Goal: Transaction & Acquisition: Book appointment/travel/reservation

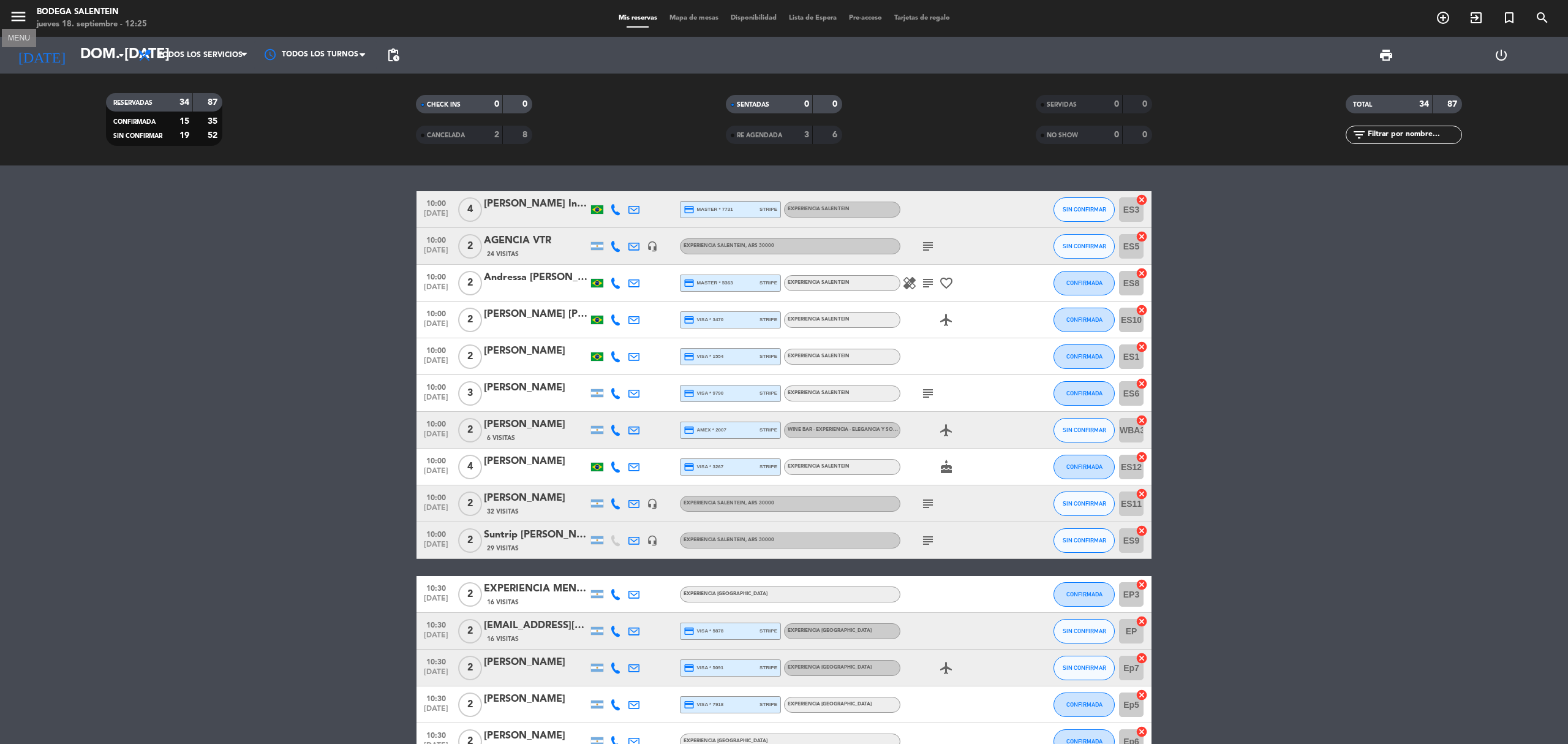
click at [11, 13] on icon "menu" at bounding box center [18, 16] width 18 height 18
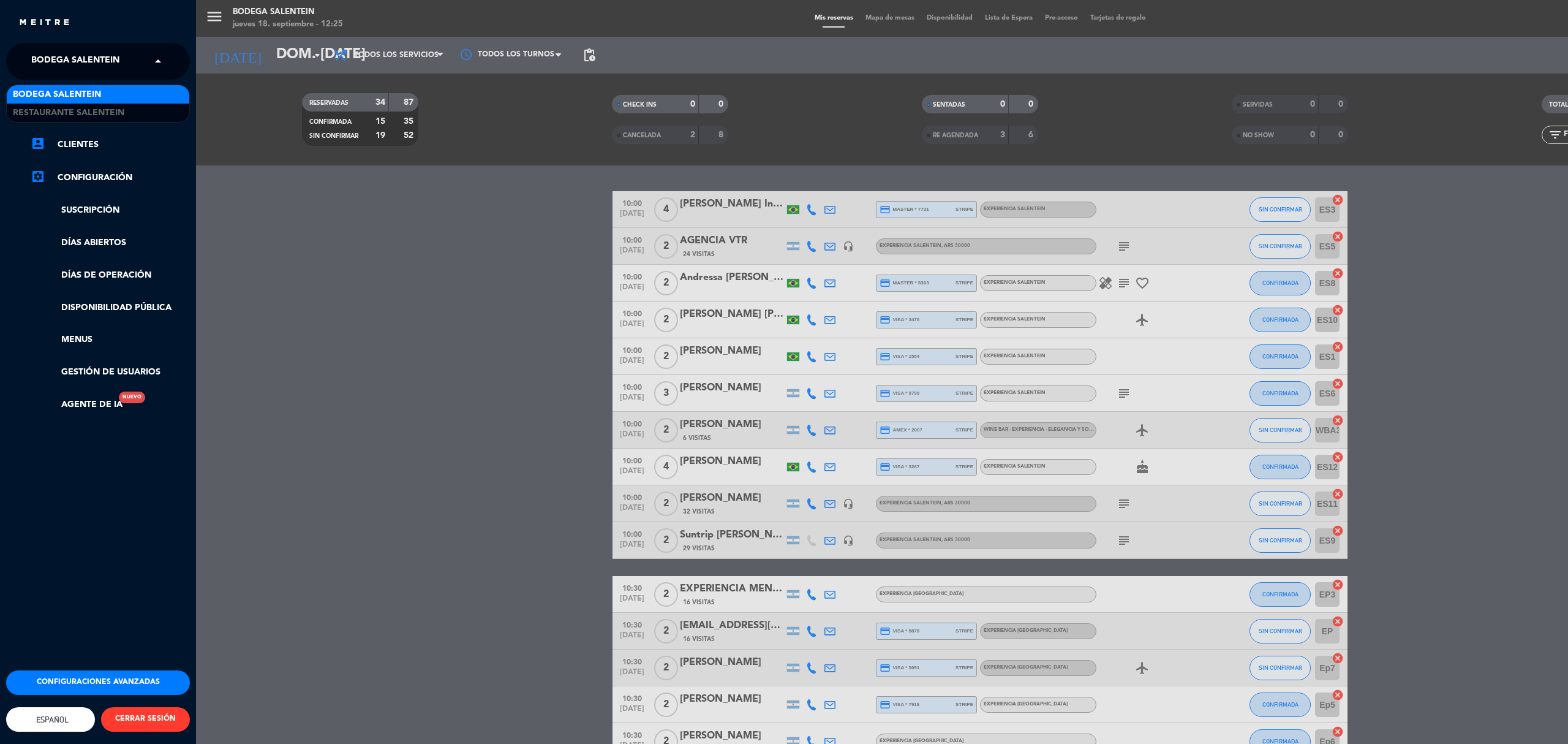
click at [150, 57] on span at bounding box center [161, 61] width 21 height 26
click at [128, 108] on div "Restaurante Salentein" at bounding box center [98, 112] width 183 height 18
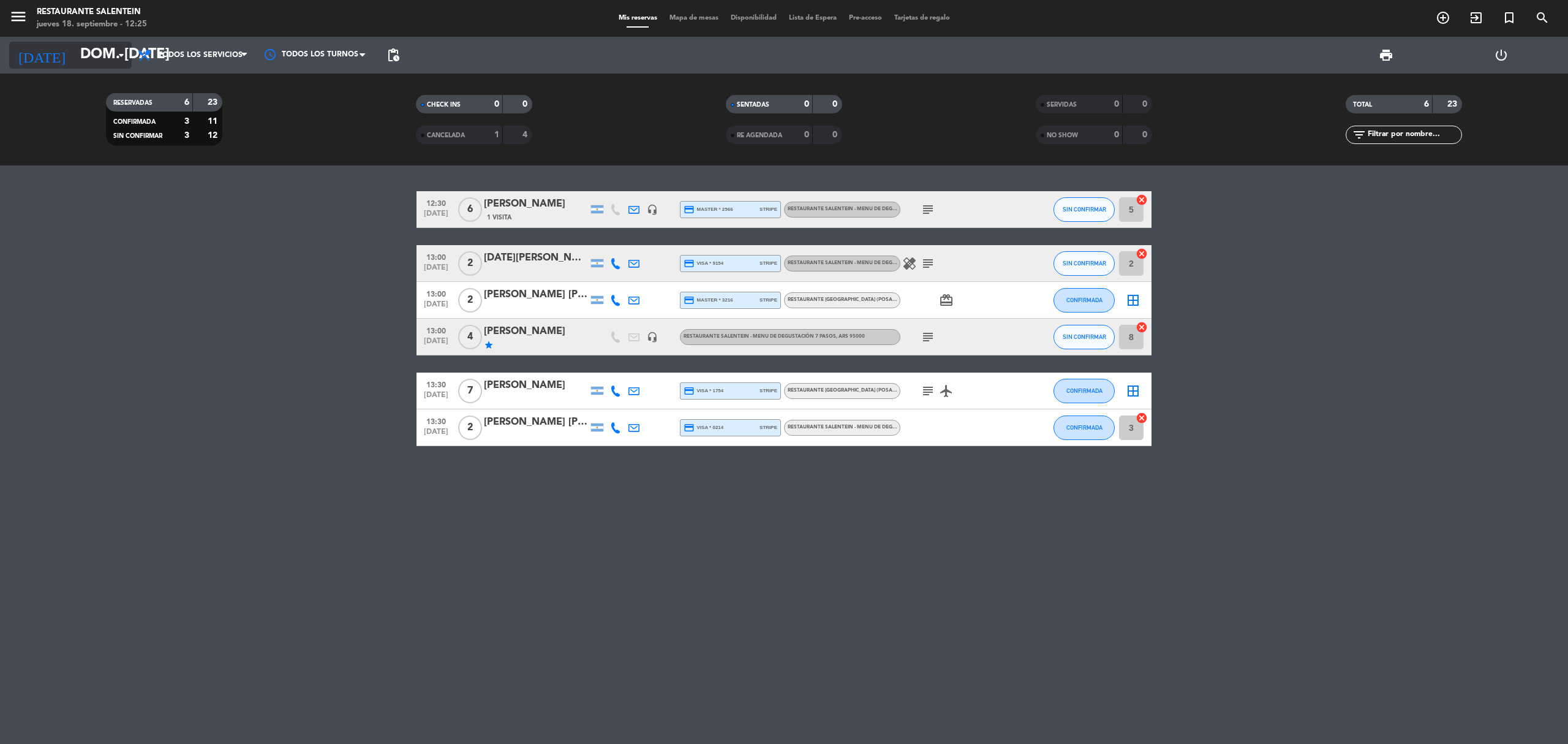
click at [108, 50] on input "dom. [DATE]" at bounding box center [165, 55] width 182 height 29
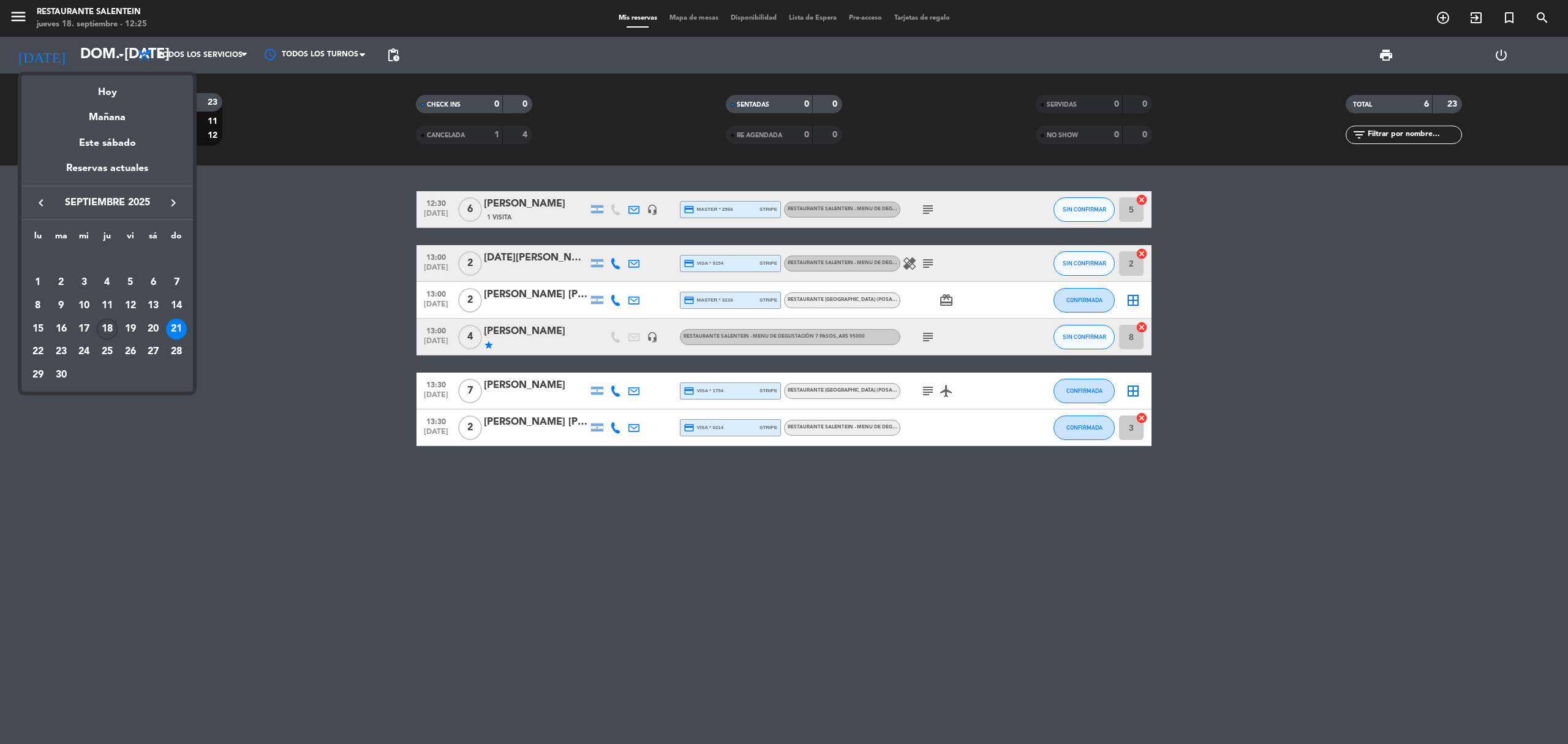
click at [111, 322] on div "18" at bounding box center [107, 329] width 21 height 21
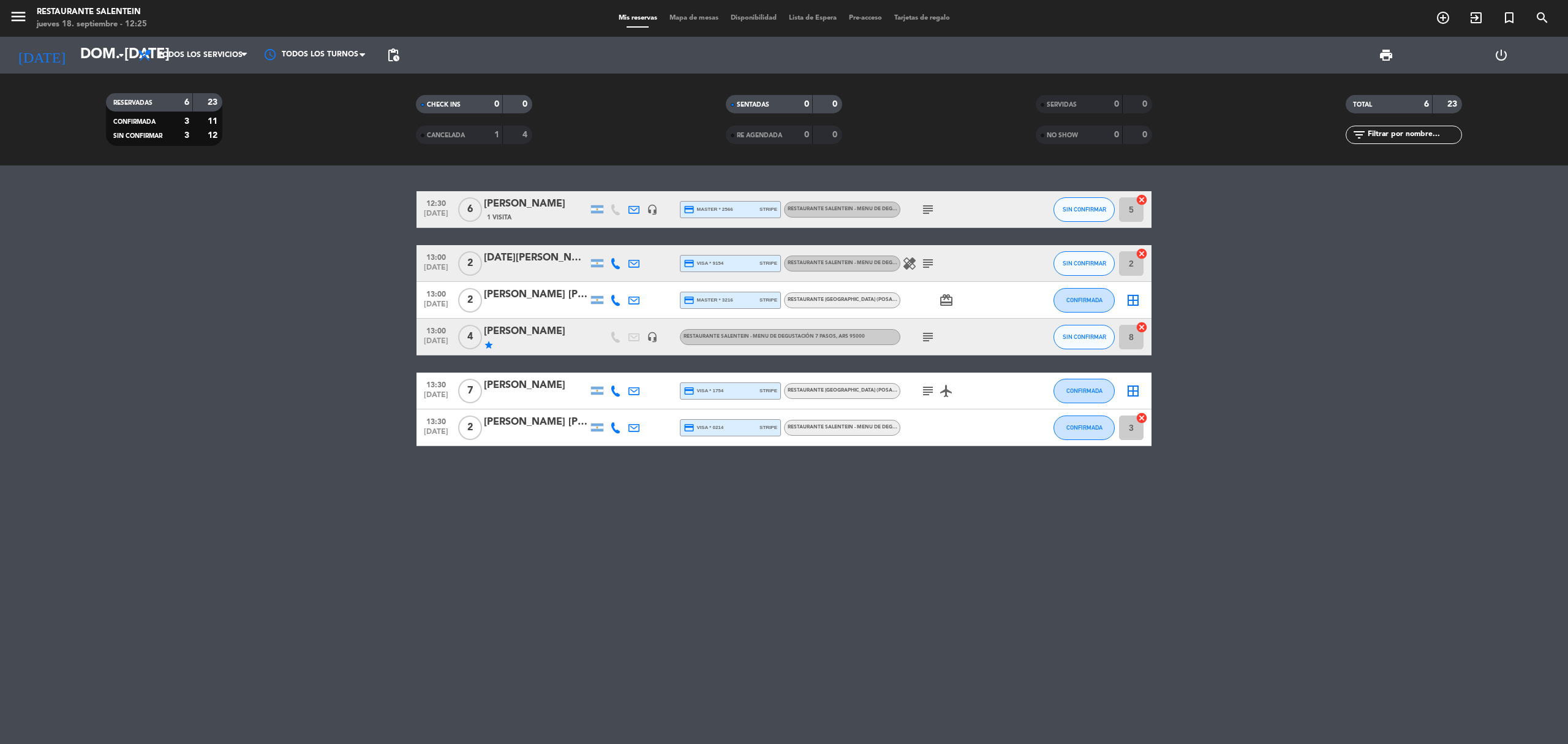
type input "[DEMOGRAPHIC_DATA] [DATE]"
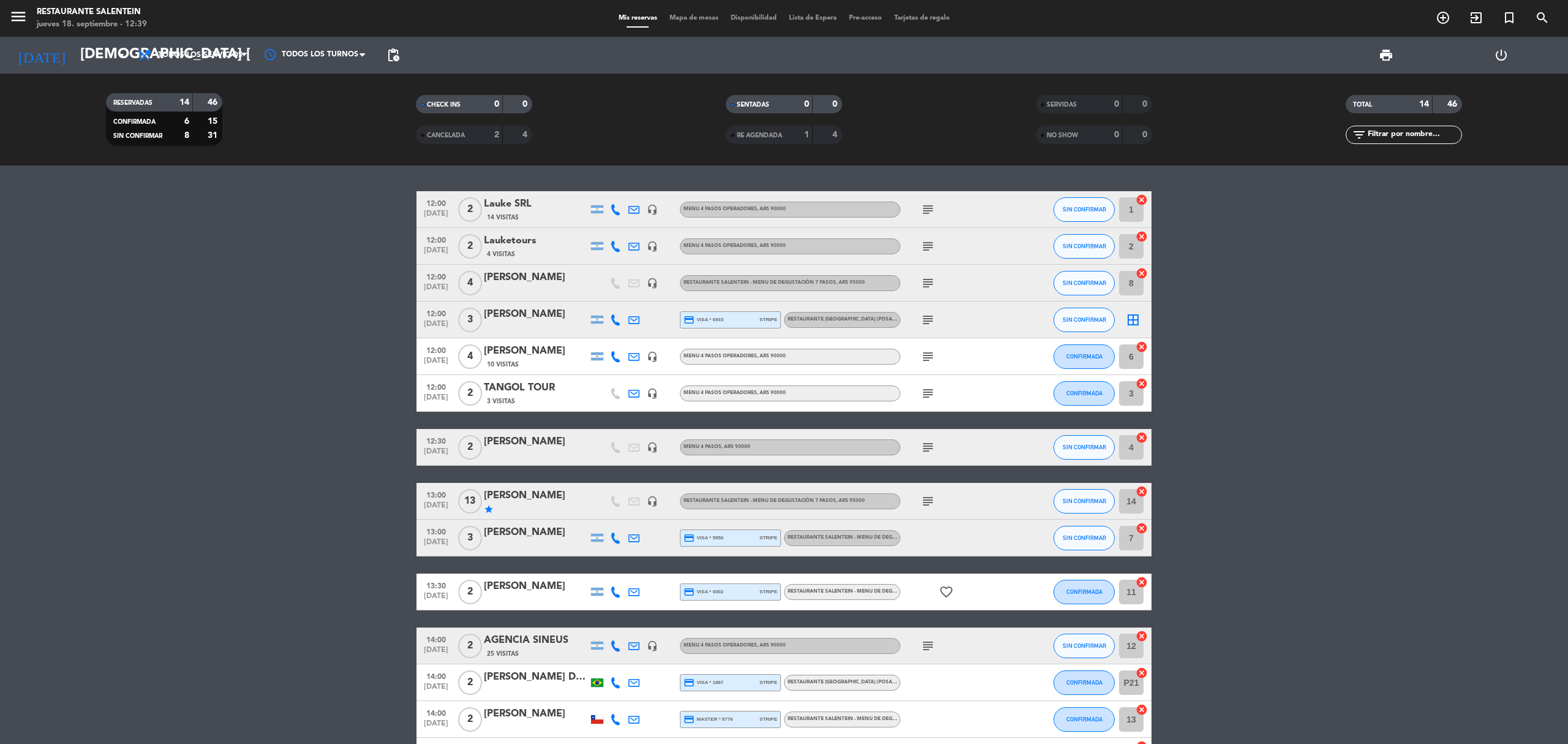
click at [919, 206] on span "subject" at bounding box center [927, 209] width 18 height 15
click at [924, 204] on icon "subject" at bounding box center [928, 209] width 15 height 15
click at [930, 241] on icon "subject" at bounding box center [928, 246] width 15 height 15
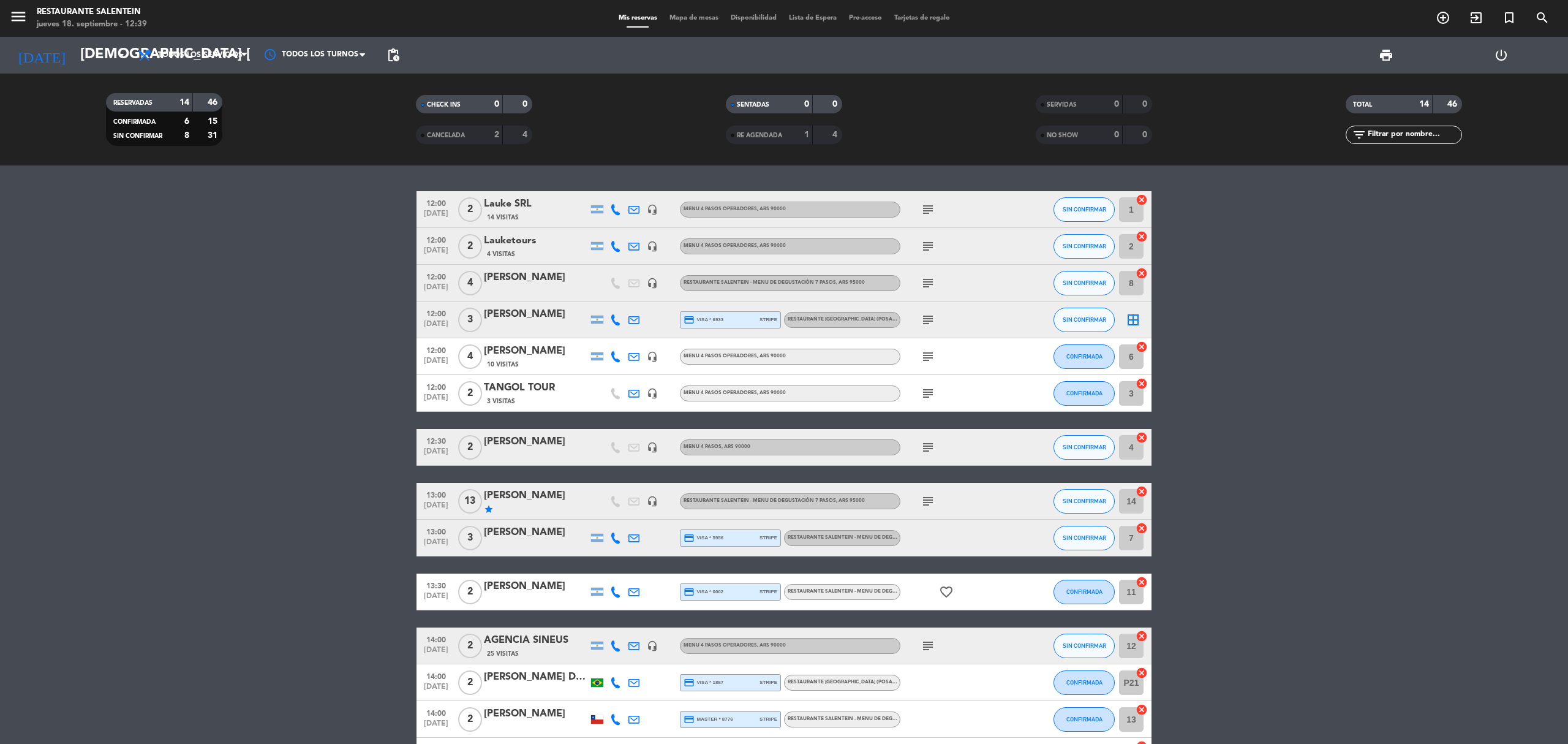
click at [925, 317] on icon "subject" at bounding box center [928, 320] width 15 height 15
click at [931, 355] on icon "subject" at bounding box center [928, 357] width 15 height 15
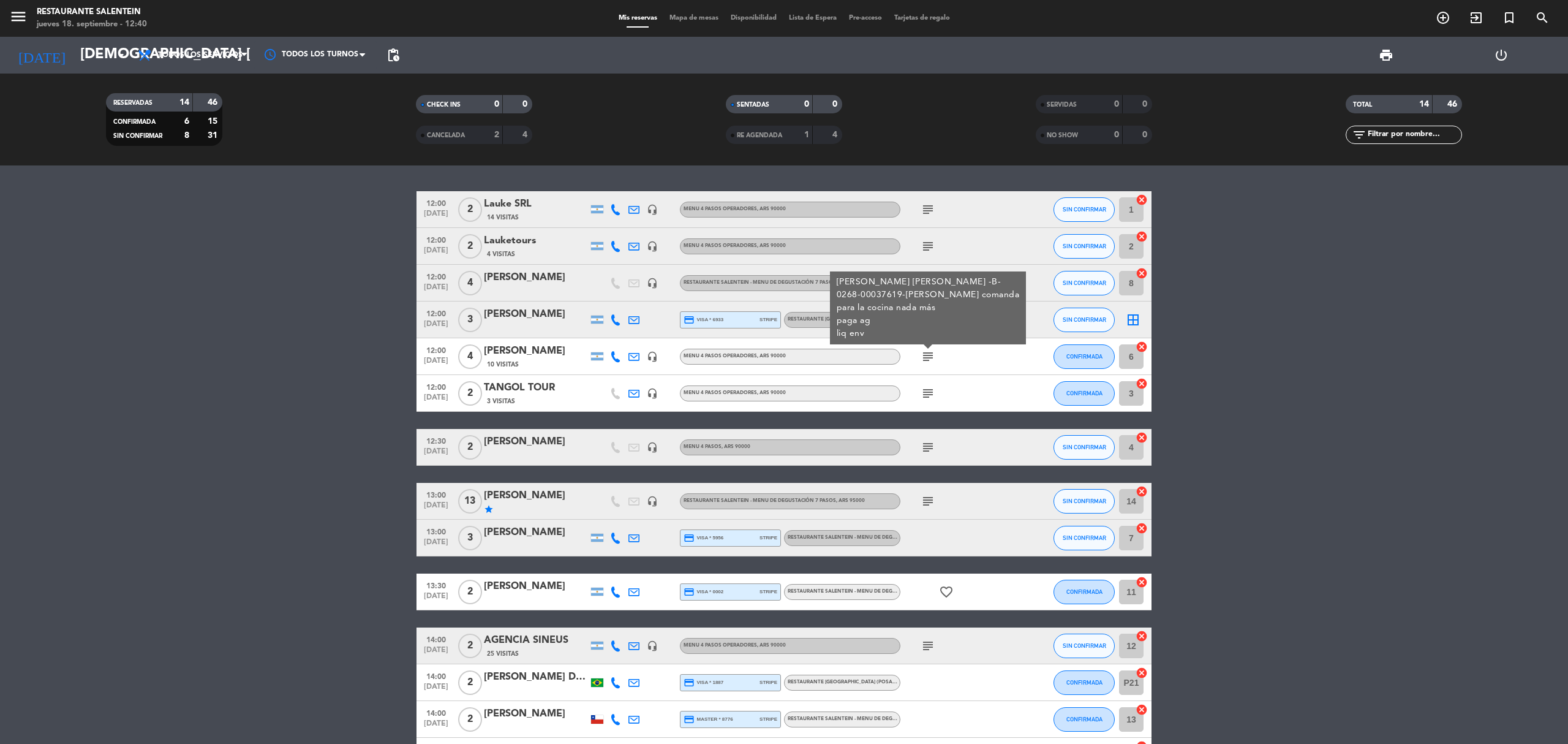
click at [931, 355] on icon "subject" at bounding box center [928, 357] width 15 height 15
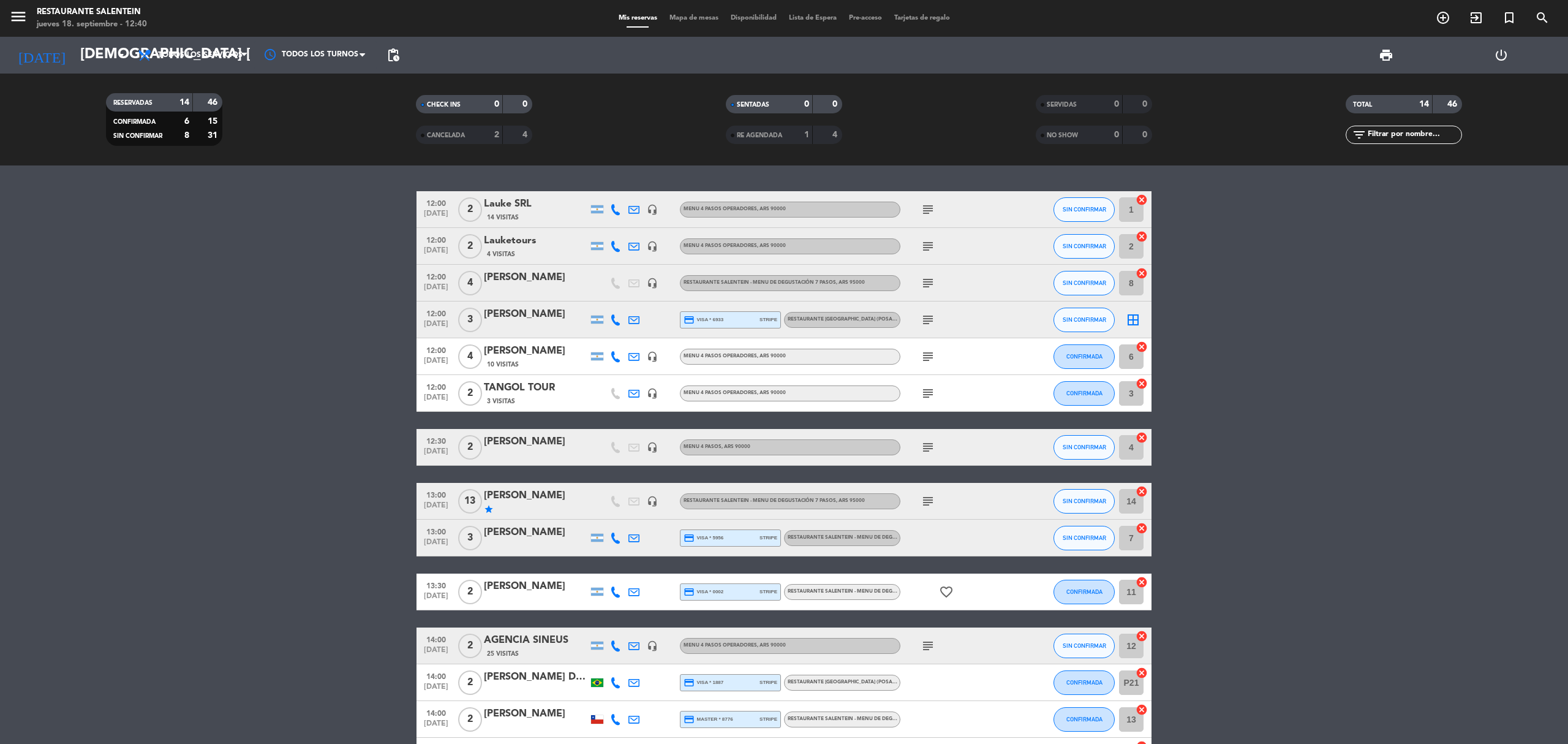
click at [924, 389] on icon "subject" at bounding box center [928, 393] width 15 height 15
click at [21, 18] on icon "menu" at bounding box center [18, 16] width 18 height 18
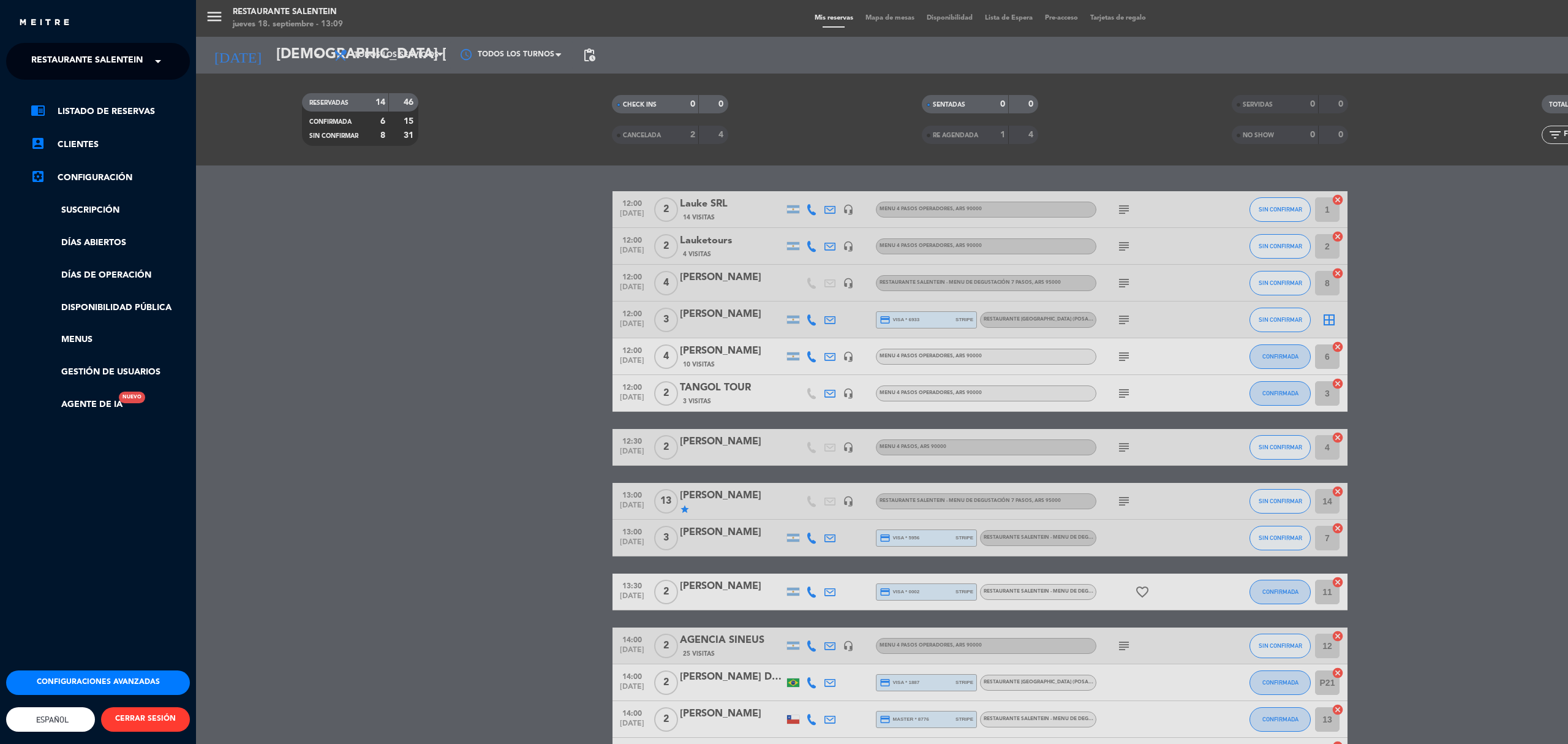
click at [104, 54] on span "Restaurante Salentein" at bounding box center [86, 61] width 111 height 26
click at [143, 60] on span "Restaurante Salentein" at bounding box center [86, 61] width 111 height 26
click at [265, 261] on div "menu Restaurante Salentein jueves 18. septiembre - 13:09 Mis reservas Mapa de m…" at bounding box center [980, 372] width 1568 height 744
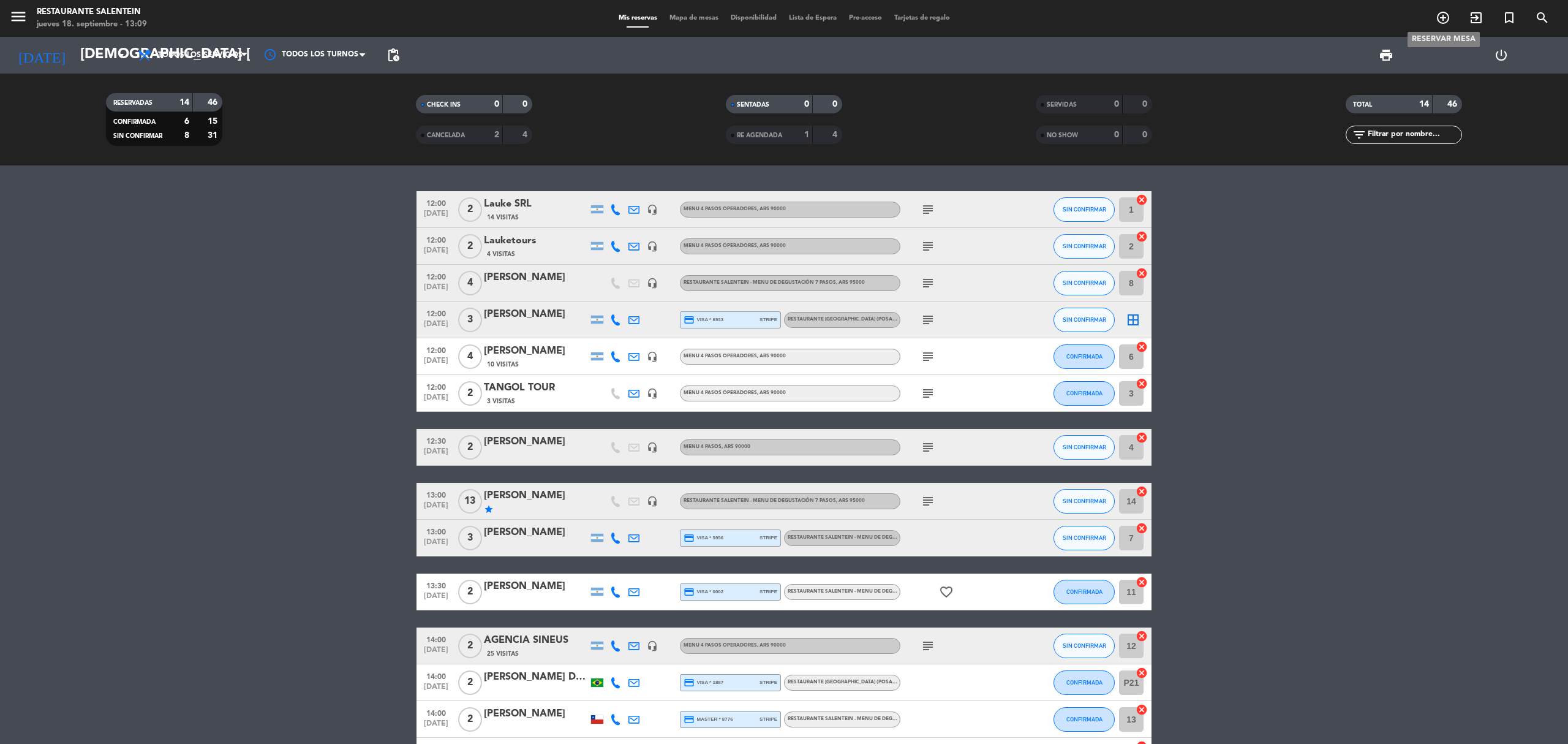
click at [1449, 18] on icon "add_circle_outline" at bounding box center [1443, 18] width 15 height 15
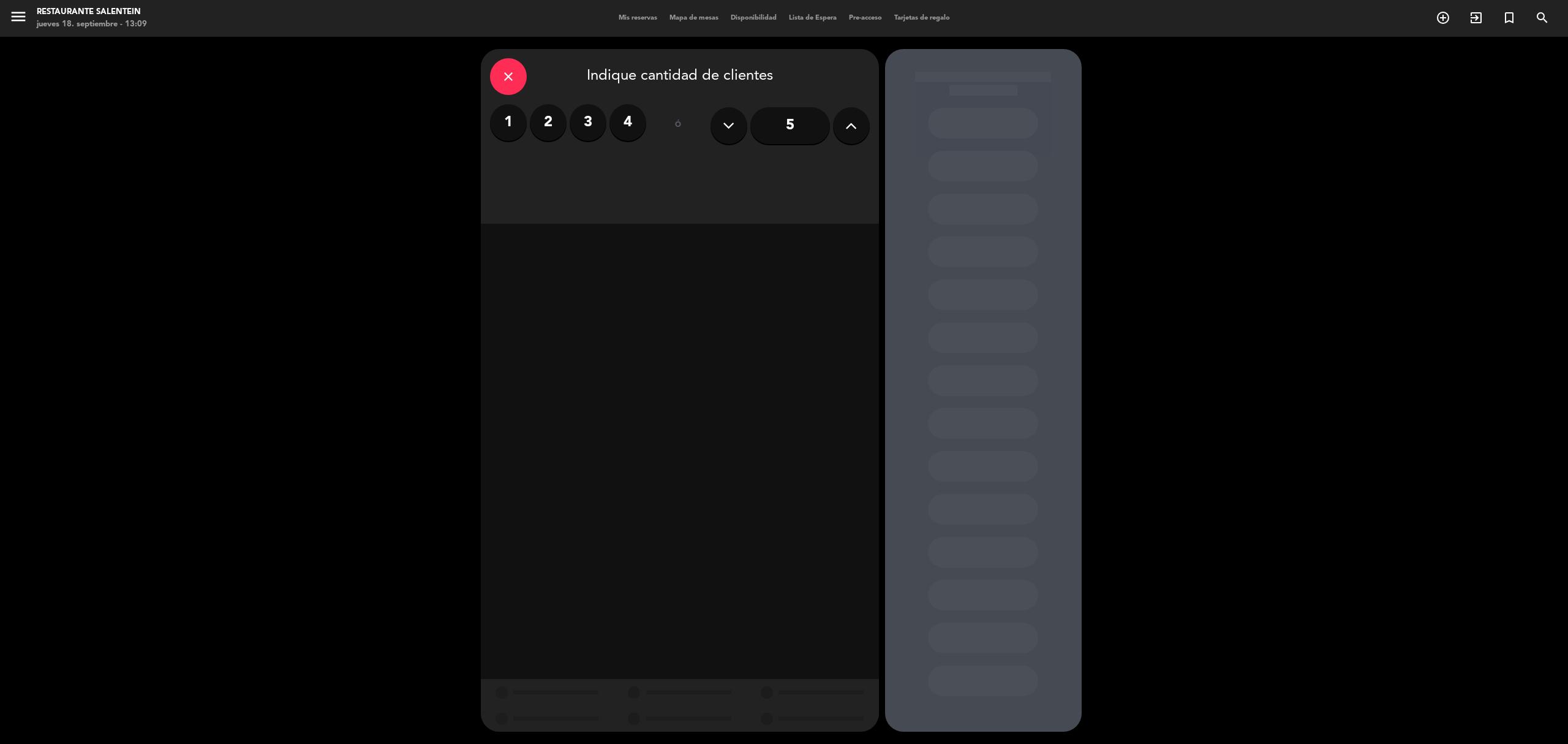
click at [552, 135] on label "2" at bounding box center [548, 122] width 37 height 37
click at [561, 164] on div "Almuerzo" at bounding box center [585, 167] width 189 height 24
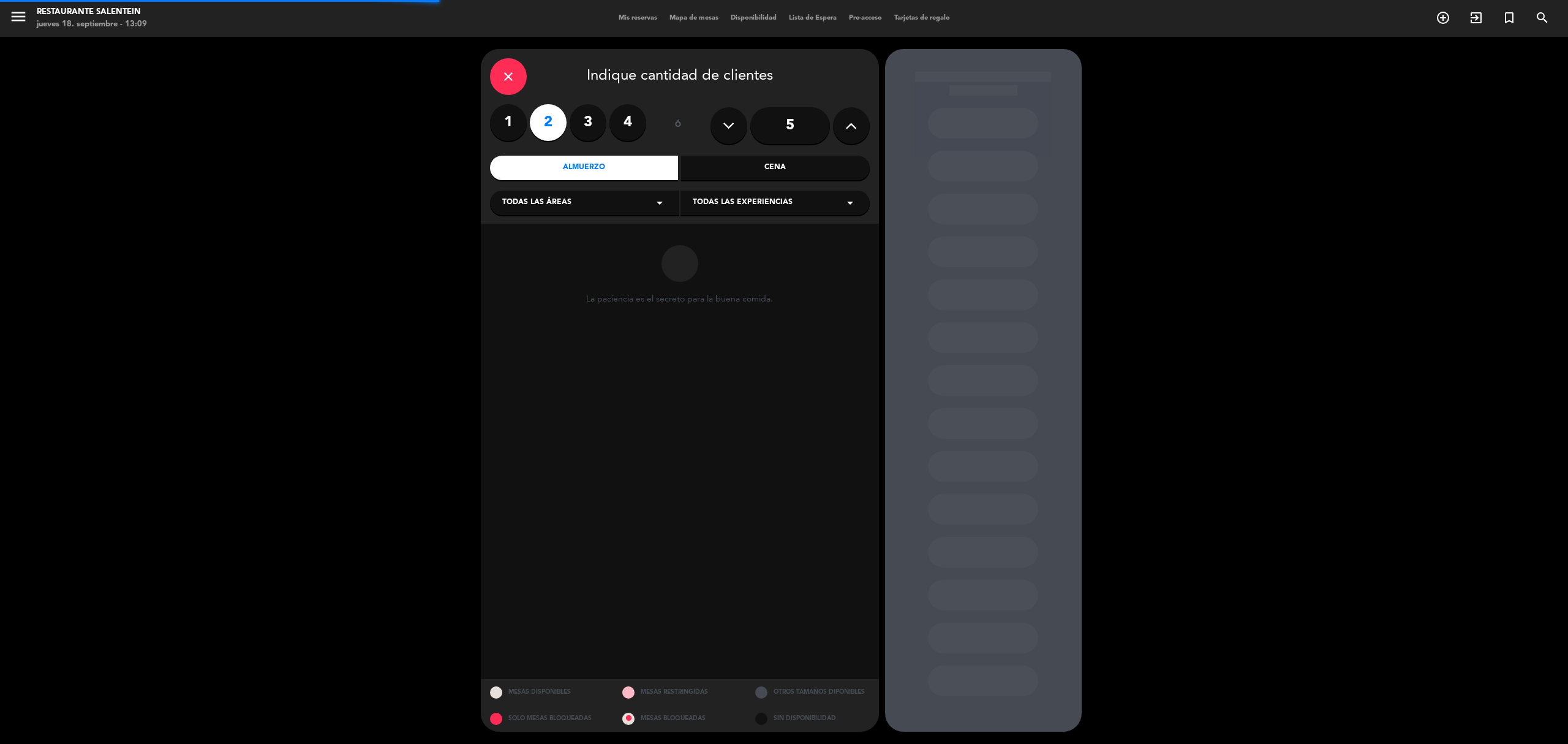
click at [551, 217] on div "close Indique cantidad de clientes 1 2 3 4 ó 5 Almuerzo Cena Todas las áreas ar…" at bounding box center [680, 136] width 398 height 175
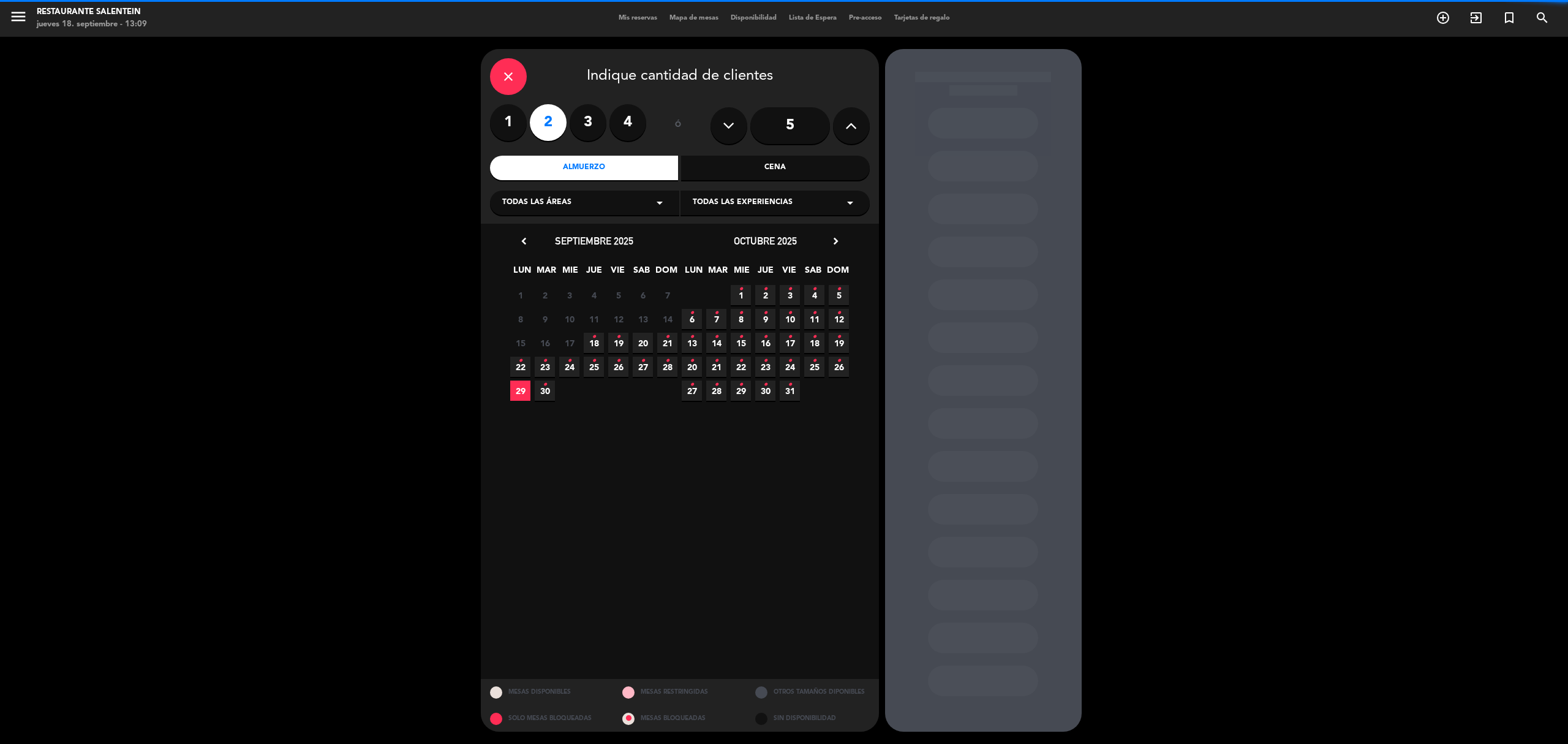
click at [552, 206] on span "Todas las áreas" at bounding box center [537, 203] width 69 height 13
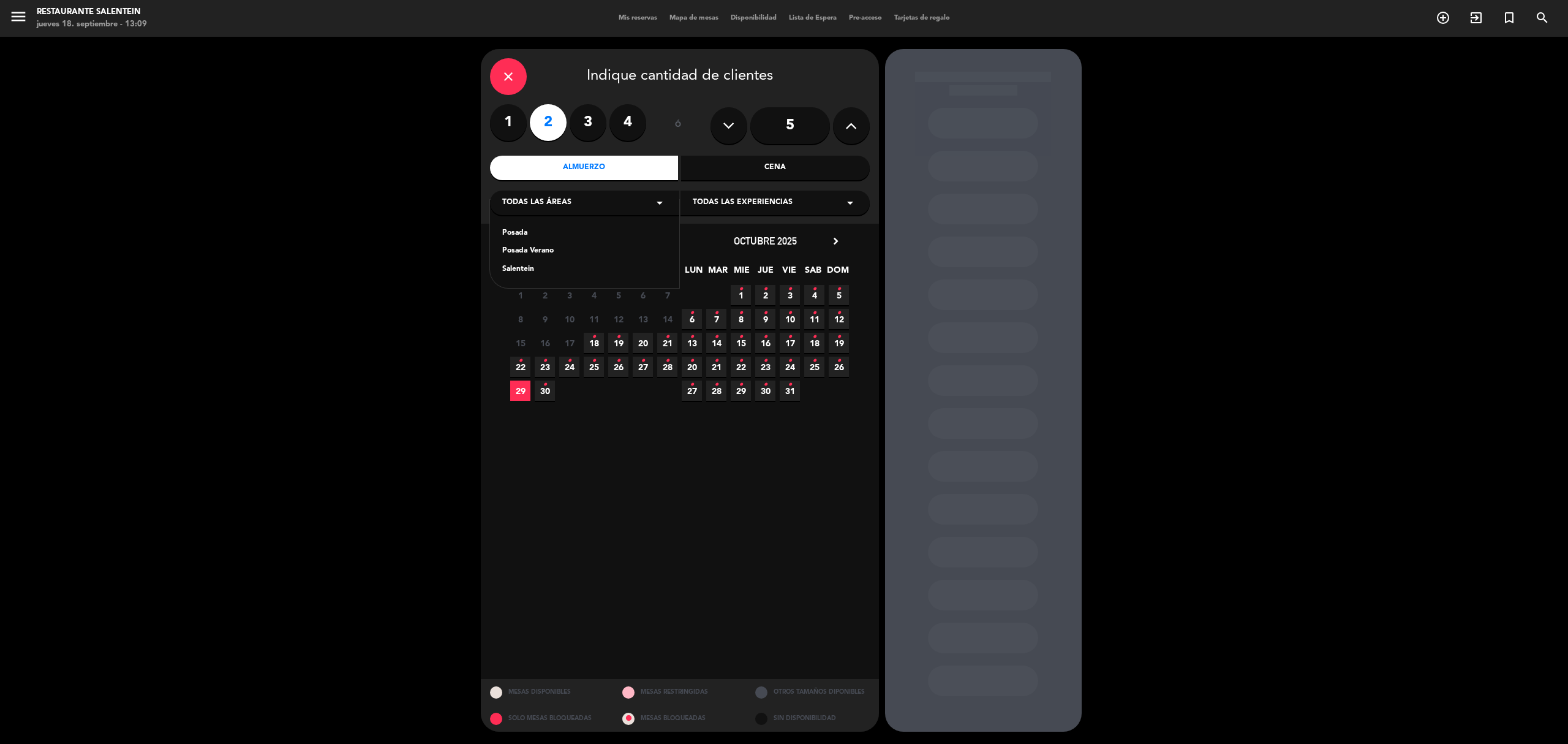
click at [524, 268] on div "Salentein" at bounding box center [584, 269] width 164 height 13
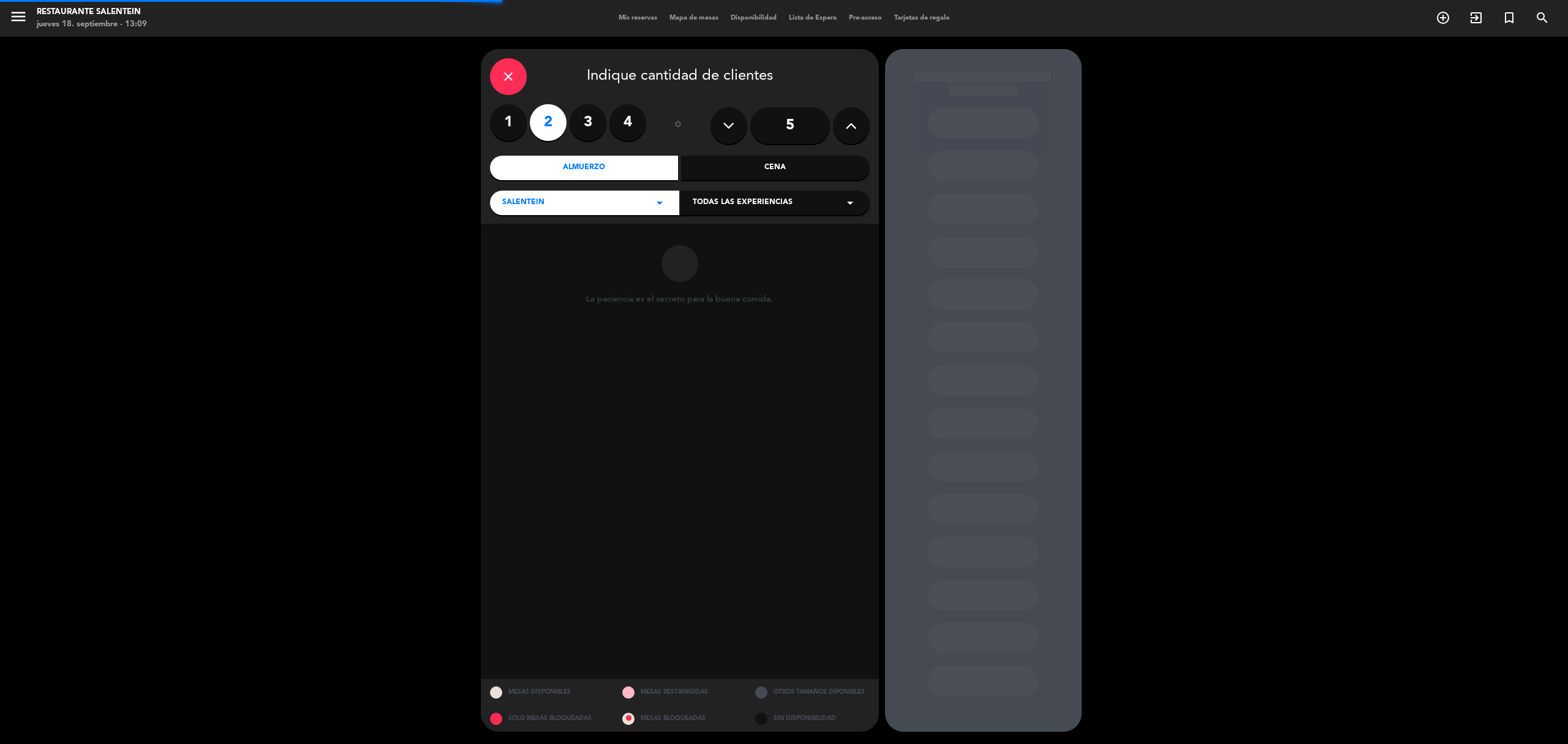
click at [809, 208] on div "Todas las experiencias arrow_drop_down" at bounding box center [775, 202] width 189 height 24
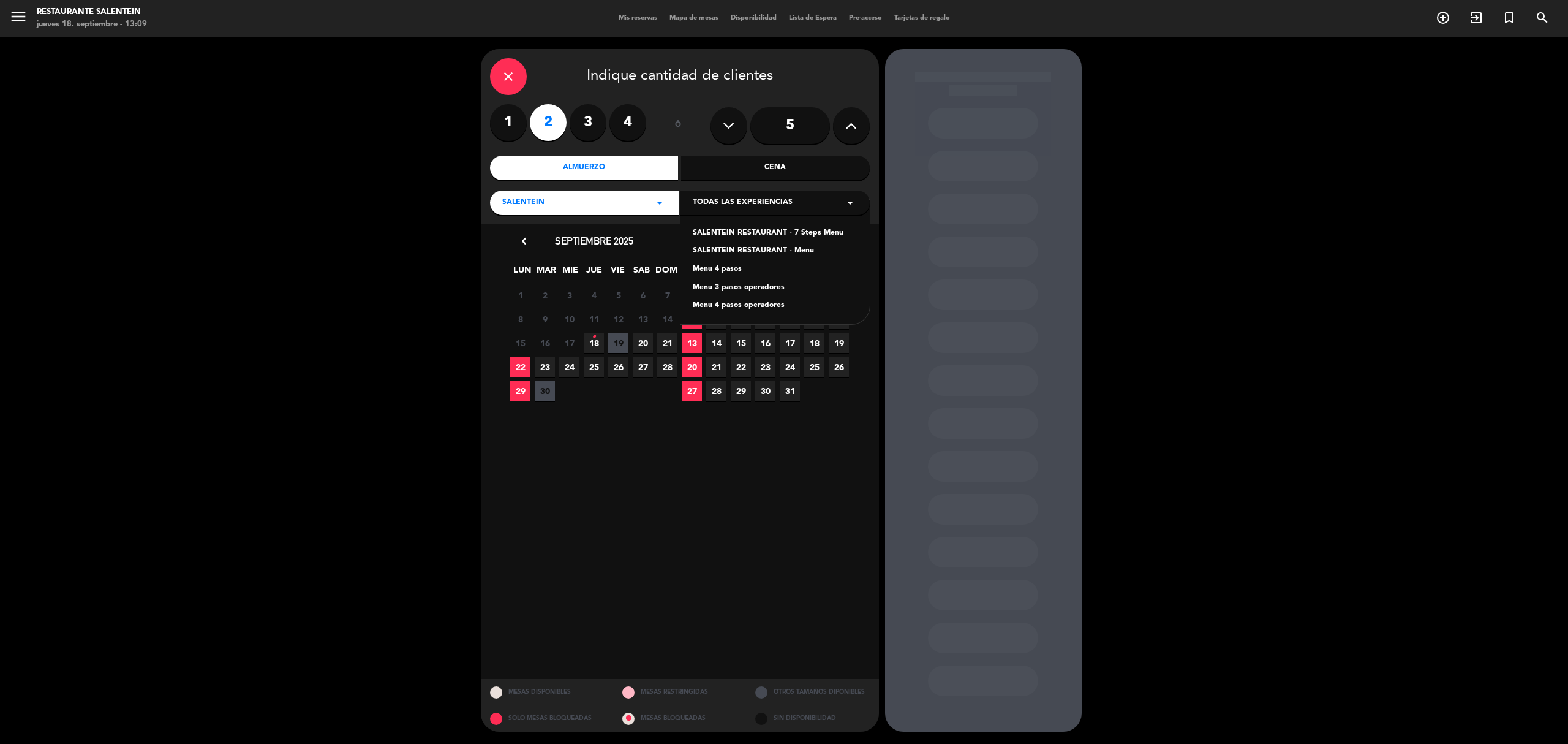
click at [798, 233] on div "SALENTEIN RESTAURANT - 7 Steps Menu" at bounding box center [775, 233] width 164 height 13
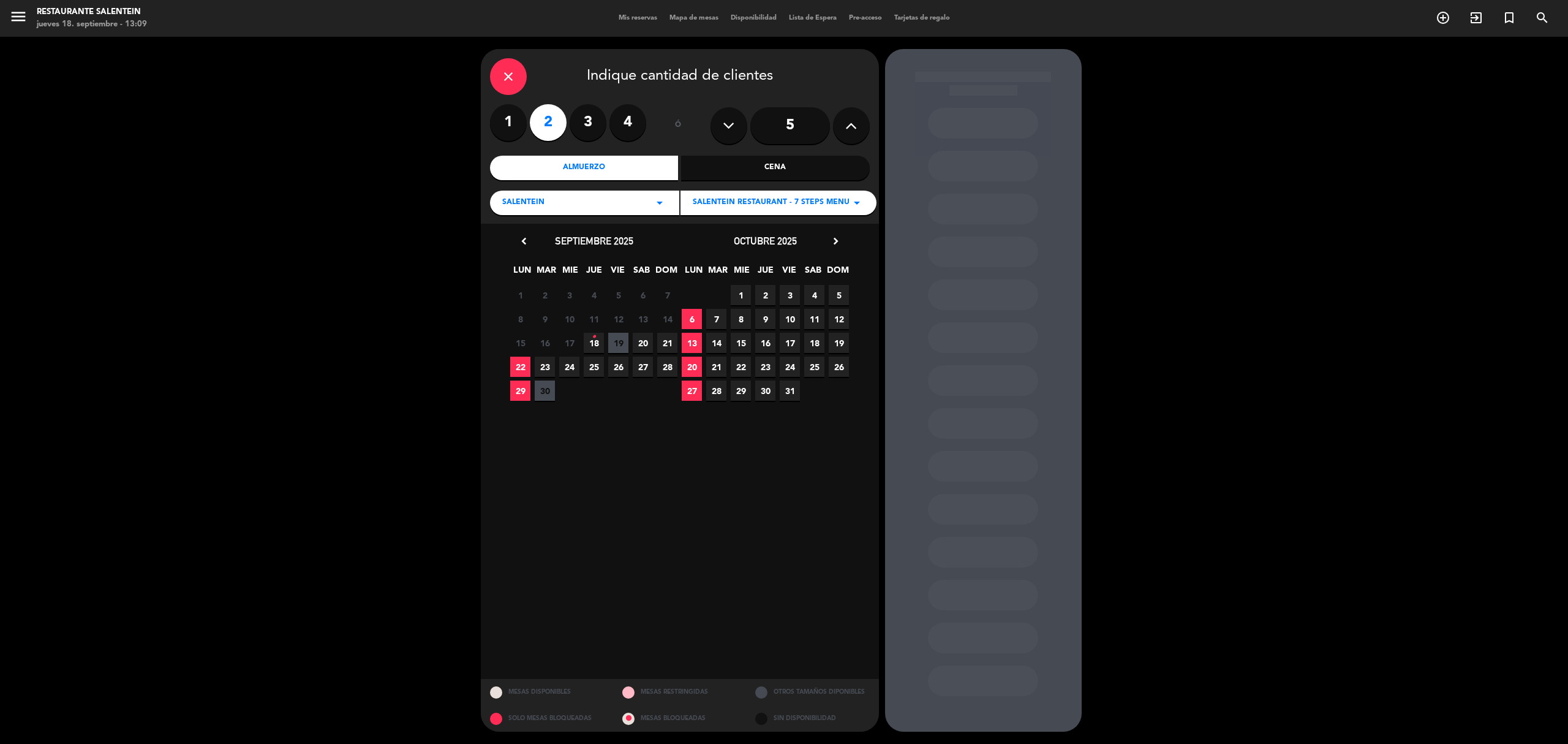
click at [672, 341] on span "21" at bounding box center [666, 342] width 20 height 20
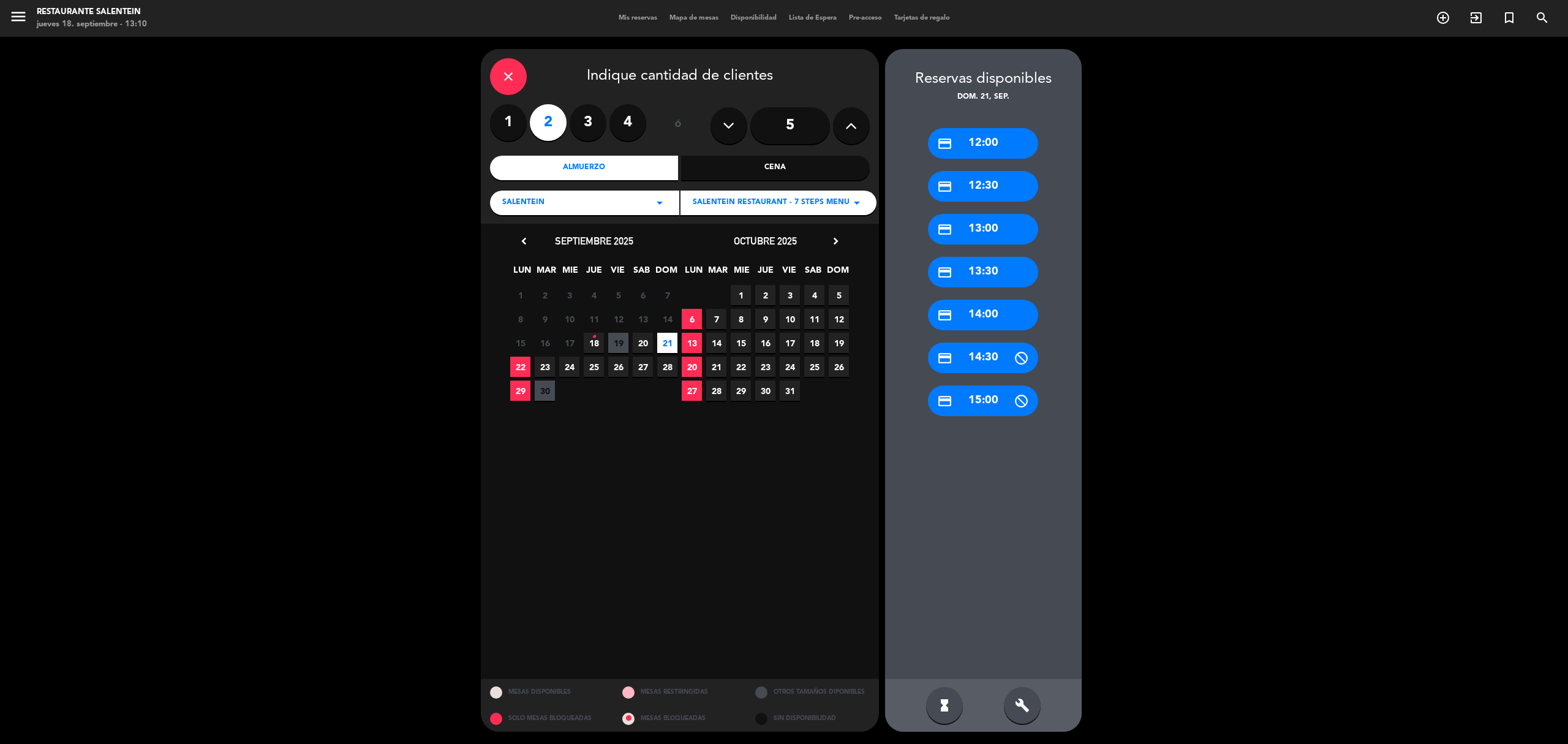
click at [993, 184] on div "credit_card 12:30" at bounding box center [983, 187] width 111 height 31
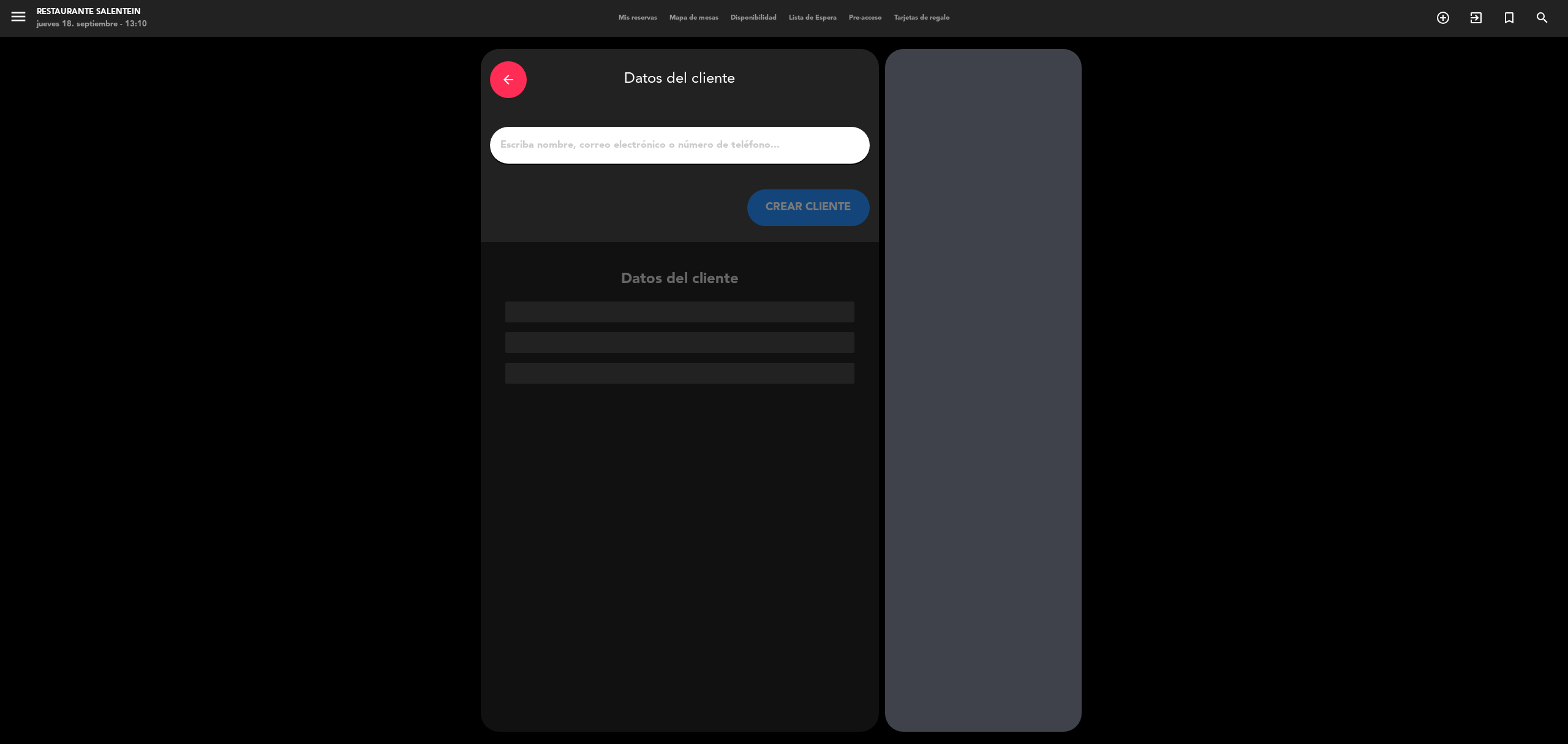
click at [664, 147] on input "1" at bounding box center [680, 145] width 361 height 17
paste input "[PERSON_NAME]"
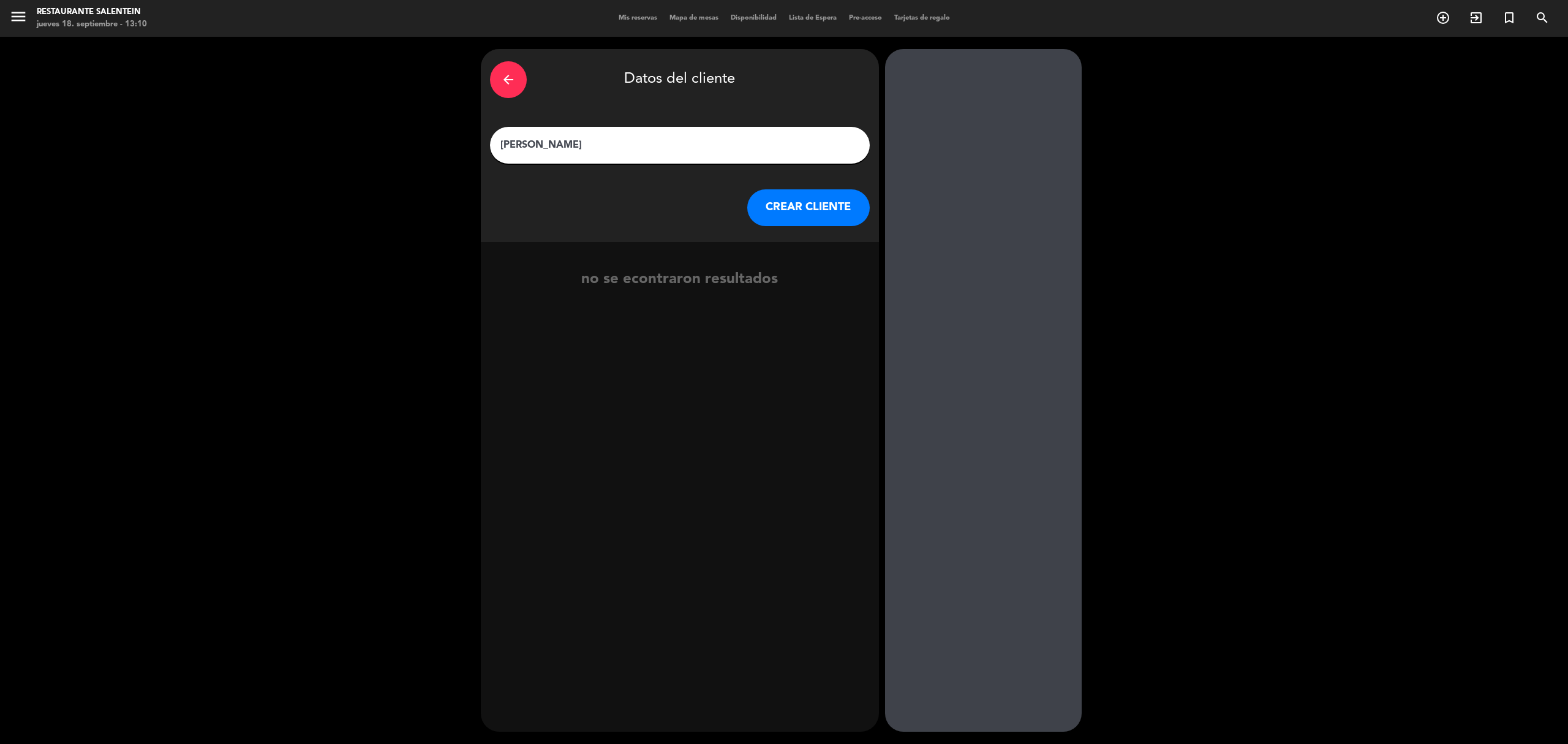
type input "[PERSON_NAME]"
click at [802, 208] on button "CREAR CLIENTE" at bounding box center [809, 208] width 122 height 37
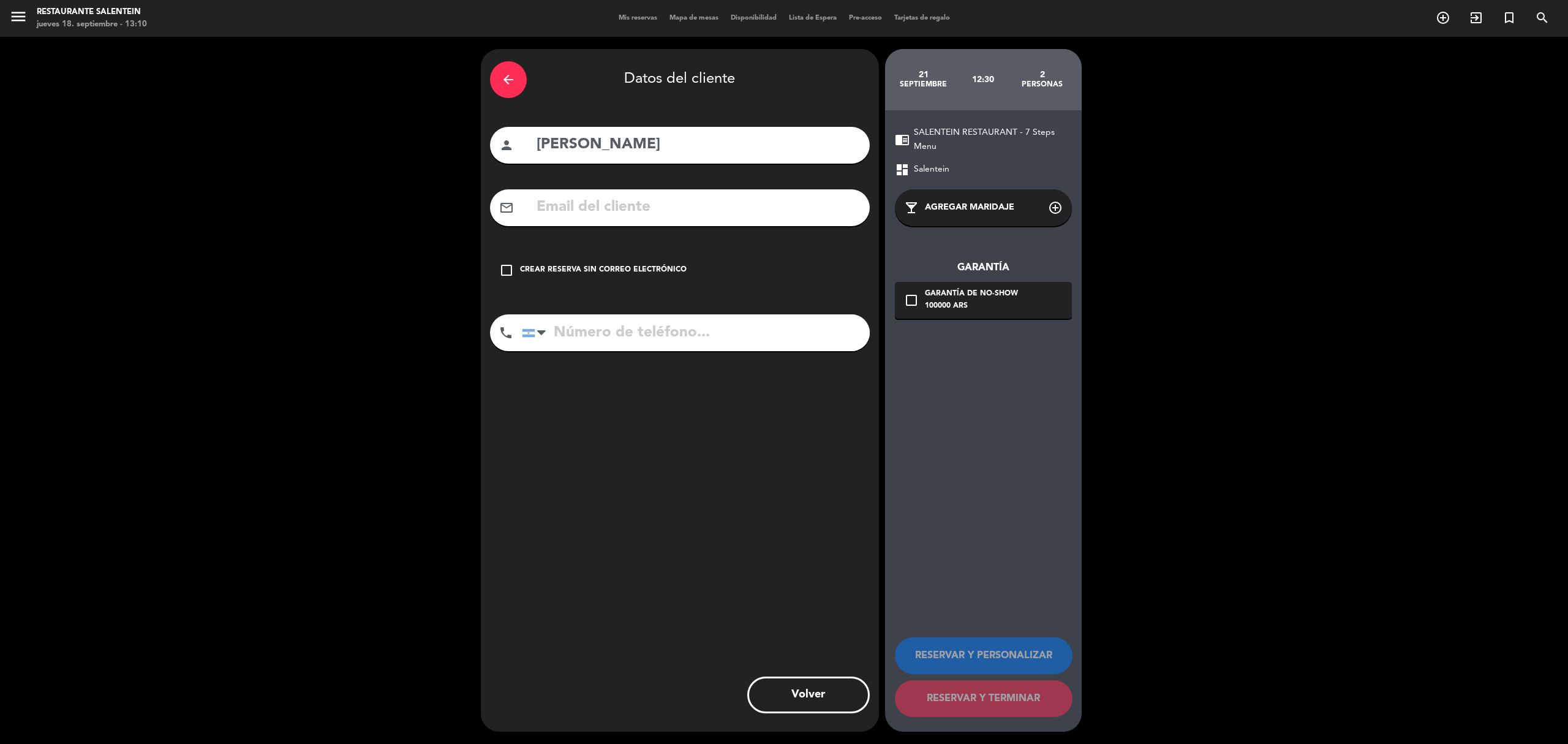
click at [635, 265] on div "Crear reserva sin correo electrónico" at bounding box center [603, 270] width 167 height 13
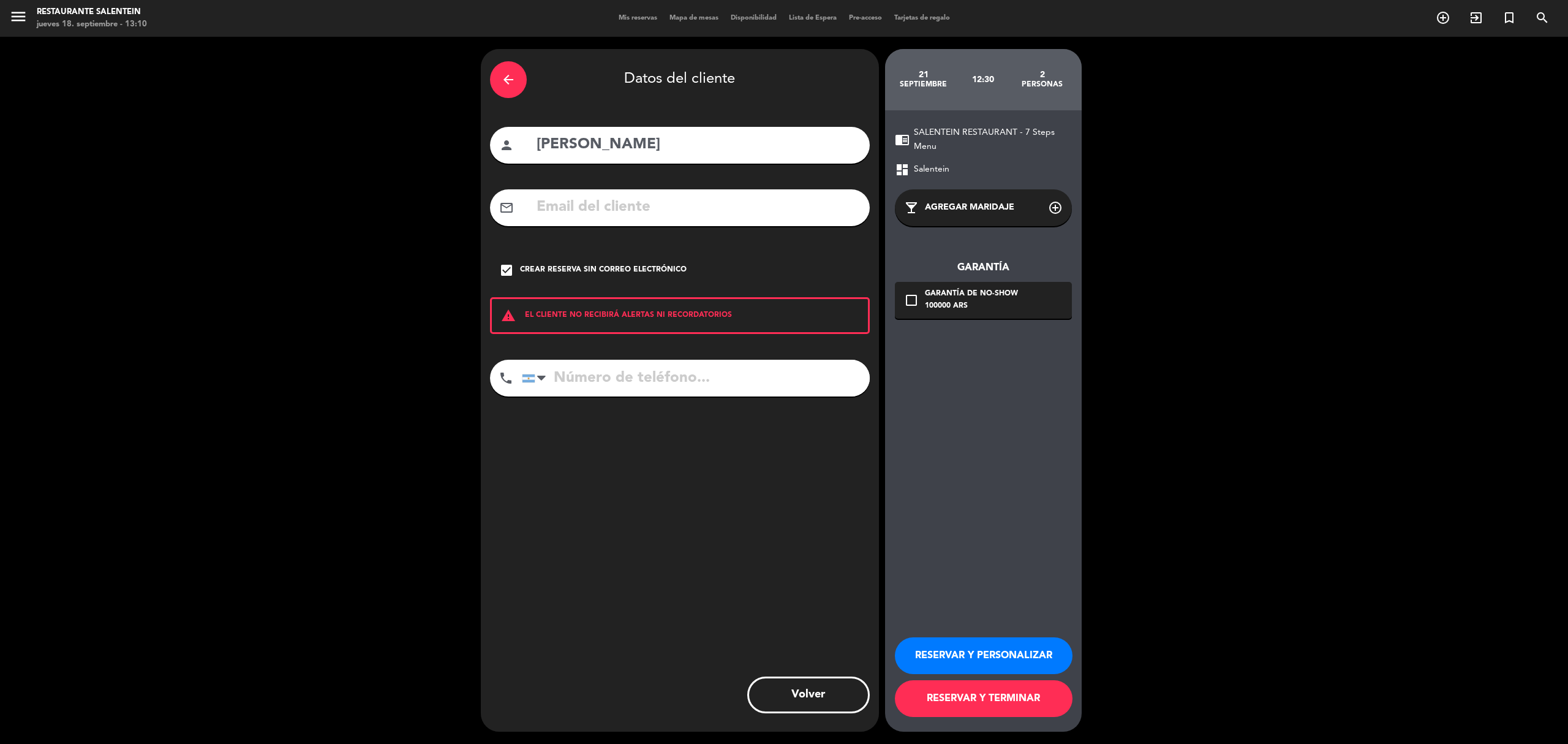
click at [1045, 650] on button "RESERVAR Y PERSONALIZAR" at bounding box center [983, 656] width 178 height 37
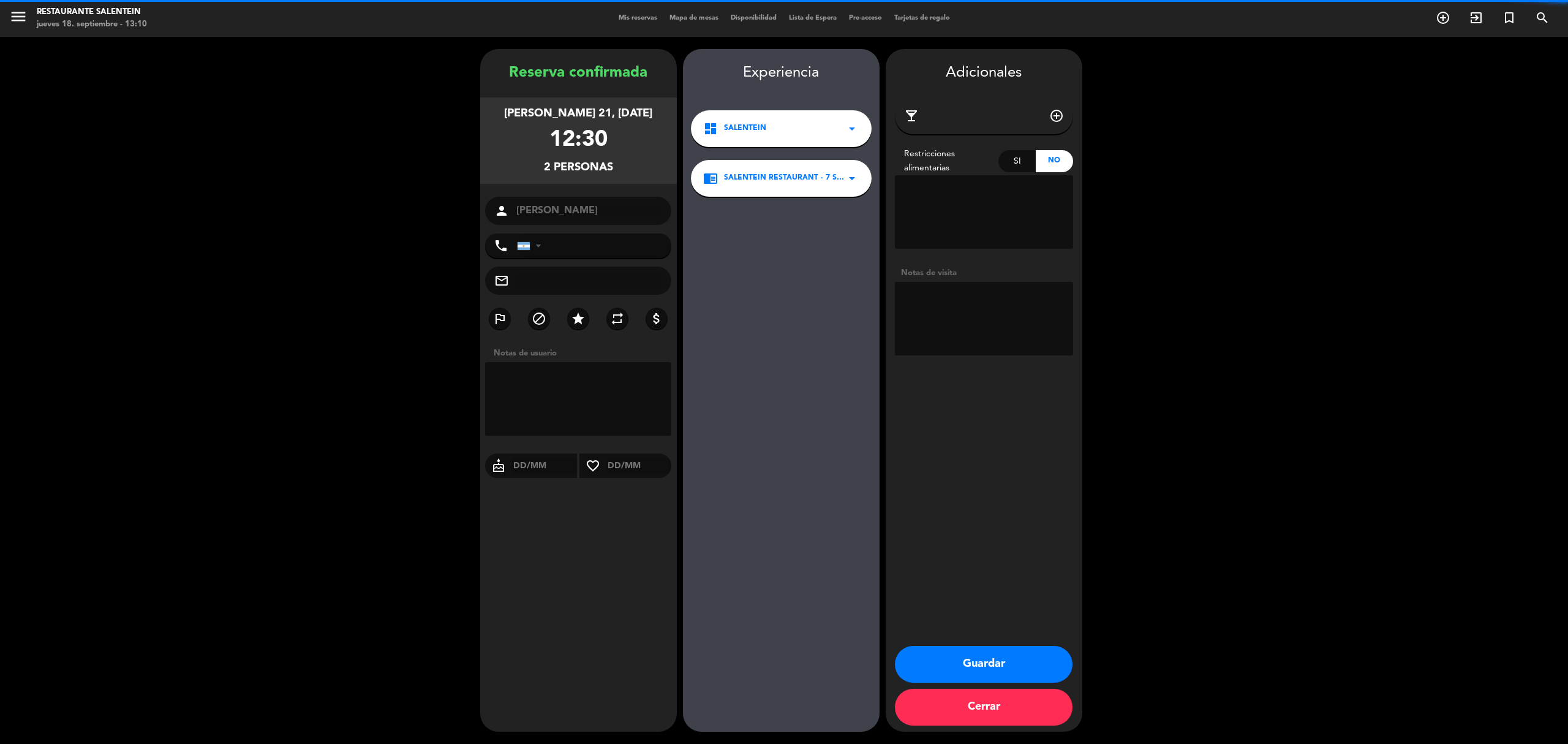
click at [657, 398] on textarea at bounding box center [578, 399] width 187 height 74
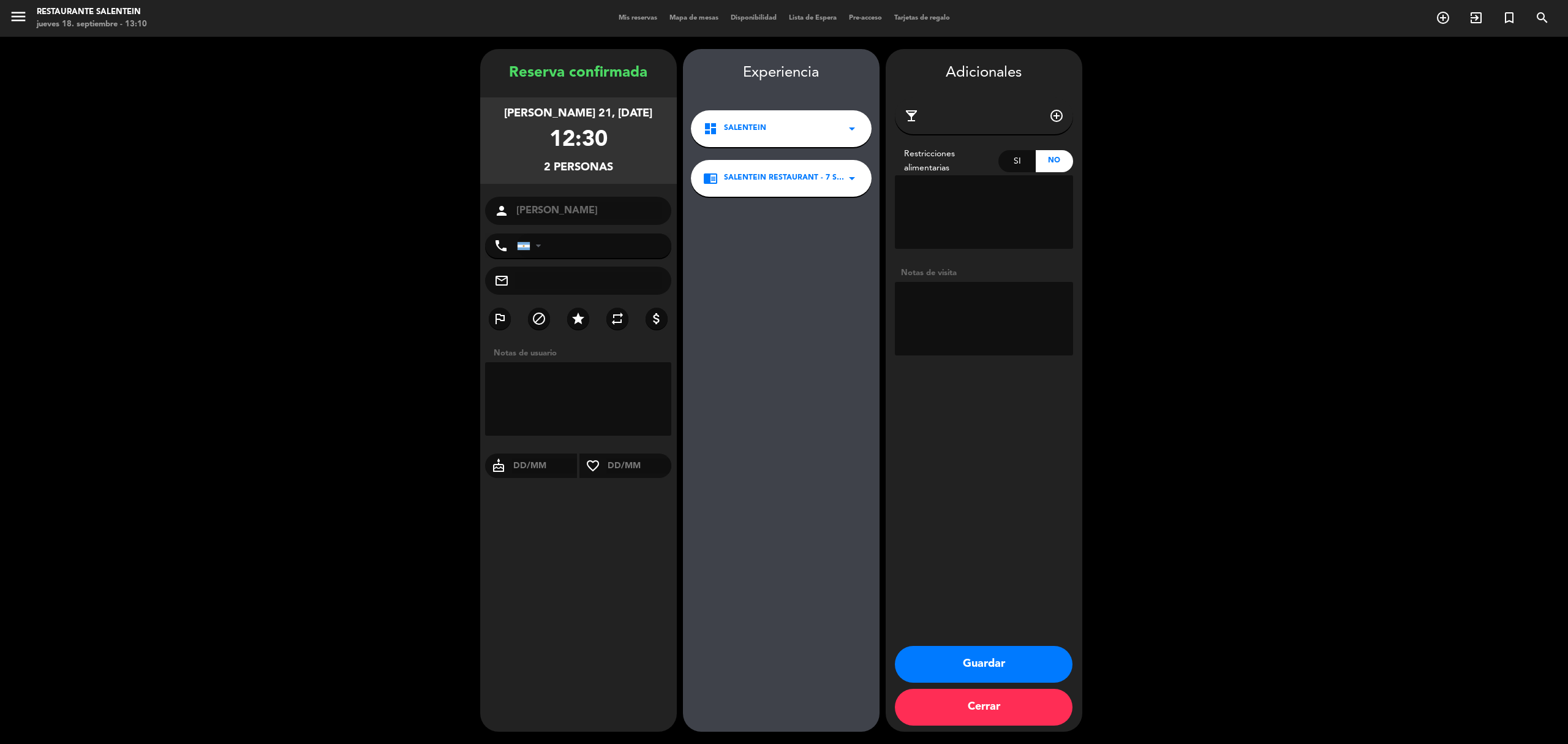
click at [936, 302] on textarea at bounding box center [984, 319] width 178 height 74
click at [957, 211] on textarea at bounding box center [984, 212] width 178 height 74
click at [958, 293] on textarea at bounding box center [984, 319] width 178 height 74
paste textarea "descuento referido"
type textarea "descuento referido"
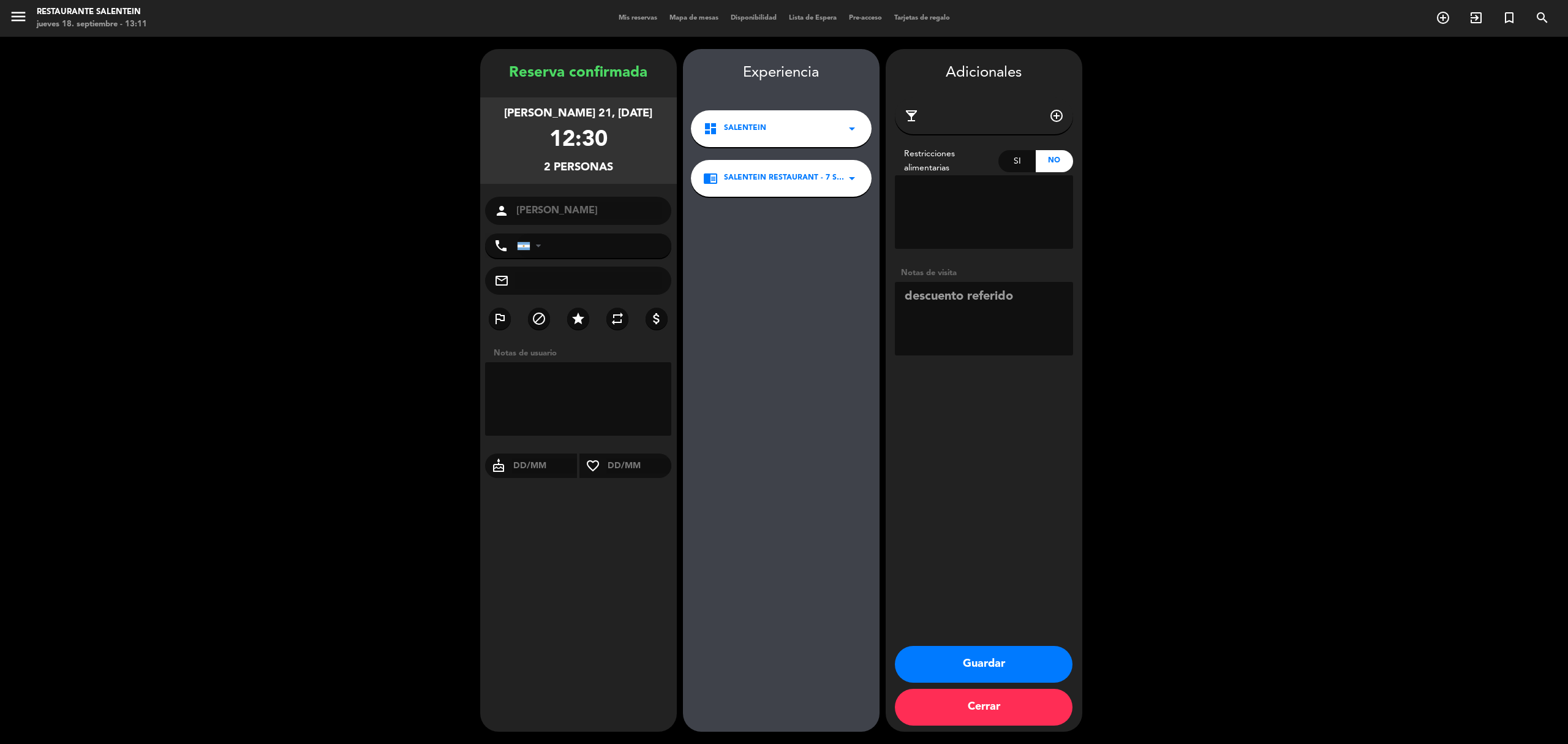
click at [1003, 657] on button "Guardar" at bounding box center [983, 664] width 178 height 37
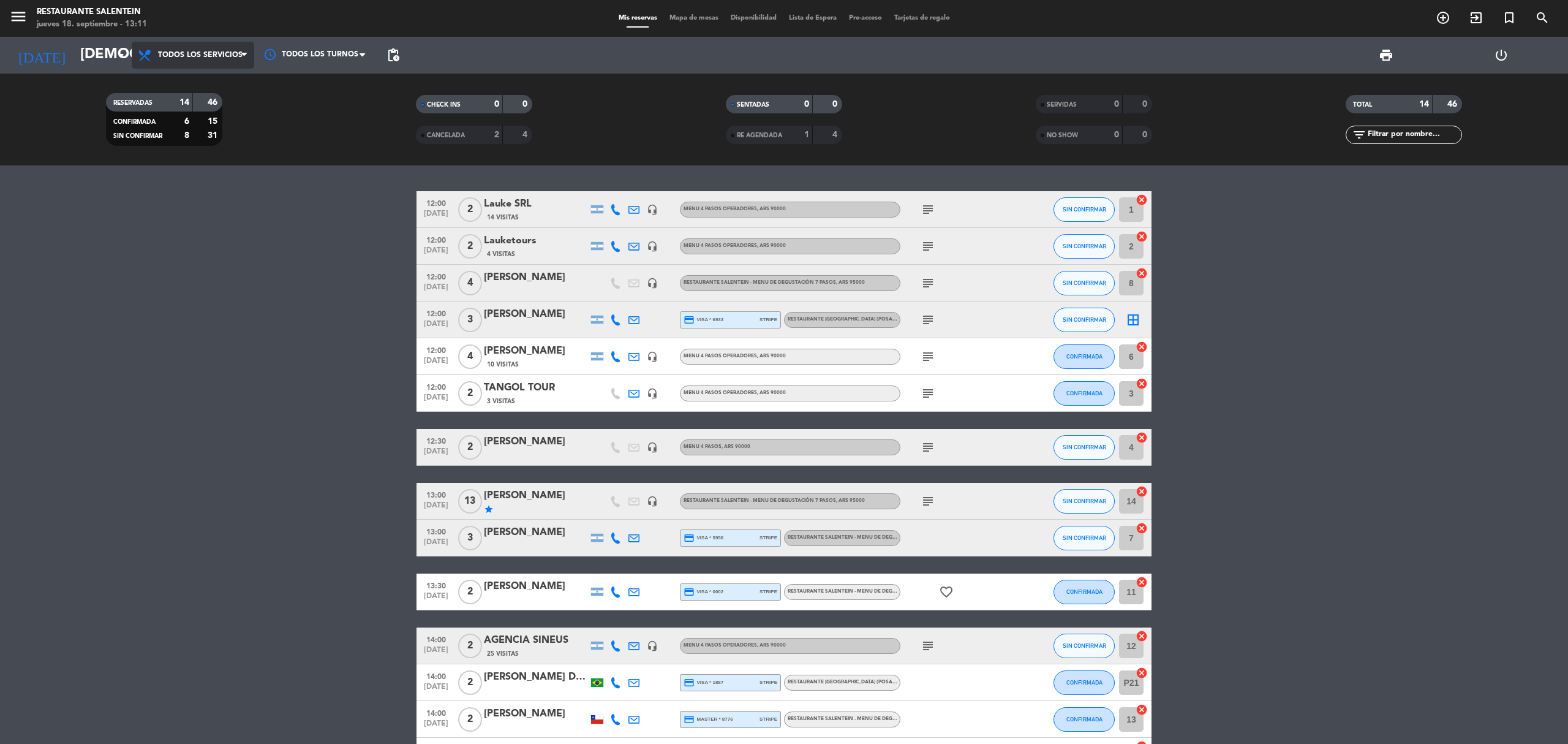
click at [132, 52] on span "Todos los servicios" at bounding box center [193, 55] width 122 height 27
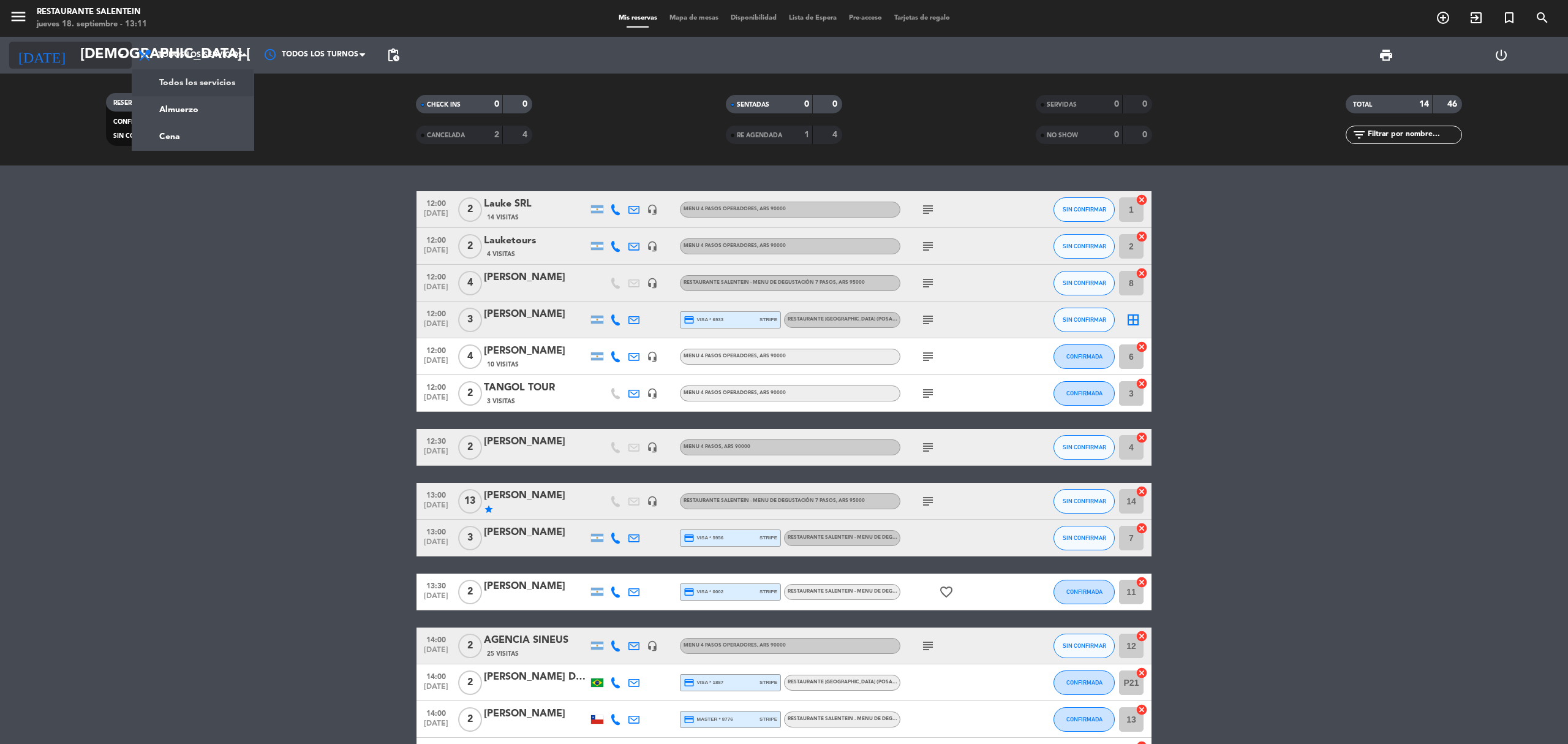
click at [118, 52] on icon "arrow_drop_down" at bounding box center [122, 55] width 15 height 15
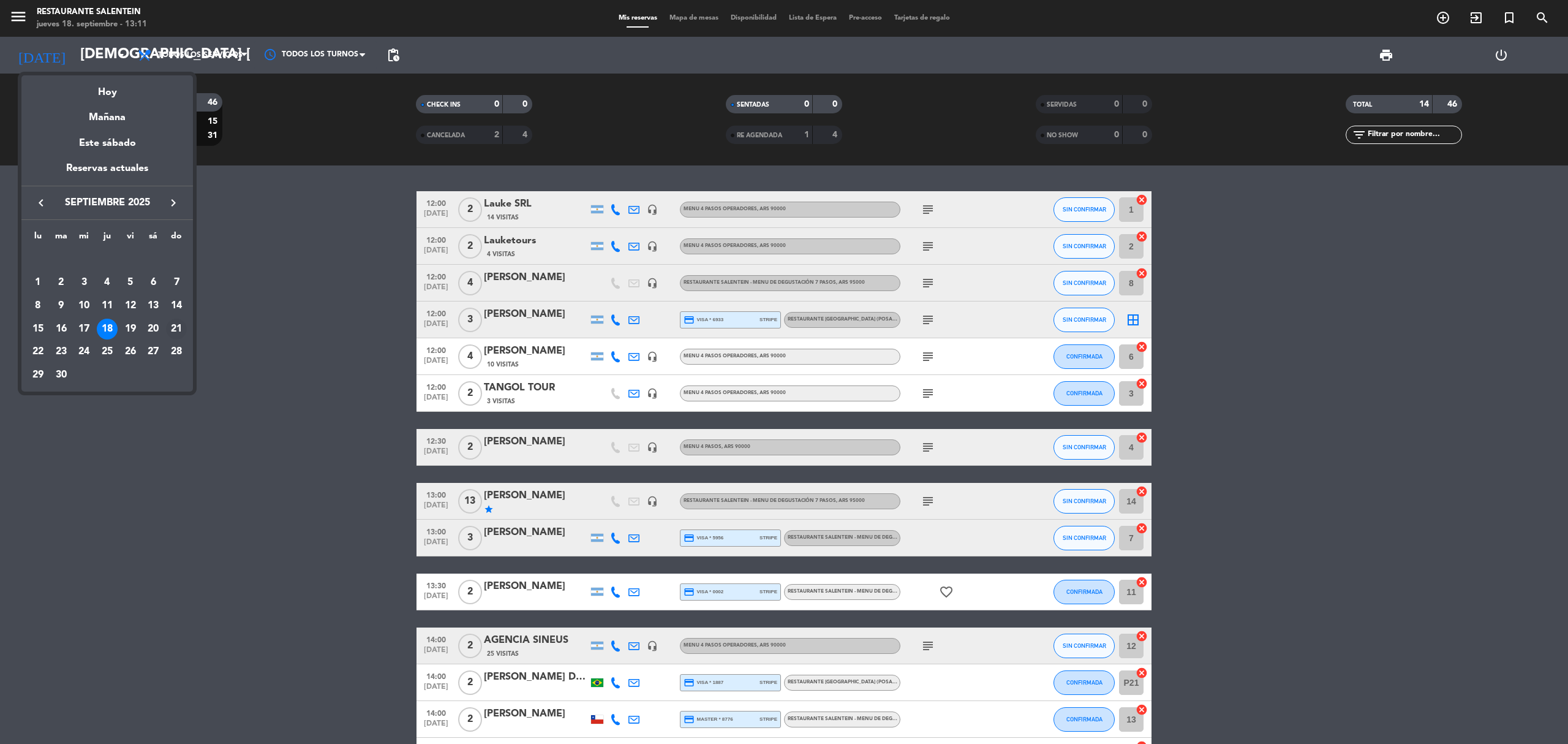
click at [176, 327] on div "21" at bounding box center [176, 329] width 21 height 21
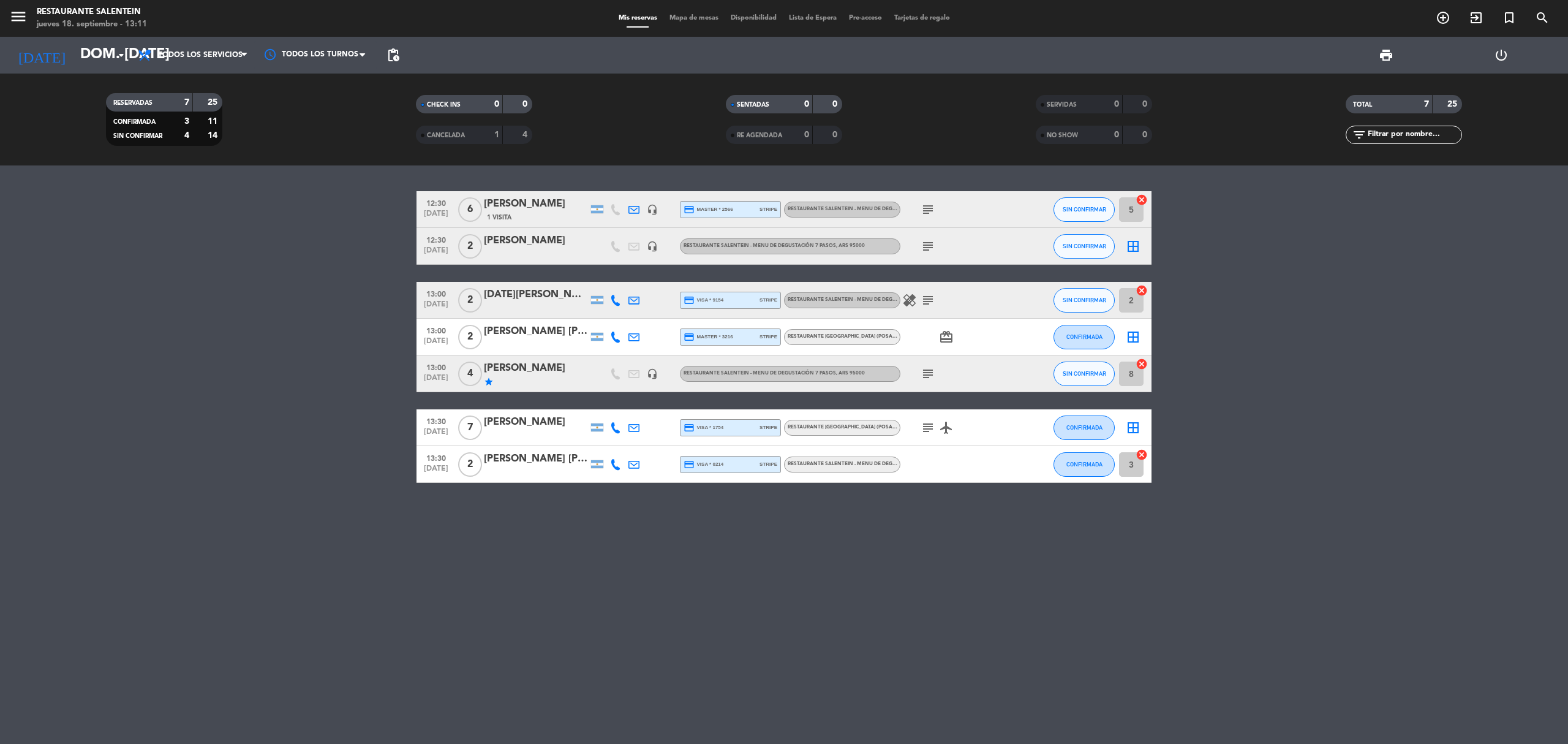
click at [927, 250] on icon "subject" at bounding box center [928, 246] width 15 height 15
click at [921, 372] on icon "subject" at bounding box center [928, 374] width 15 height 15
click at [655, 375] on icon "headset_mic" at bounding box center [652, 373] width 11 height 11
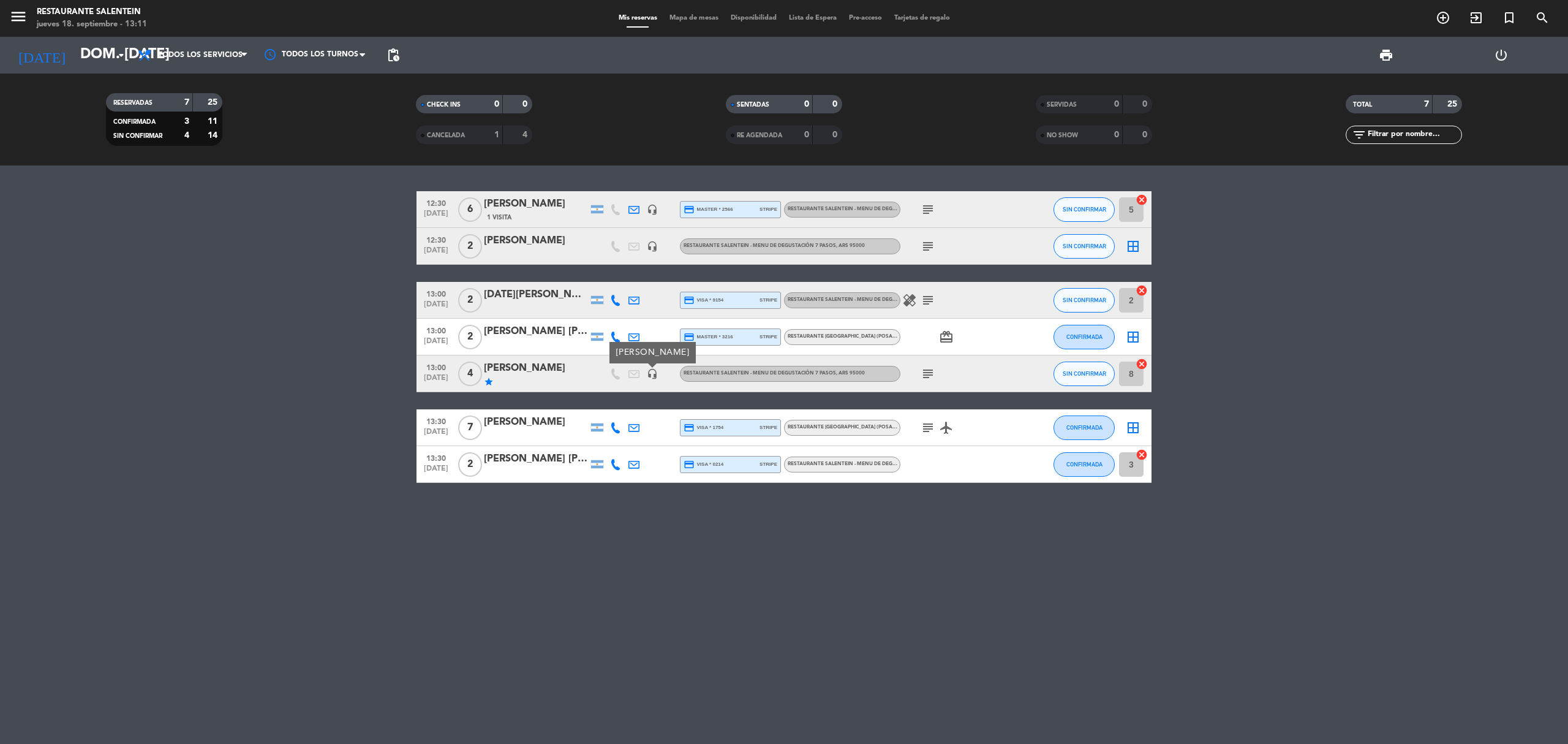
click at [655, 375] on icon "headset_mic" at bounding box center [652, 373] width 11 height 11
click at [426, 260] on div "12:30 [DATE]" at bounding box center [436, 246] width 39 height 36
click at [576, 241] on div "[PERSON_NAME]" at bounding box center [535, 241] width 104 height 16
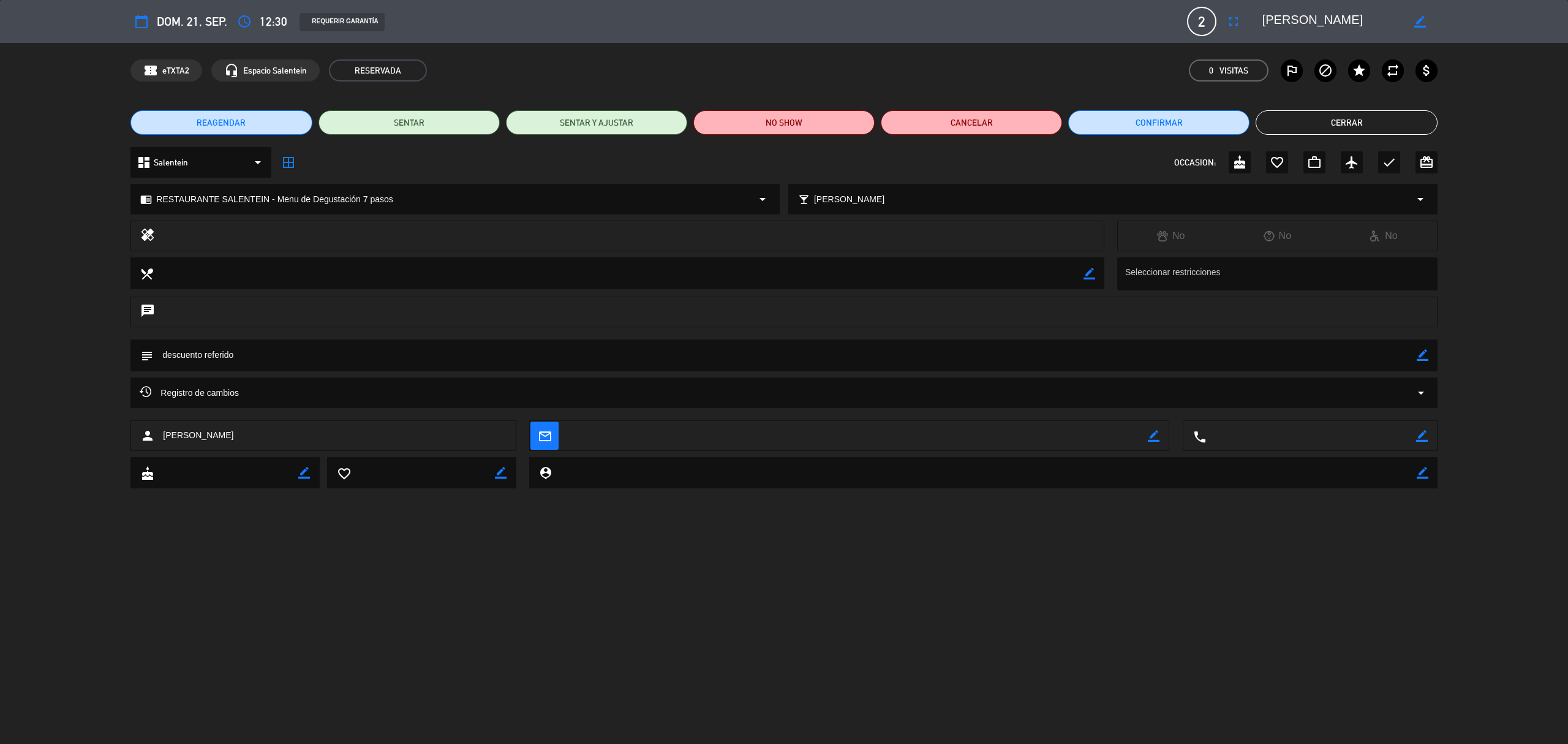
click at [268, 17] on span "12:30" at bounding box center [273, 21] width 27 height 20
click at [245, 23] on icon "access_time" at bounding box center [245, 21] width 15 height 15
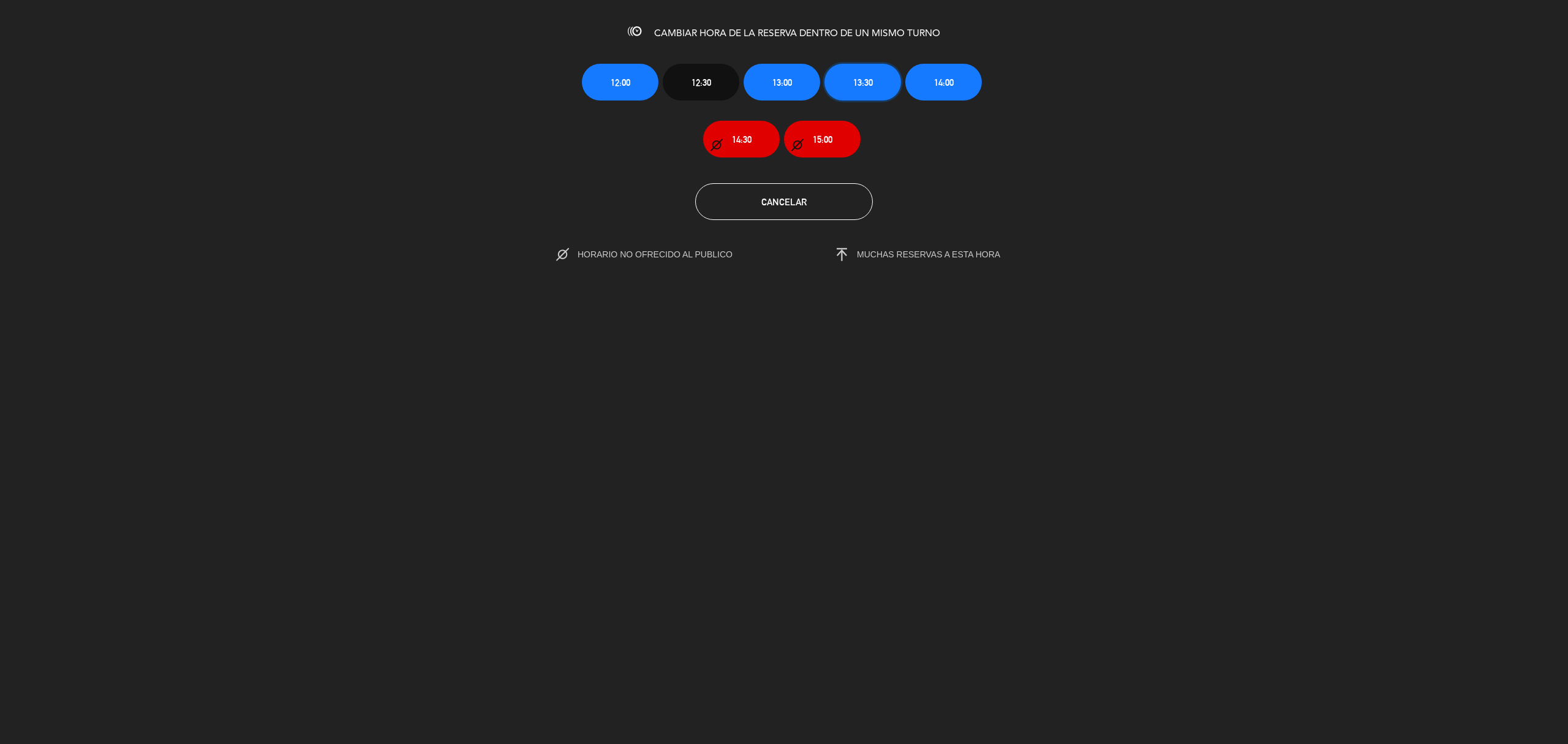
click at [853, 75] on span "13:30" at bounding box center [863, 82] width 20 height 14
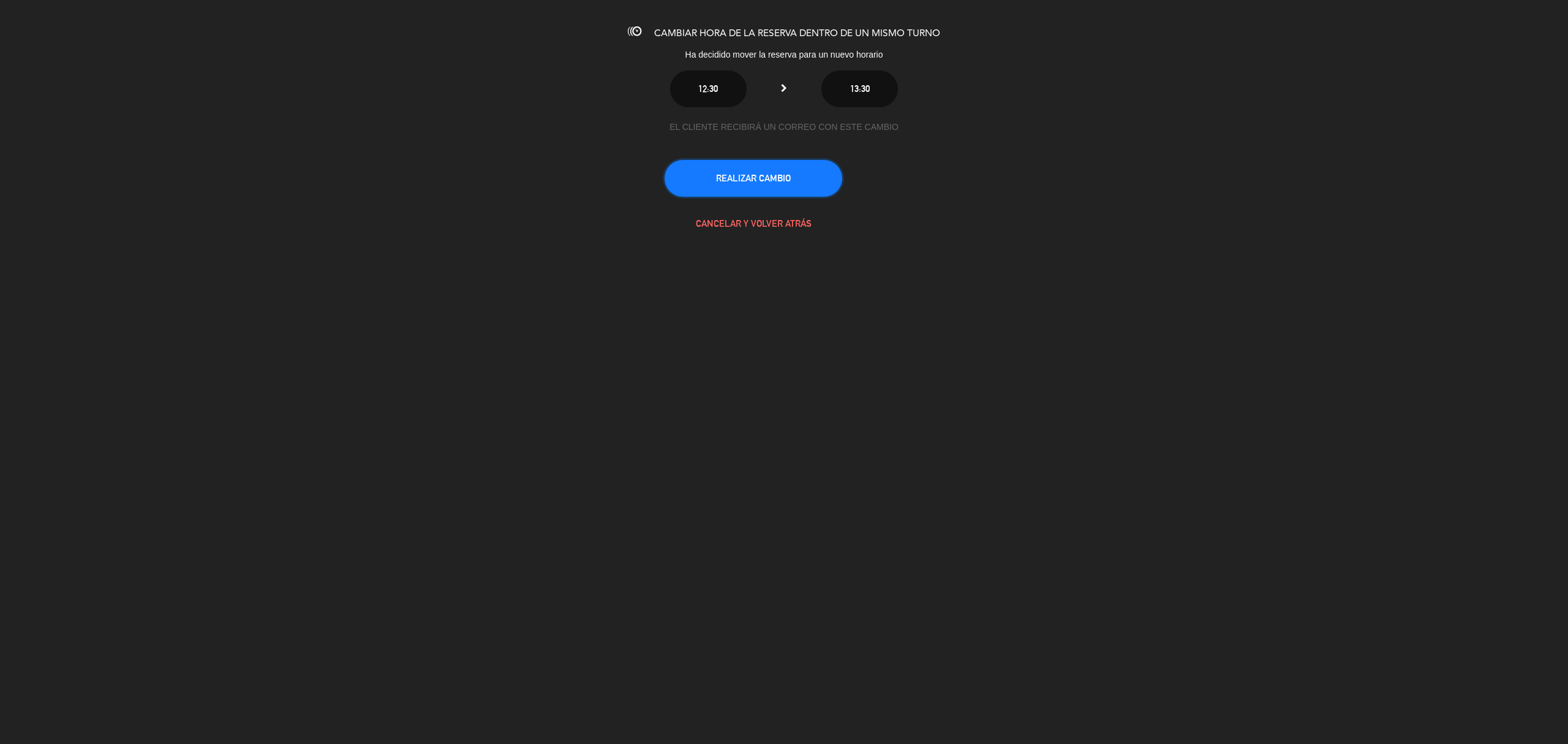
click at [799, 183] on button "REALIZAR CAMBIO" at bounding box center [753, 178] width 178 height 37
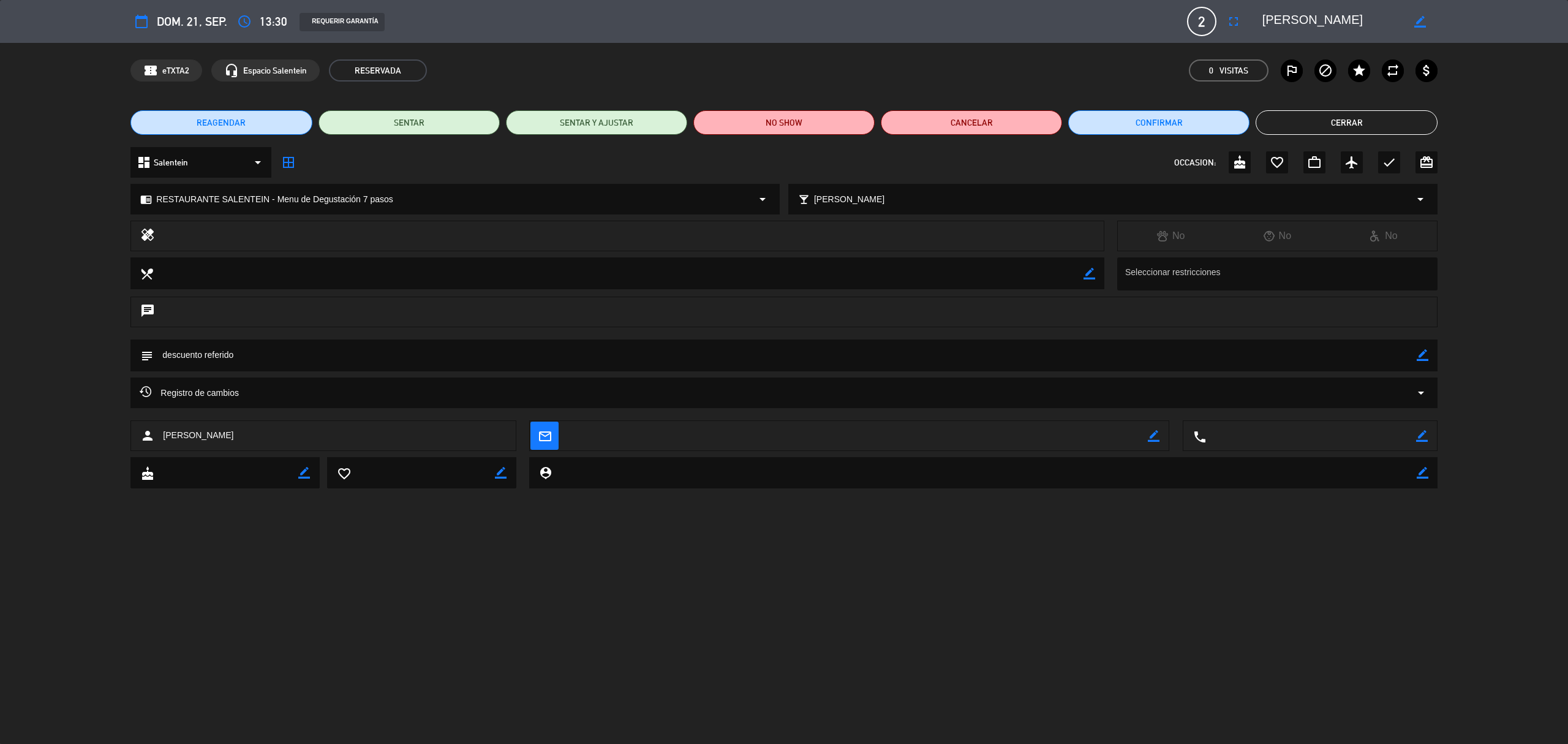
click at [1370, 122] on button "Cerrar" at bounding box center [1346, 122] width 181 height 24
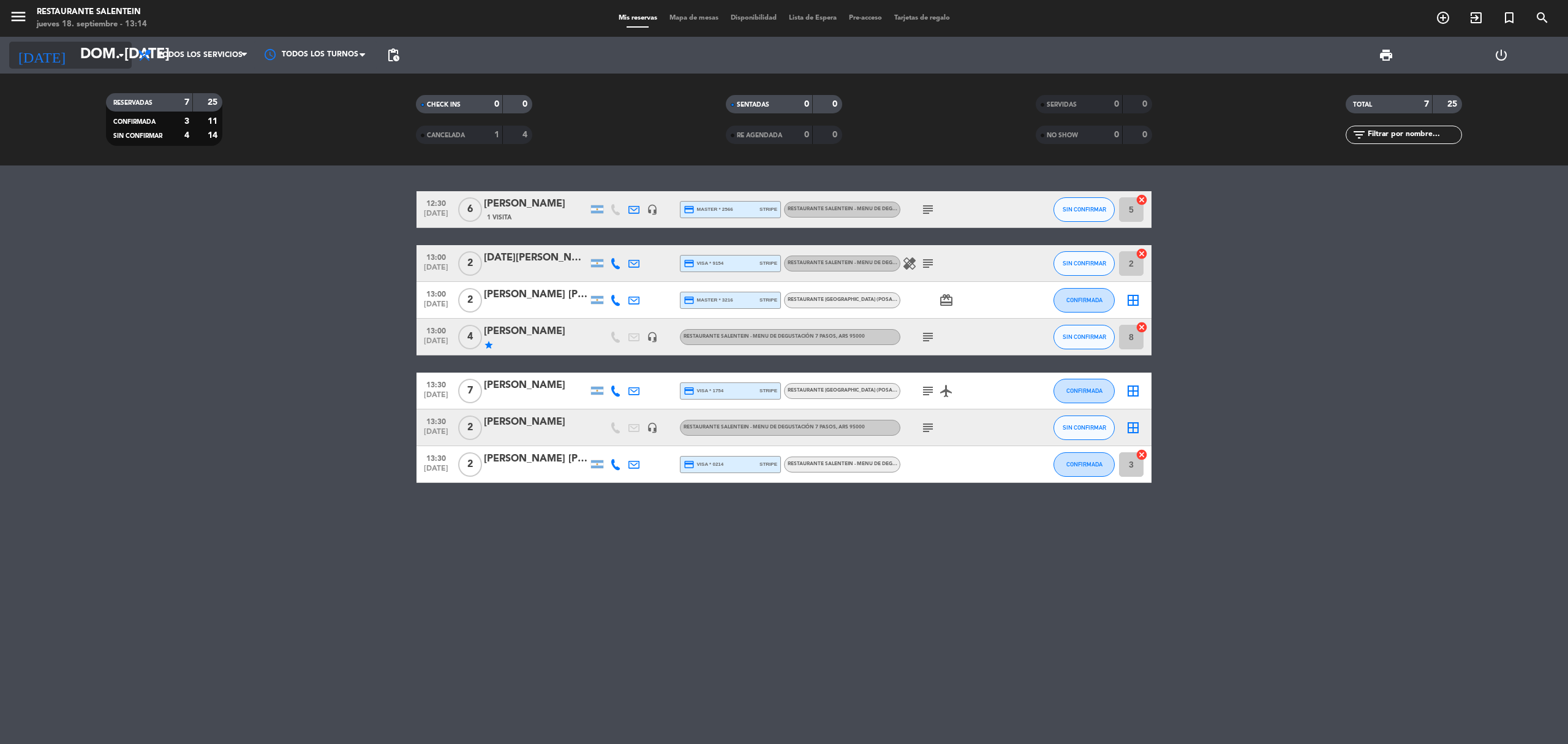
click at [74, 52] on input "dom. [DATE]" at bounding box center [165, 55] width 182 height 29
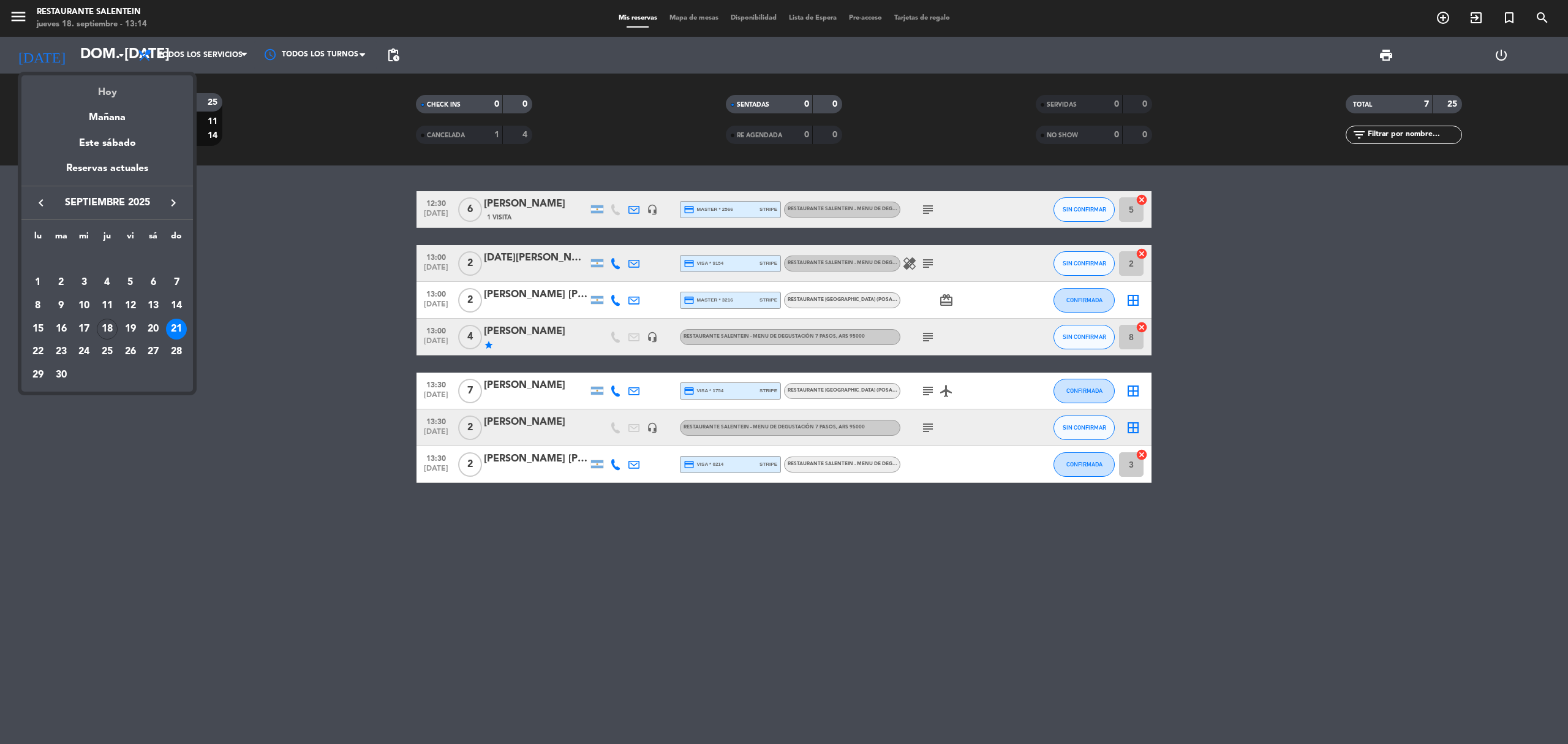
click at [116, 86] on div "Hoy" at bounding box center [107, 88] width 172 height 25
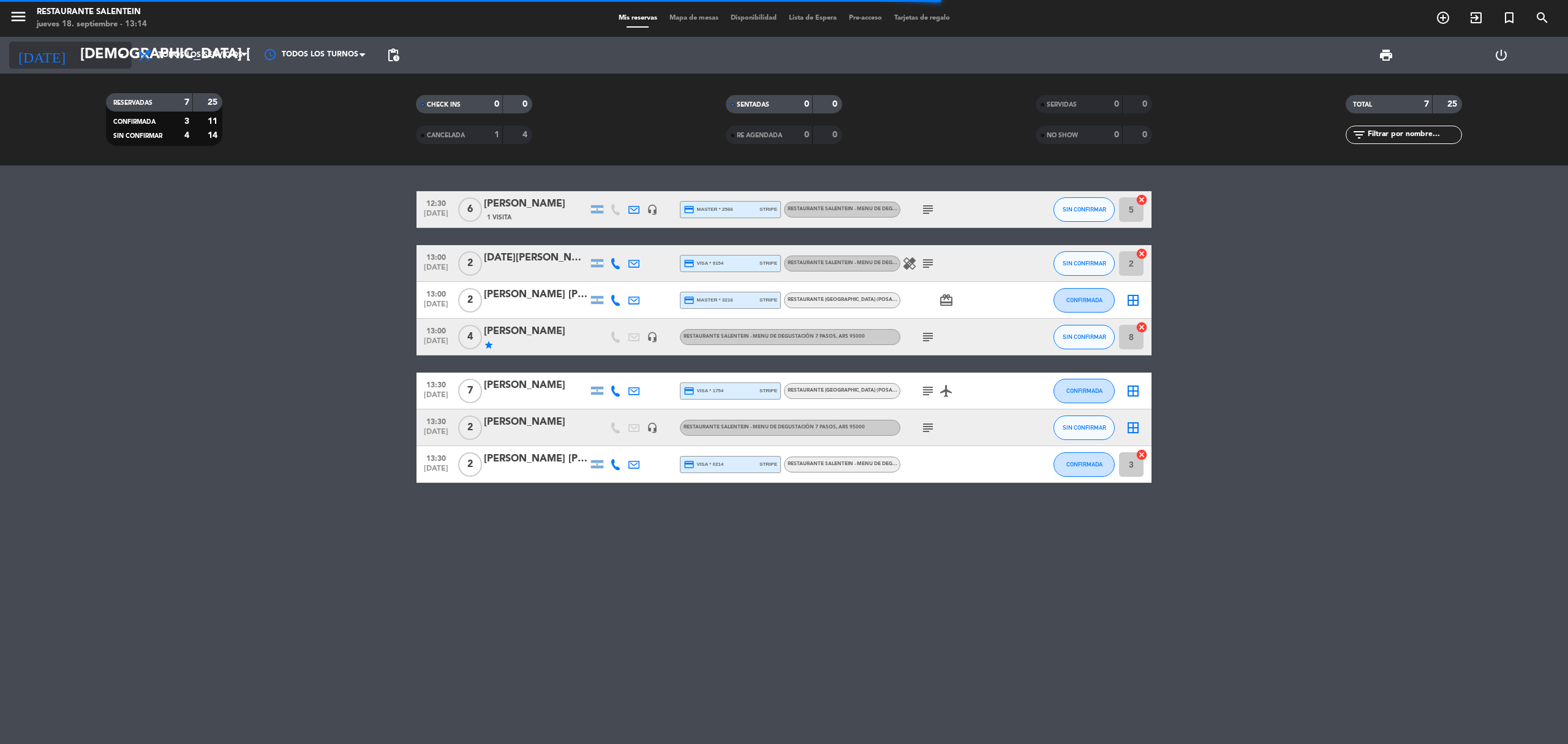
click at [86, 47] on input "[DEMOGRAPHIC_DATA] [DATE]" at bounding box center [165, 55] width 182 height 29
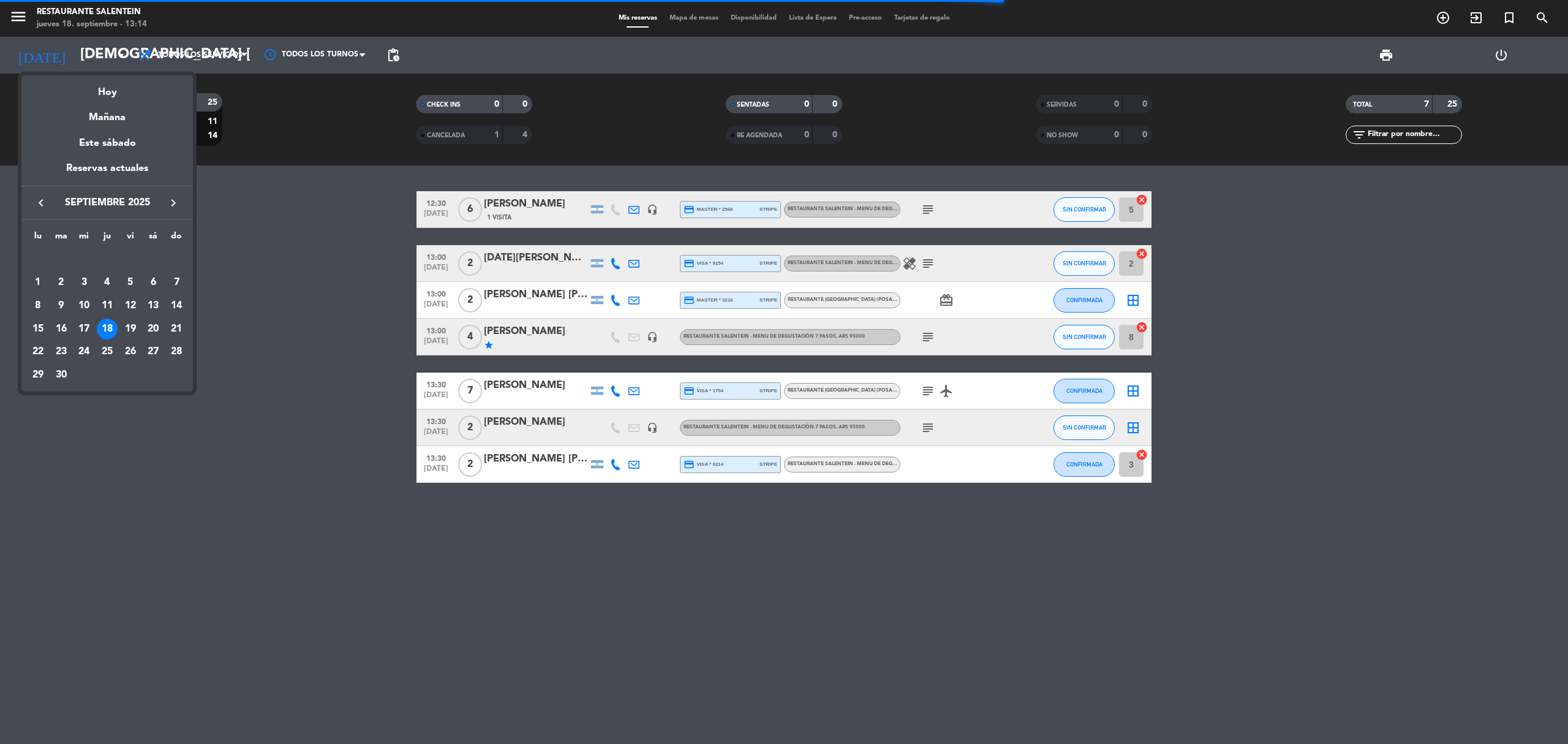
drag, startPoint x: 114, startPoint y: 86, endPoint x: 114, endPoint y: 78, distance: 8.0
click at [114, 85] on div "Hoy" at bounding box center [107, 88] width 172 height 25
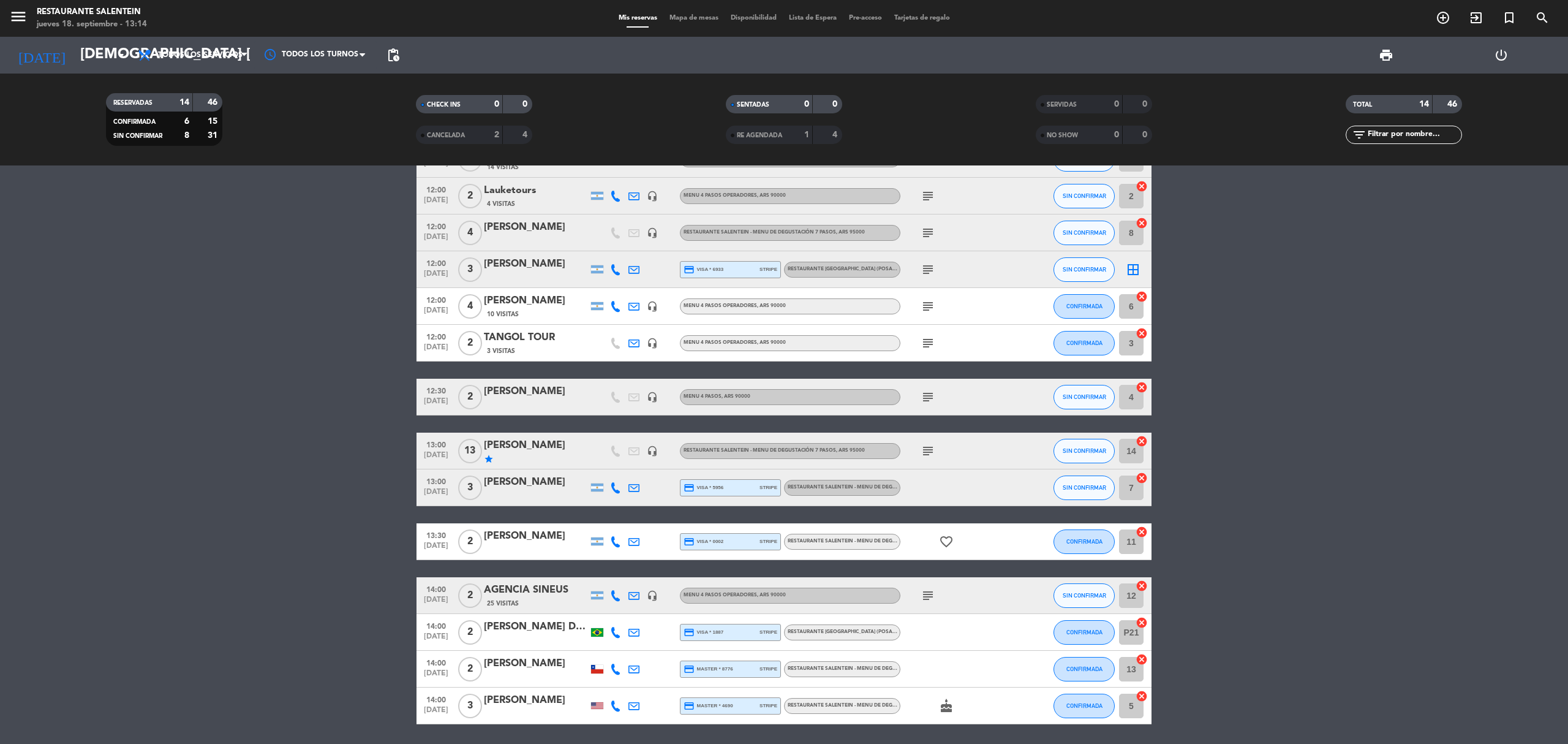
scroll to position [91, 0]
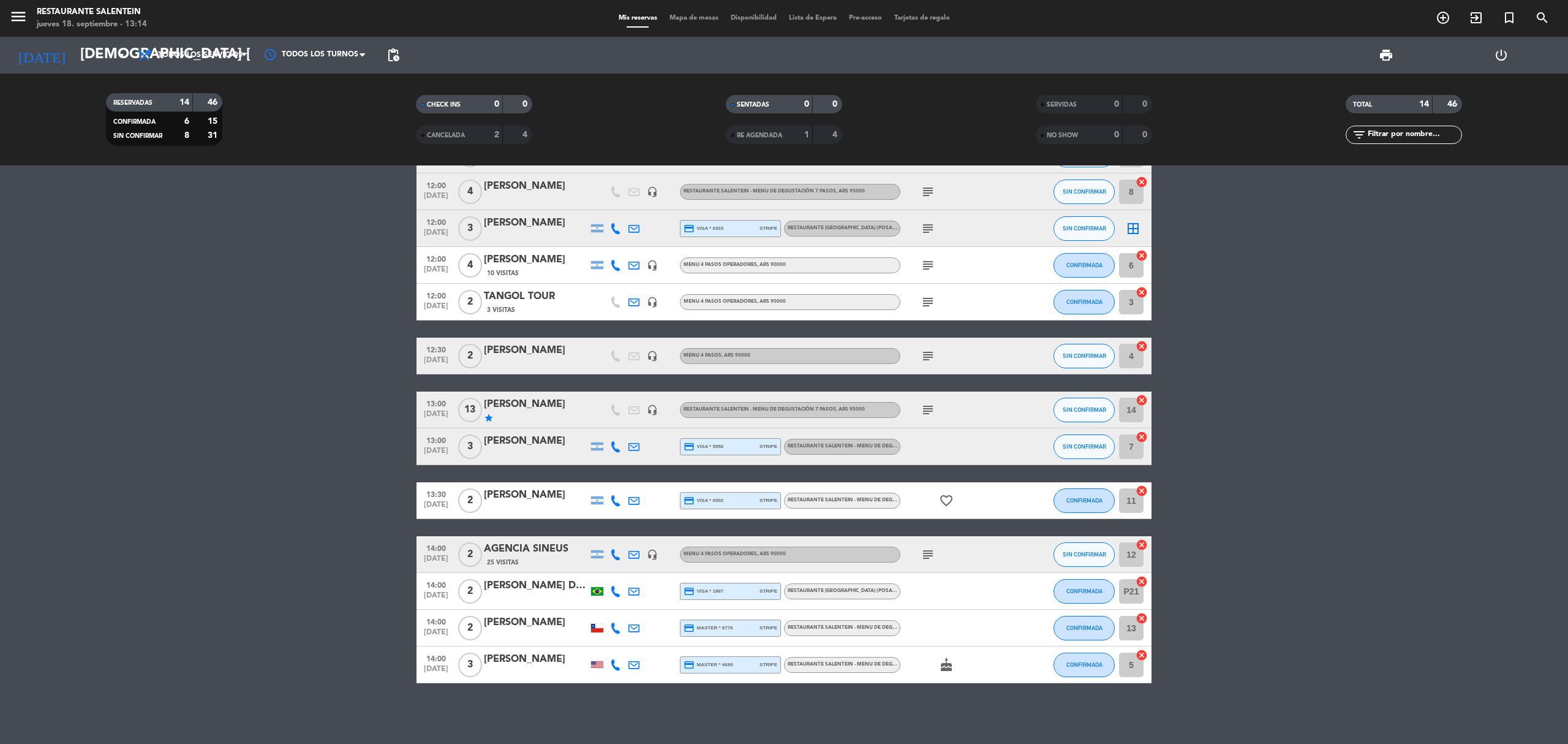
click at [918, 356] on div "subject" at bounding box center [955, 355] width 111 height 36
click at [927, 353] on icon "subject" at bounding box center [928, 356] width 15 height 15
click at [929, 353] on icon "subject" at bounding box center [928, 356] width 15 height 15
click at [383, 282] on bookings-row "12:00 [DATE] 2 Lauke SRL 14 Visitas headset_mic Menu 4 pasos operadores , ARS 9…" at bounding box center [784, 391] width 1568 height 583
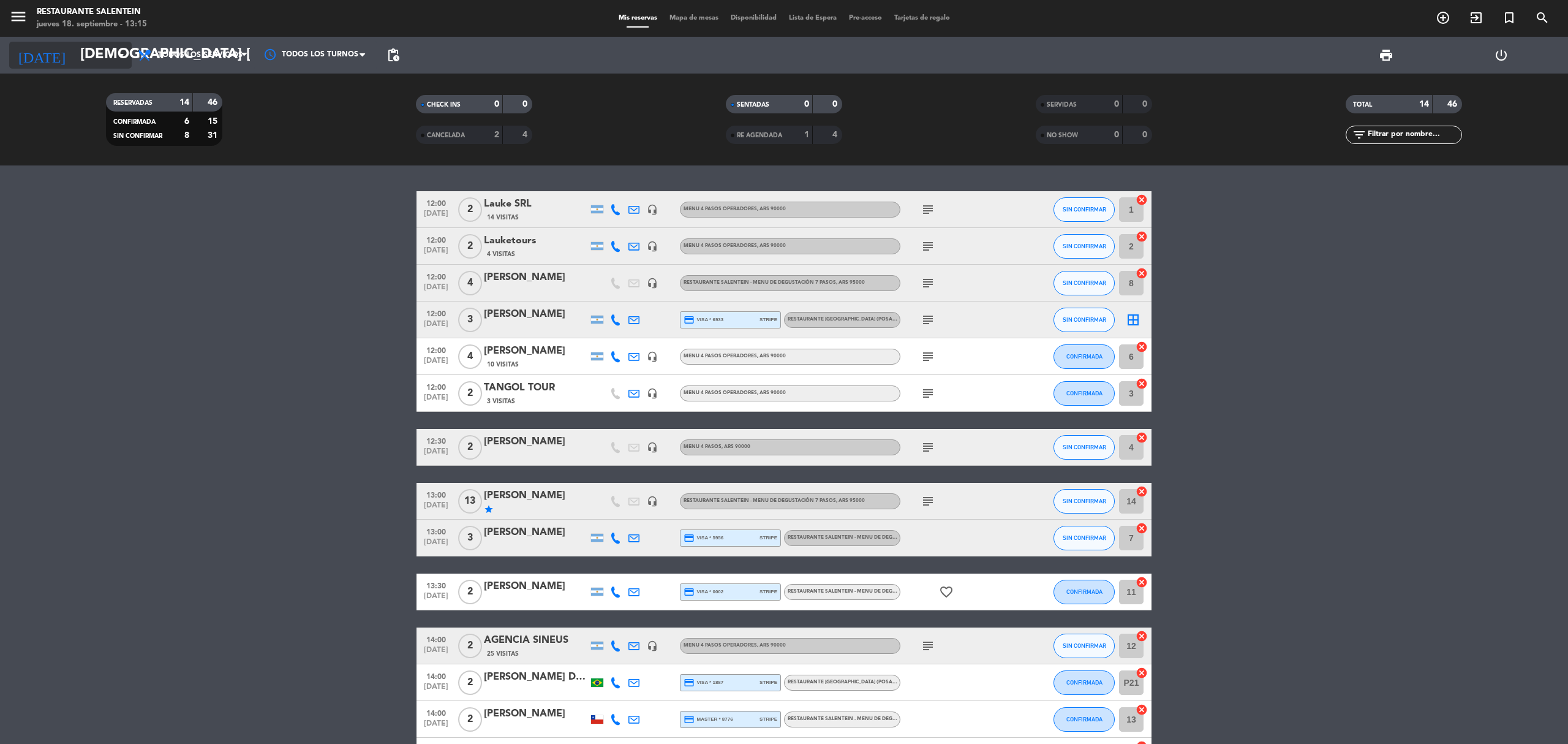
click at [97, 54] on input "[DEMOGRAPHIC_DATA] [DATE]" at bounding box center [165, 55] width 182 height 29
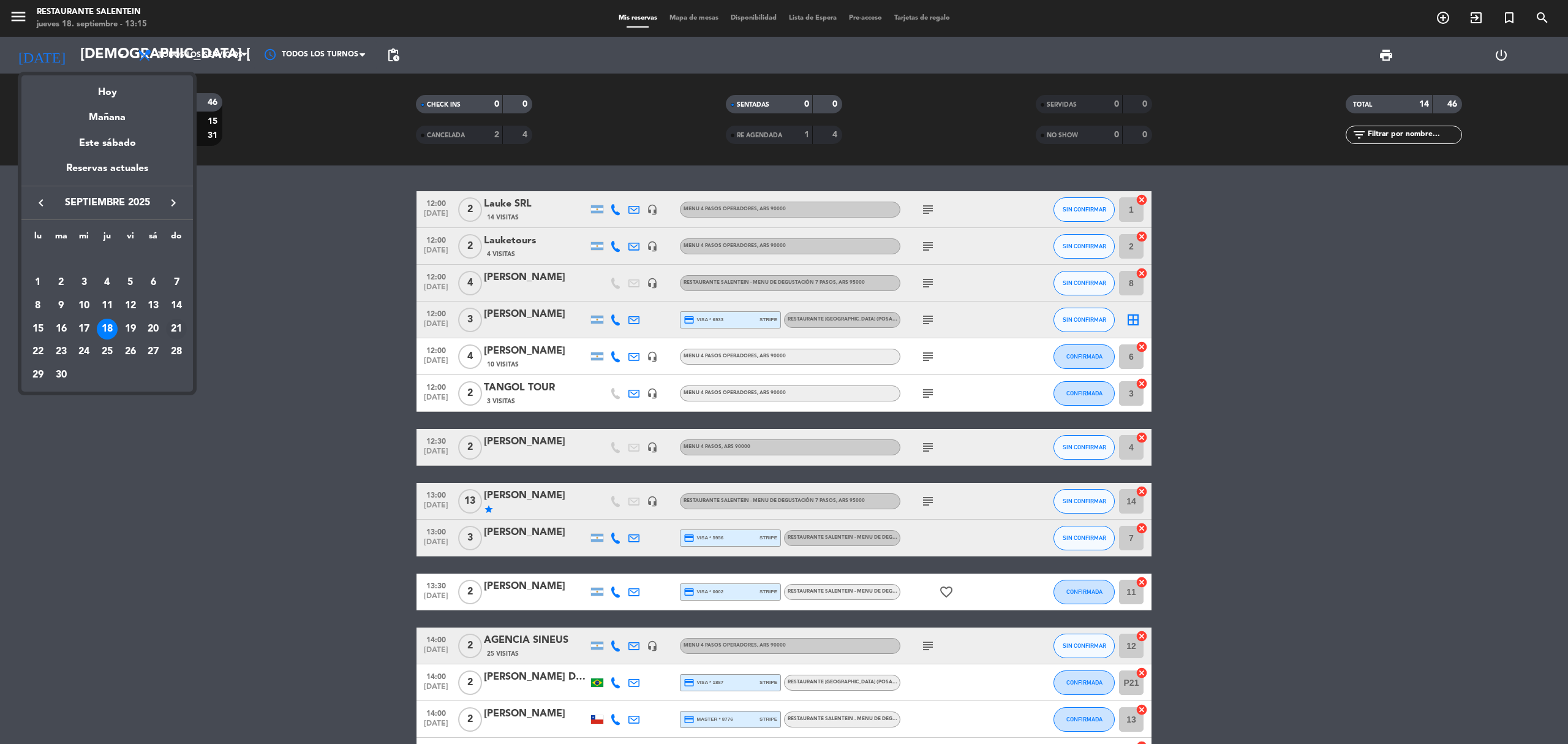
click at [175, 332] on div "21" at bounding box center [176, 329] width 21 height 21
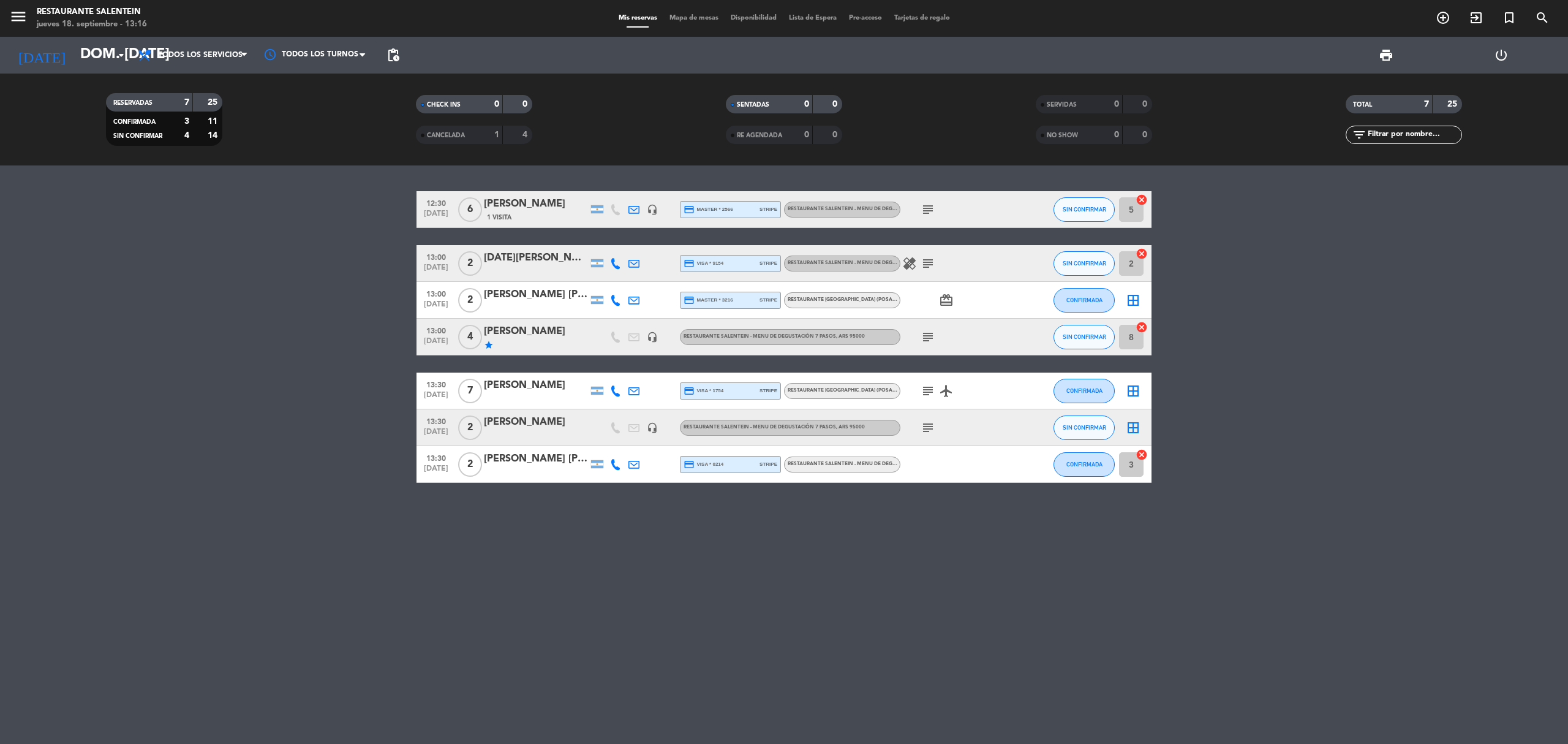
click at [924, 259] on icon "subject" at bounding box center [928, 263] width 15 height 15
click at [924, 425] on icon "subject" at bounding box center [928, 428] width 15 height 15
click at [124, 55] on icon "arrow_drop_down" at bounding box center [122, 55] width 15 height 15
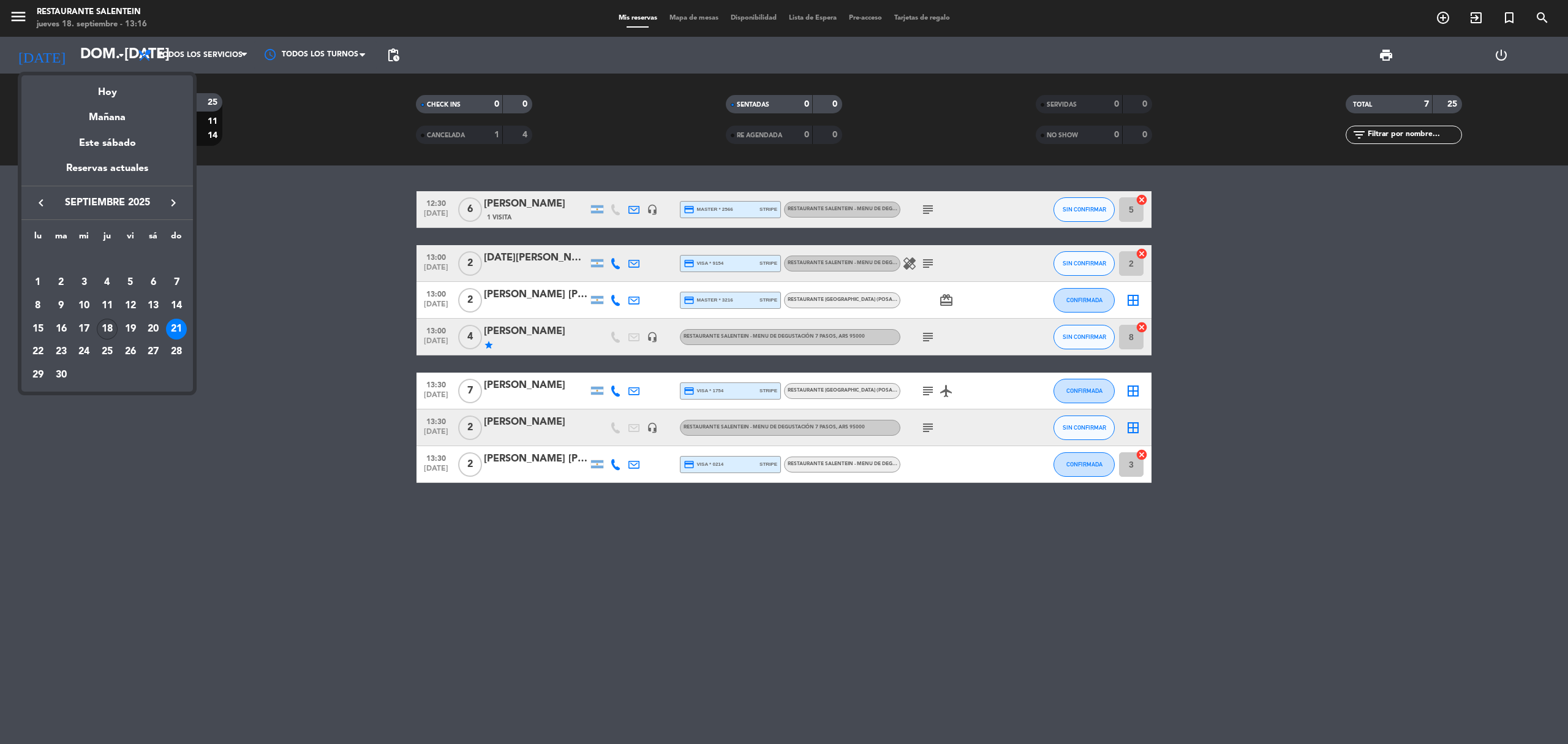
click at [105, 326] on div "18" at bounding box center [107, 329] width 21 height 21
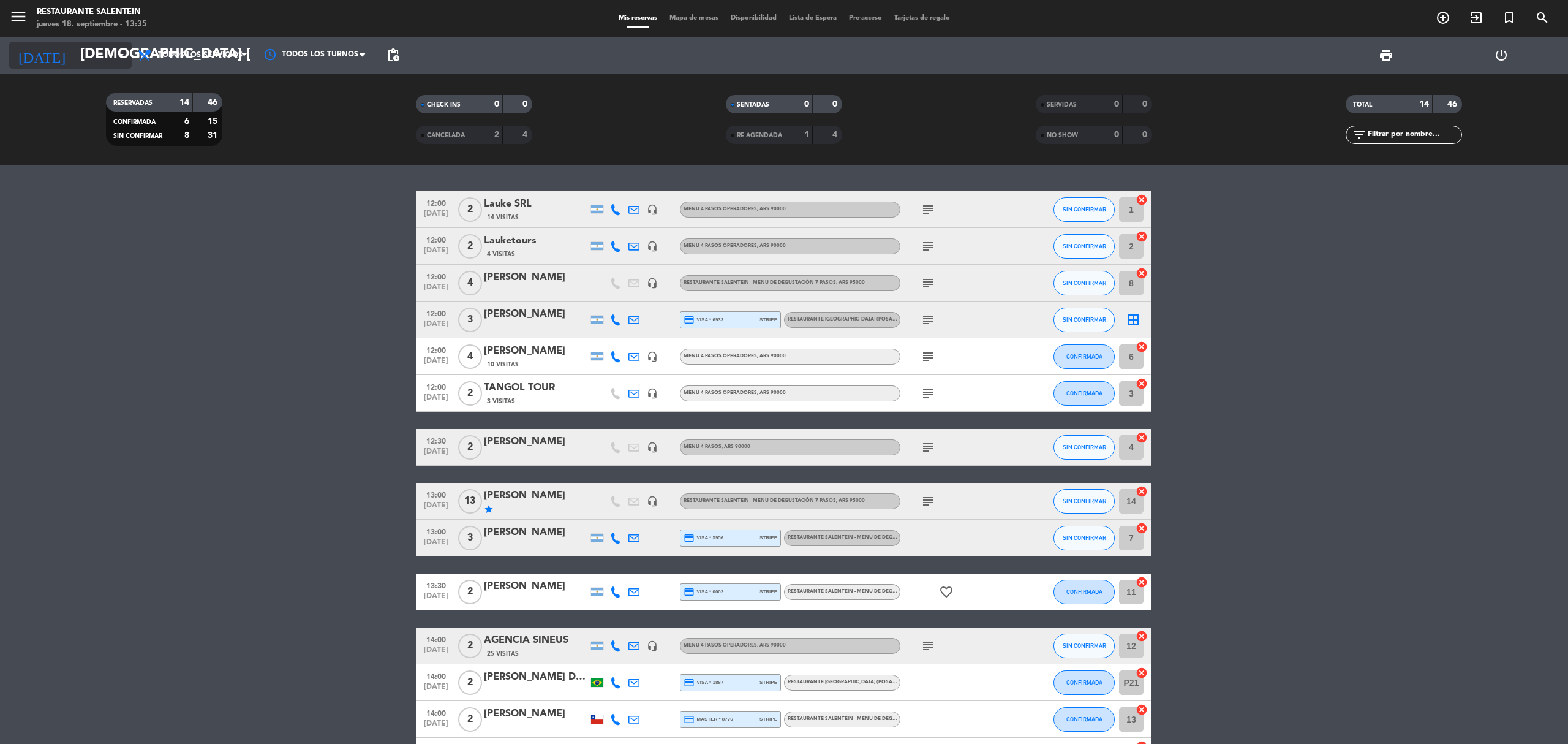
click at [116, 46] on input "[DEMOGRAPHIC_DATA] [DATE]" at bounding box center [165, 55] width 182 height 29
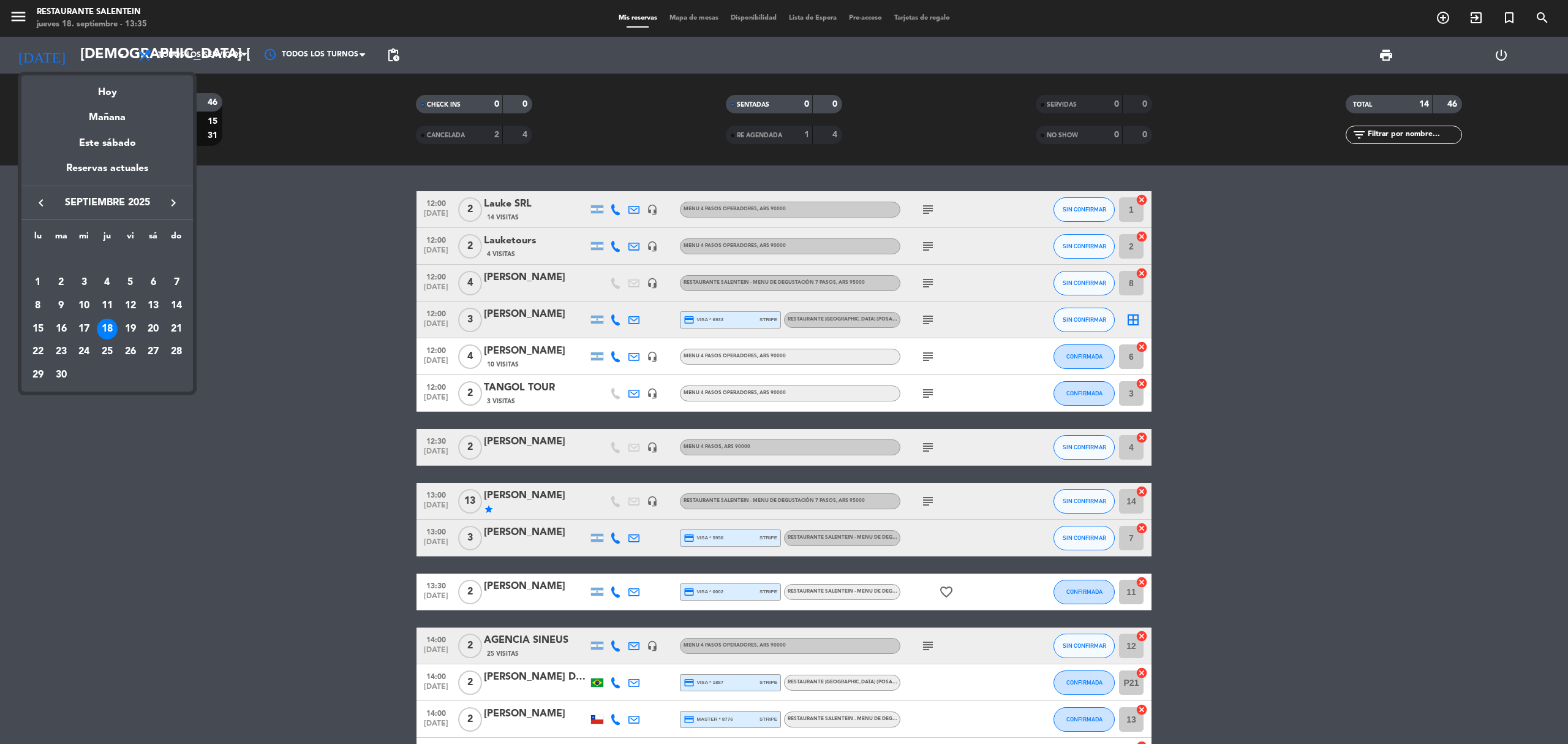
click at [113, 329] on div "18" at bounding box center [107, 329] width 21 height 21
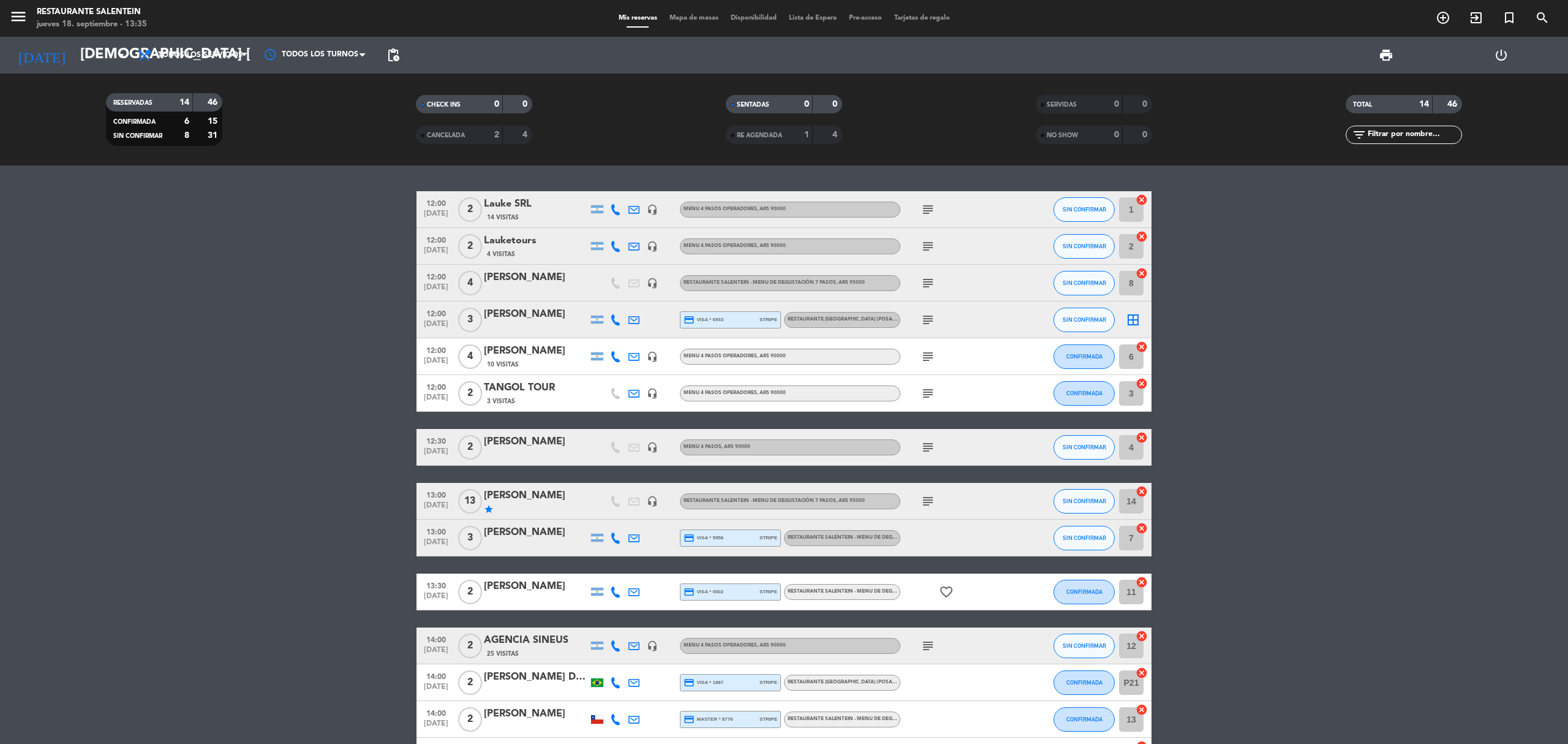
click at [1373, 619] on bookings-row "12:00 [DATE] 2 Lauke SRL 14 Visitas headset_mic Menu 4 pasos operadores , ARS 9…" at bounding box center [784, 482] width 1568 height 583
click at [123, 54] on icon "arrow_drop_down" at bounding box center [122, 55] width 15 height 15
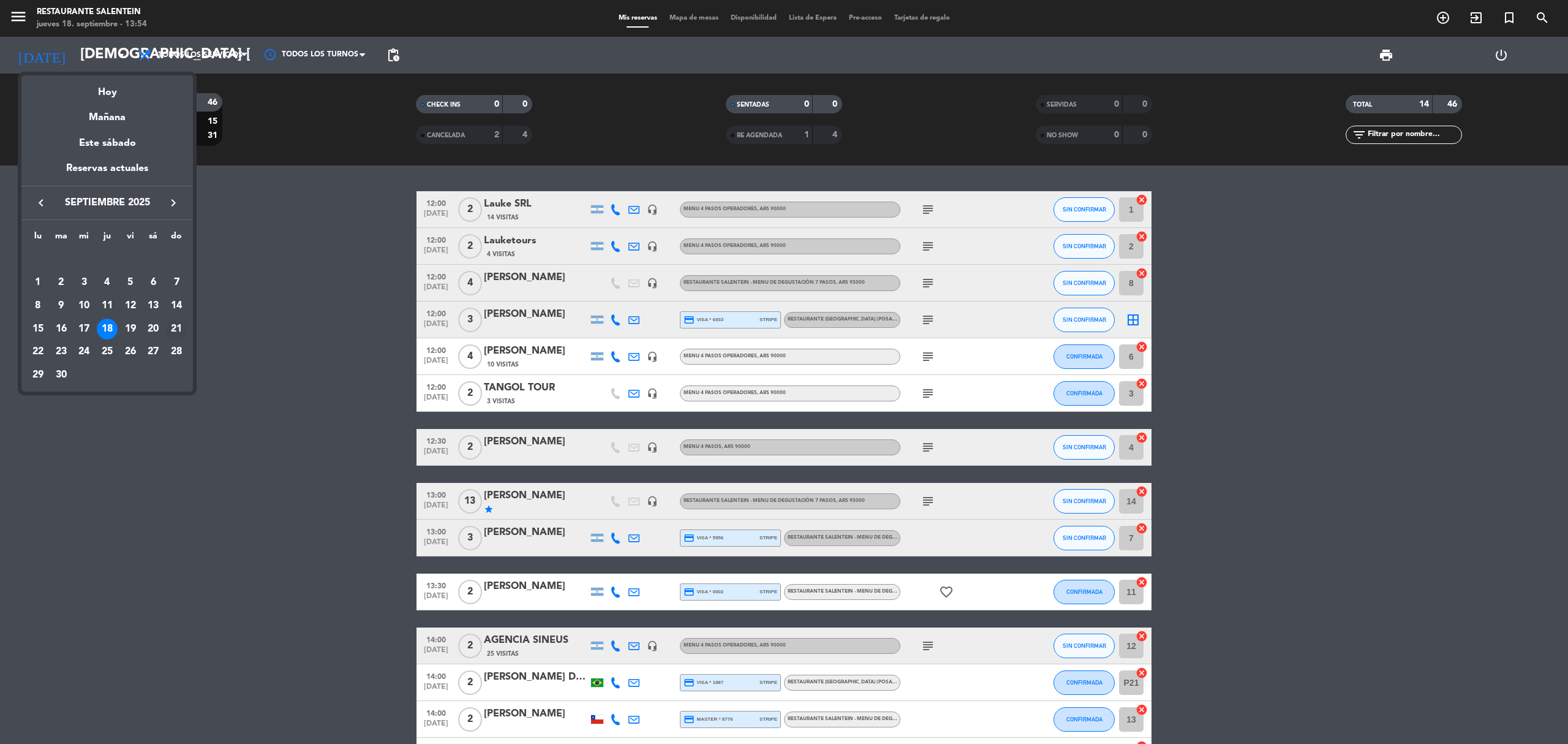
click at [172, 331] on div "21" at bounding box center [176, 329] width 21 height 21
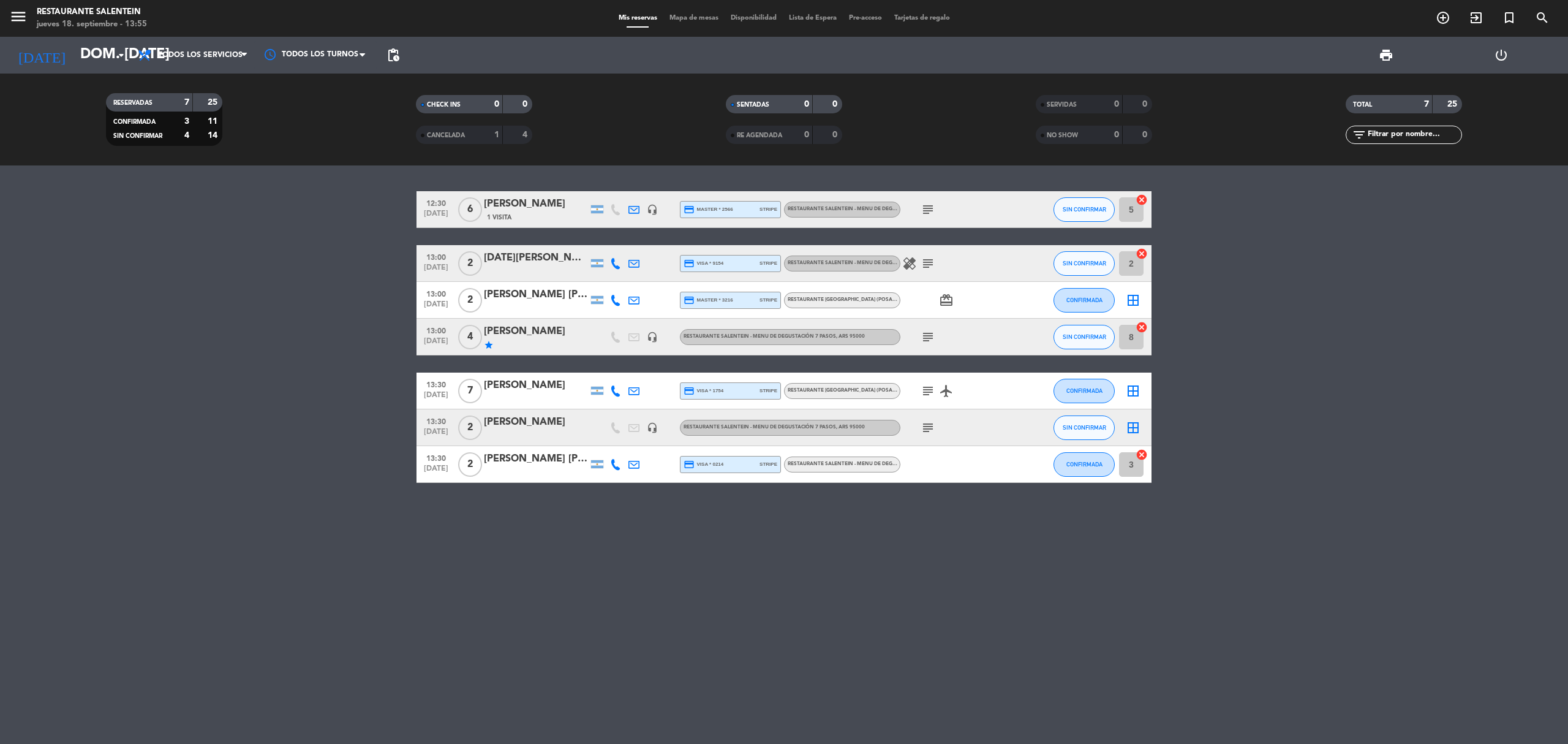
click at [930, 424] on icon "subject" at bounding box center [928, 428] width 15 height 15
click at [94, 54] on input "dom. [DATE]" at bounding box center [165, 55] width 182 height 29
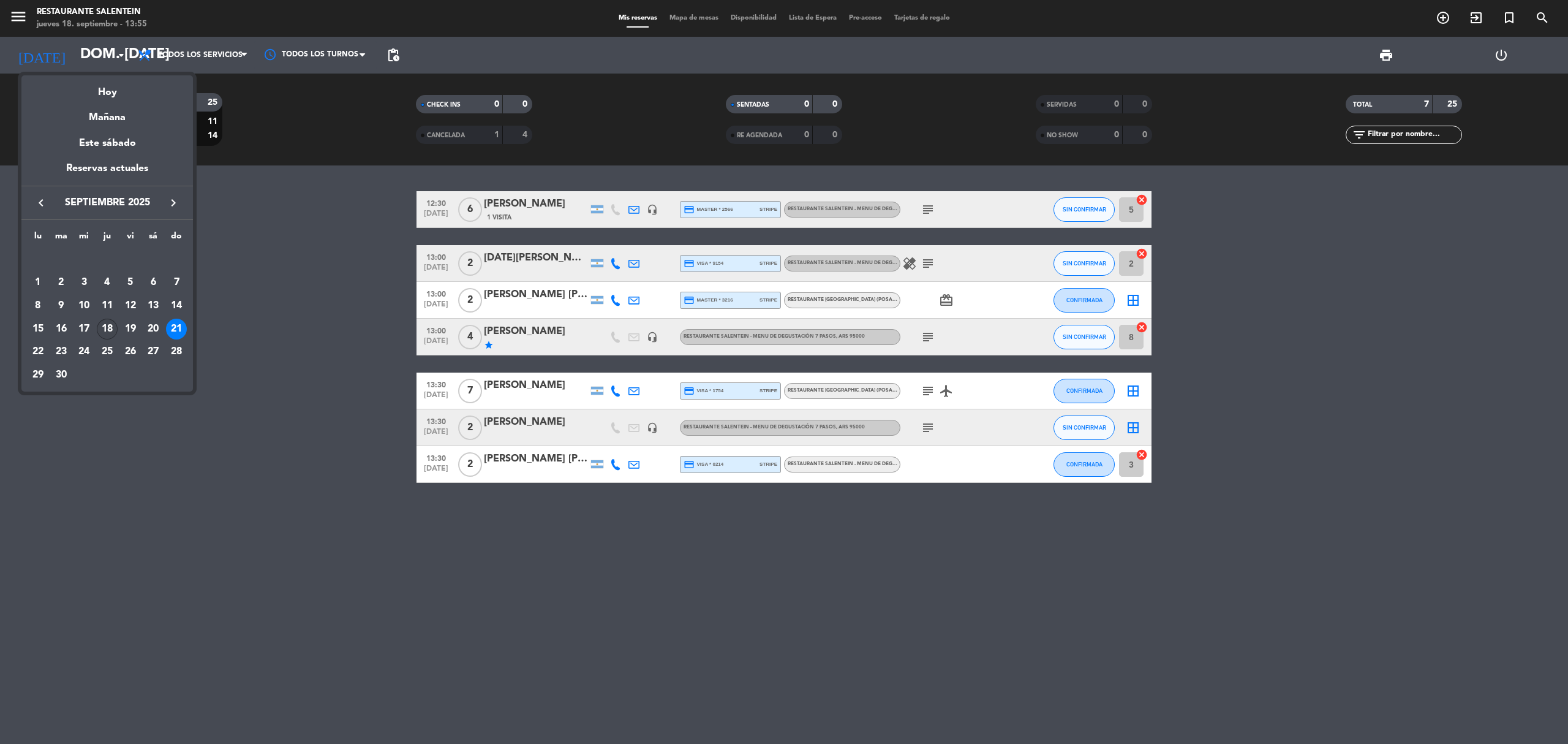
click at [104, 327] on div "18" at bounding box center [107, 329] width 21 height 21
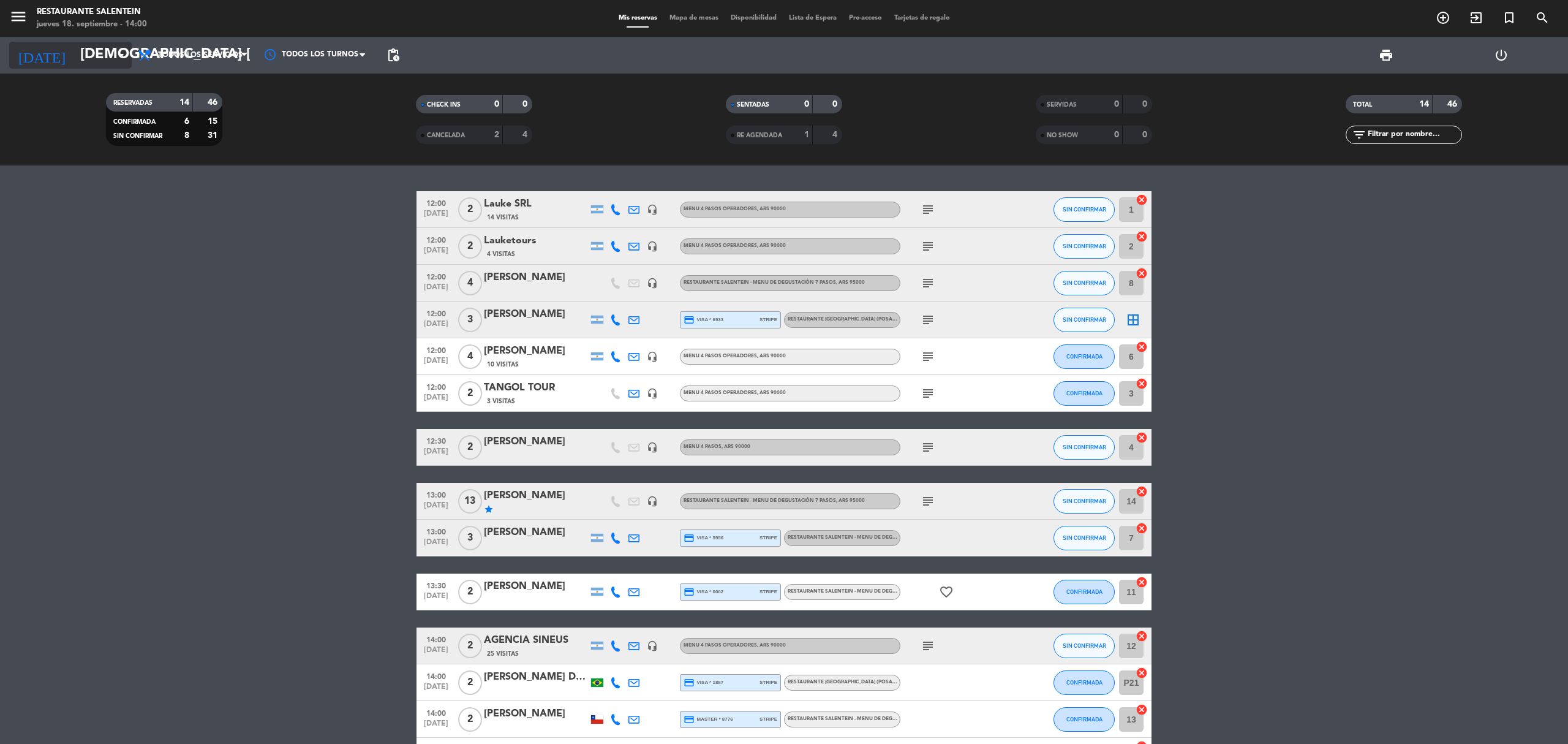
click at [99, 45] on input "[DEMOGRAPHIC_DATA] [DATE]" at bounding box center [165, 55] width 182 height 29
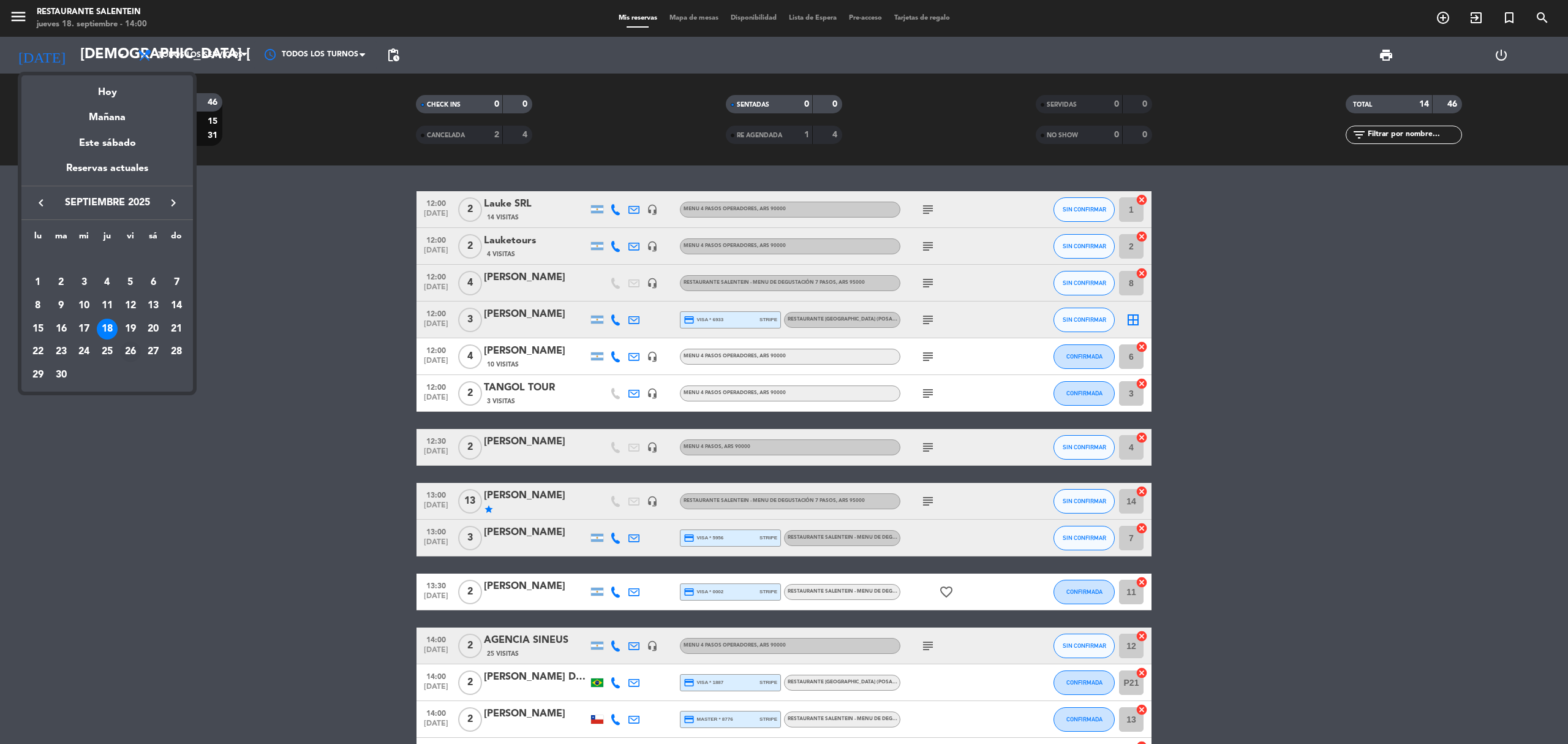
click at [128, 355] on div "26" at bounding box center [130, 352] width 21 height 21
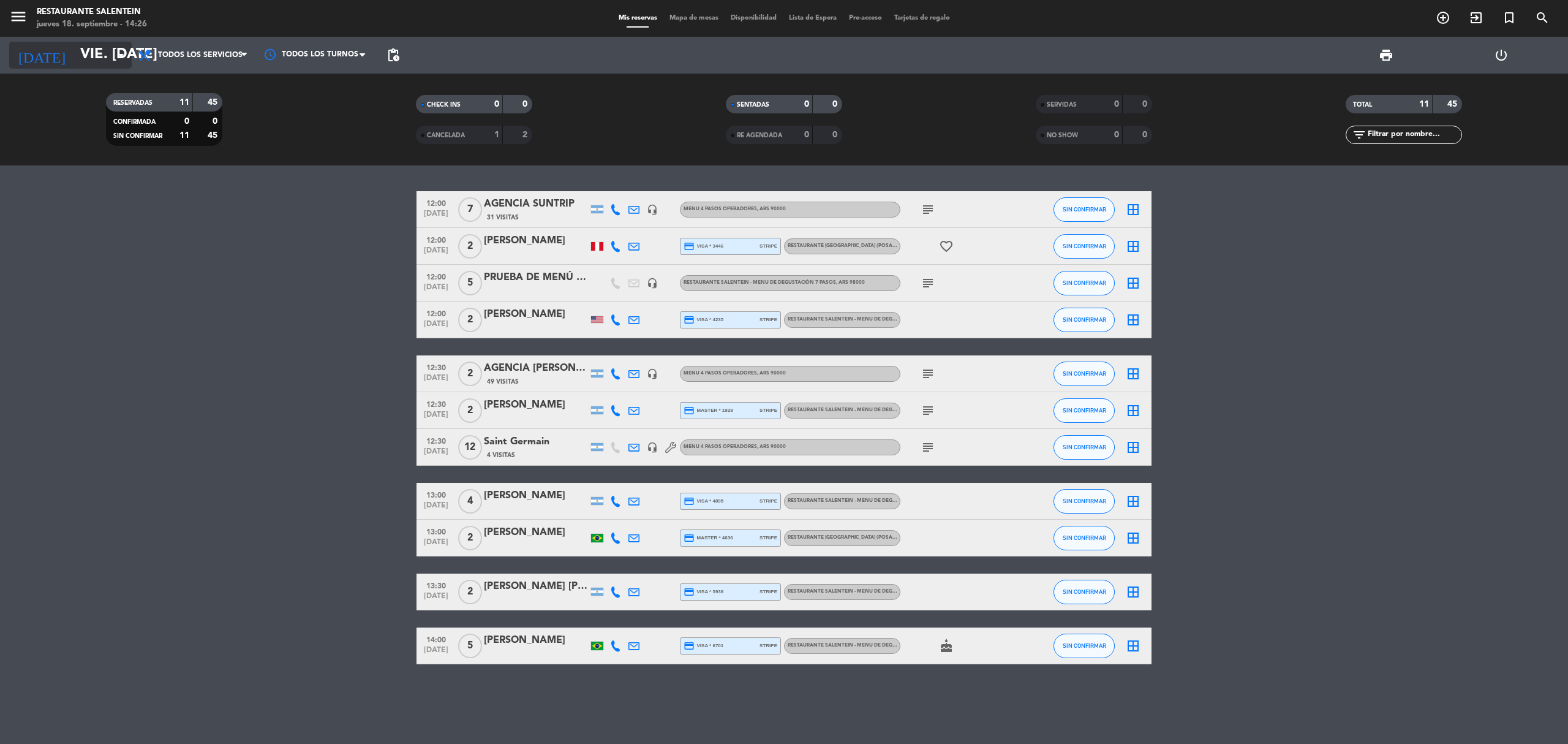
click at [74, 42] on input "vie. [DATE]" at bounding box center [165, 55] width 182 height 29
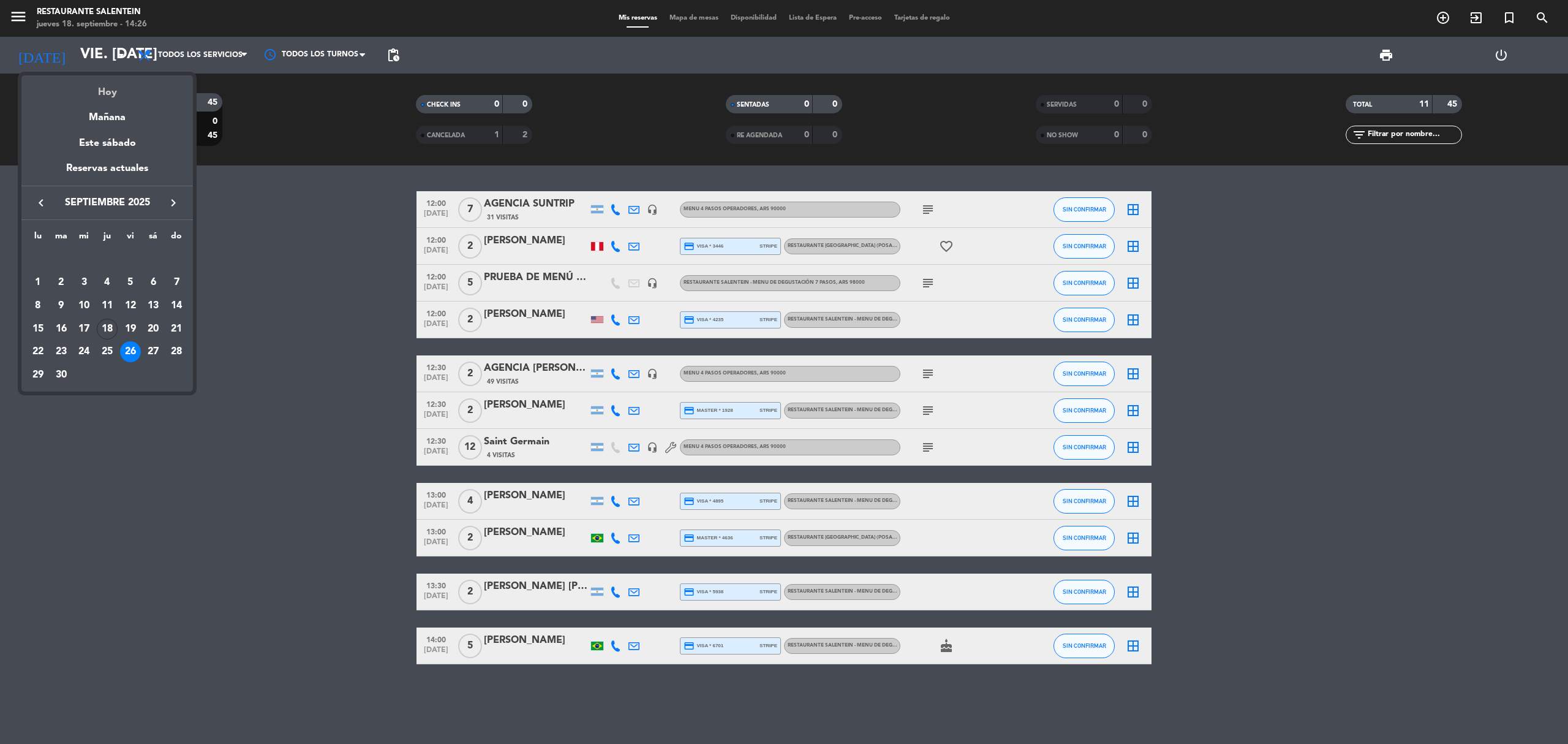
click at [118, 80] on div "Hoy" at bounding box center [107, 88] width 172 height 25
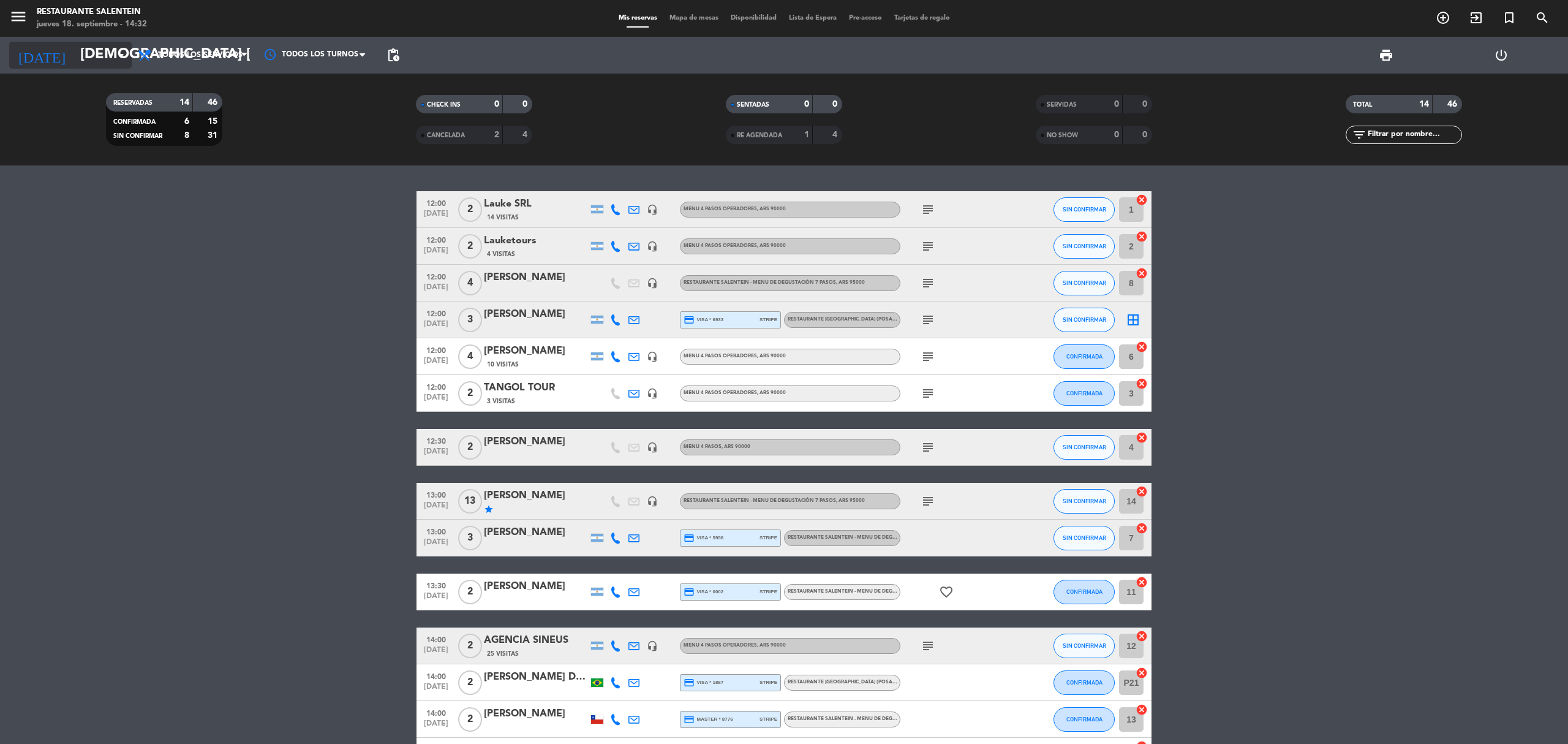
click at [74, 63] on input "[DEMOGRAPHIC_DATA] [DATE]" at bounding box center [165, 55] width 182 height 29
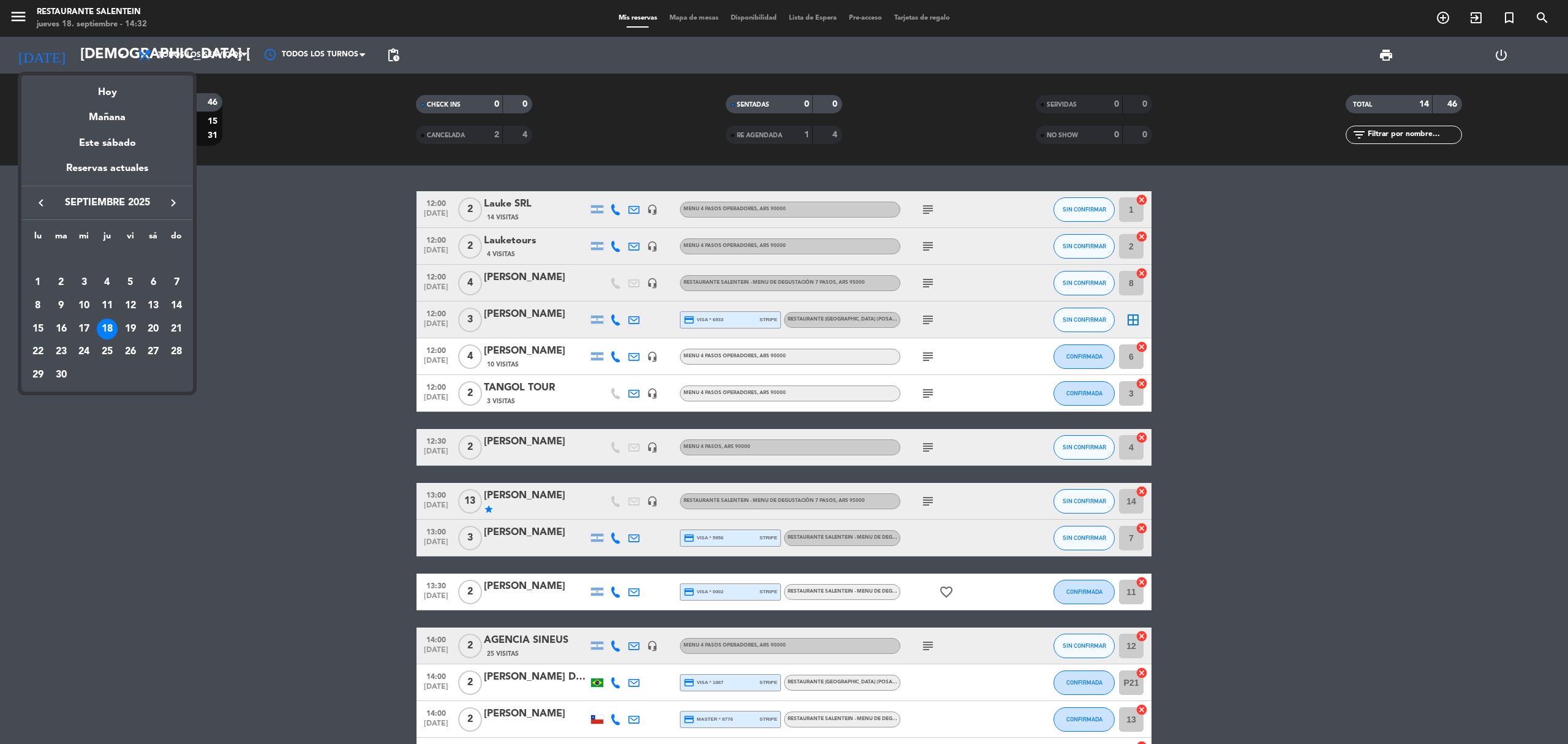
click at [13, 10] on div at bounding box center [784, 372] width 1568 height 744
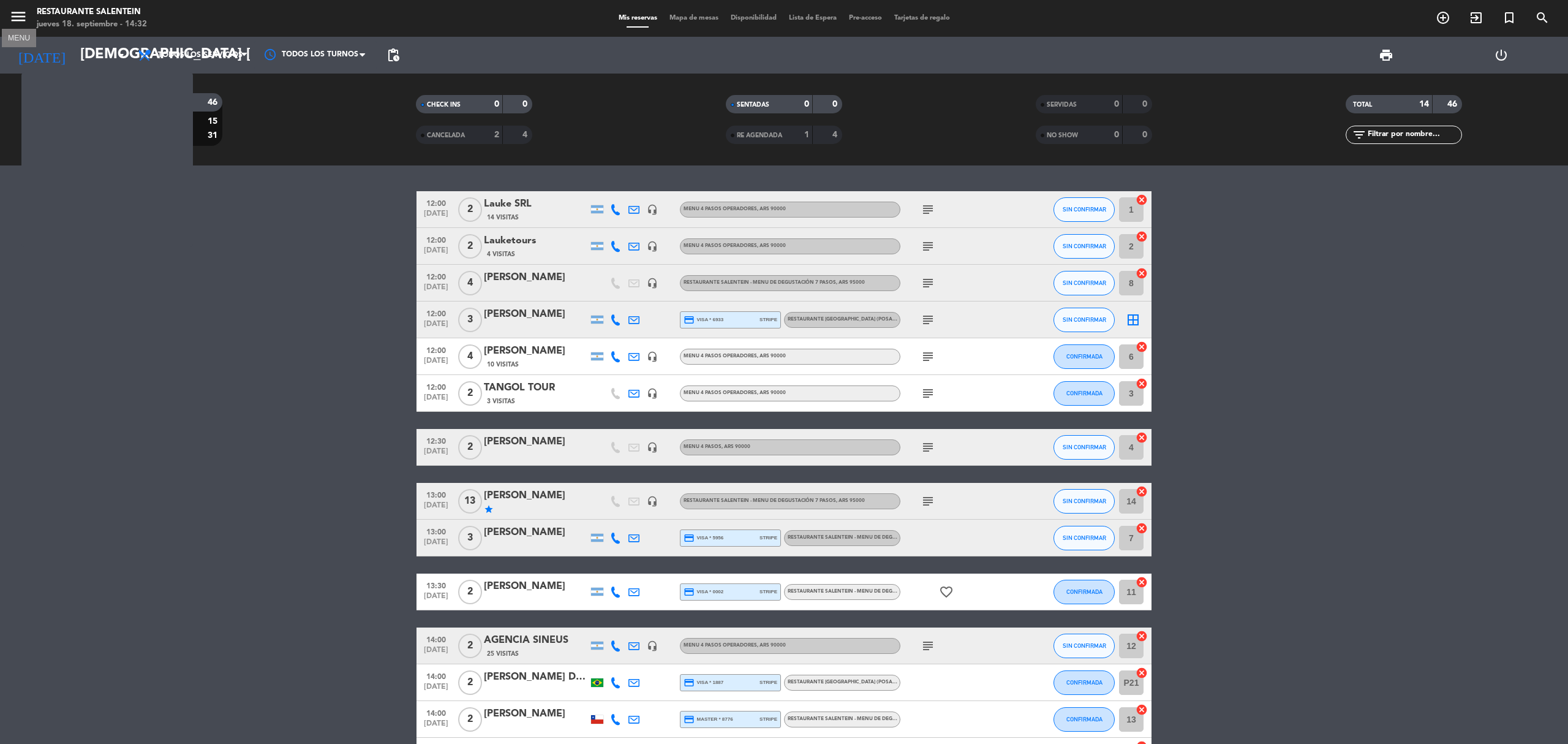
click at [13, 10] on icon "menu" at bounding box center [18, 16] width 18 height 18
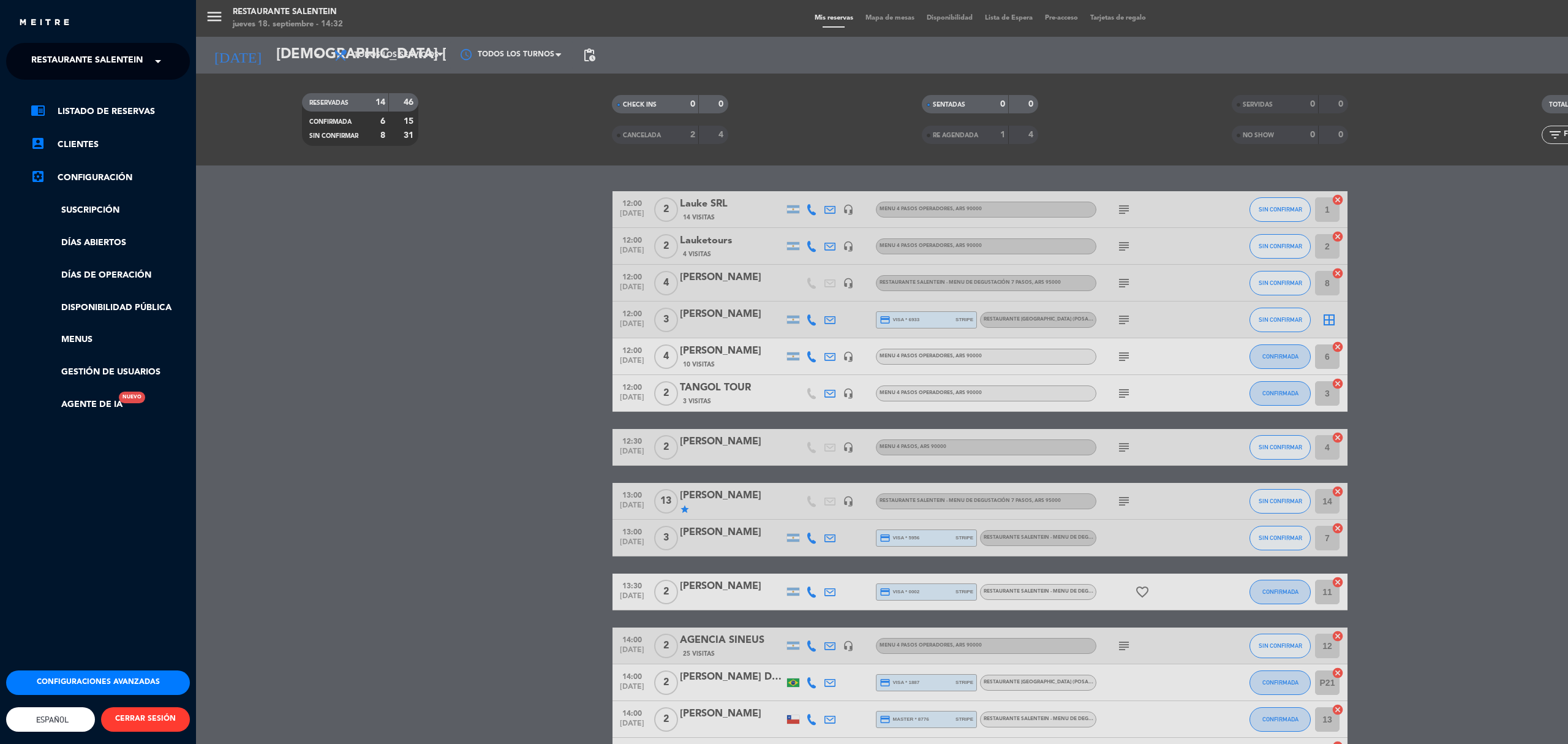
click at [83, 62] on span "Restaurante Salentein" at bounding box center [86, 61] width 111 height 26
click at [94, 96] on span "Bodega Salentein" at bounding box center [57, 94] width 88 height 14
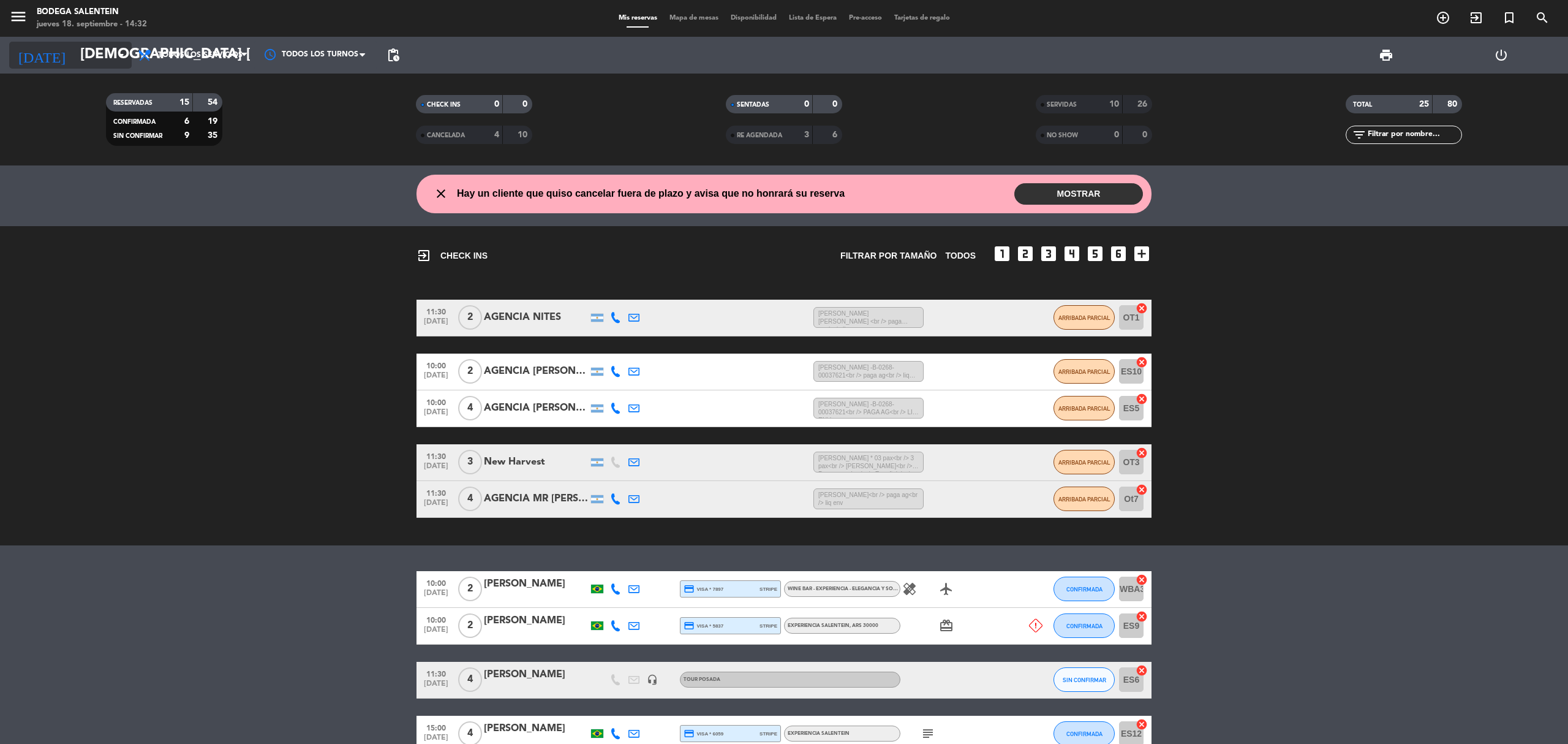
click at [100, 65] on input "[DEMOGRAPHIC_DATA] [DATE]" at bounding box center [165, 55] width 182 height 29
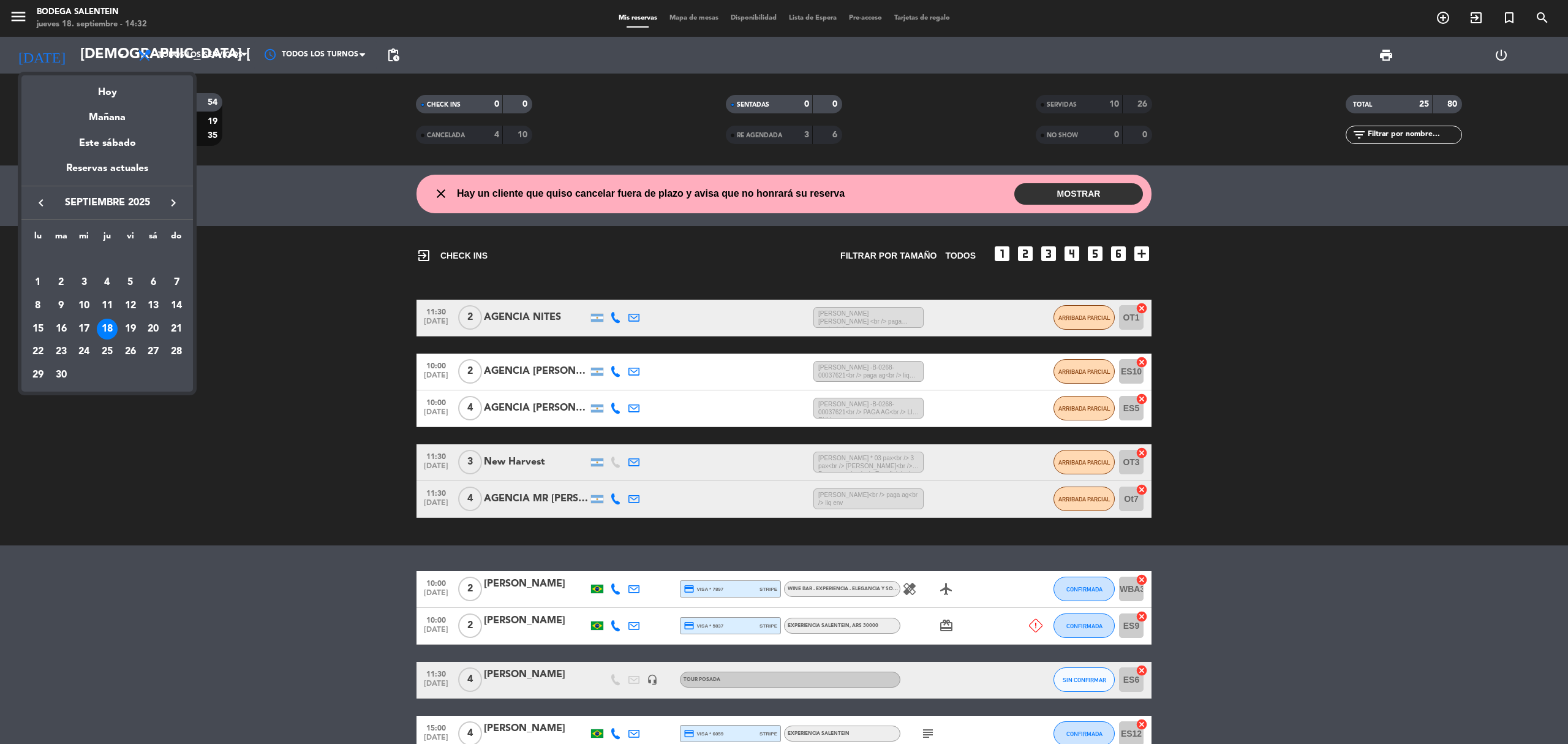
click at [330, 593] on div at bounding box center [784, 372] width 1568 height 744
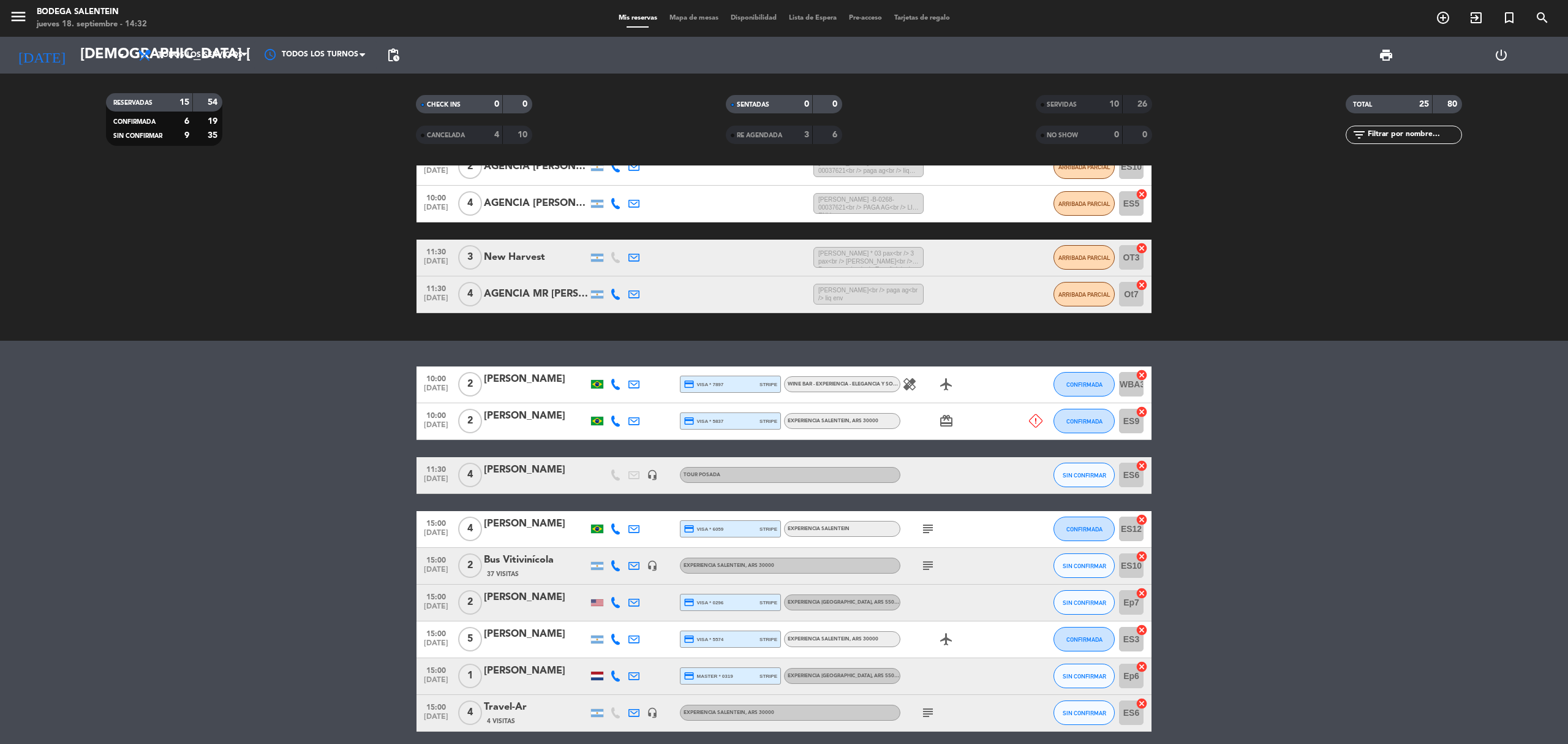
scroll to position [307, 0]
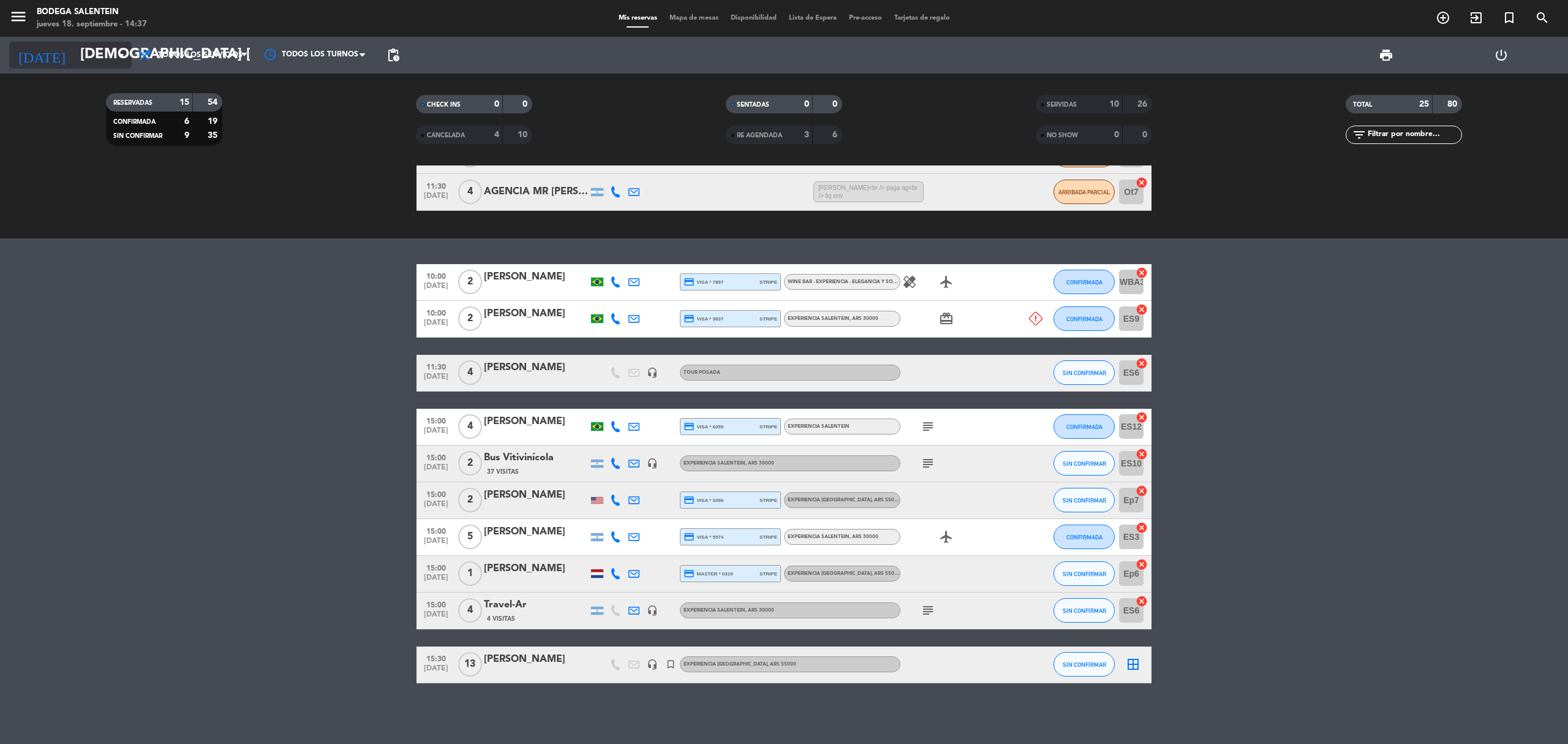
click at [74, 55] on input "[DEMOGRAPHIC_DATA] [DATE]" at bounding box center [165, 55] width 182 height 29
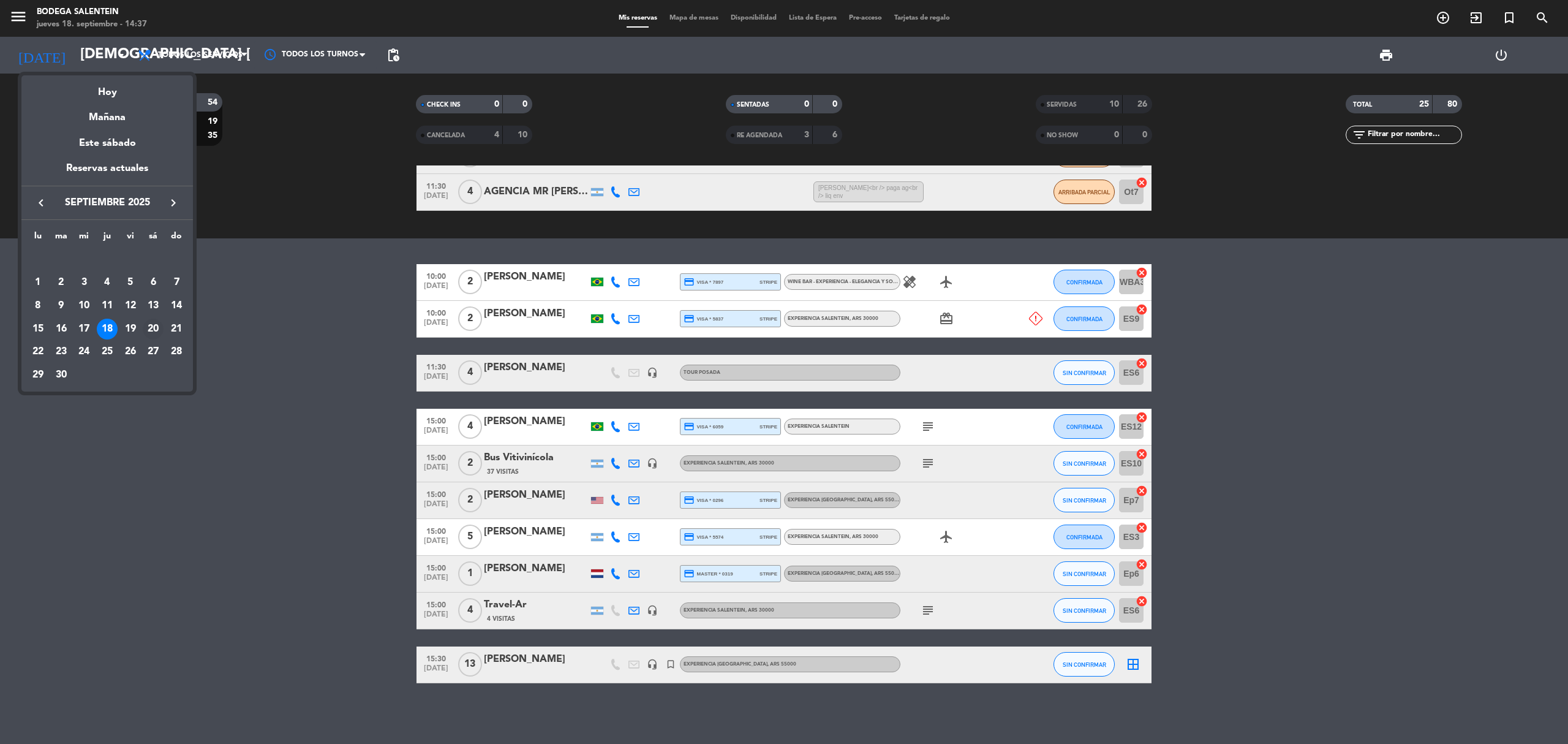
click at [153, 330] on div "20" at bounding box center [153, 329] width 21 height 21
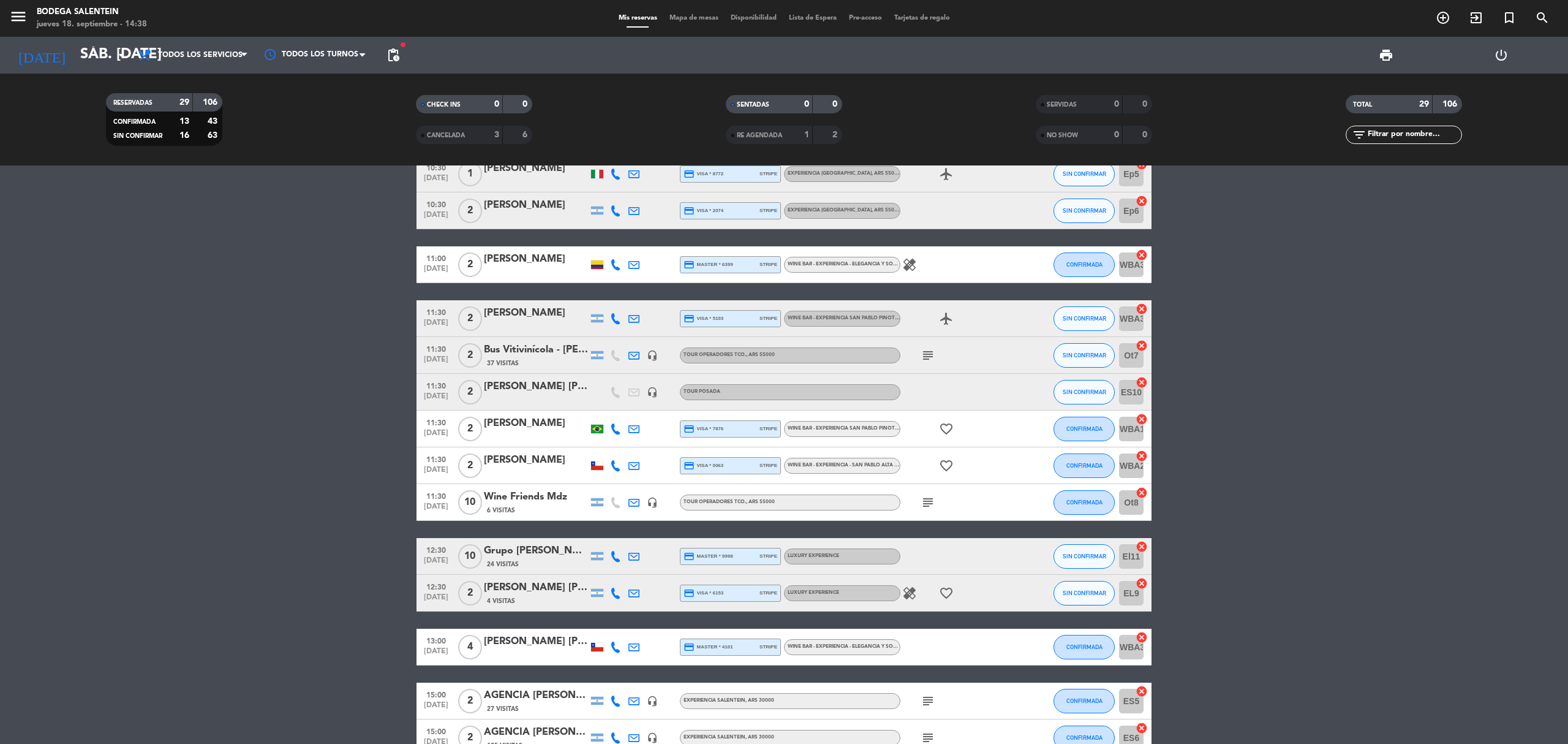
scroll to position [408, 0]
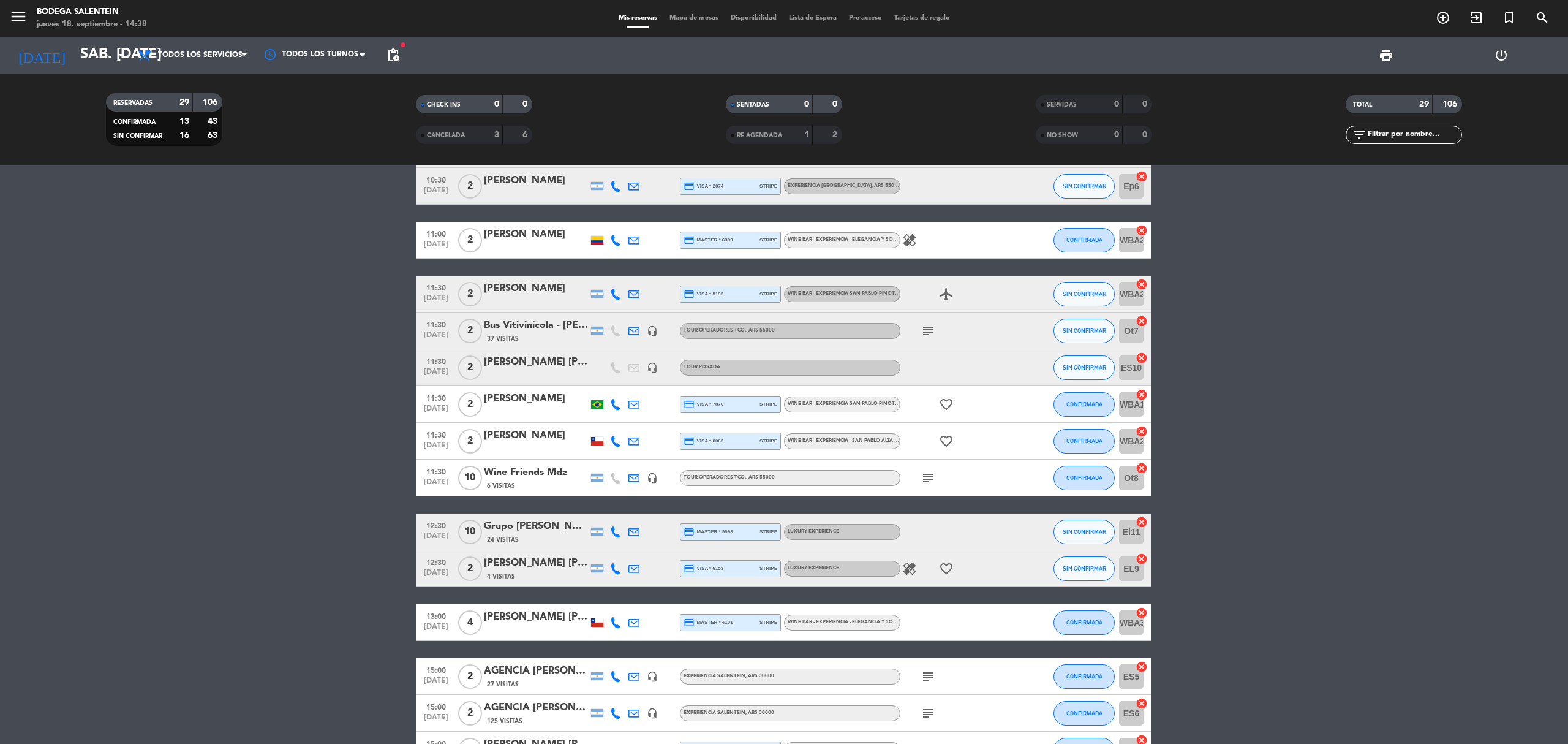
click at [557, 530] on div "Grupo [PERSON_NAME] - THE [PERSON_NAME]" at bounding box center [535, 526] width 104 height 16
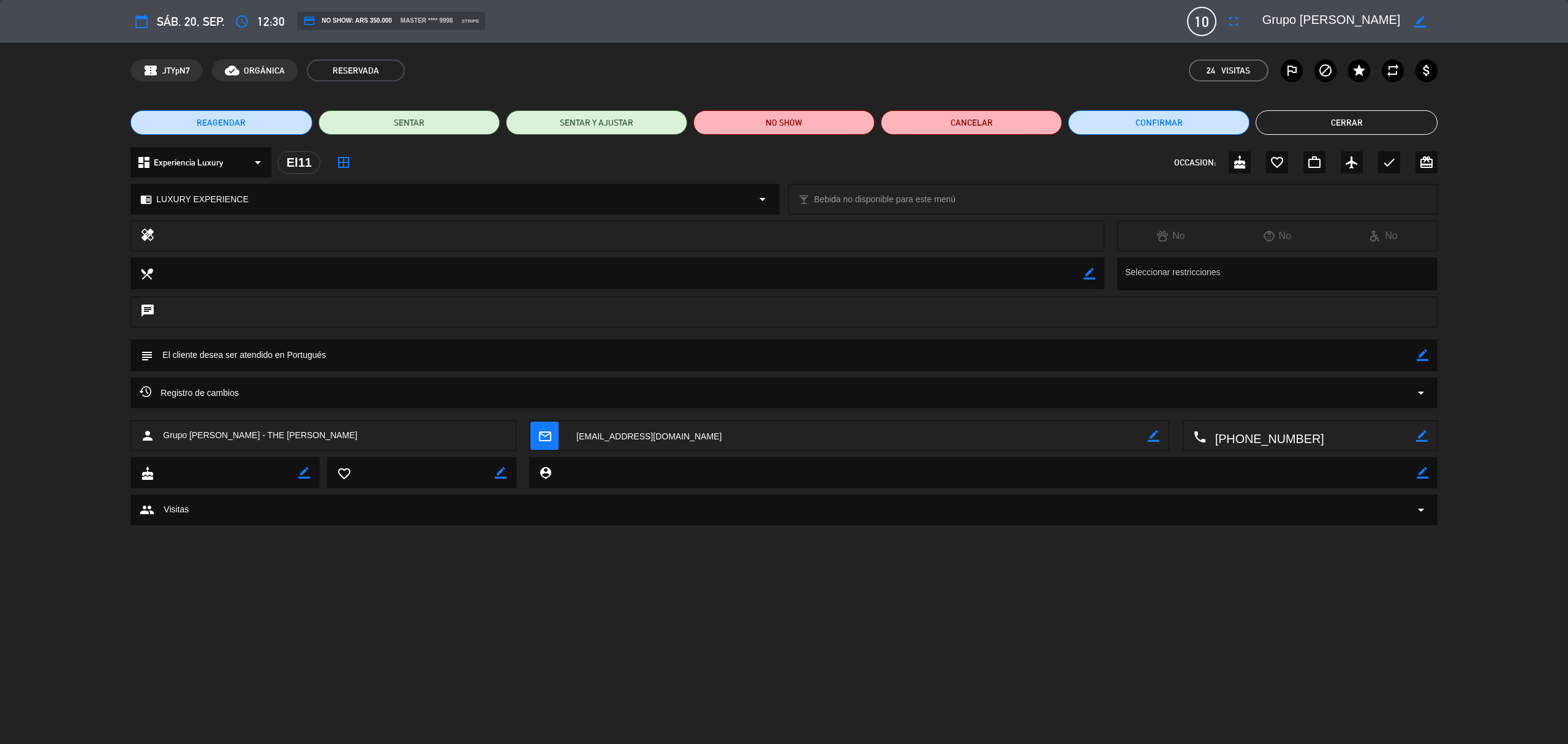
click at [1331, 111] on button "Cerrar" at bounding box center [1346, 122] width 181 height 24
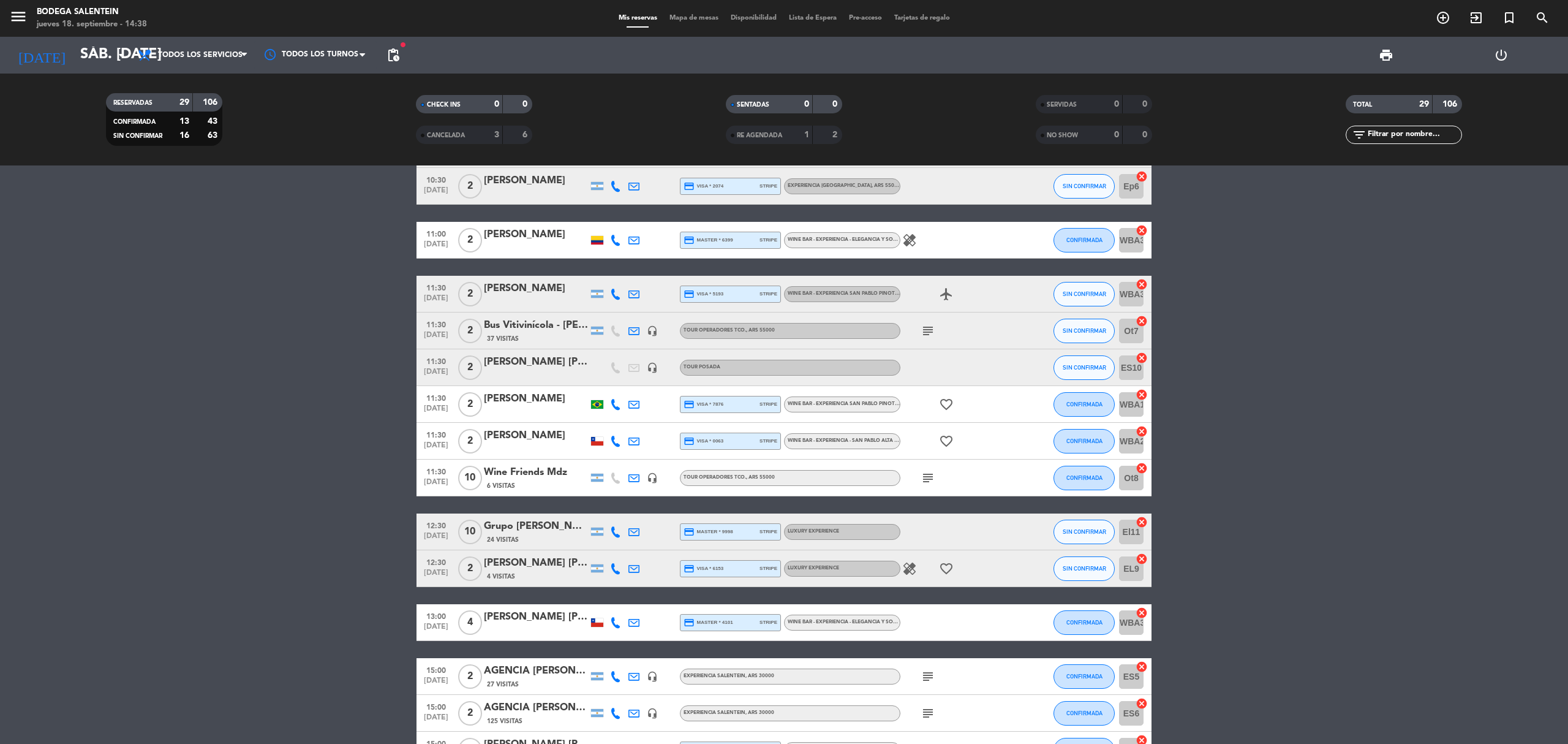
click at [511, 556] on div "[PERSON_NAME] [PERSON_NAME]" at bounding box center [535, 563] width 104 height 16
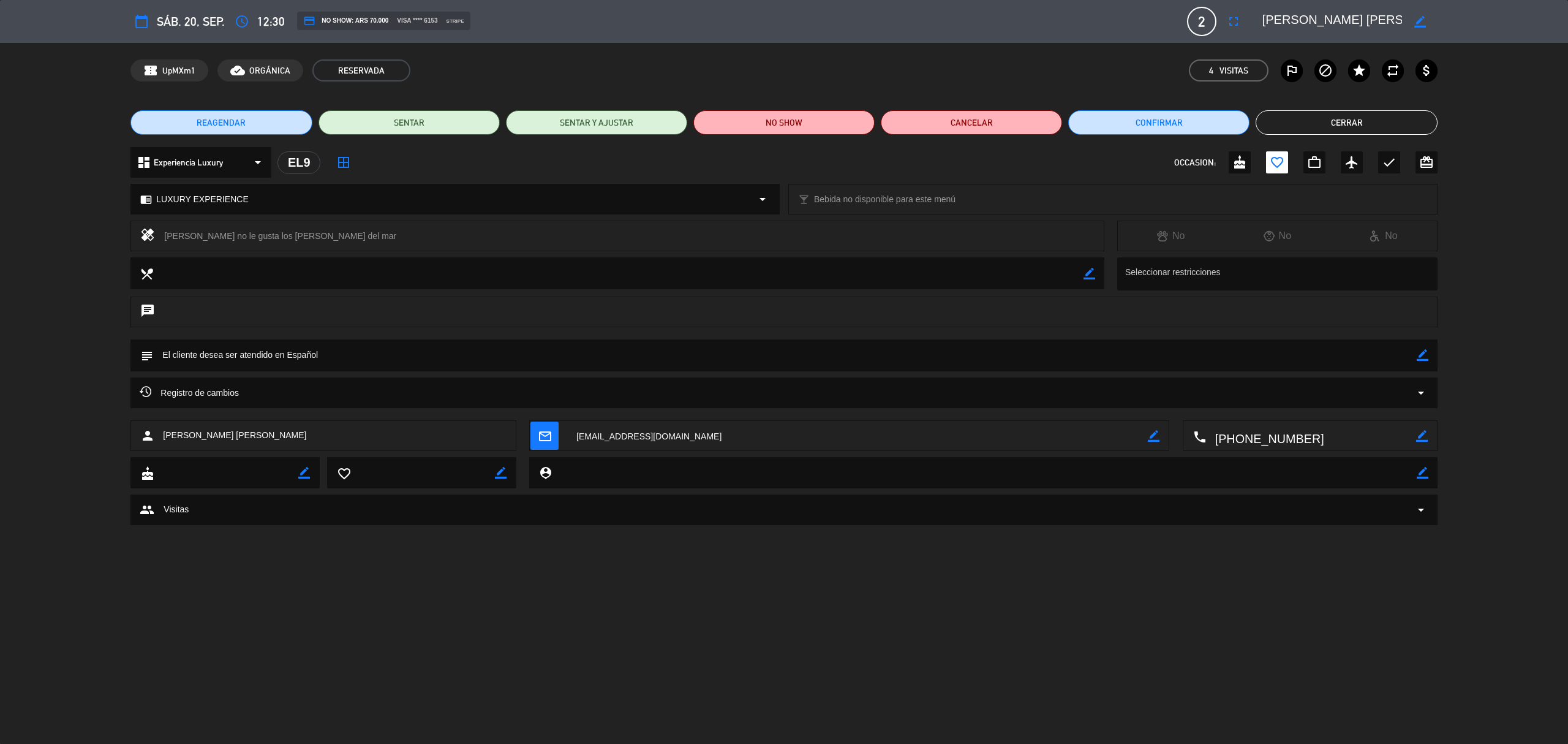
click at [1342, 114] on button "Cerrar" at bounding box center [1346, 122] width 181 height 24
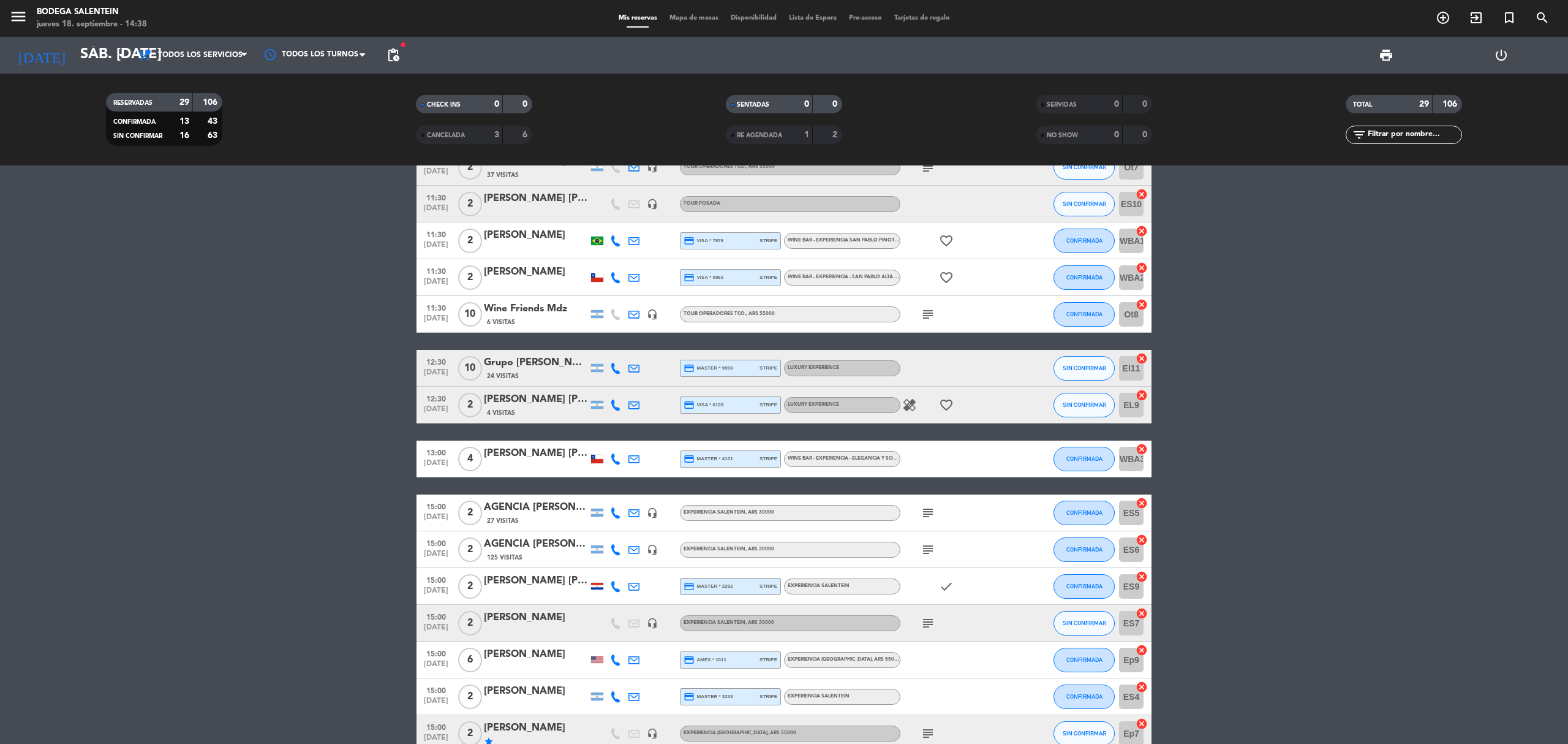
scroll to position [653, 0]
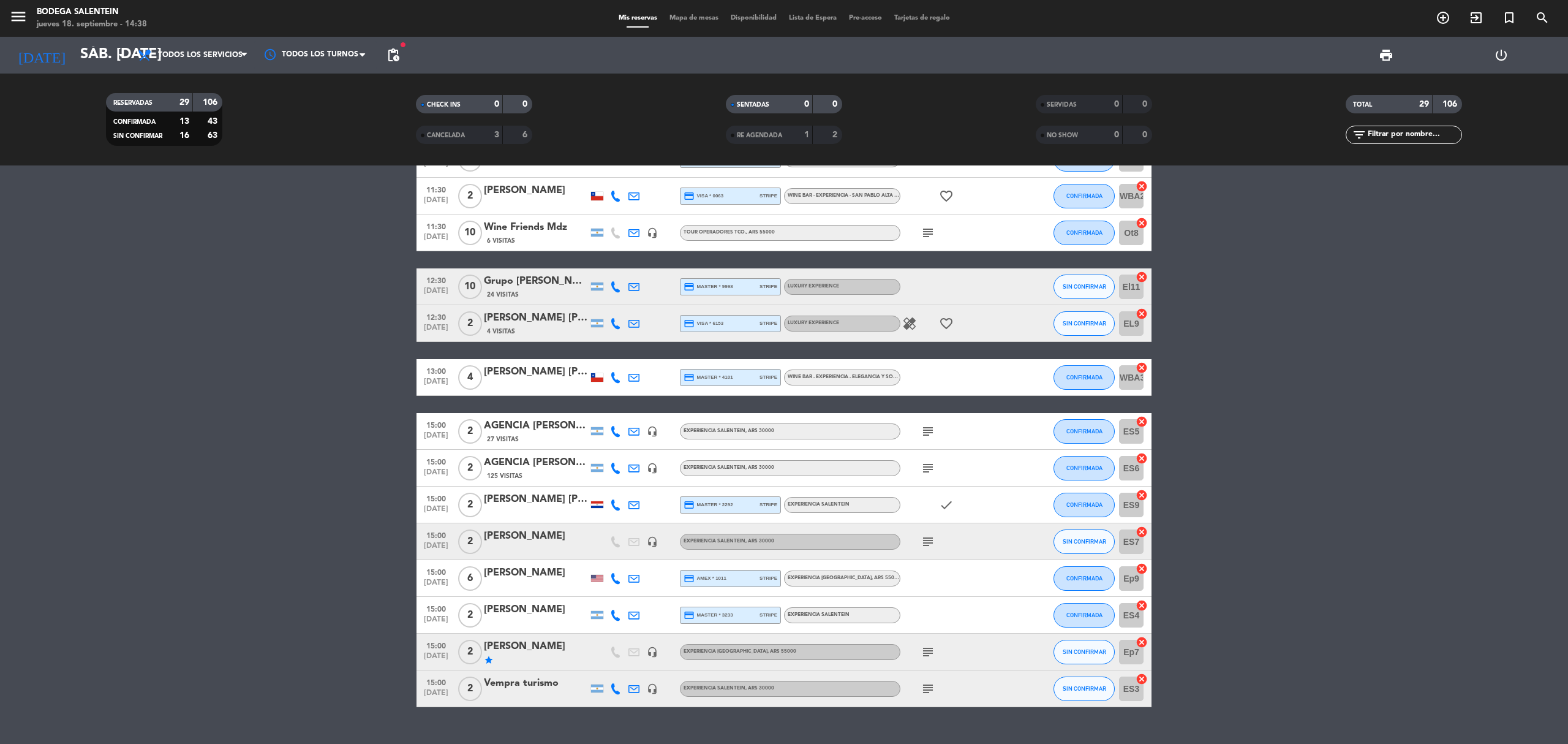
click at [927, 654] on icon "subject" at bounding box center [928, 652] width 15 height 15
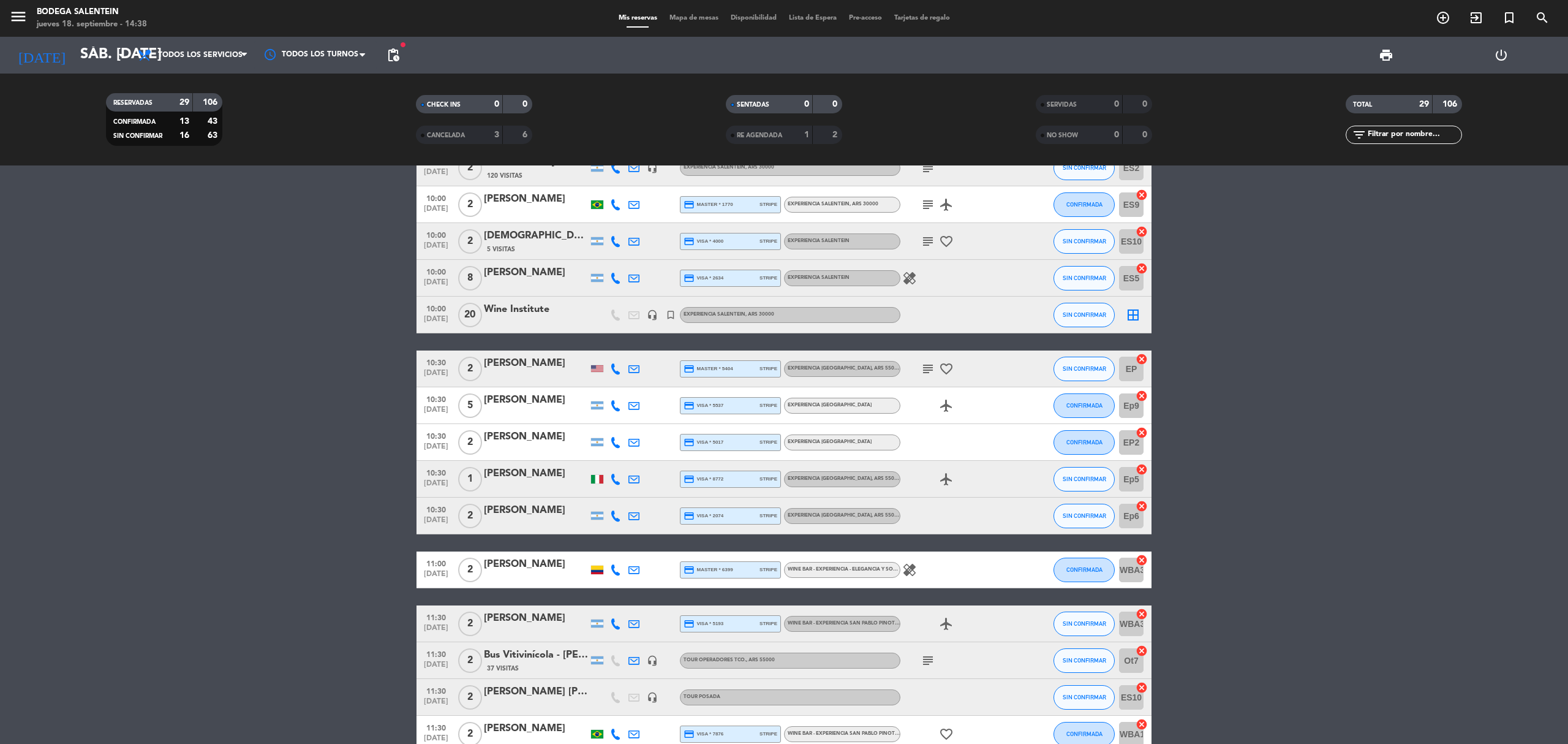
scroll to position [0, 0]
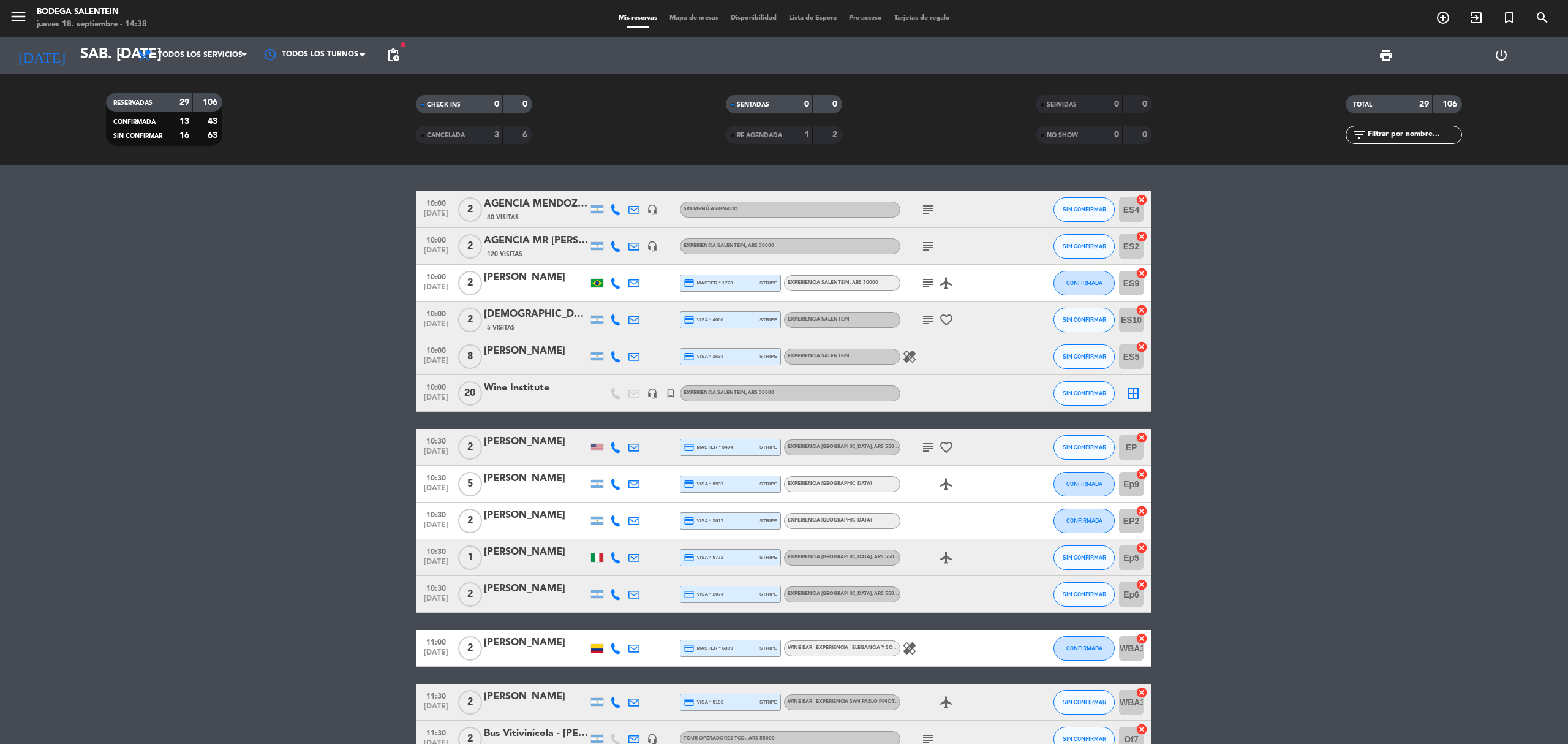
click at [927, 209] on icon "subject" at bounding box center [928, 209] width 15 height 15
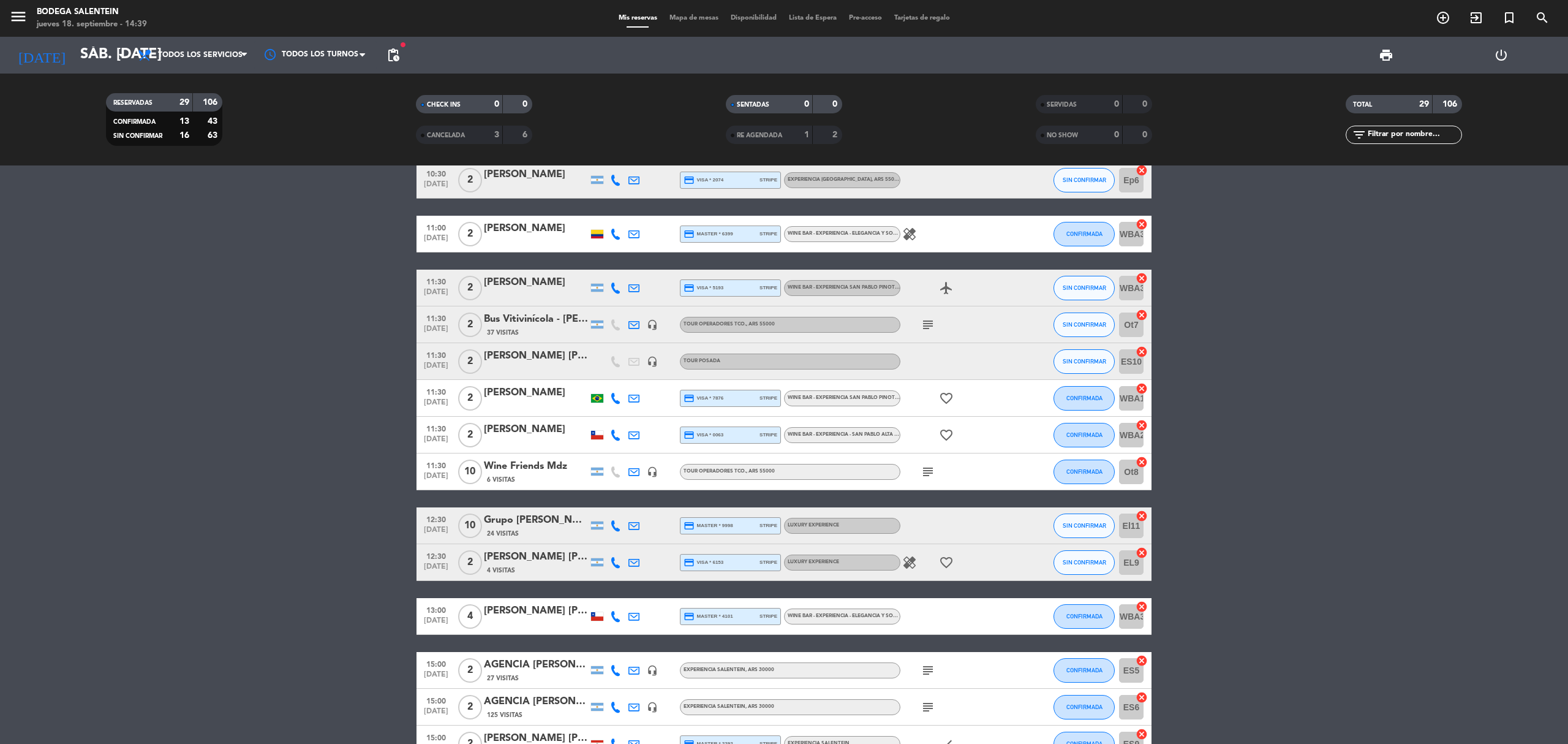
scroll to position [163, 0]
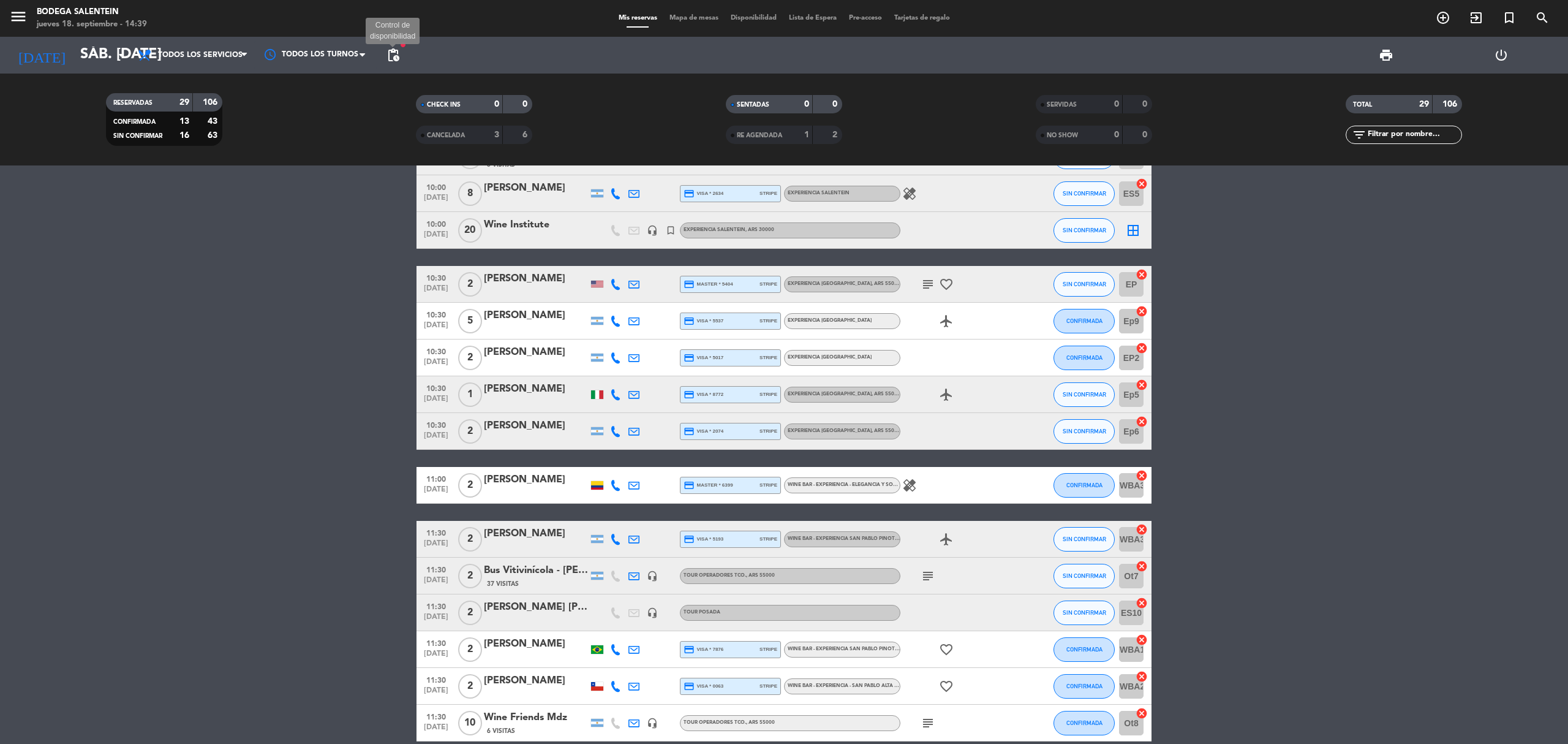
click at [393, 60] on span "pending_actions" at bounding box center [393, 55] width 15 height 15
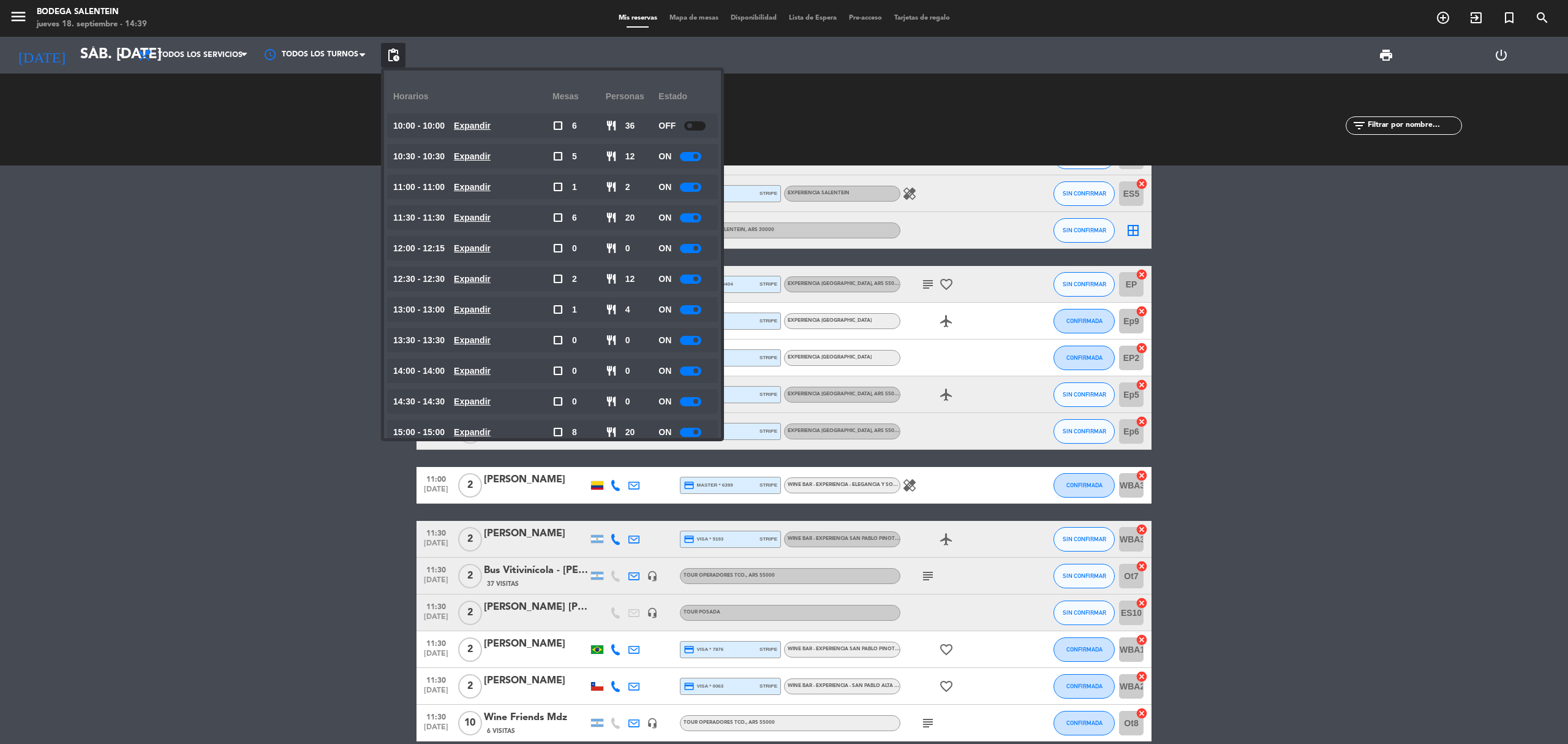
click at [393, 60] on span "pending_actions" at bounding box center [393, 55] width 15 height 15
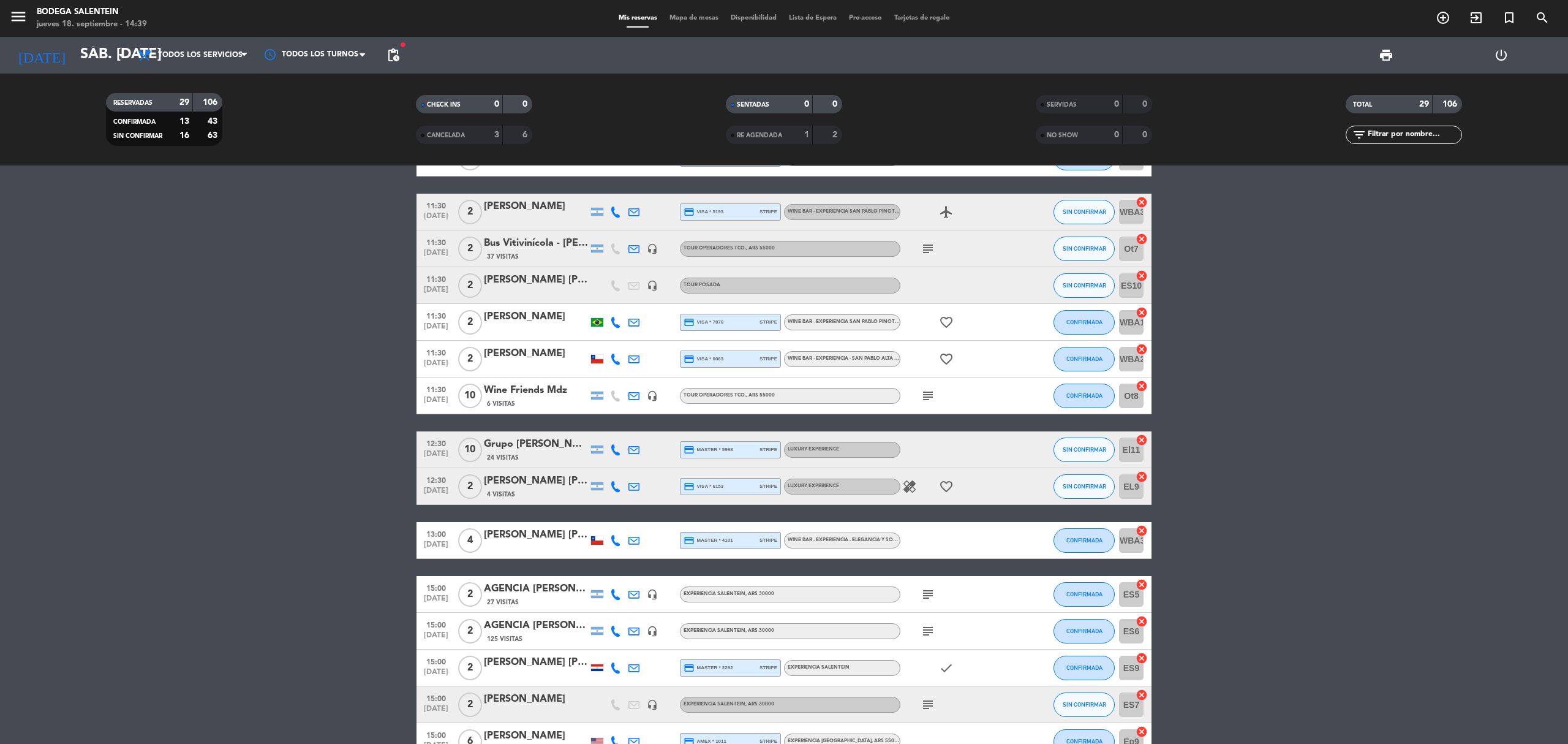
scroll to position [677, 0]
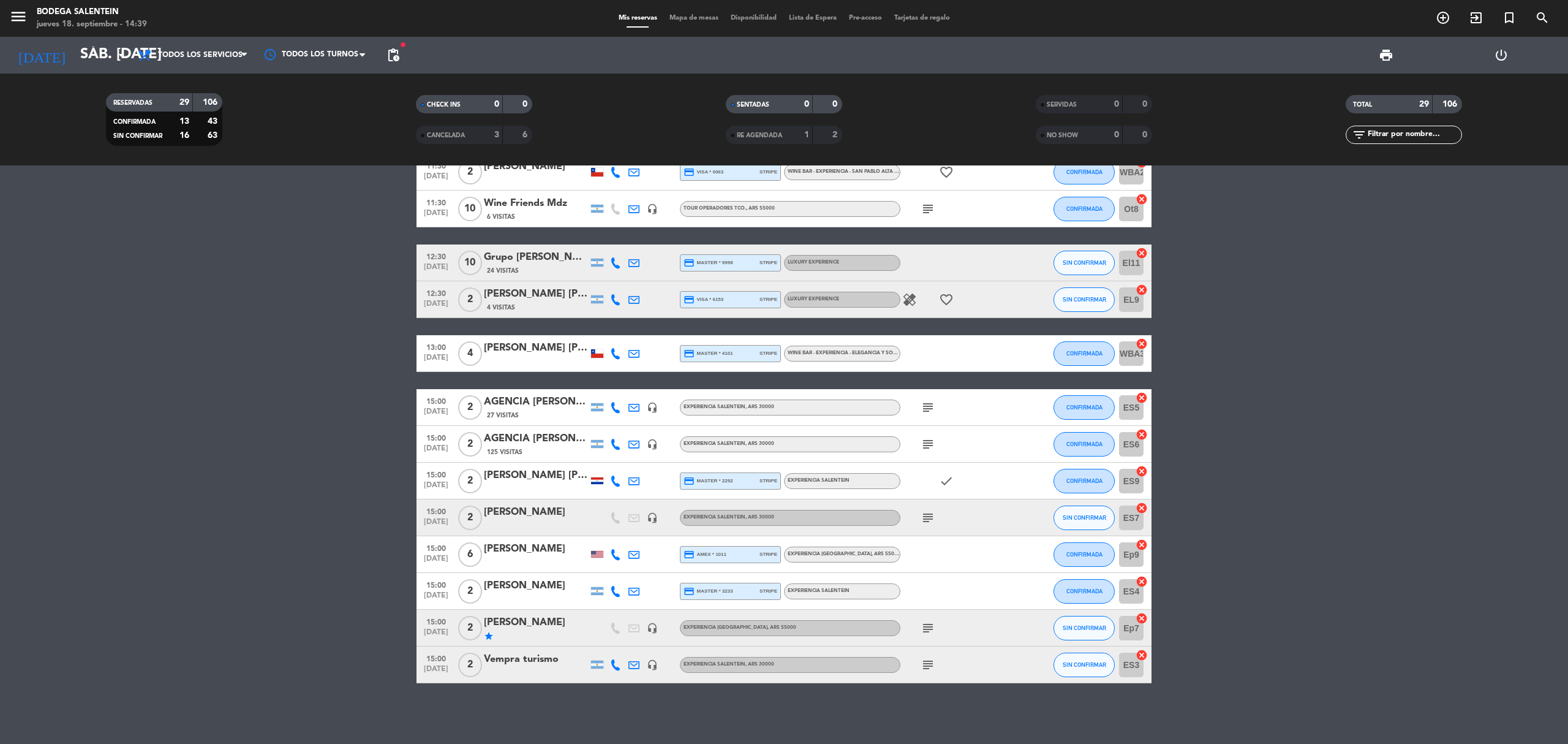
click at [929, 520] on icon "subject" at bounding box center [928, 518] width 15 height 15
click at [209, 540] on bookings-row "10:00 [DATE] 2 AGENCIA [PERSON_NAME] HOLIDAYS 40 Visitas headset_mic Sin menú a…" at bounding box center [784, 98] width 1568 height 1169
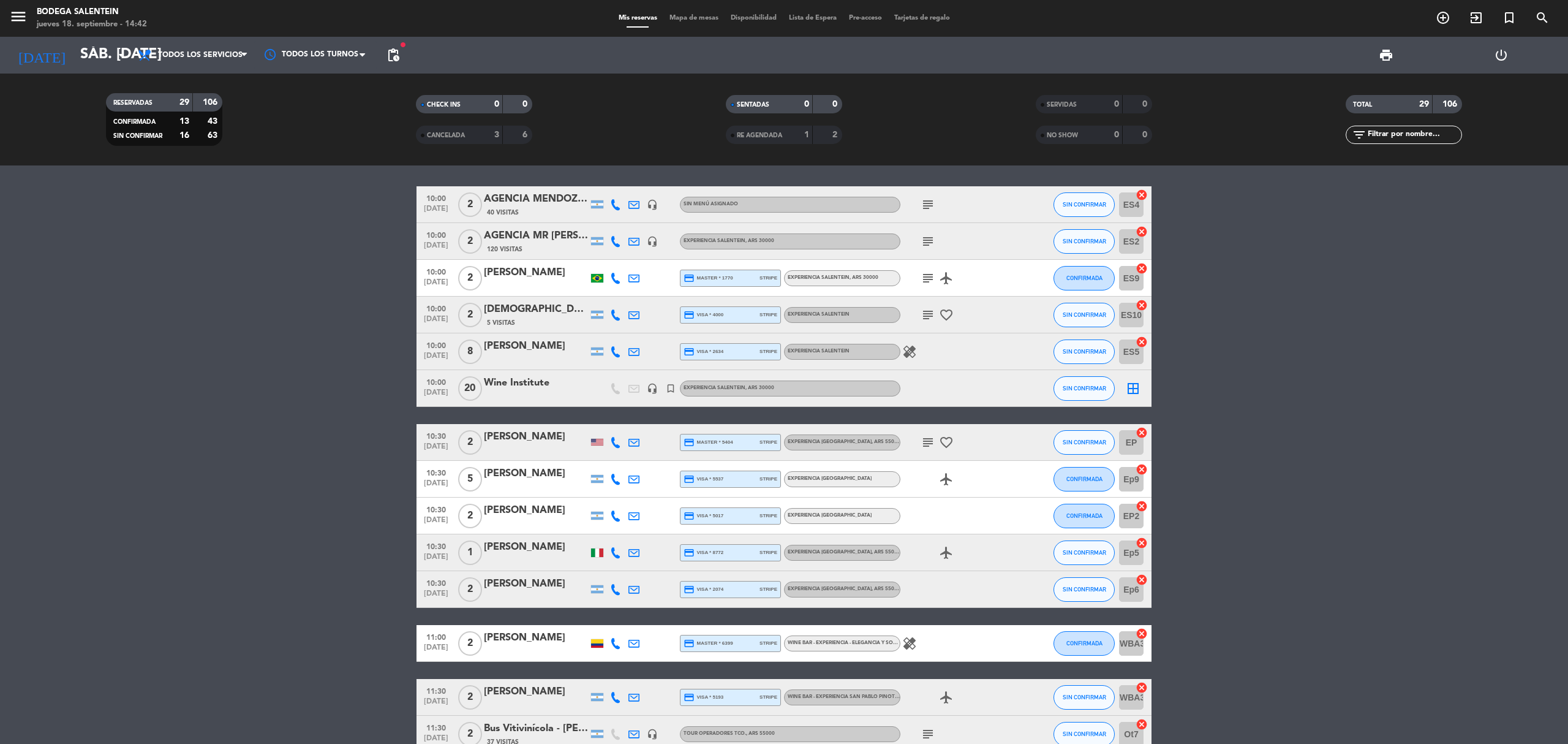
scroll to position [0, 0]
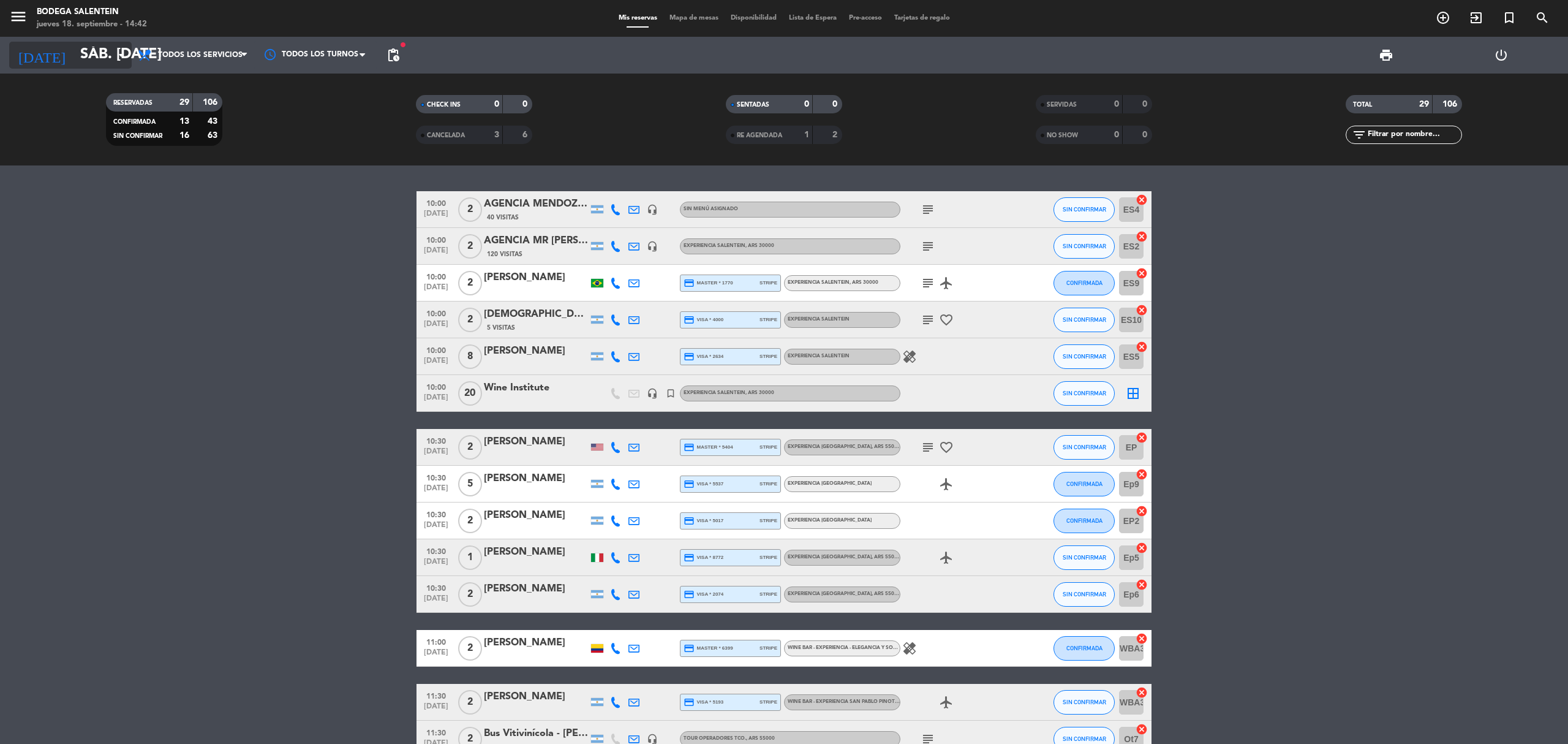
click at [119, 52] on icon "arrow_drop_down" at bounding box center [122, 55] width 15 height 15
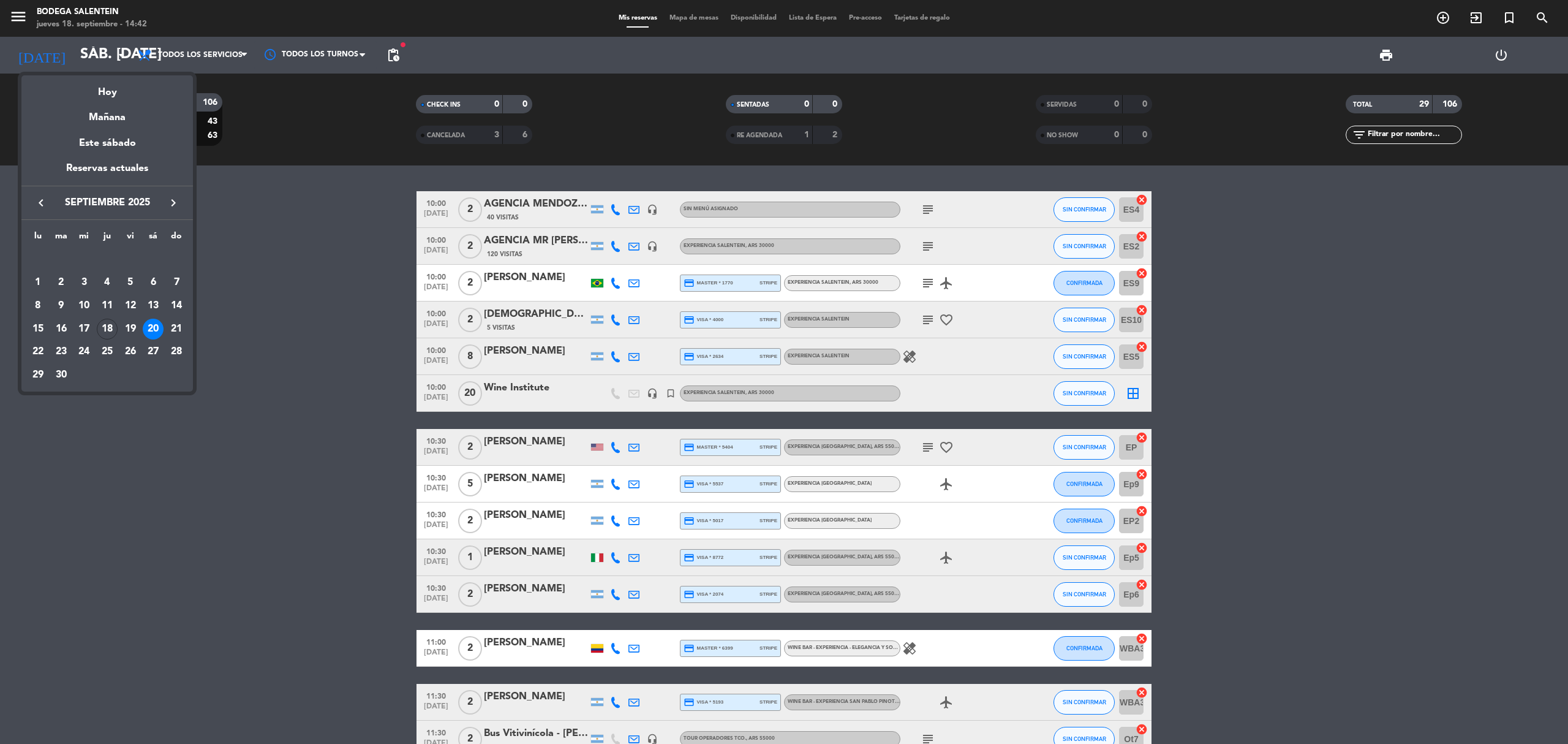
click at [101, 52] on div at bounding box center [784, 372] width 1568 height 744
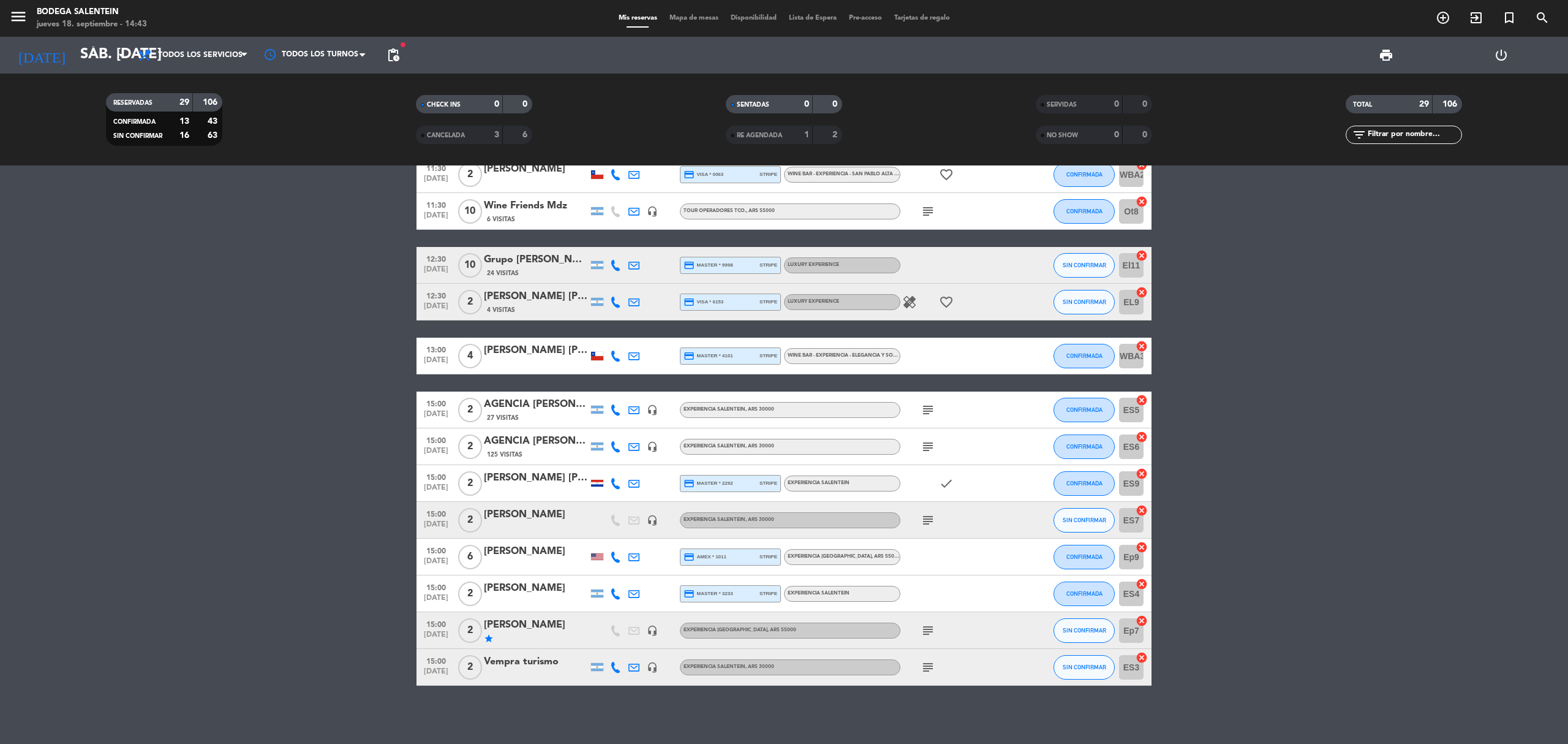
scroll to position [677, 0]
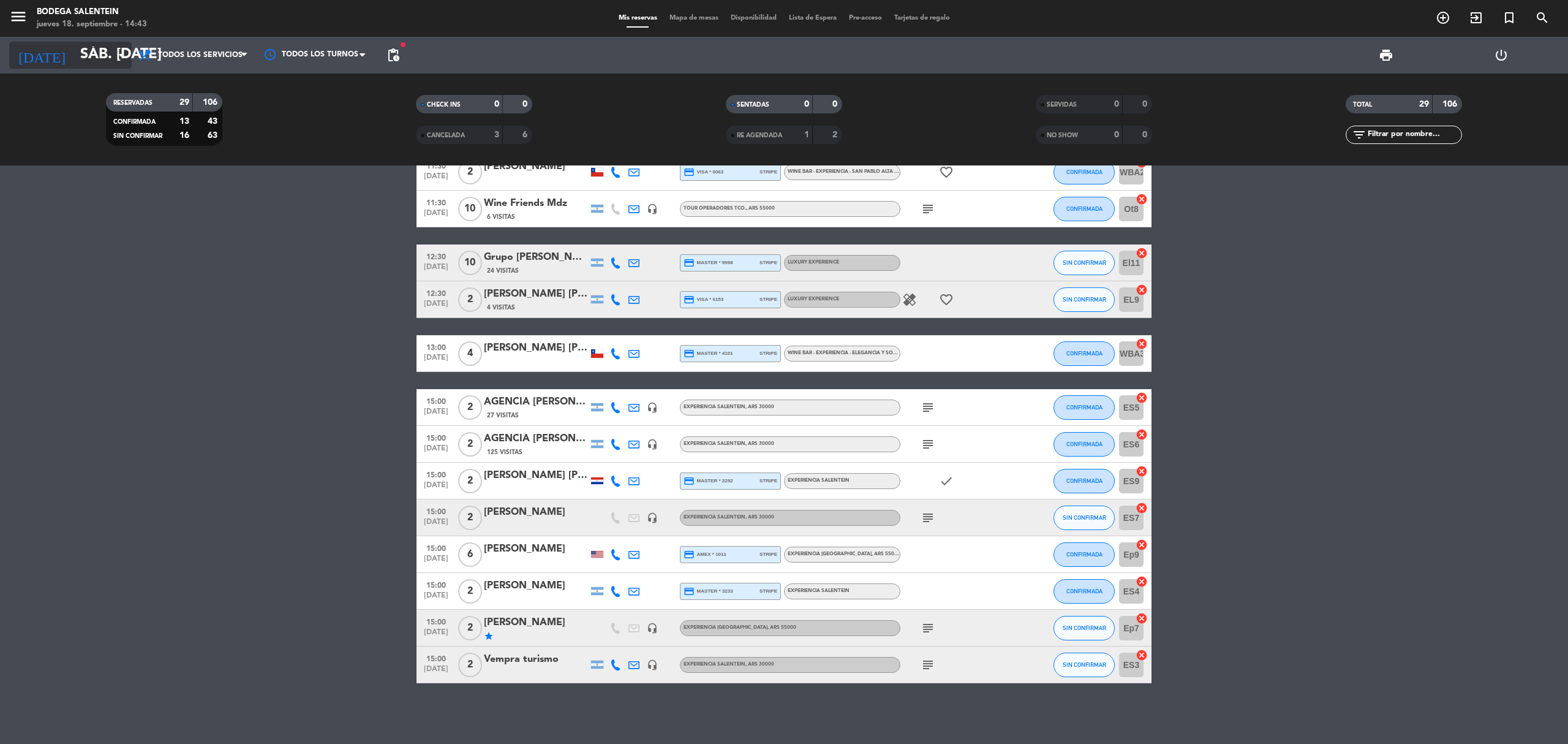
click at [118, 61] on icon "arrow_drop_down" at bounding box center [122, 55] width 15 height 15
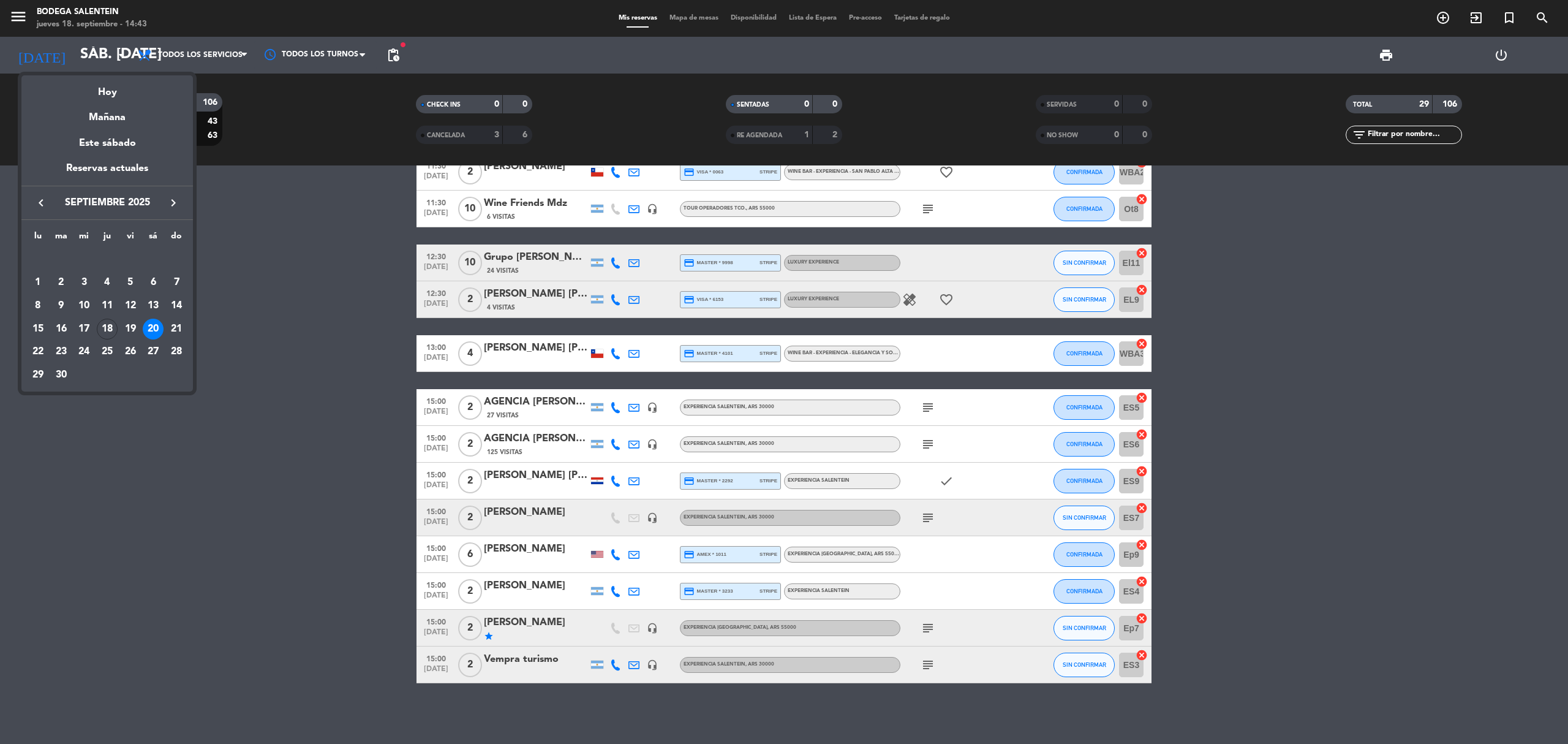
click at [393, 57] on div at bounding box center [784, 372] width 1568 height 744
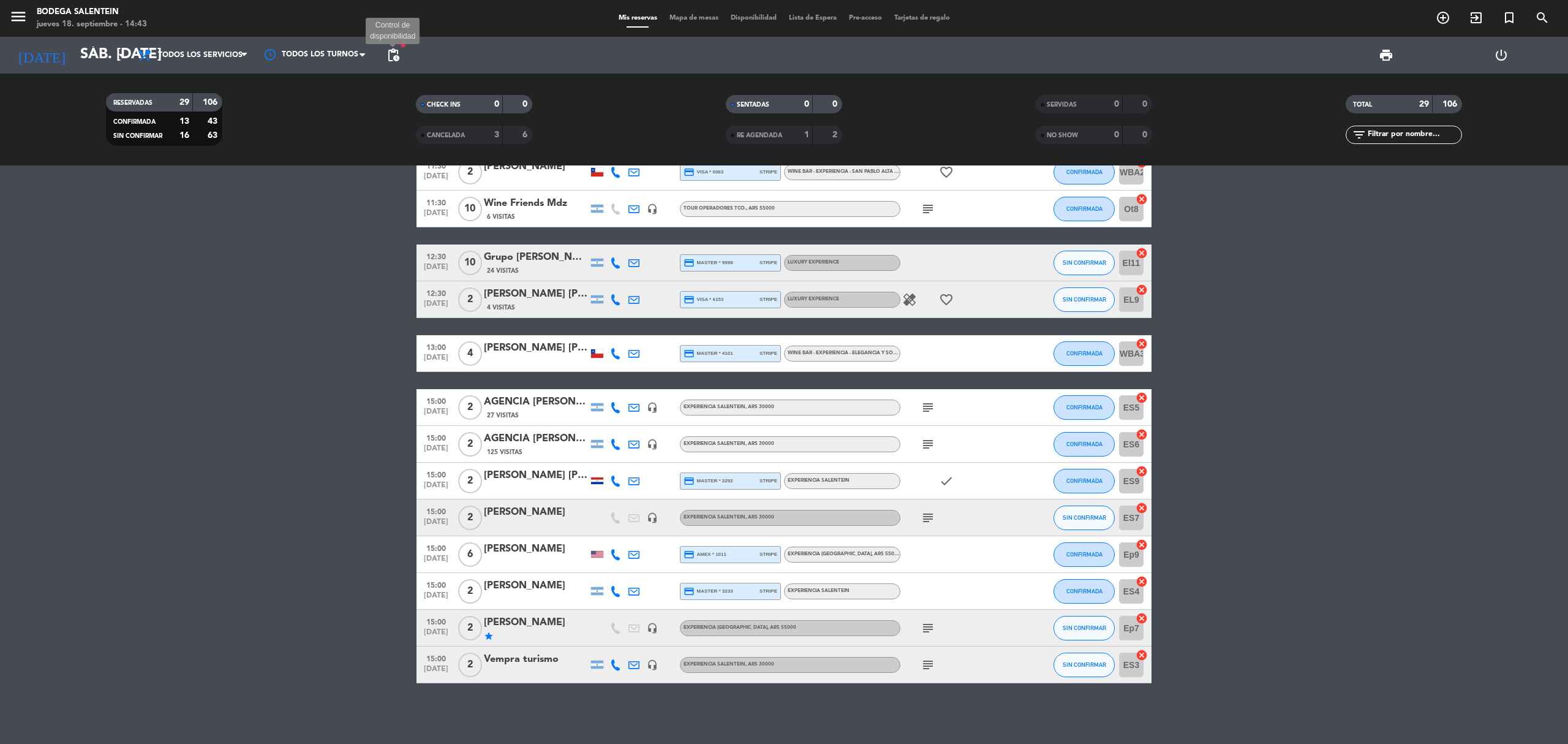
click at [395, 52] on span "pending_actions" at bounding box center [393, 55] width 15 height 15
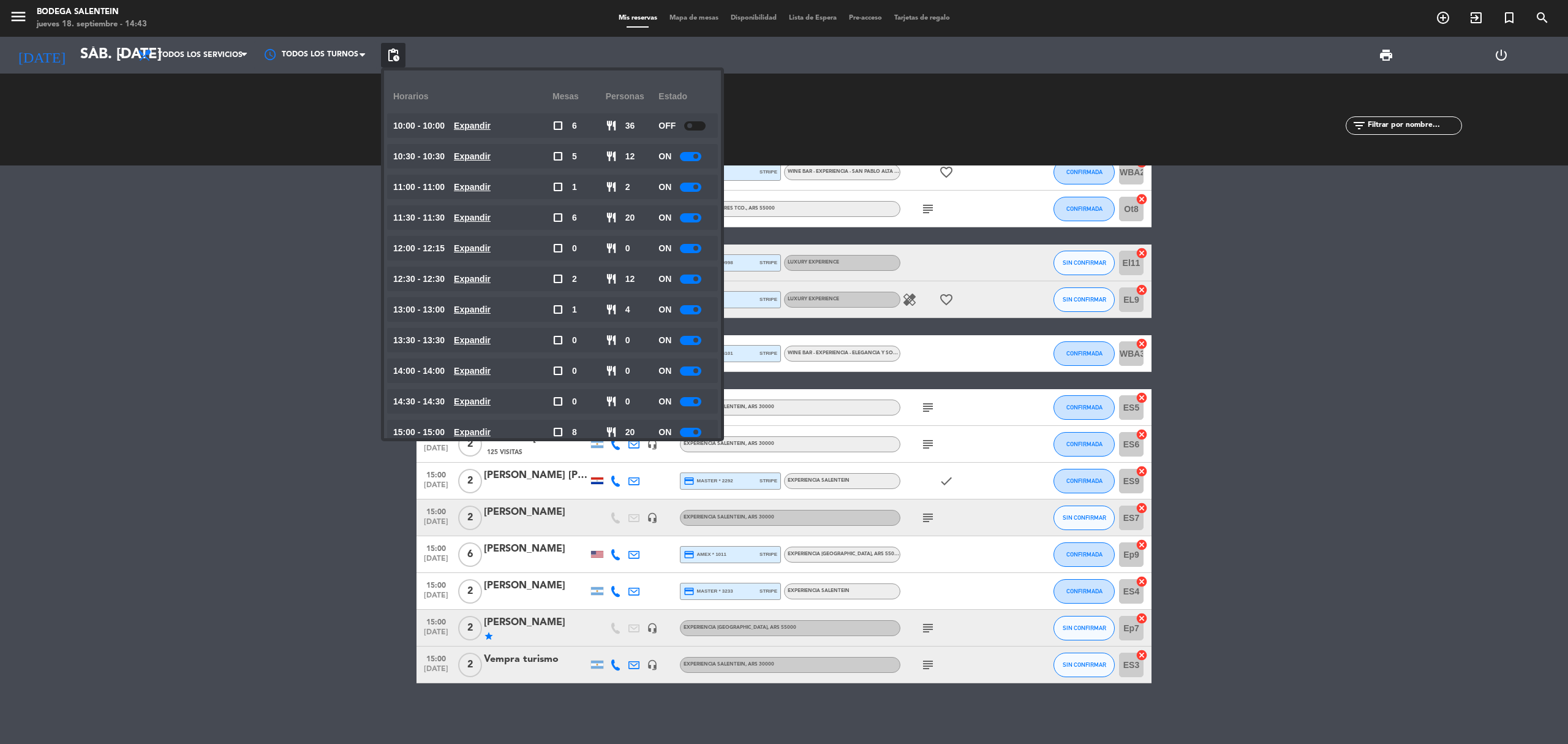
click at [696, 279] on span at bounding box center [695, 279] width 5 height 5
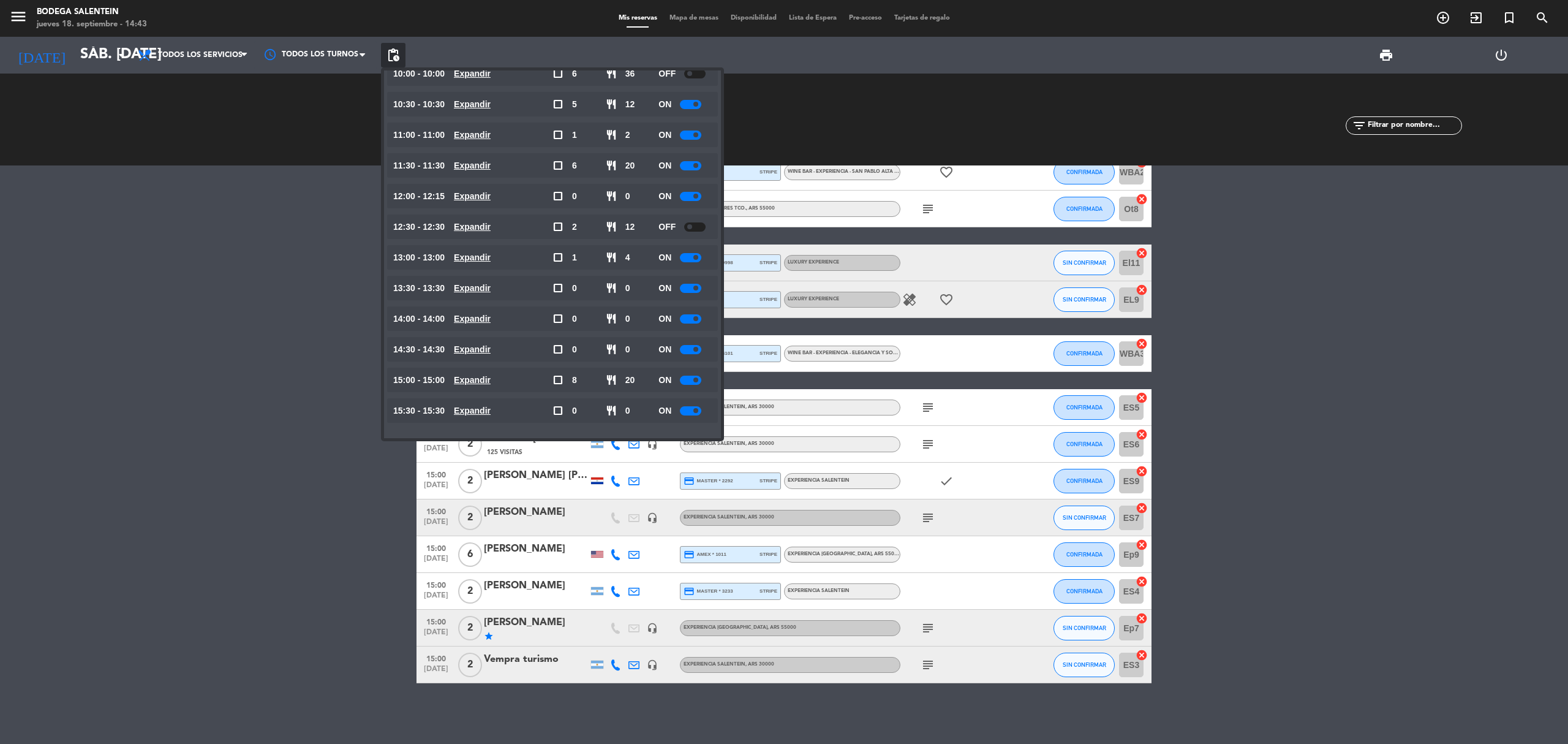
click at [691, 387] on div "ON" at bounding box center [685, 379] width 53 height 24
click at [691, 383] on div at bounding box center [690, 380] width 21 height 9
click at [691, 164] on div at bounding box center [690, 166] width 21 height 9
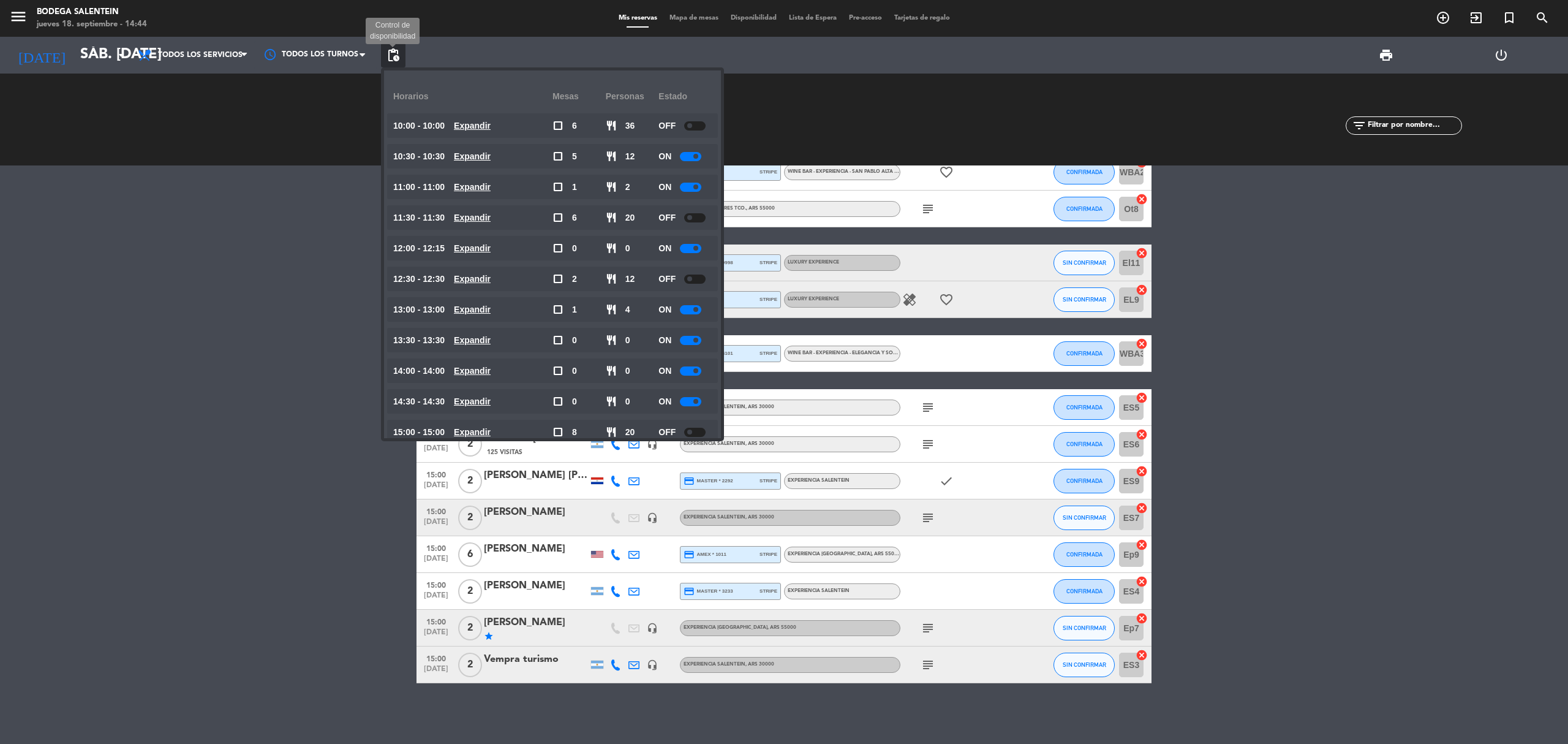
click at [398, 52] on span "pending_actions" at bounding box center [393, 55] width 15 height 15
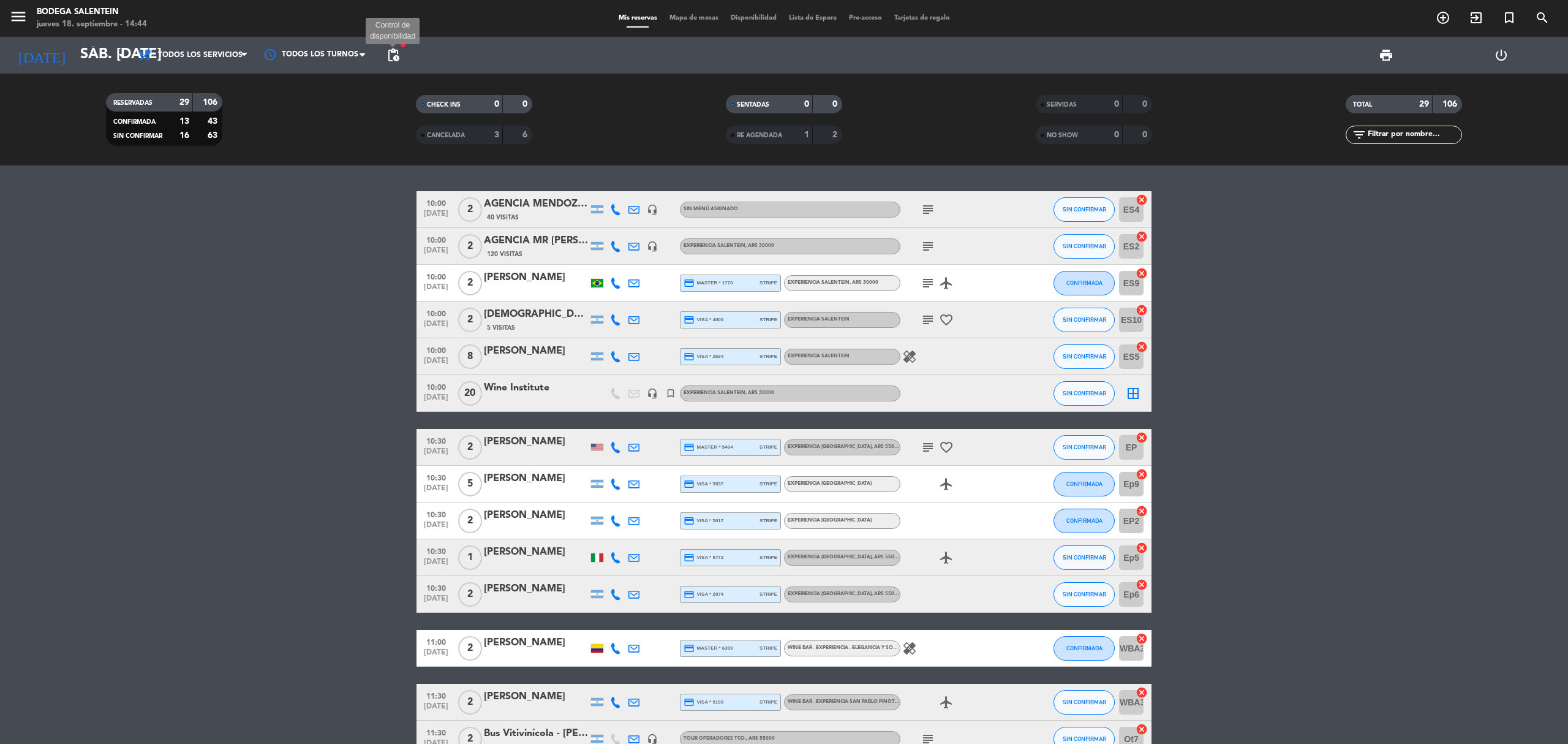
click at [386, 52] on span "pending_actions" at bounding box center [393, 55] width 15 height 15
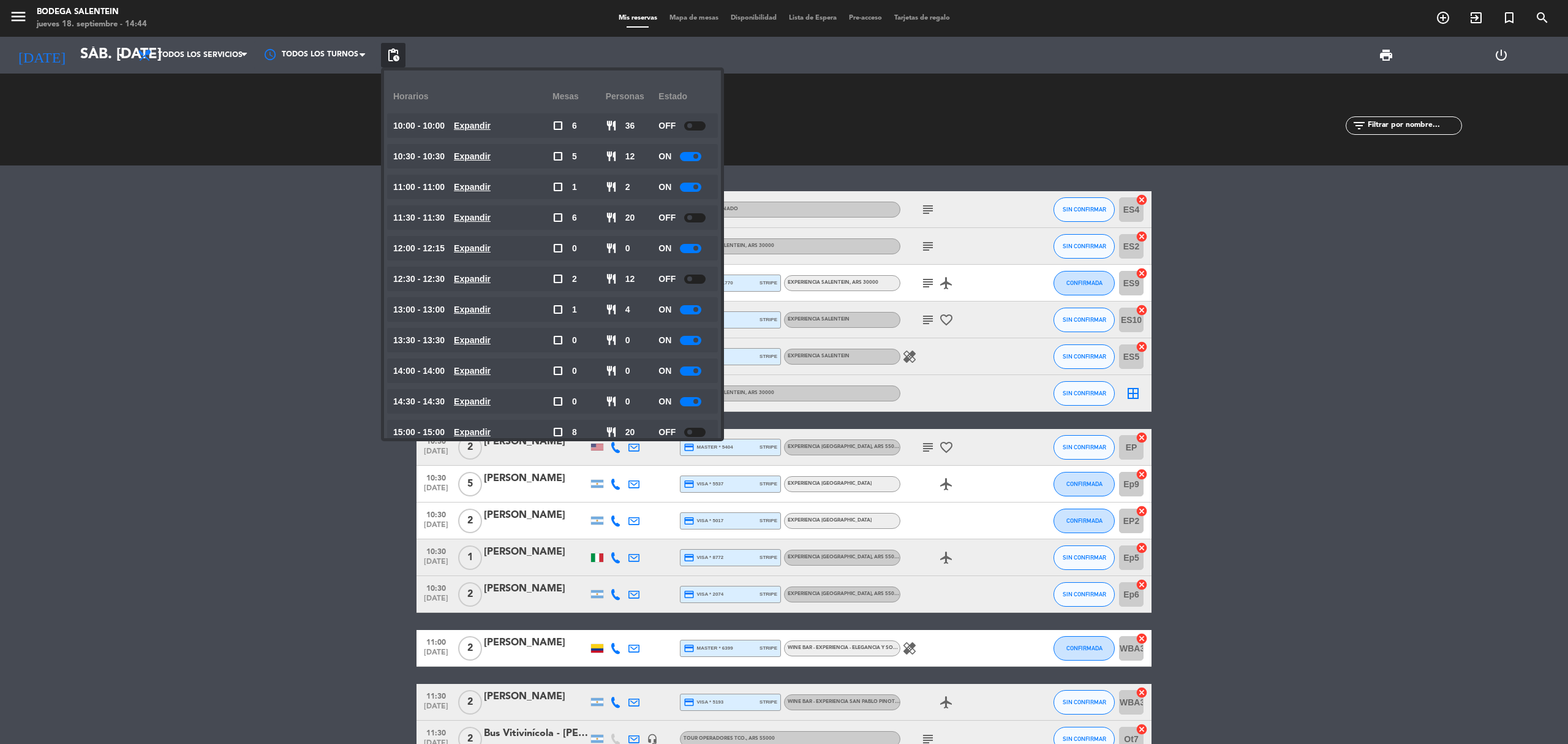
click at [693, 155] on div at bounding box center [690, 156] width 21 height 9
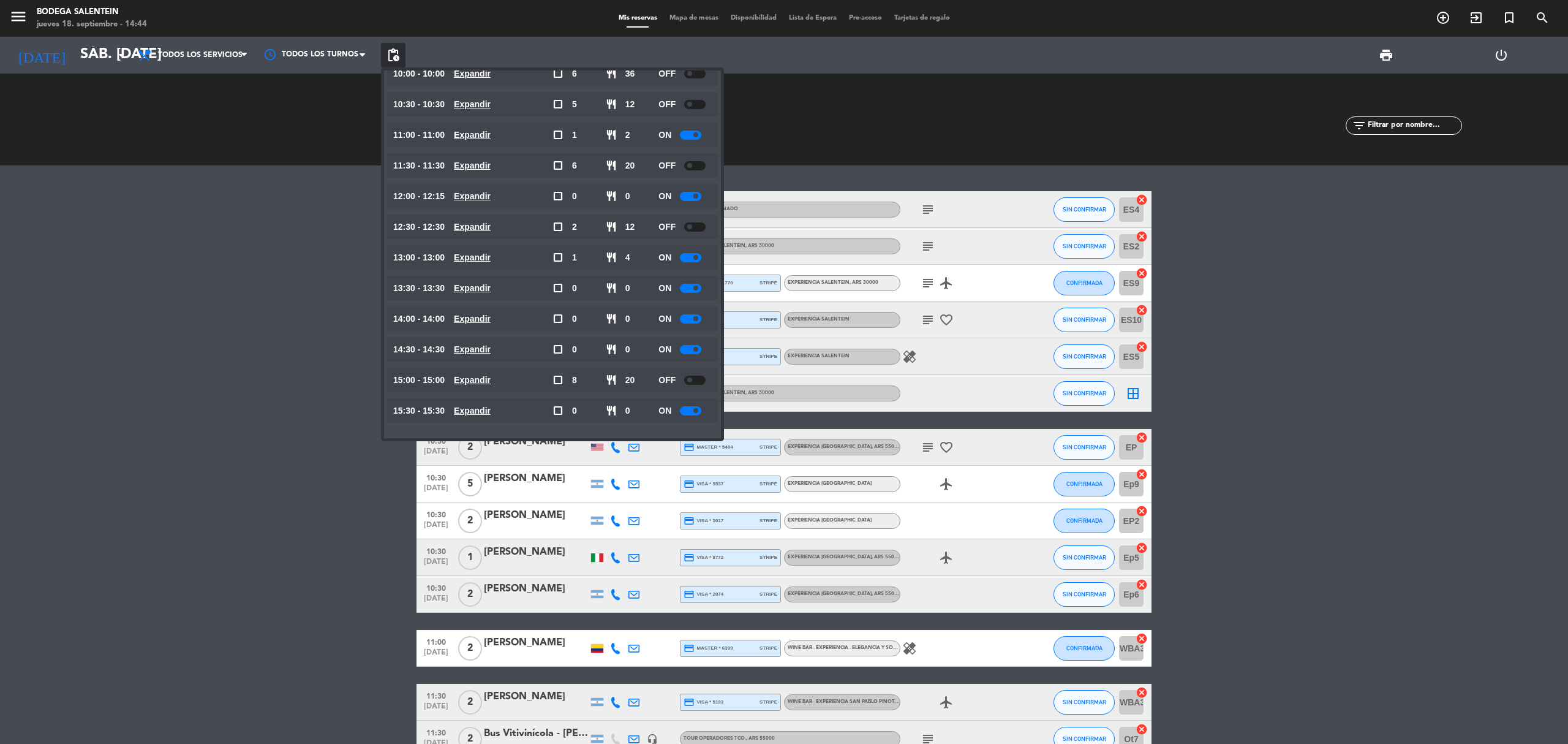
click at [403, 48] on span "pending_actions" at bounding box center [393, 55] width 24 height 24
click at [394, 45] on span "pending_actions" at bounding box center [393, 55] width 24 height 24
click at [396, 52] on span "pending_actions" at bounding box center [393, 55] width 15 height 15
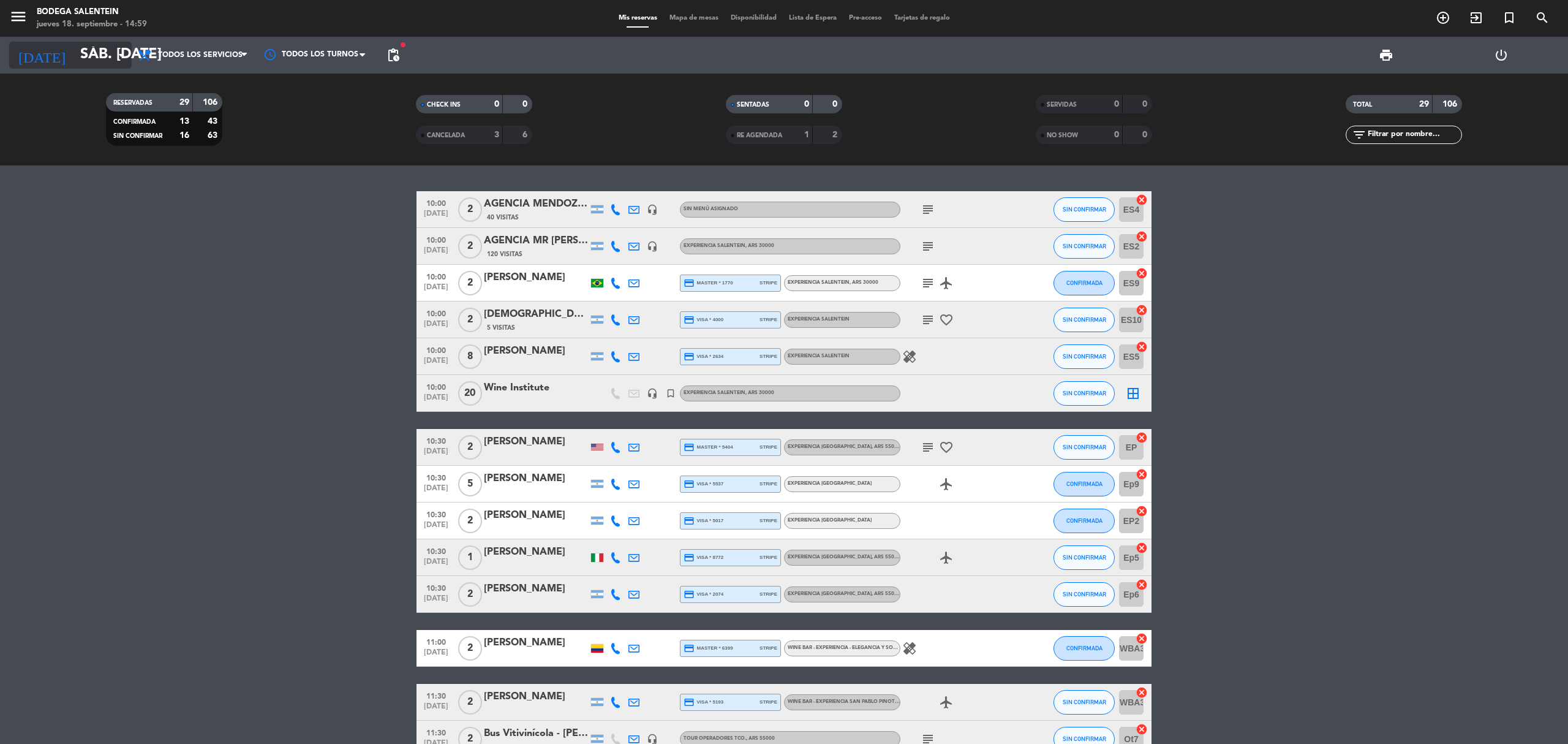
click at [108, 52] on input "sáb. [DATE]" at bounding box center [165, 55] width 182 height 29
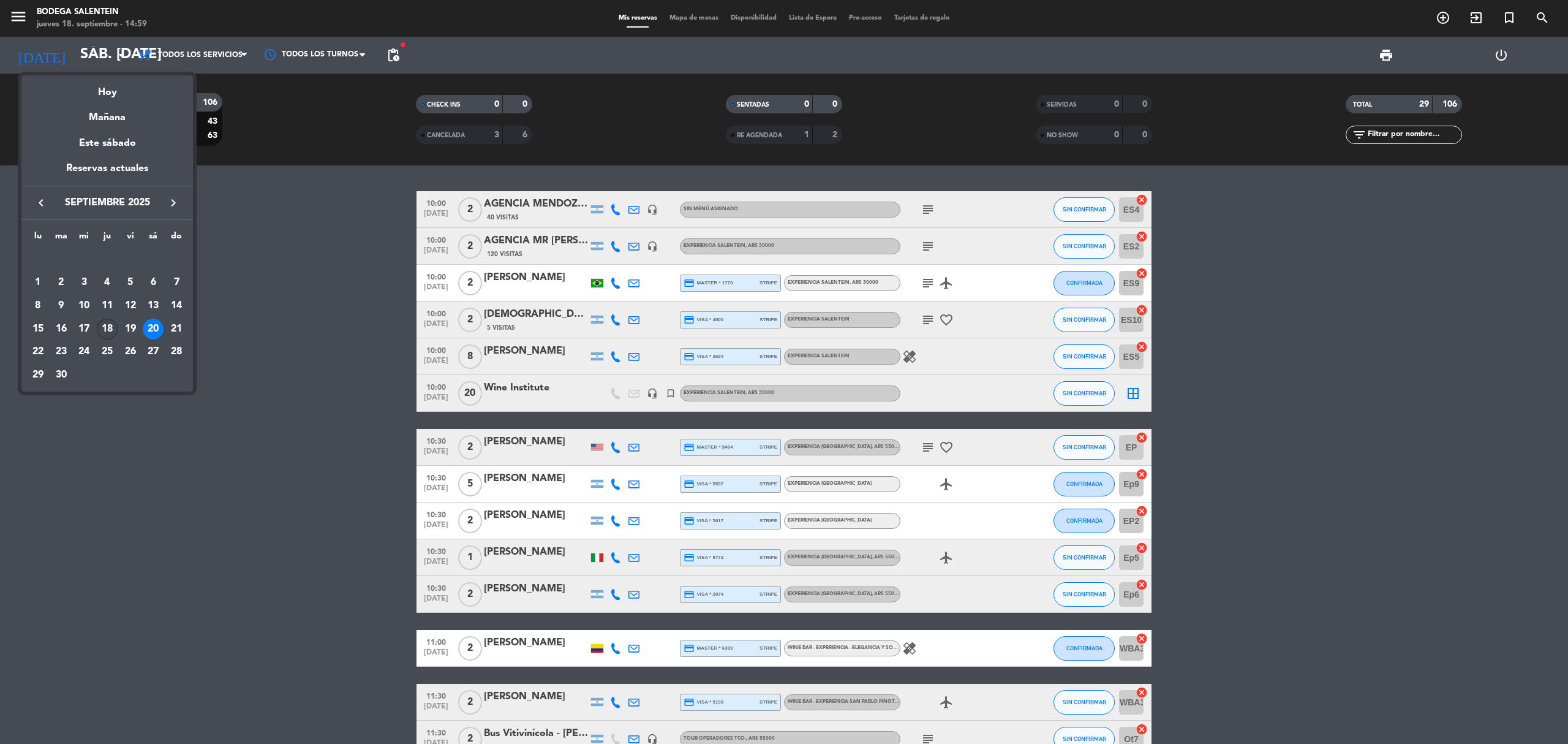
click at [109, 328] on div "18" at bounding box center [107, 329] width 21 height 21
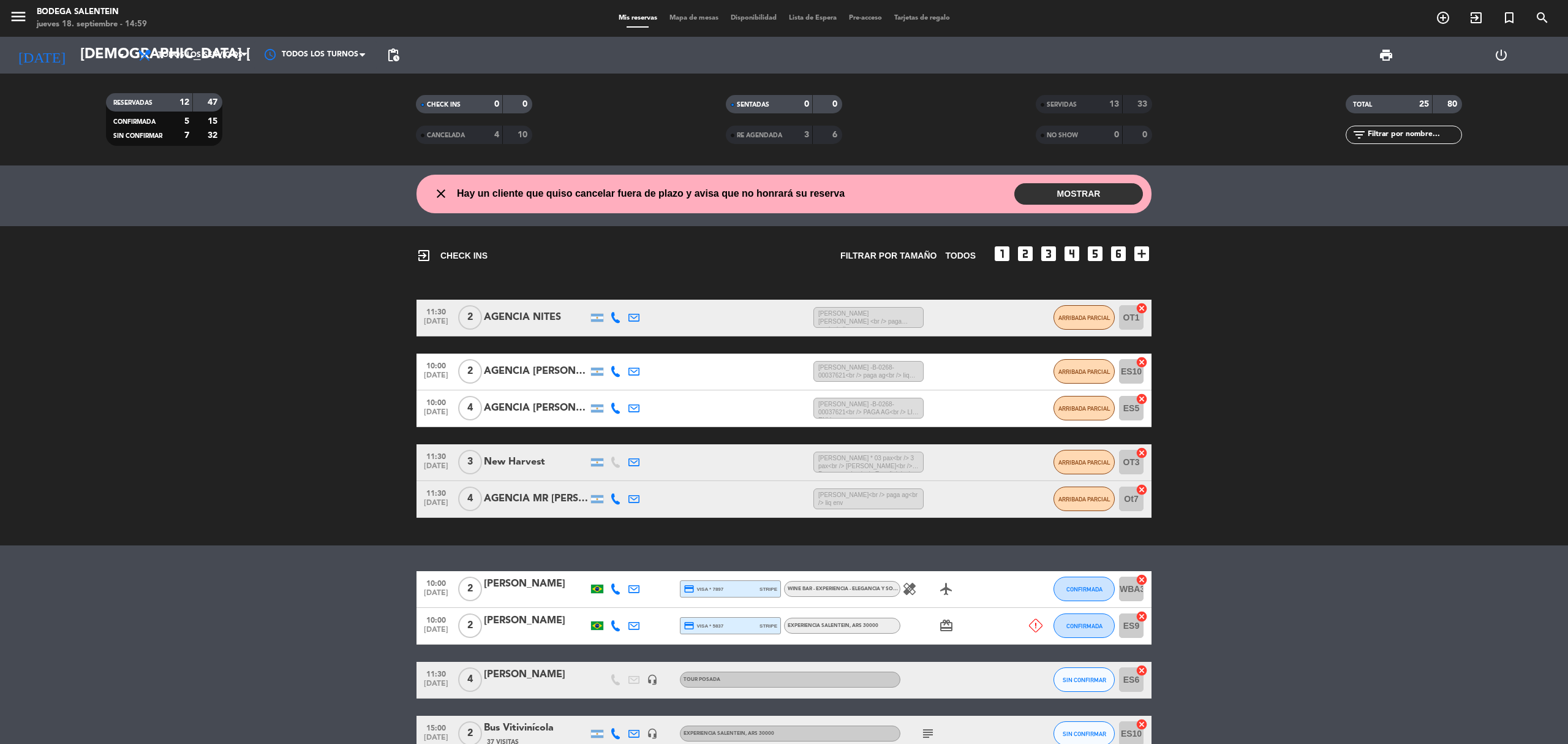
click at [8, 10] on div "menu Bodega Salentein jueves 18. septiembre - 14:59" at bounding box center [196, 18] width 392 height 29
click at [9, 13] on icon "menu" at bounding box center [18, 16] width 18 height 18
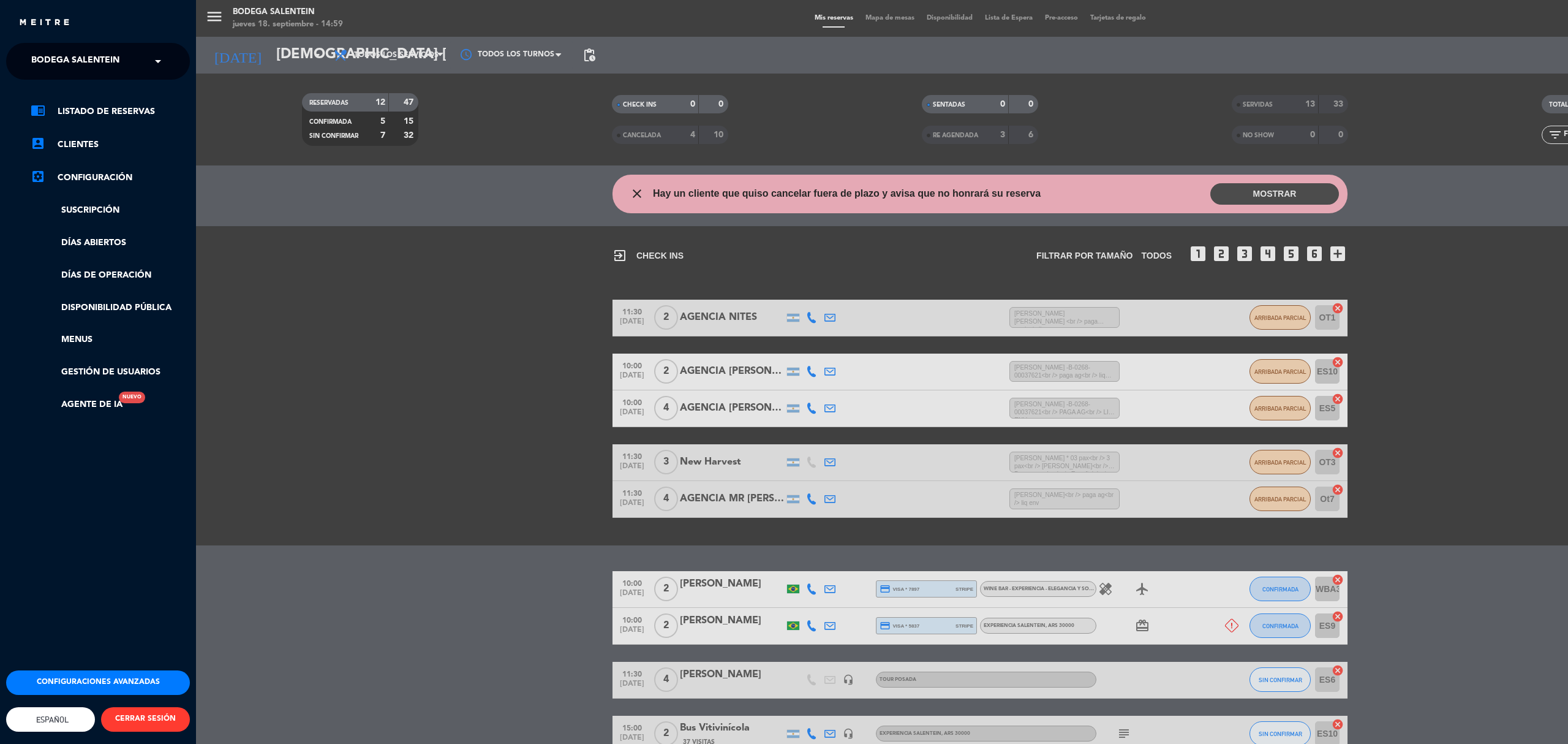
click at [146, 56] on input "text" at bounding box center [99, 62] width 150 height 27
click at [139, 100] on div "Bodega Salentein" at bounding box center [98, 94] width 183 height 18
click at [139, 106] on link "chrome_reader_mode Listado de Reservas" at bounding box center [111, 111] width 159 height 15
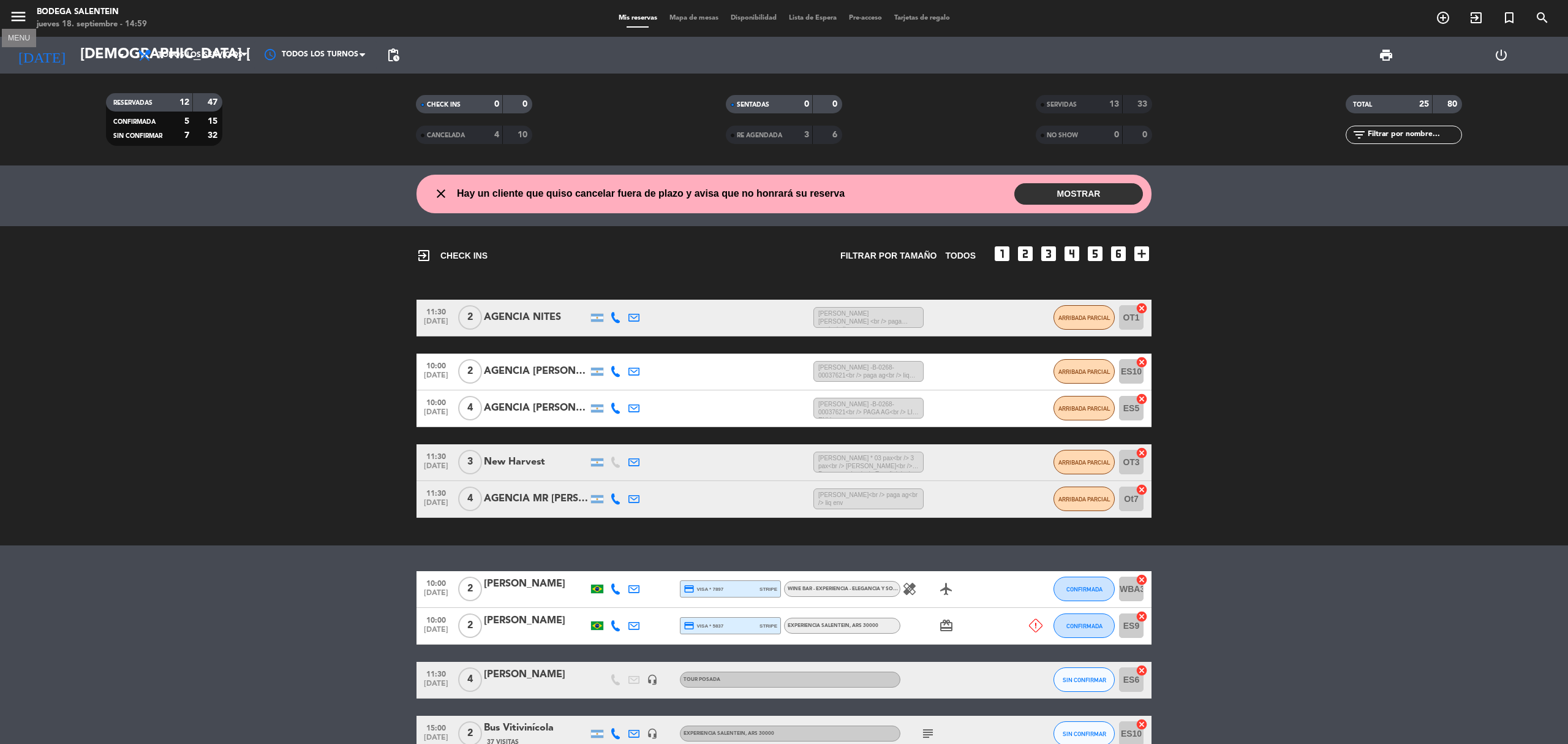
click at [18, 13] on icon "menu" at bounding box center [18, 16] width 18 height 18
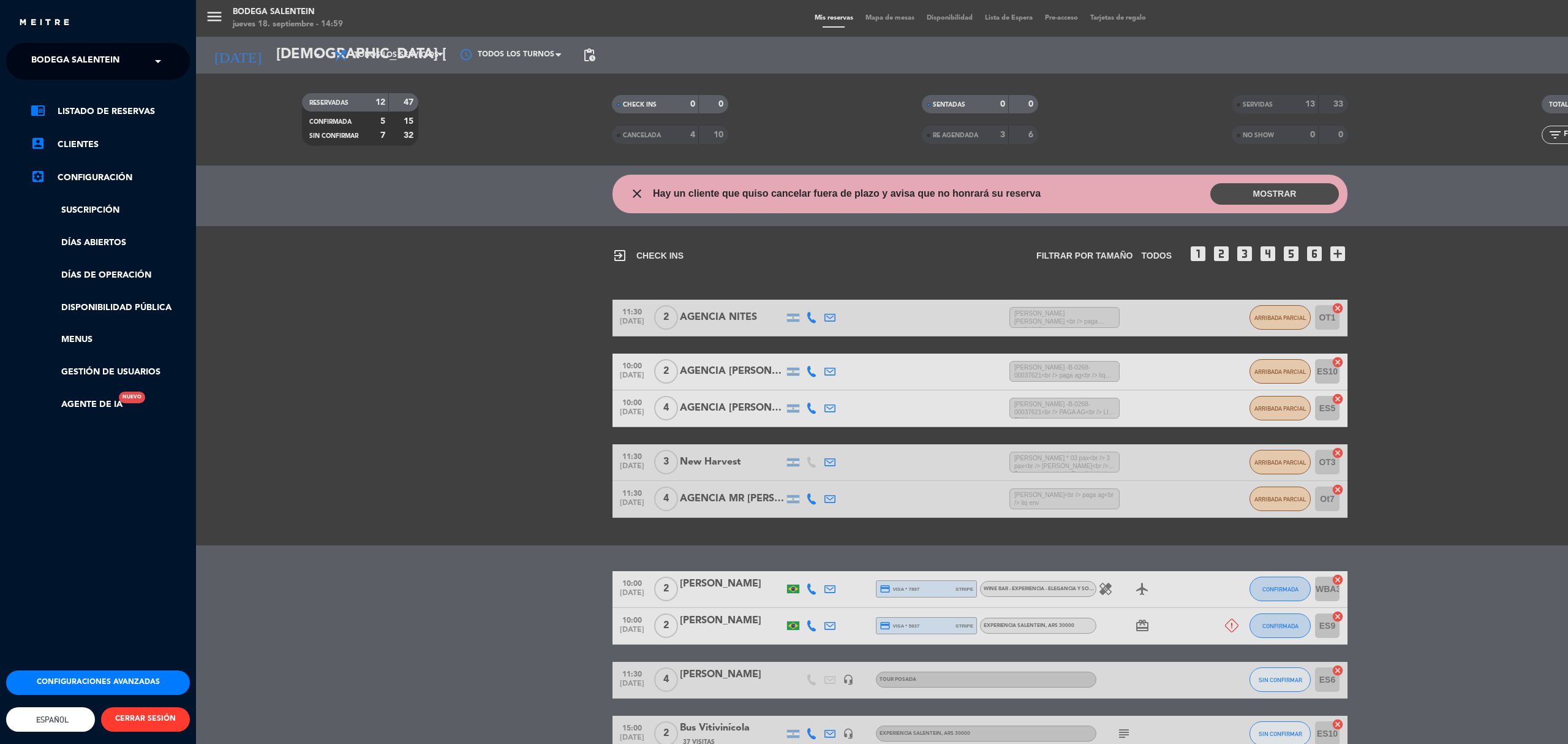
click at [153, 61] on span at bounding box center [161, 61] width 21 height 26
click at [150, 108] on div "Restaurante Salentein" at bounding box center [98, 112] width 183 height 18
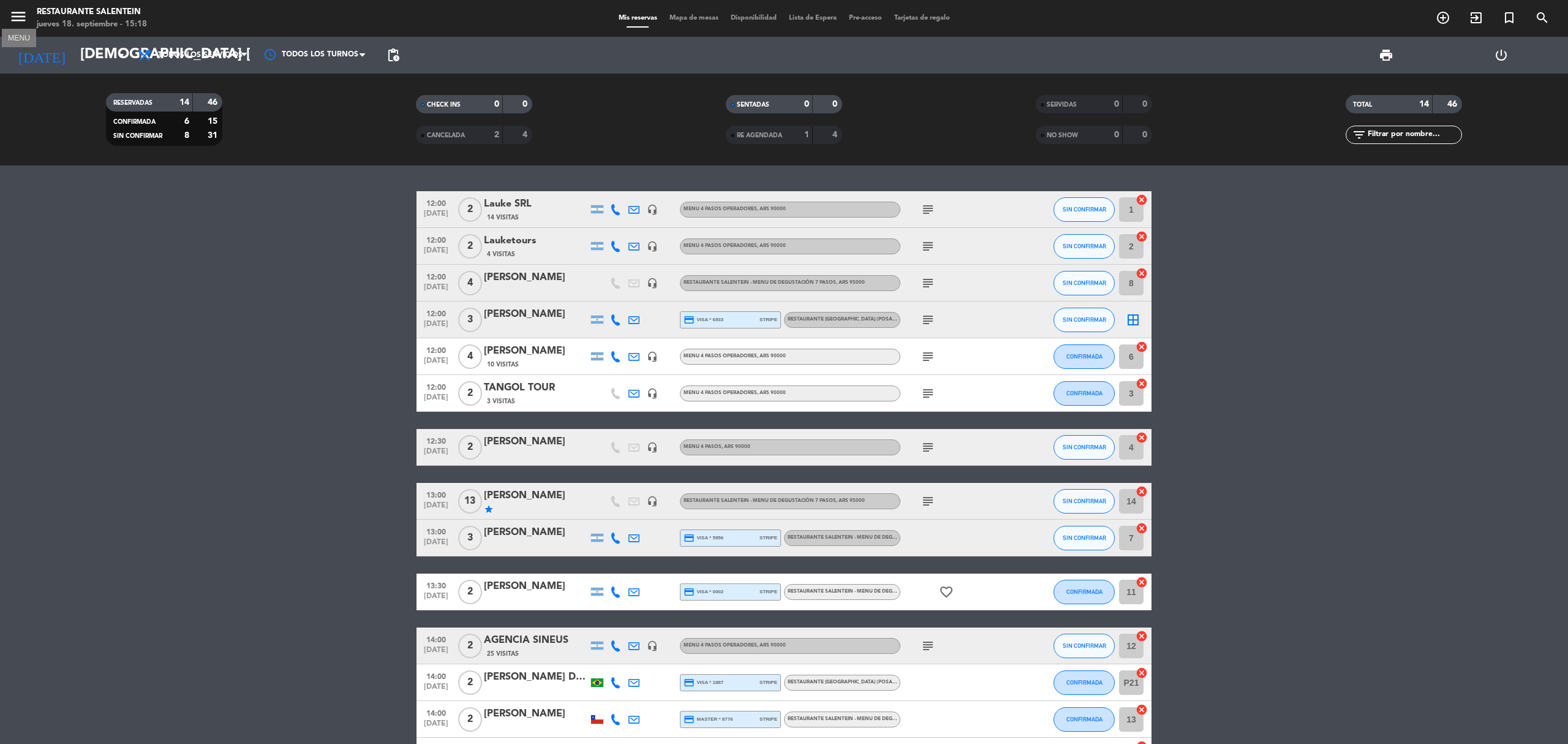
click at [16, 18] on icon "menu" at bounding box center [18, 16] width 18 height 18
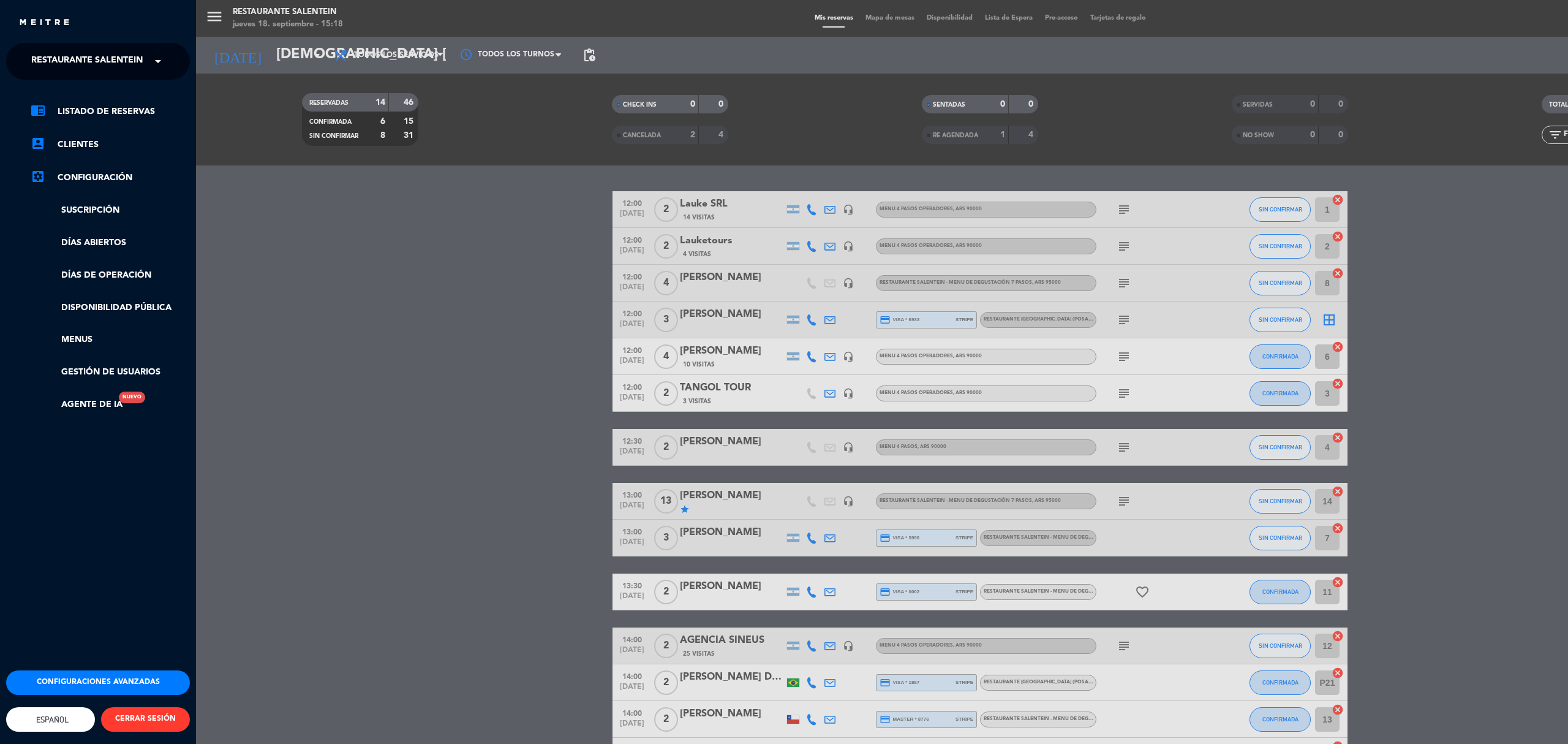
click at [270, 215] on div "menu Restaurante Salentein jueves 18. septiembre - 15:18 Mis reservas Mapa de m…" at bounding box center [980, 372] width 1568 height 744
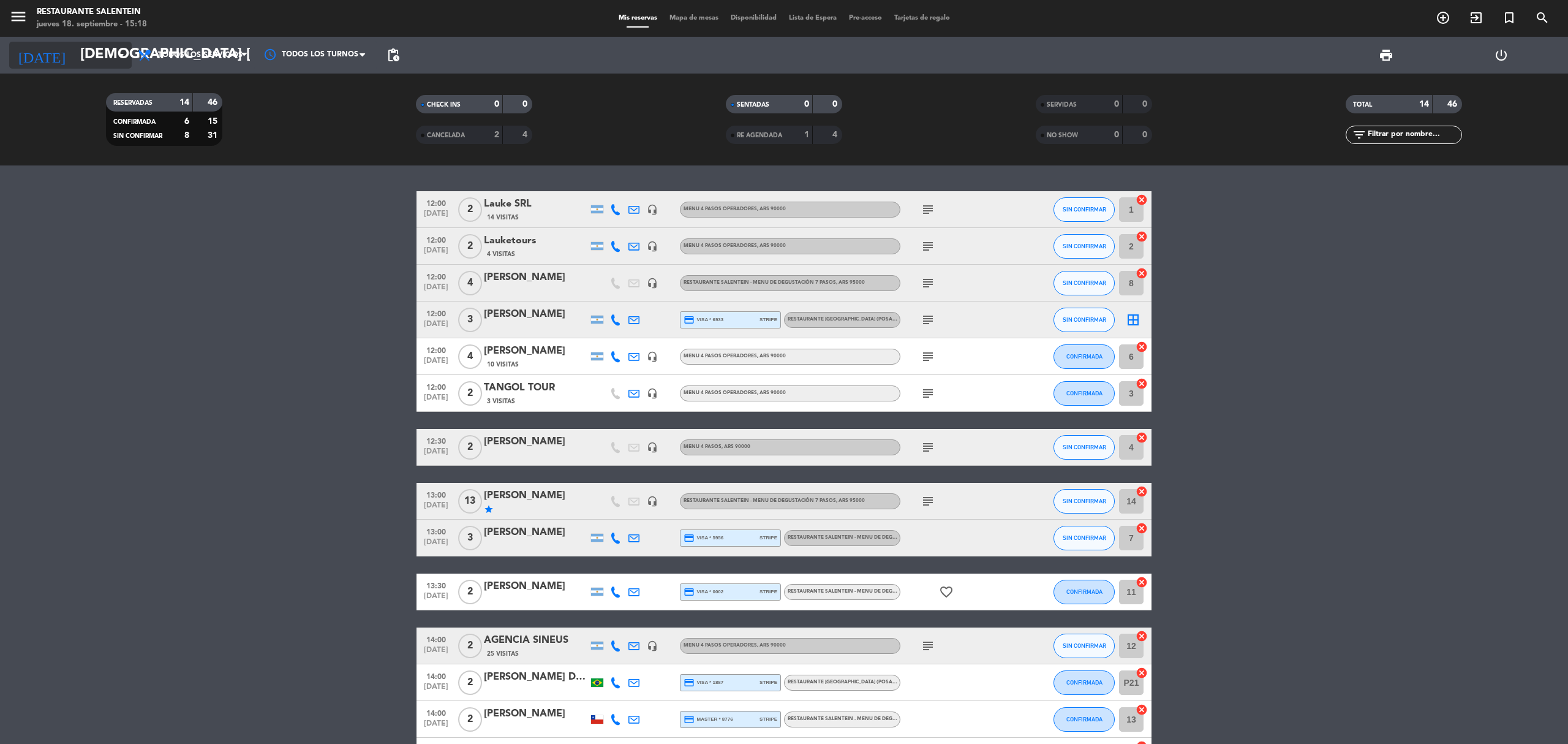
click at [114, 58] on icon "arrow_drop_down" at bounding box center [122, 55] width 15 height 15
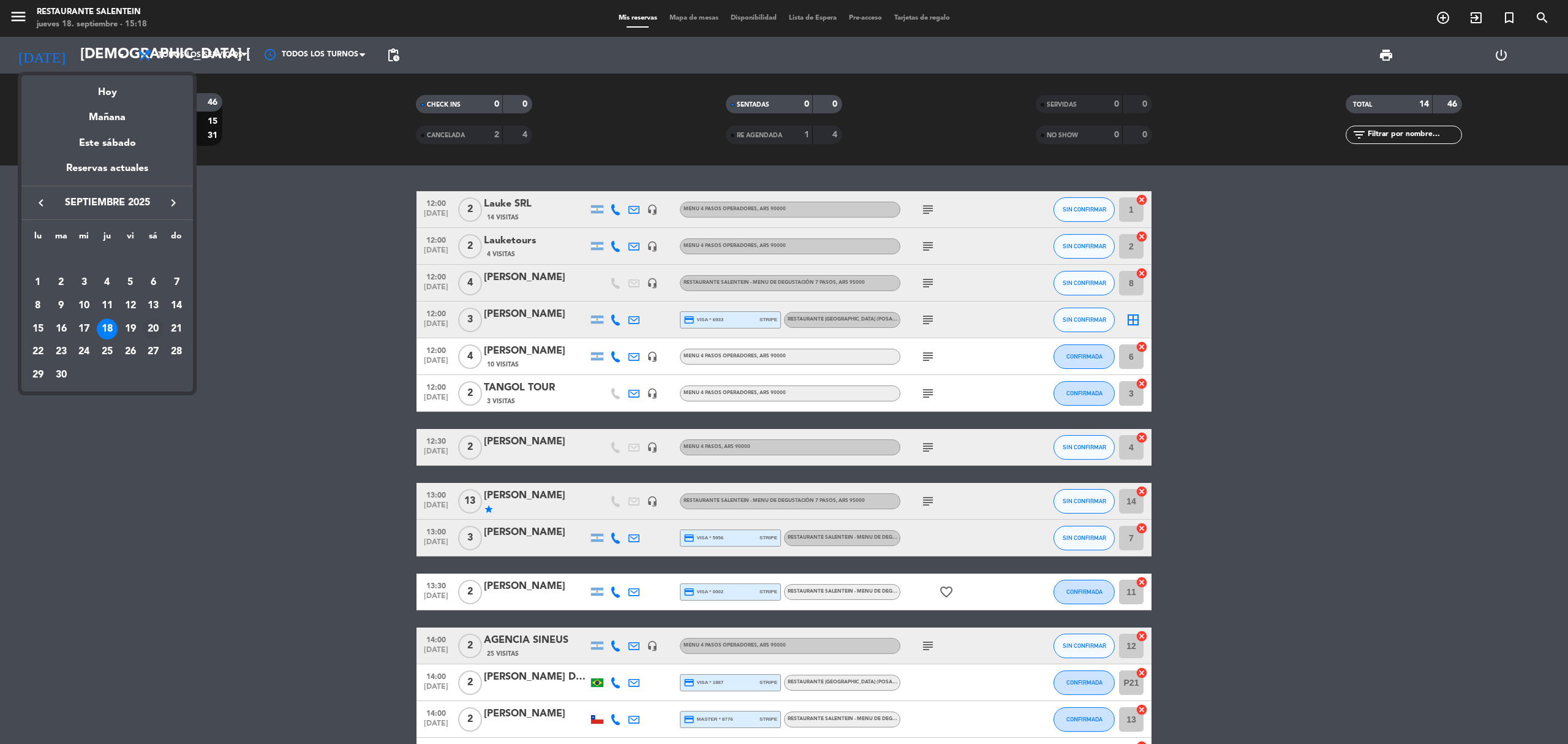
click at [148, 329] on div "20" at bounding box center [153, 329] width 21 height 21
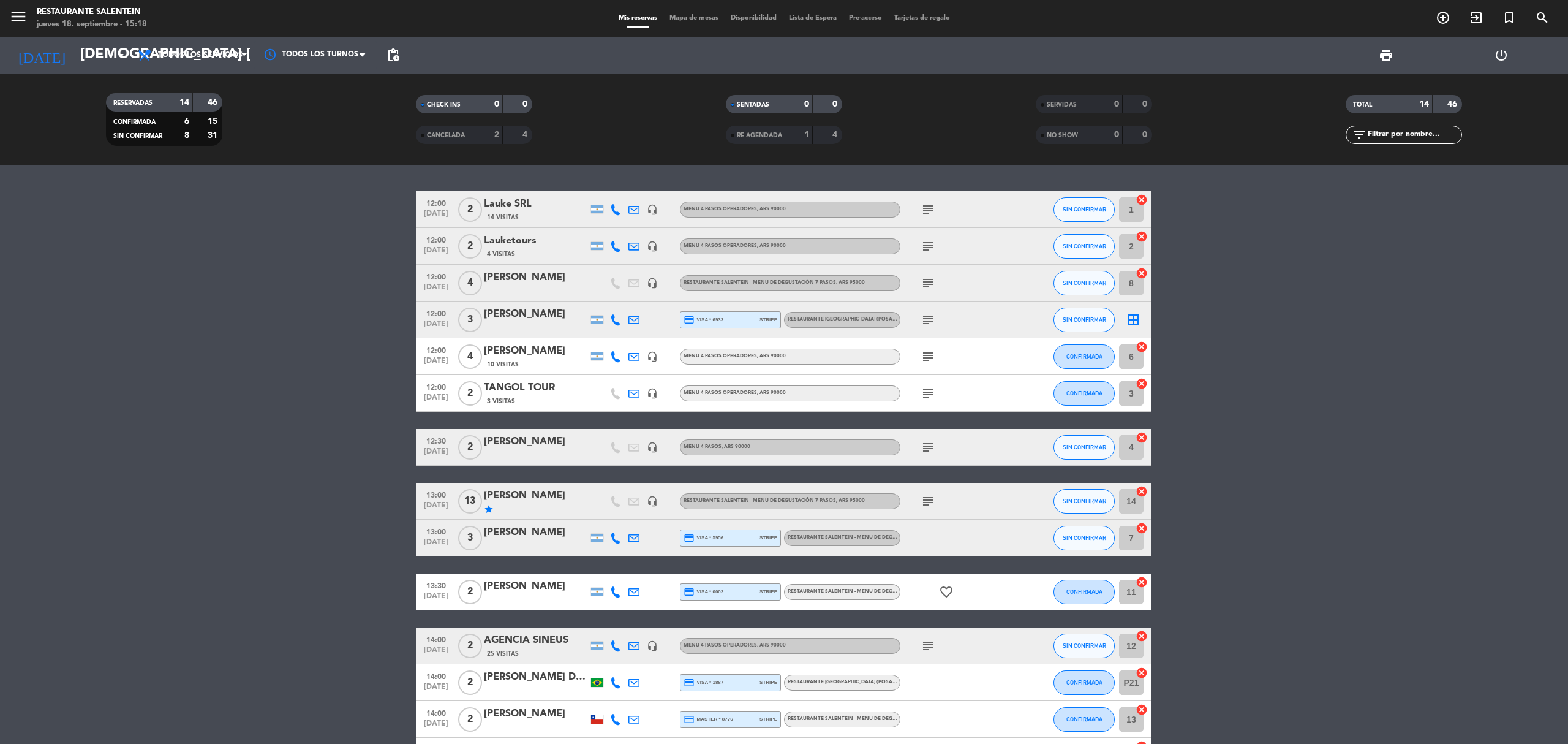
type input "sáb. [DATE]"
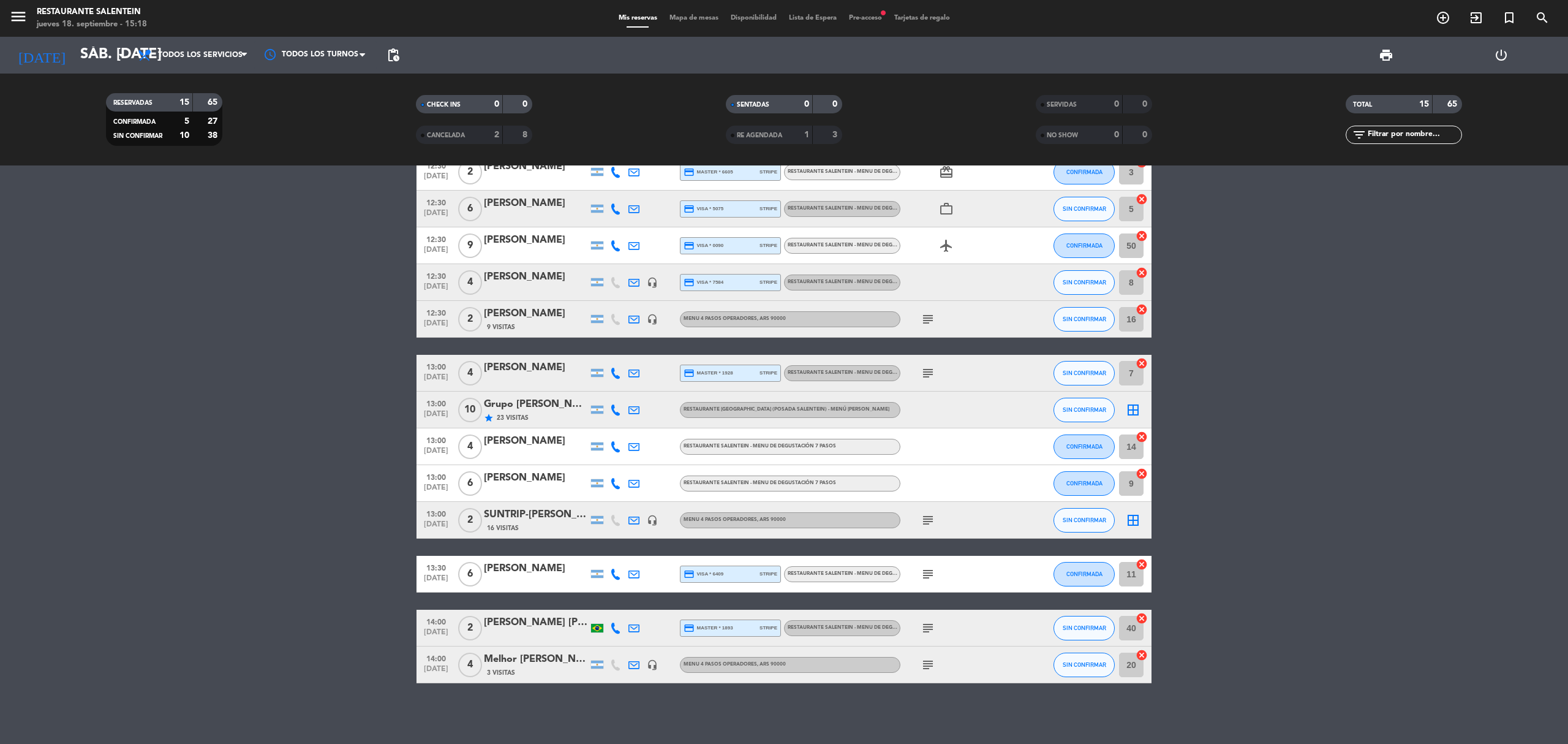
scroll to position [0, 0]
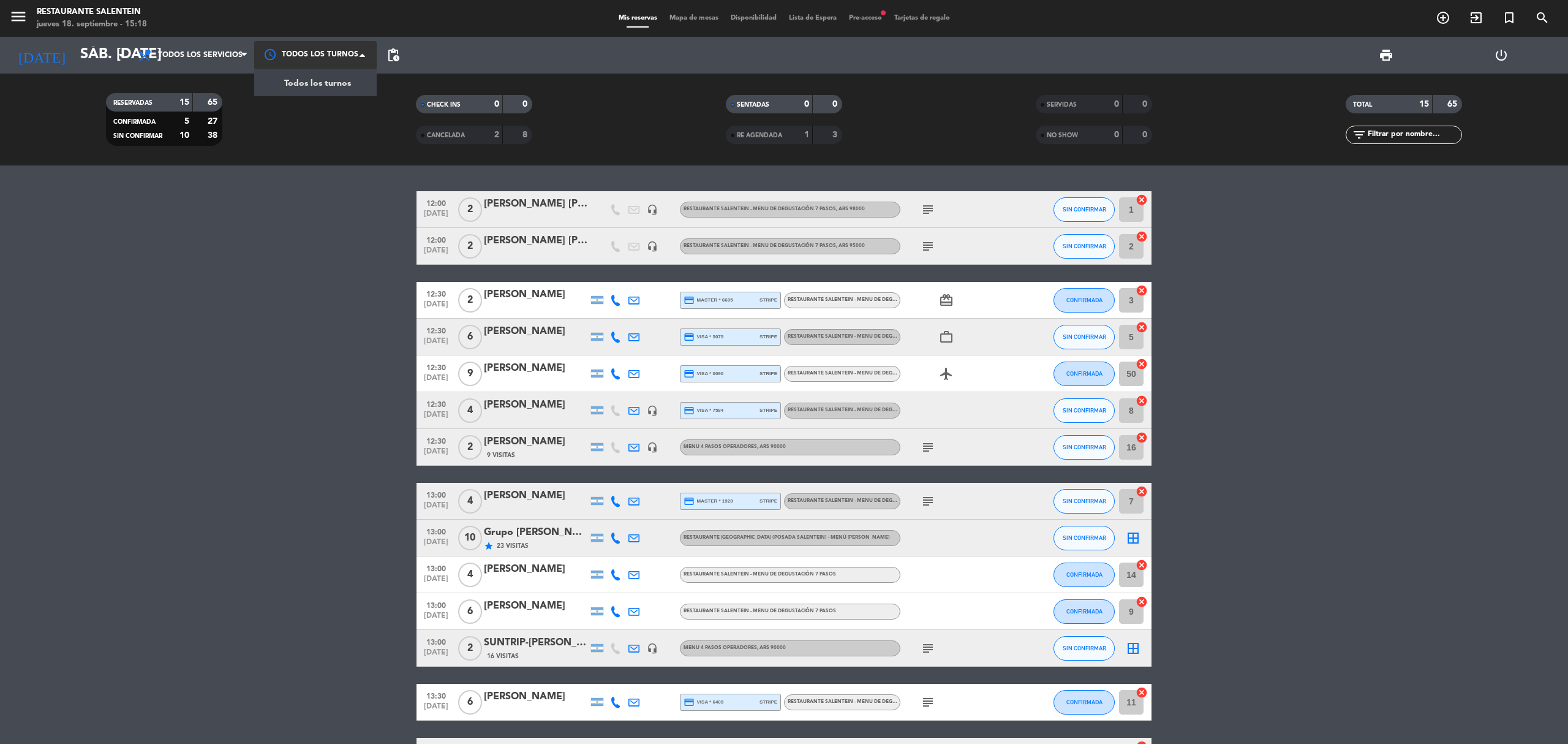
click at [353, 49] on div at bounding box center [316, 55] width 122 height 27
click at [351, 86] on div "Todos los turnos" at bounding box center [316, 83] width 122 height 27
click at [361, 44] on div at bounding box center [316, 55] width 122 height 22
click at [360, 81] on div "Todos los turnos" at bounding box center [316, 80] width 122 height 27
click at [390, 52] on span "pending_actions" at bounding box center [393, 55] width 15 height 15
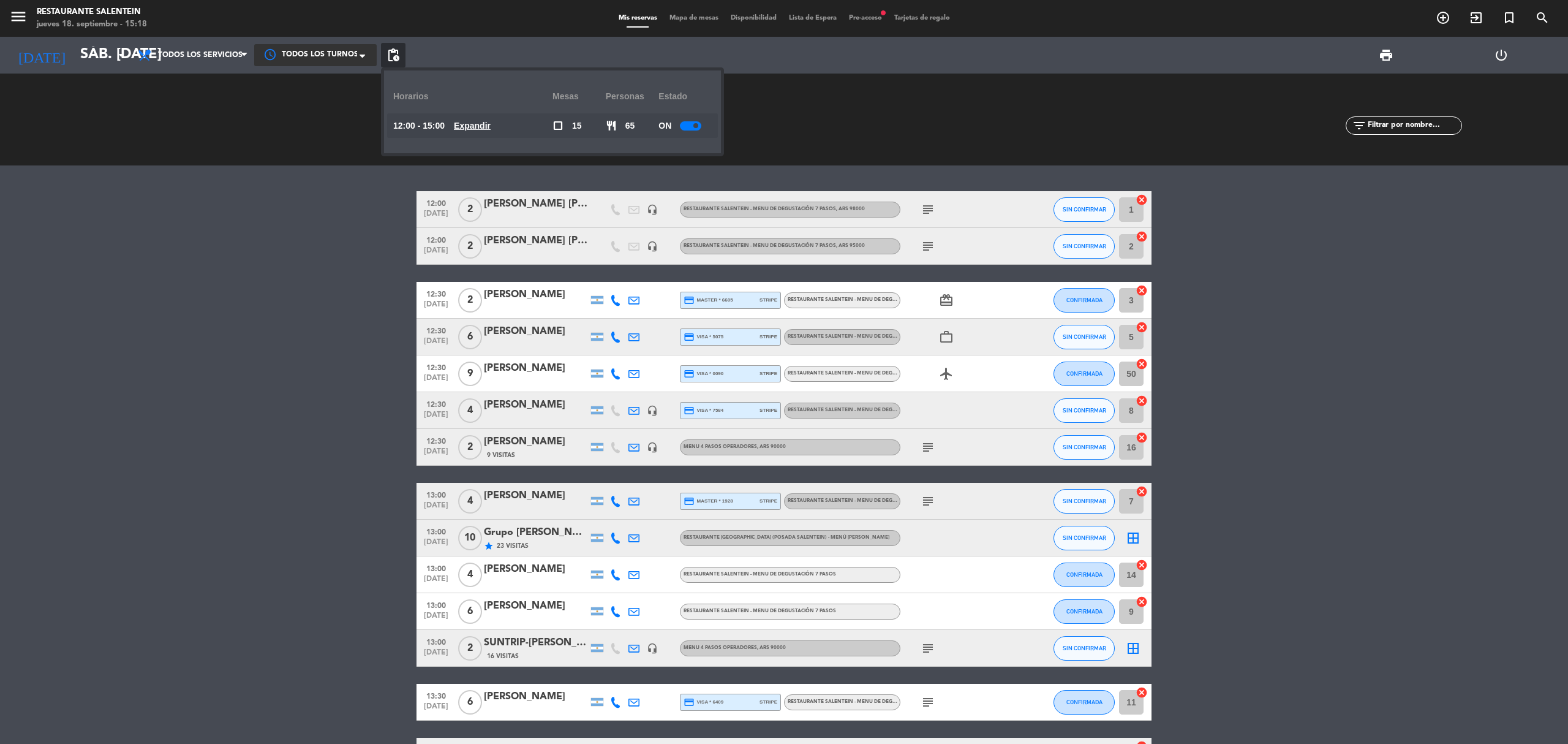
click at [475, 130] on u "Expandir" at bounding box center [473, 125] width 37 height 10
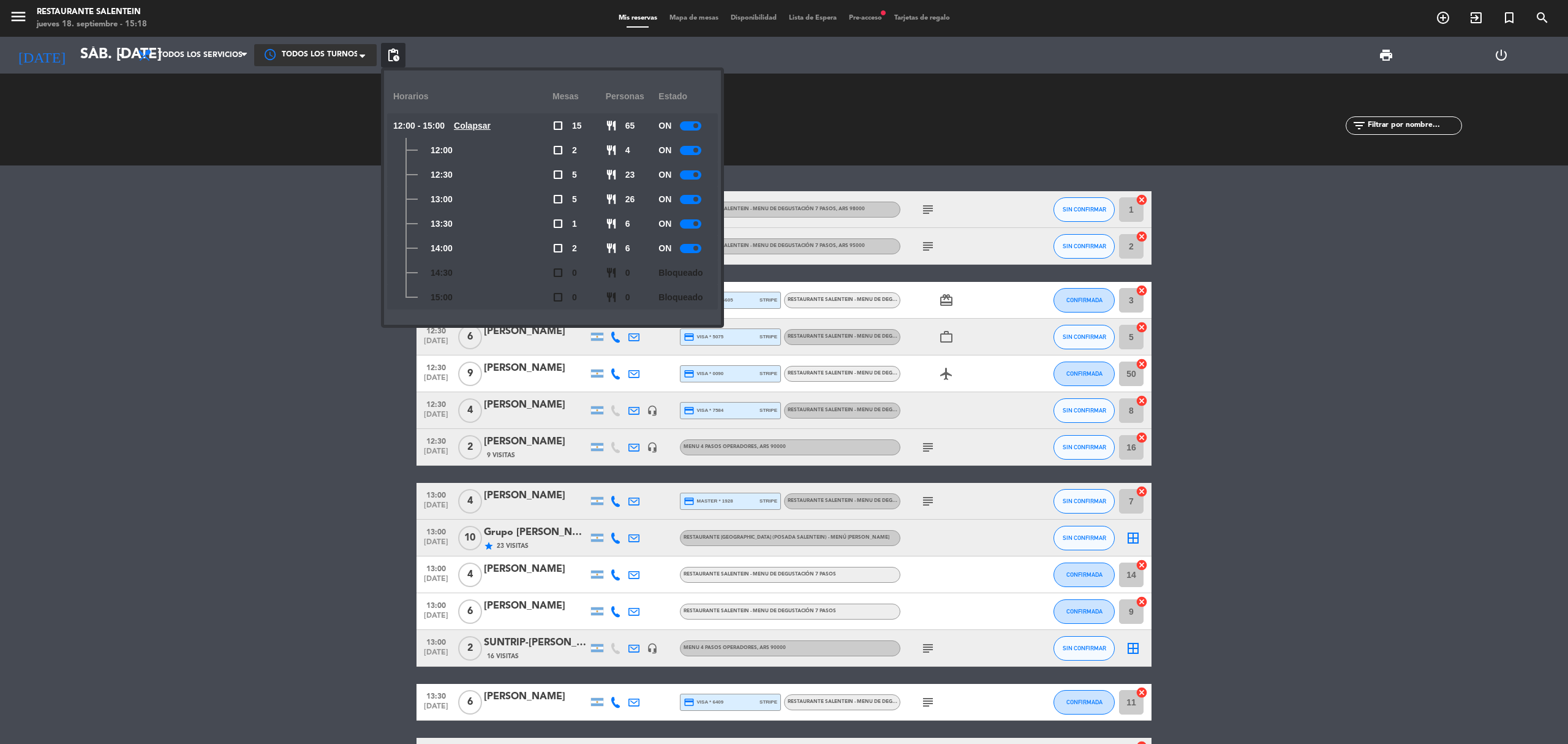
click at [562, 176] on span "check_box_outline_blank" at bounding box center [557, 174] width 11 height 11
click at [426, 172] on div "12:30" at bounding box center [473, 174] width 159 height 24
click at [557, 172] on span "check_box_outline_blank" at bounding box center [557, 174] width 11 height 11
click at [429, 172] on div "12:30" at bounding box center [473, 174] width 159 height 24
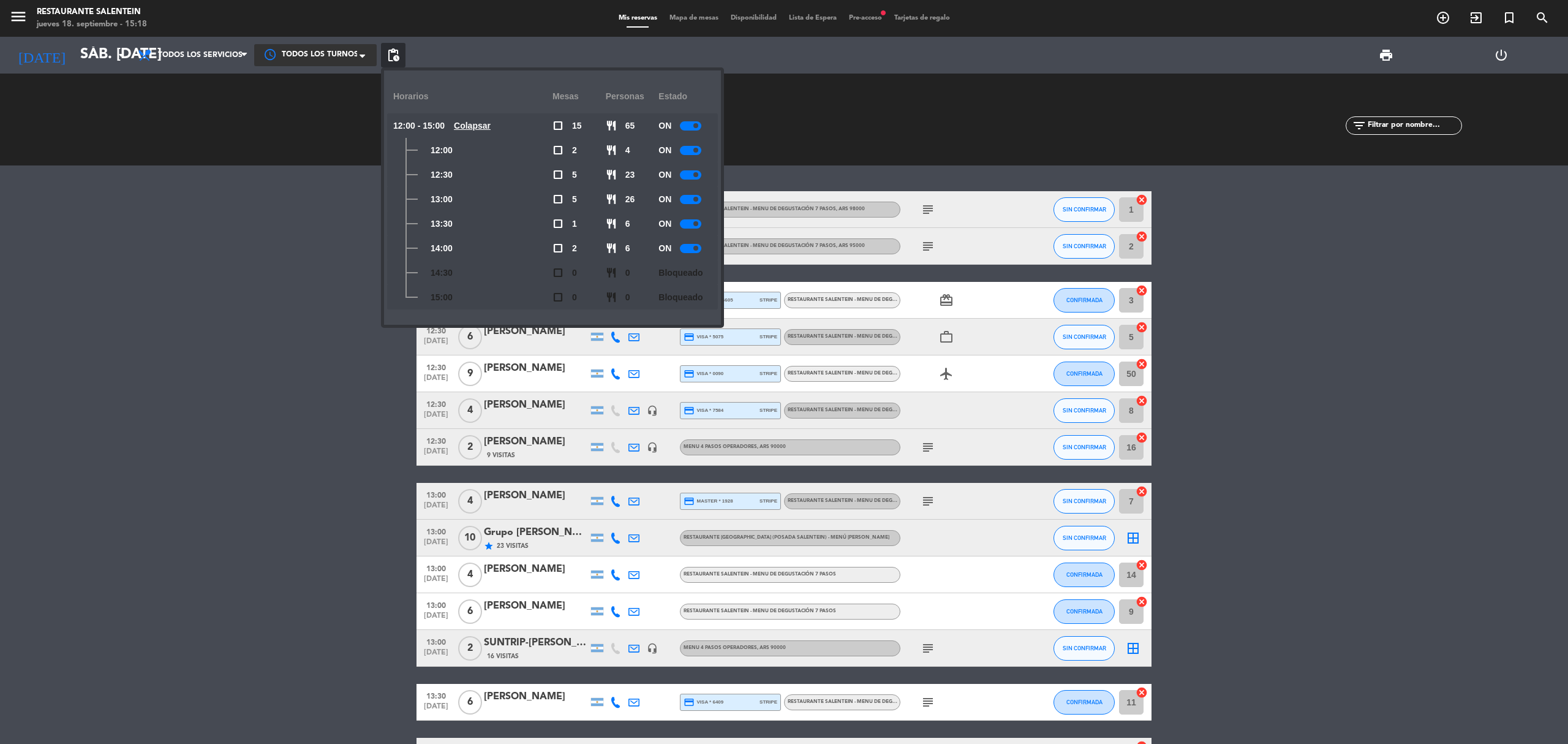
click at [571, 96] on div "Mesas" at bounding box center [579, 97] width 53 height 34
click at [658, 97] on div "Estado" at bounding box center [685, 97] width 53 height 34
click at [397, 52] on span "pending_actions" at bounding box center [393, 55] width 15 height 15
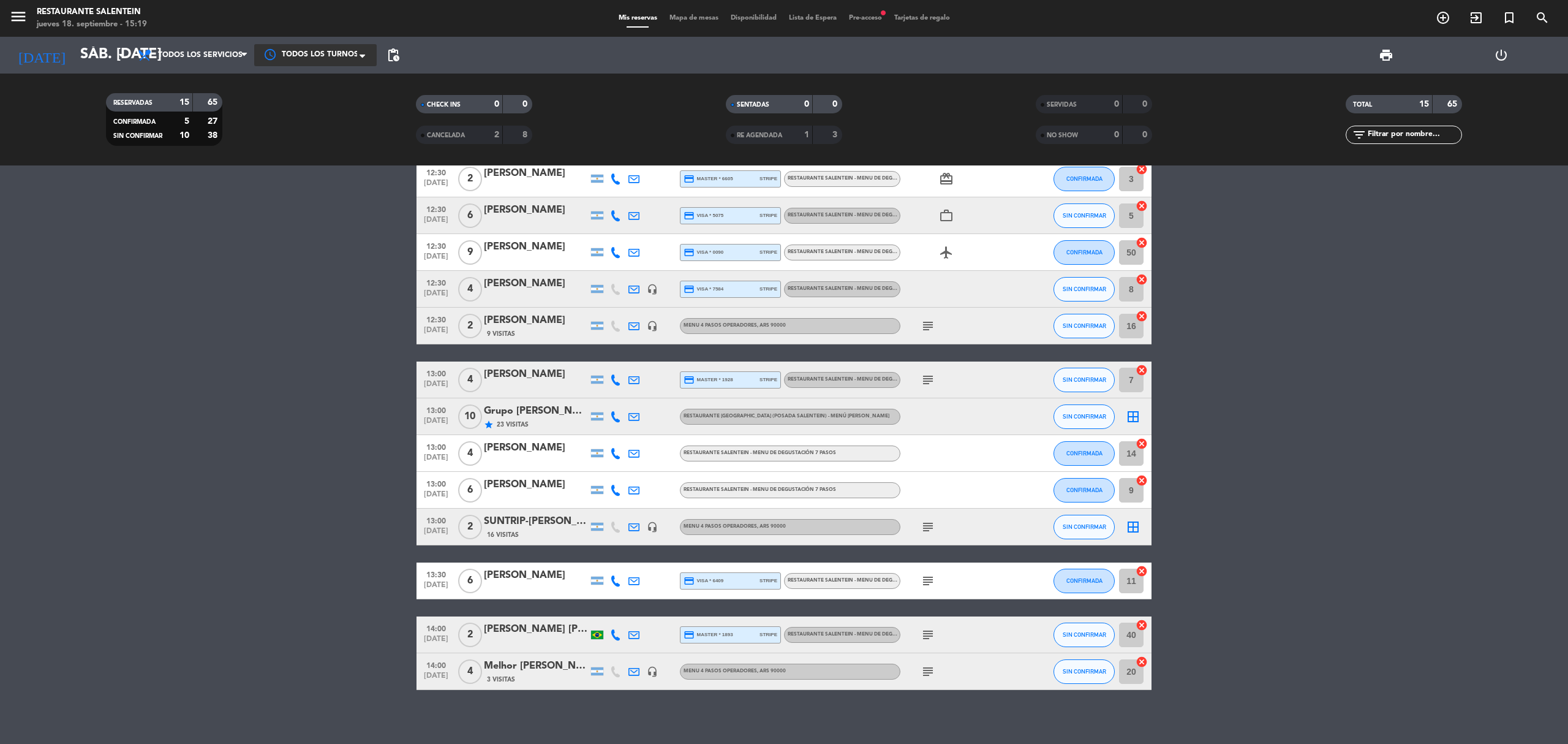
scroll to position [128, 0]
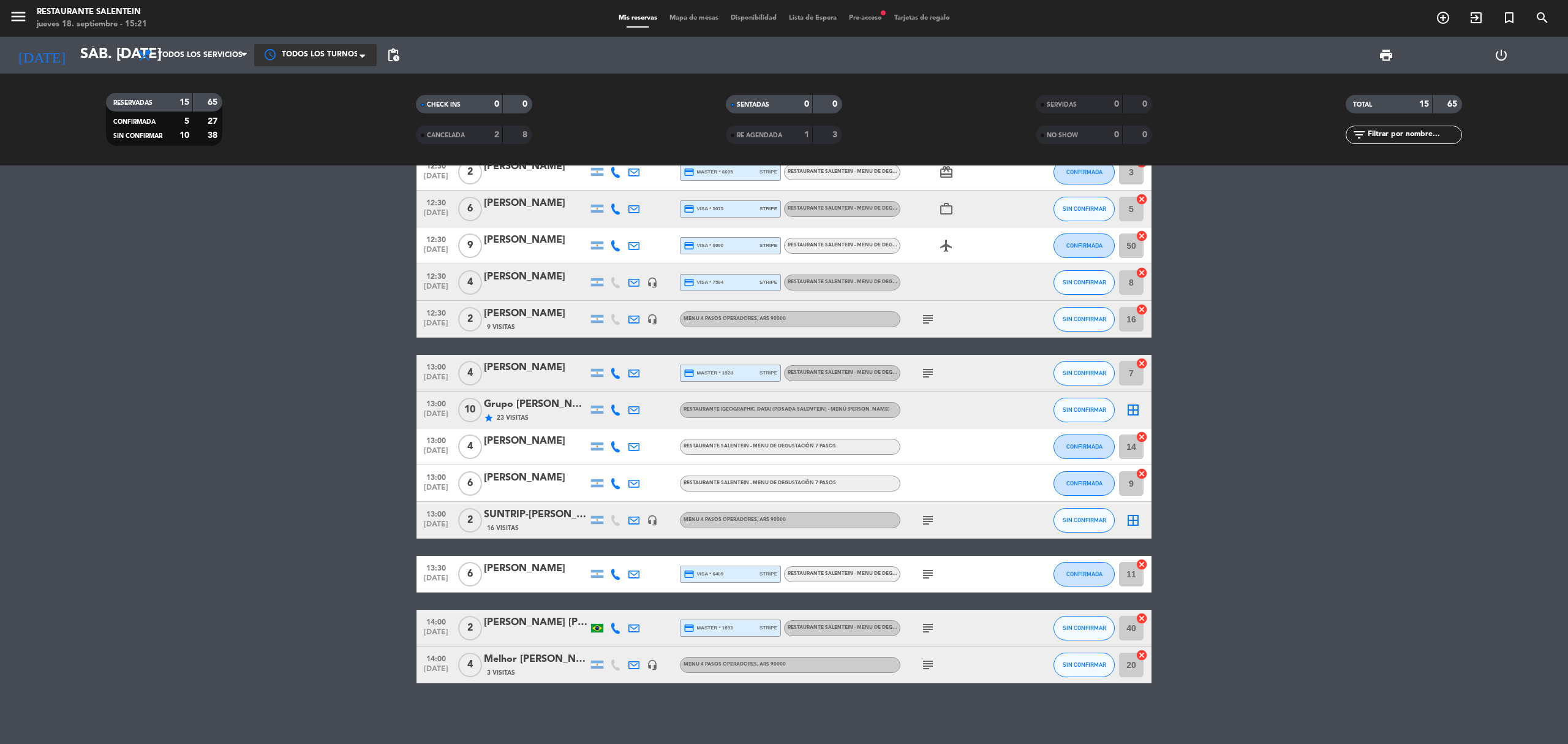
click at [324, 58] on span "Todos los turnos" at bounding box center [320, 55] width 77 height 13
click at [324, 74] on span "Todos los turnos" at bounding box center [318, 80] width 67 height 14
click at [164, 102] on div "RESERVADAS" at bounding box center [137, 102] width 56 height 14
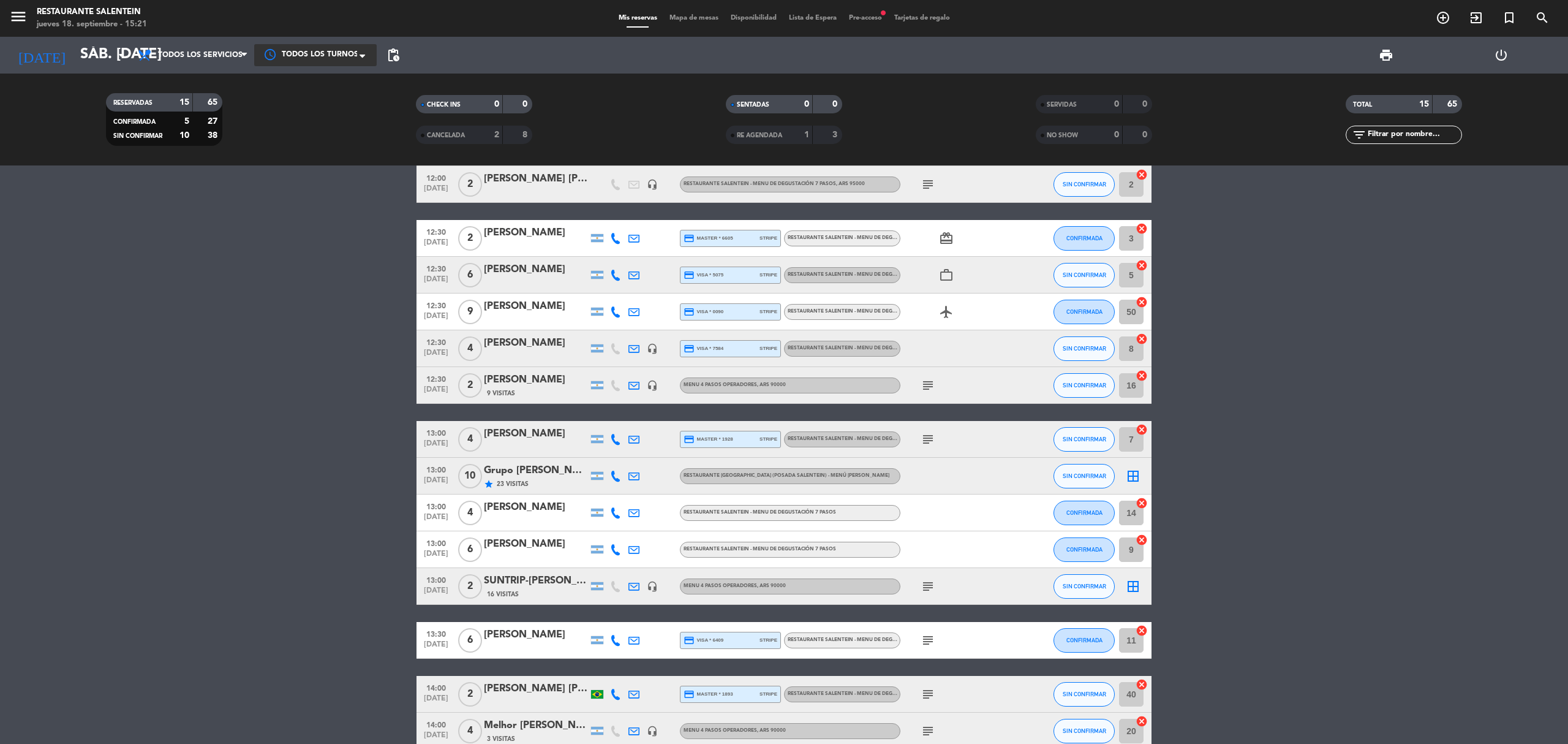
scroll to position [0, 0]
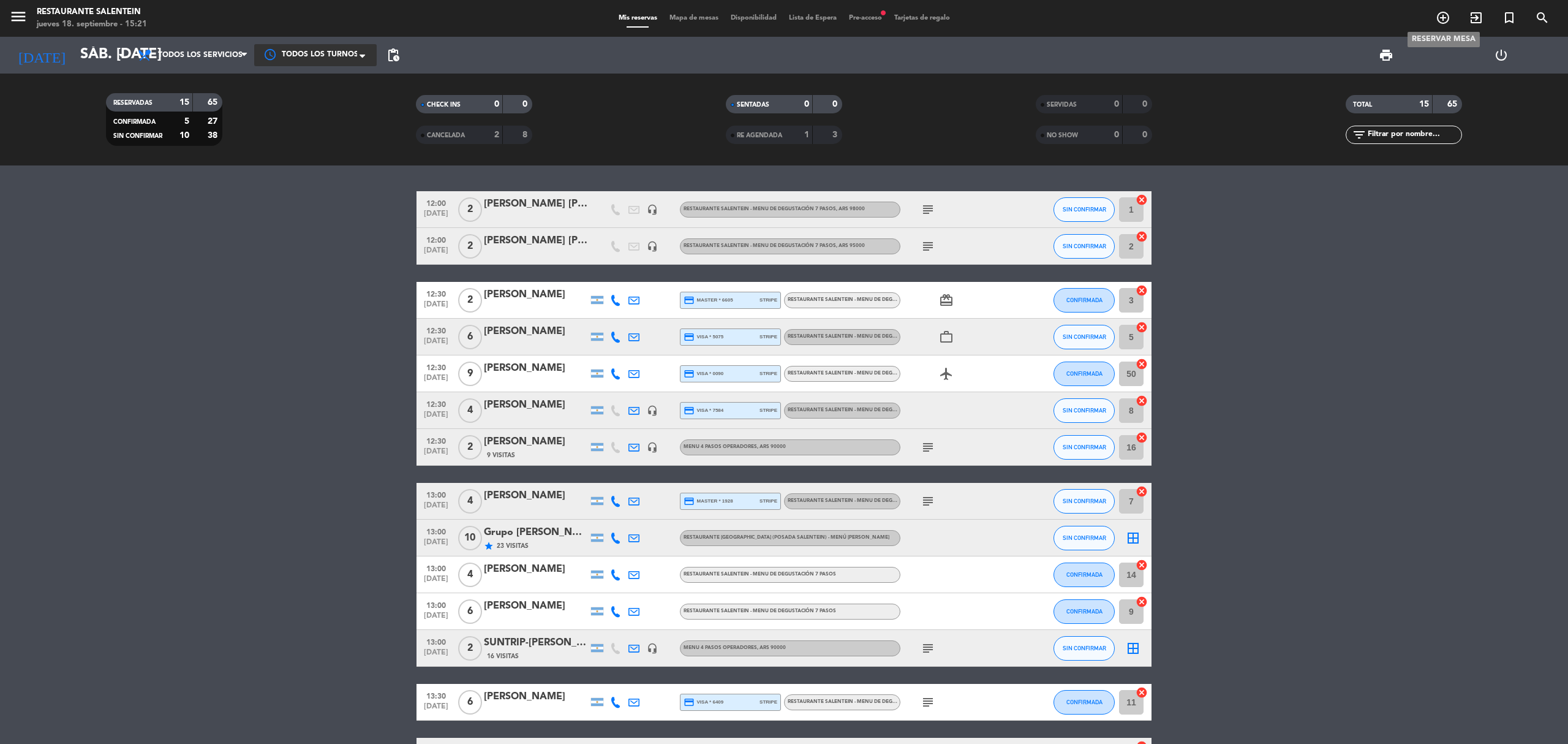
click at [1439, 18] on icon "add_circle_outline" at bounding box center [1443, 18] width 15 height 15
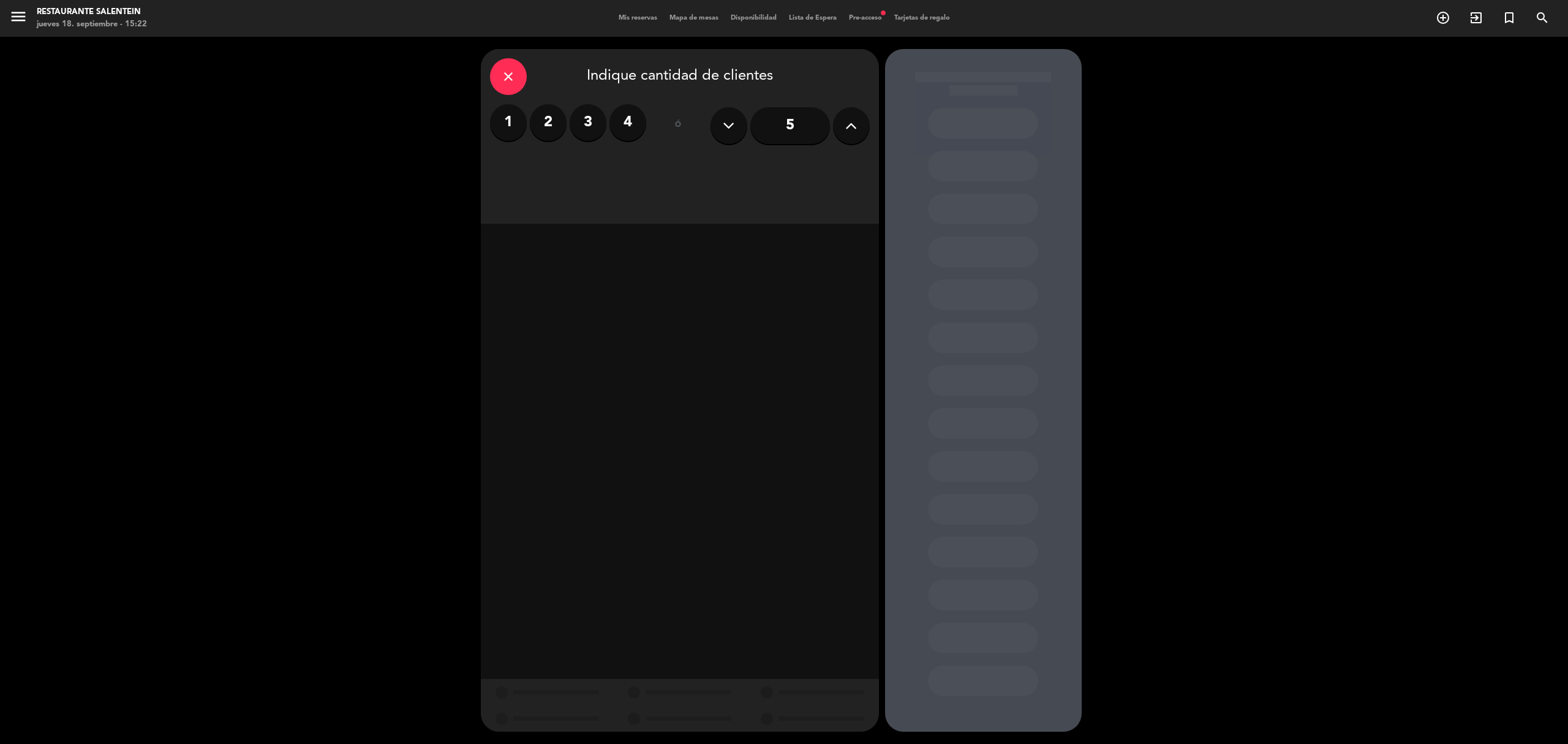
click at [537, 114] on label "2" at bounding box center [548, 122] width 37 height 37
click at [583, 162] on div "Almuerzo" at bounding box center [585, 167] width 189 height 24
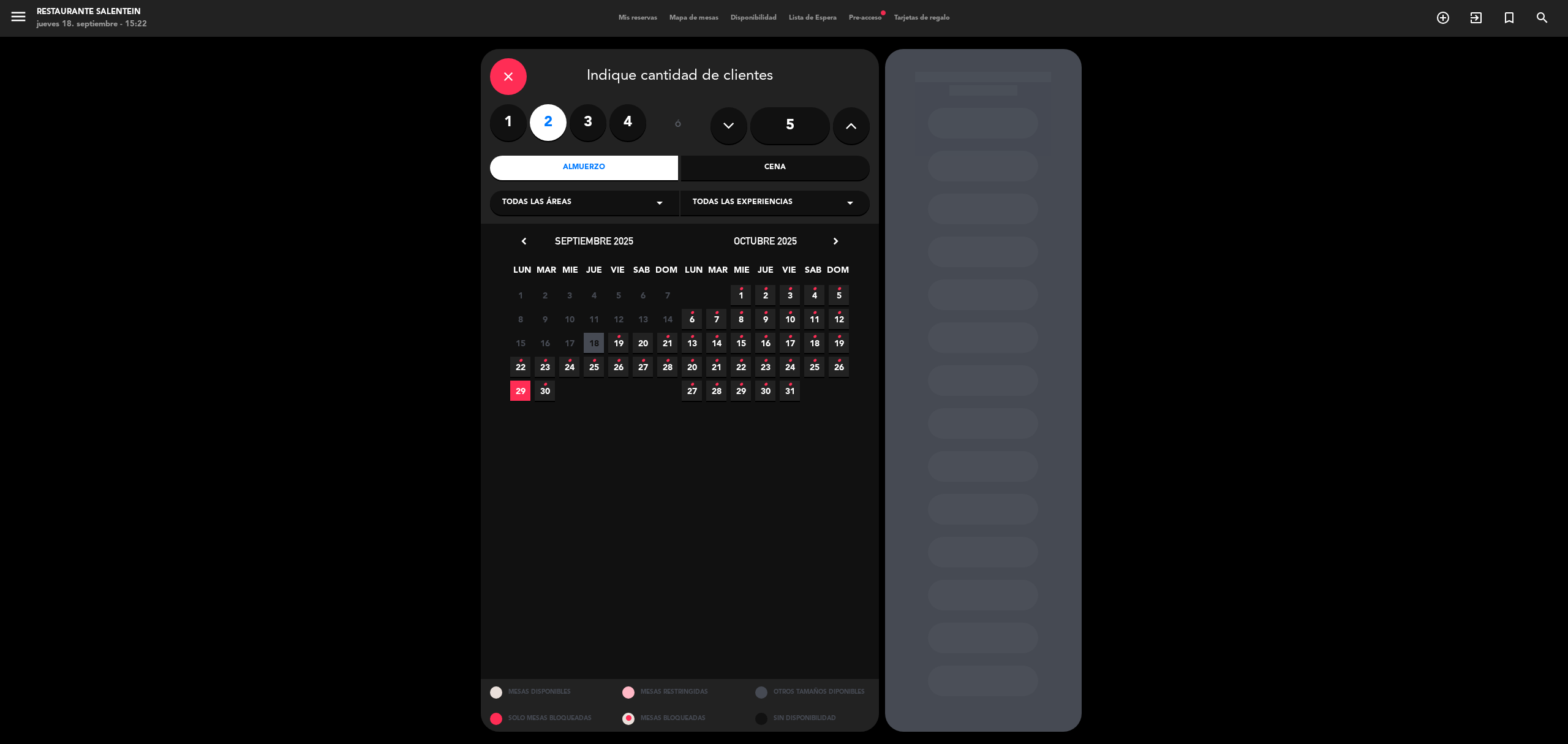
click at [655, 201] on icon "arrow_drop_down" at bounding box center [660, 203] width 15 height 15
click at [523, 274] on div "Salentein" at bounding box center [584, 269] width 164 height 13
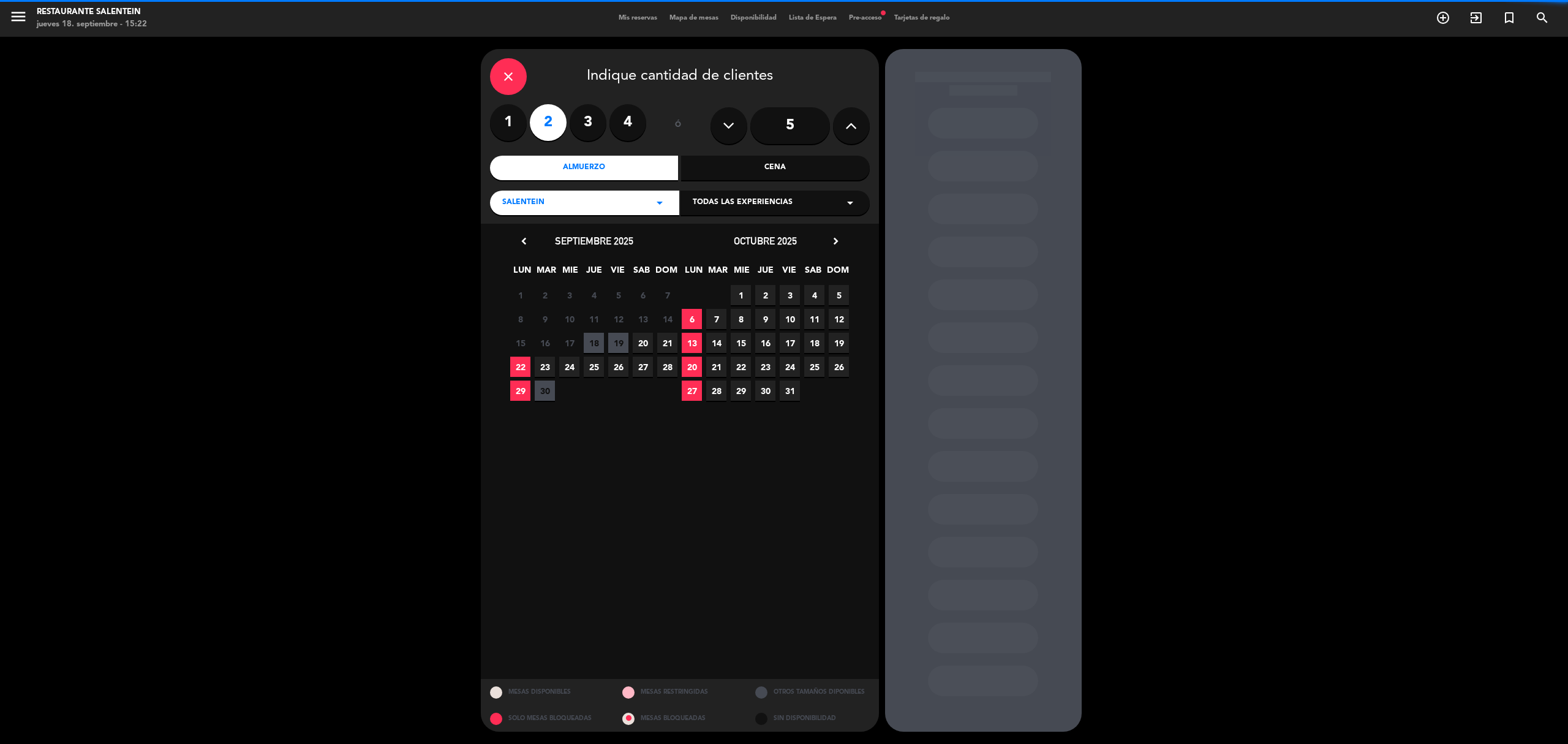
click at [843, 198] on icon "arrow_drop_down" at bounding box center [850, 203] width 15 height 15
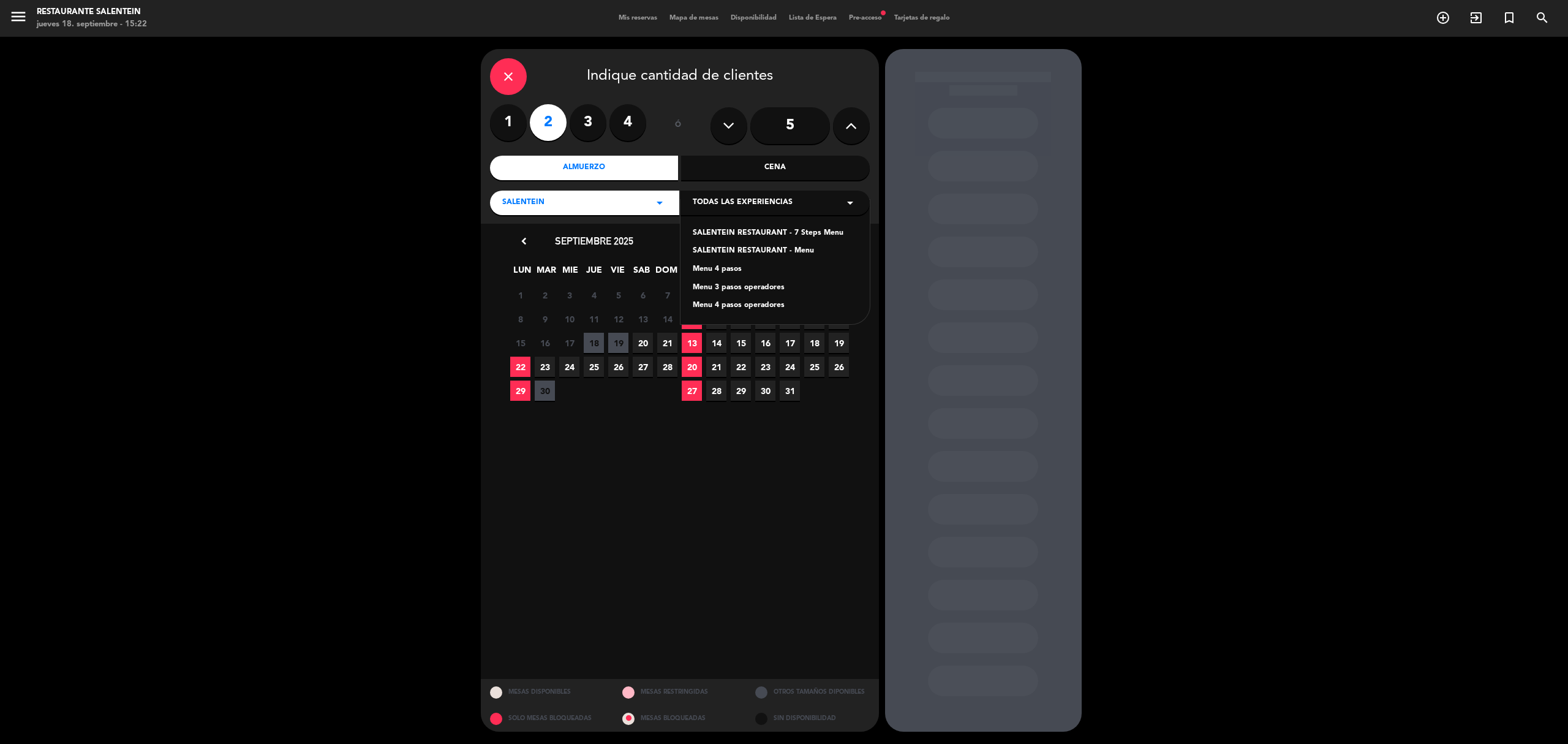
click at [819, 231] on div "SALENTEIN RESTAURANT - 7 Steps Menu" at bounding box center [775, 233] width 164 height 13
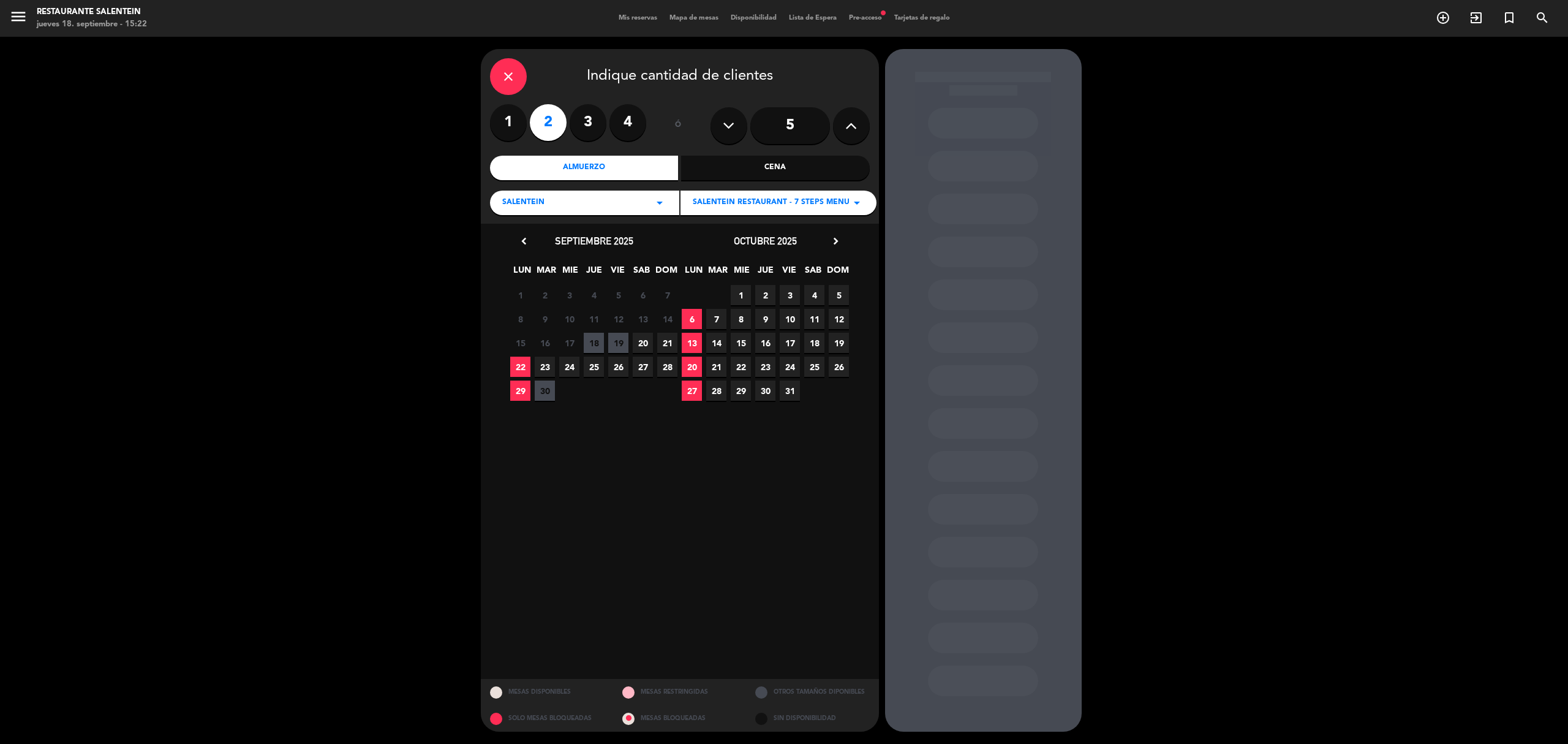
click at [642, 341] on span "20" at bounding box center [642, 342] width 20 height 20
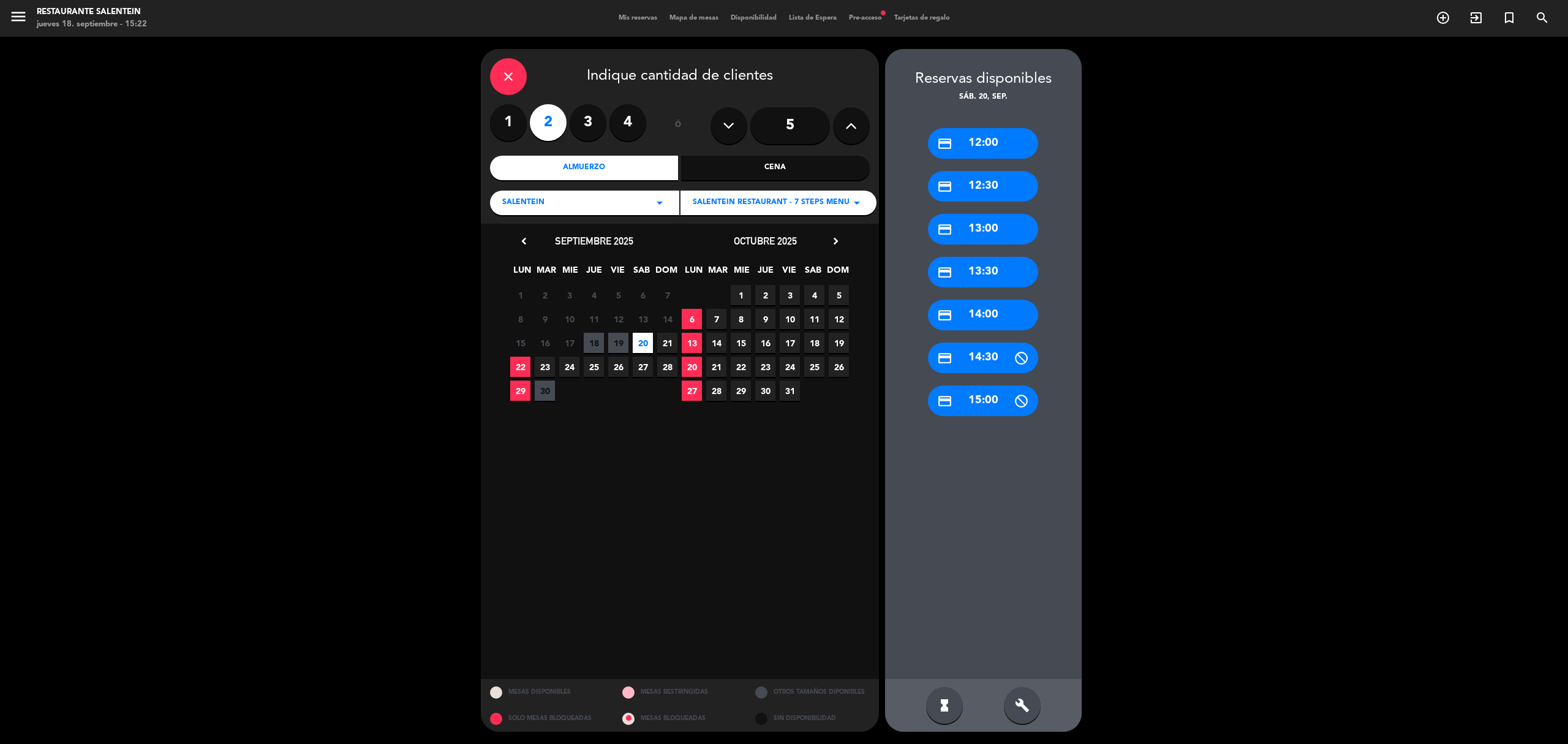
click at [1002, 189] on div "credit_card 12:30" at bounding box center [983, 187] width 111 height 31
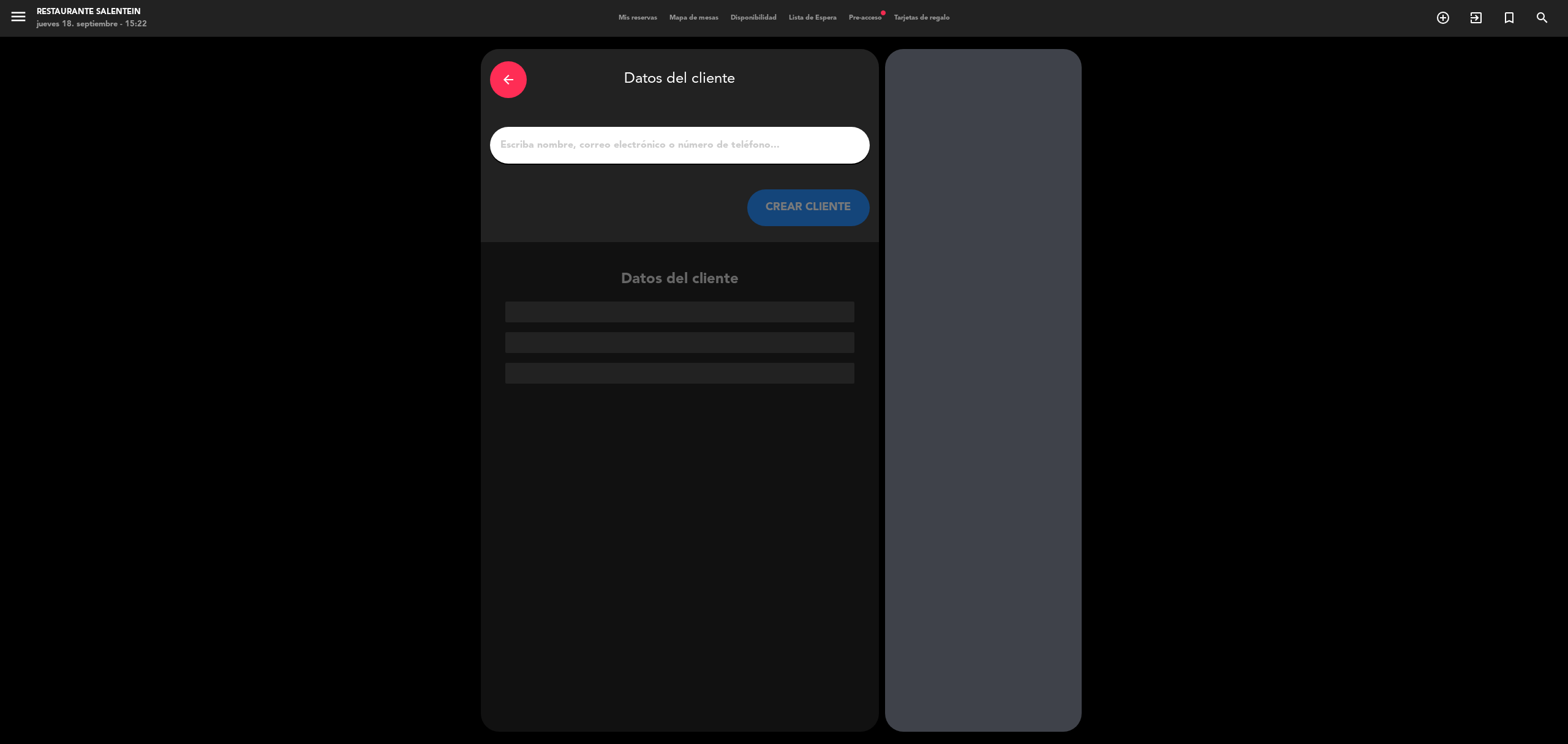
click at [662, 139] on input "1" at bounding box center [680, 145] width 361 height 17
paste input "betello Carolina"
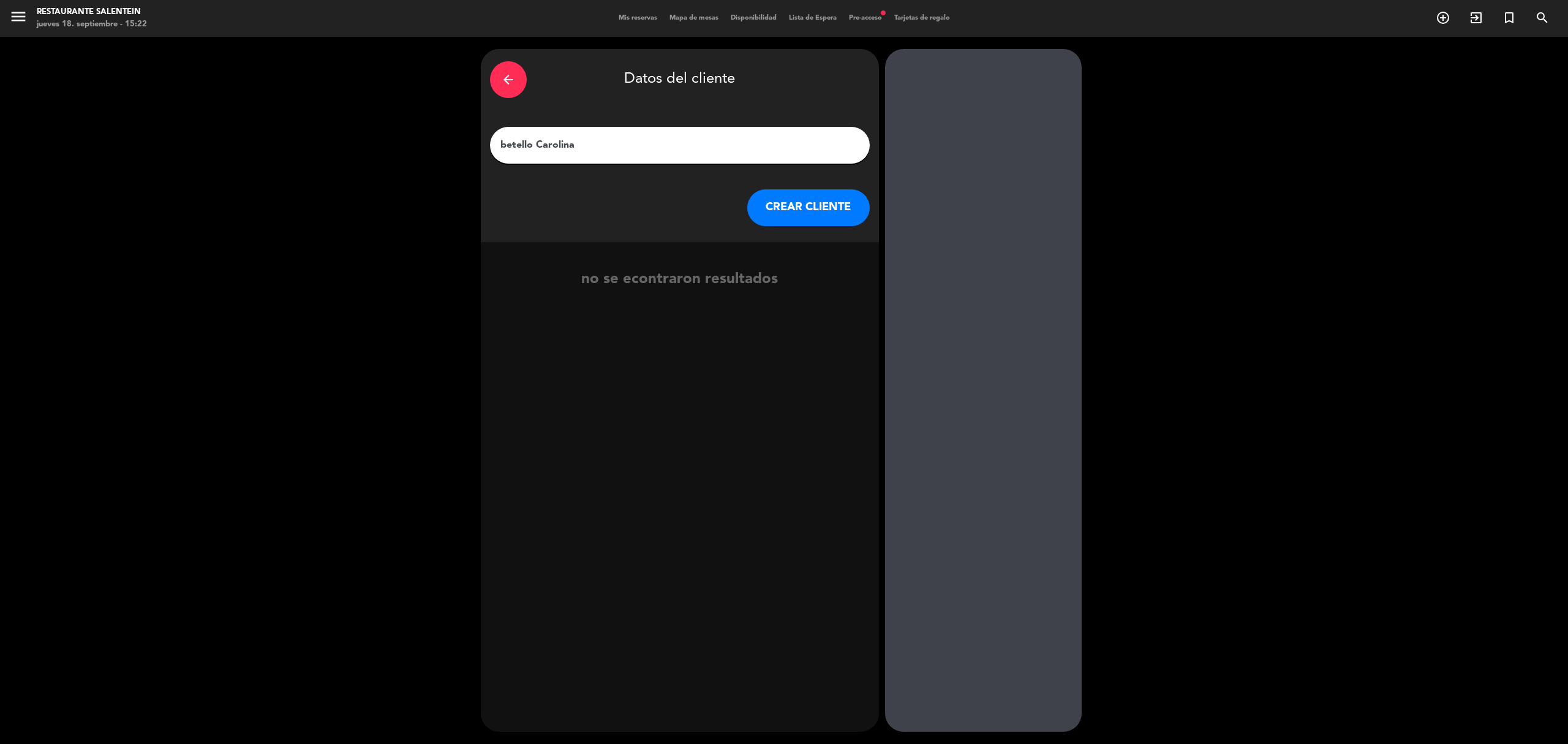
click at [505, 141] on input "betello Carolina" at bounding box center [680, 145] width 361 height 17
type input "[PERSON_NAME]"
click at [822, 212] on button "CREAR CLIENTE" at bounding box center [809, 208] width 122 height 37
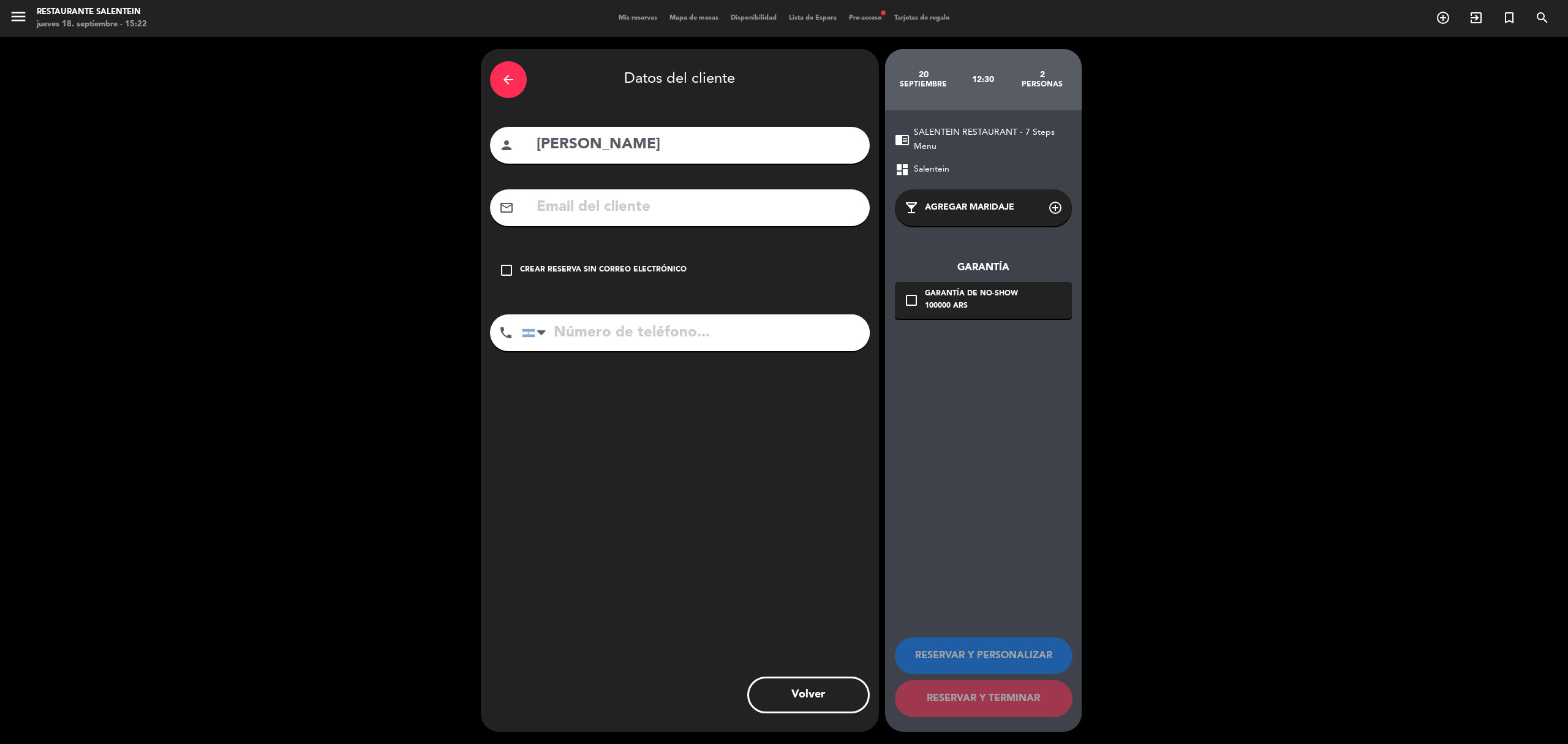
click at [511, 268] on icon "check_box_outline_blank" at bounding box center [506, 270] width 15 height 15
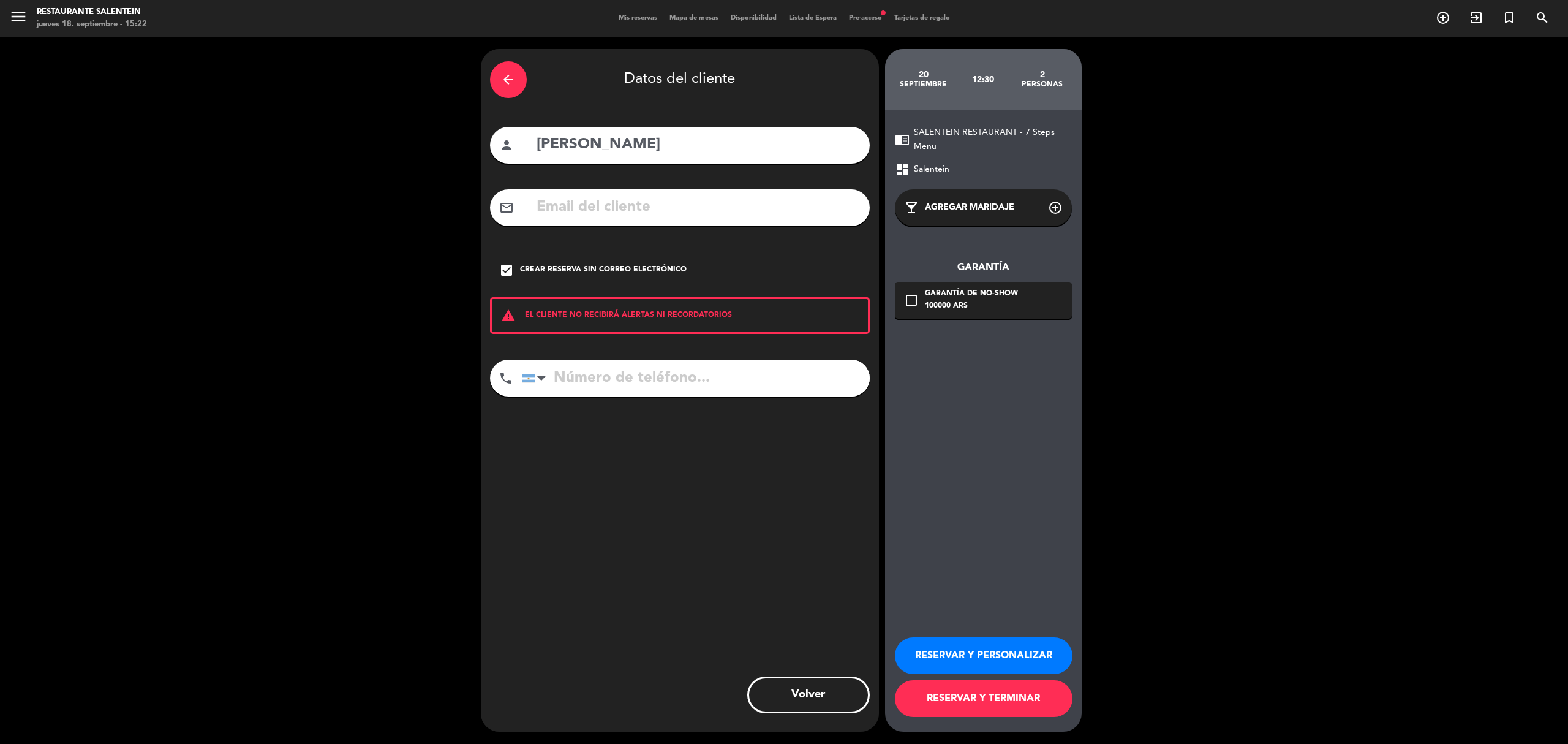
click at [995, 656] on button "RESERVAR Y PERSONALIZAR" at bounding box center [983, 656] width 178 height 37
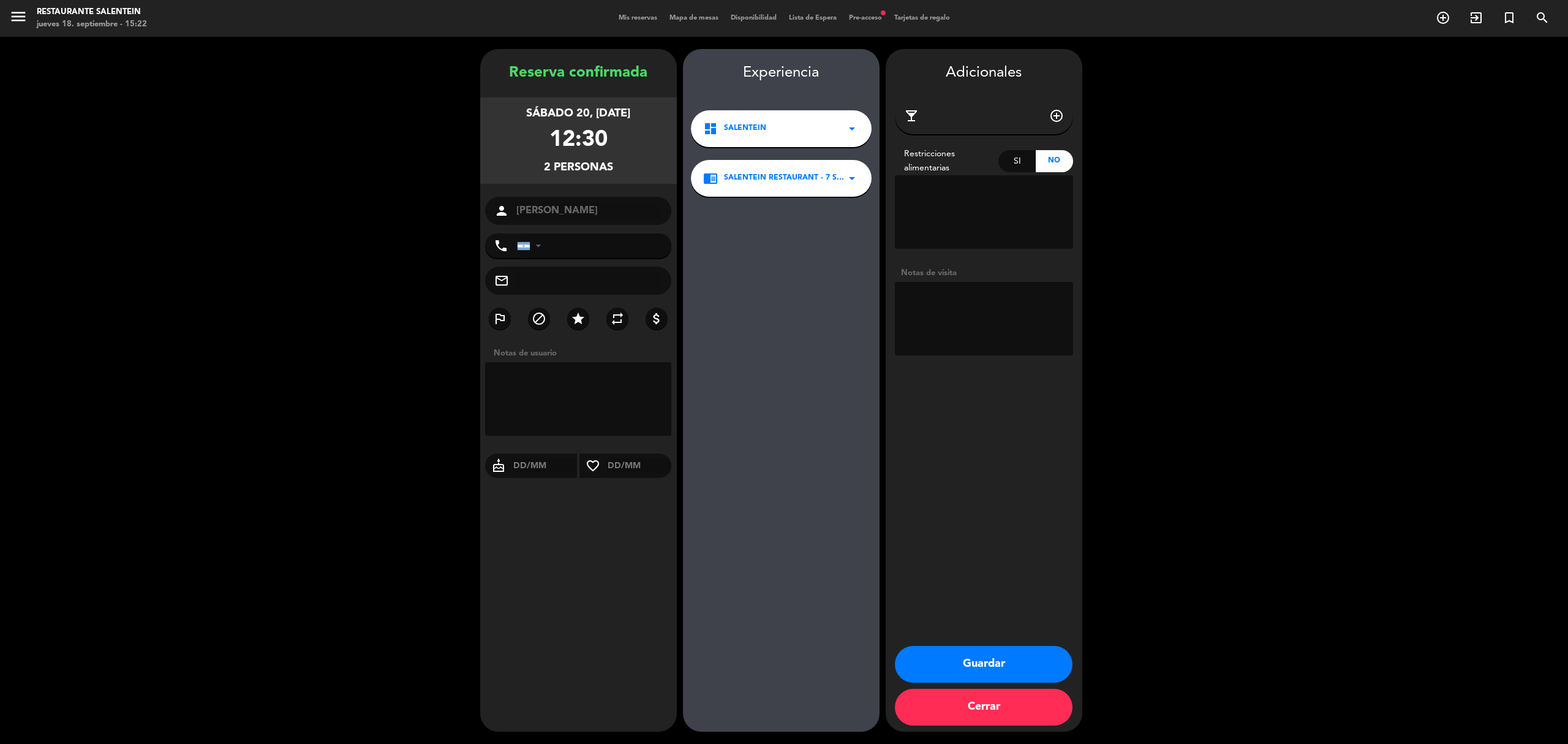
click at [978, 660] on button "Guardar" at bounding box center [983, 664] width 178 height 37
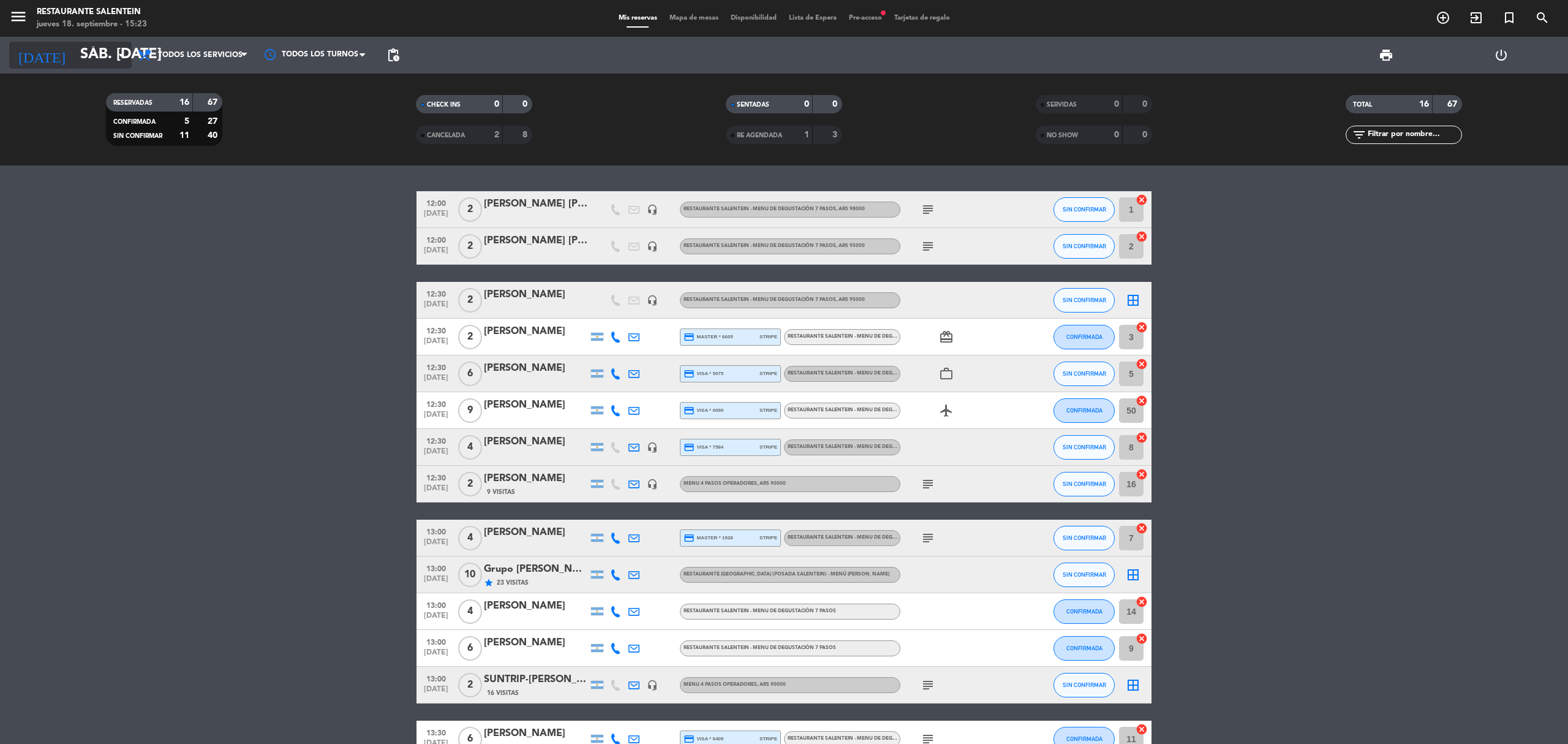
click at [122, 50] on icon "arrow_drop_down" at bounding box center [122, 55] width 15 height 15
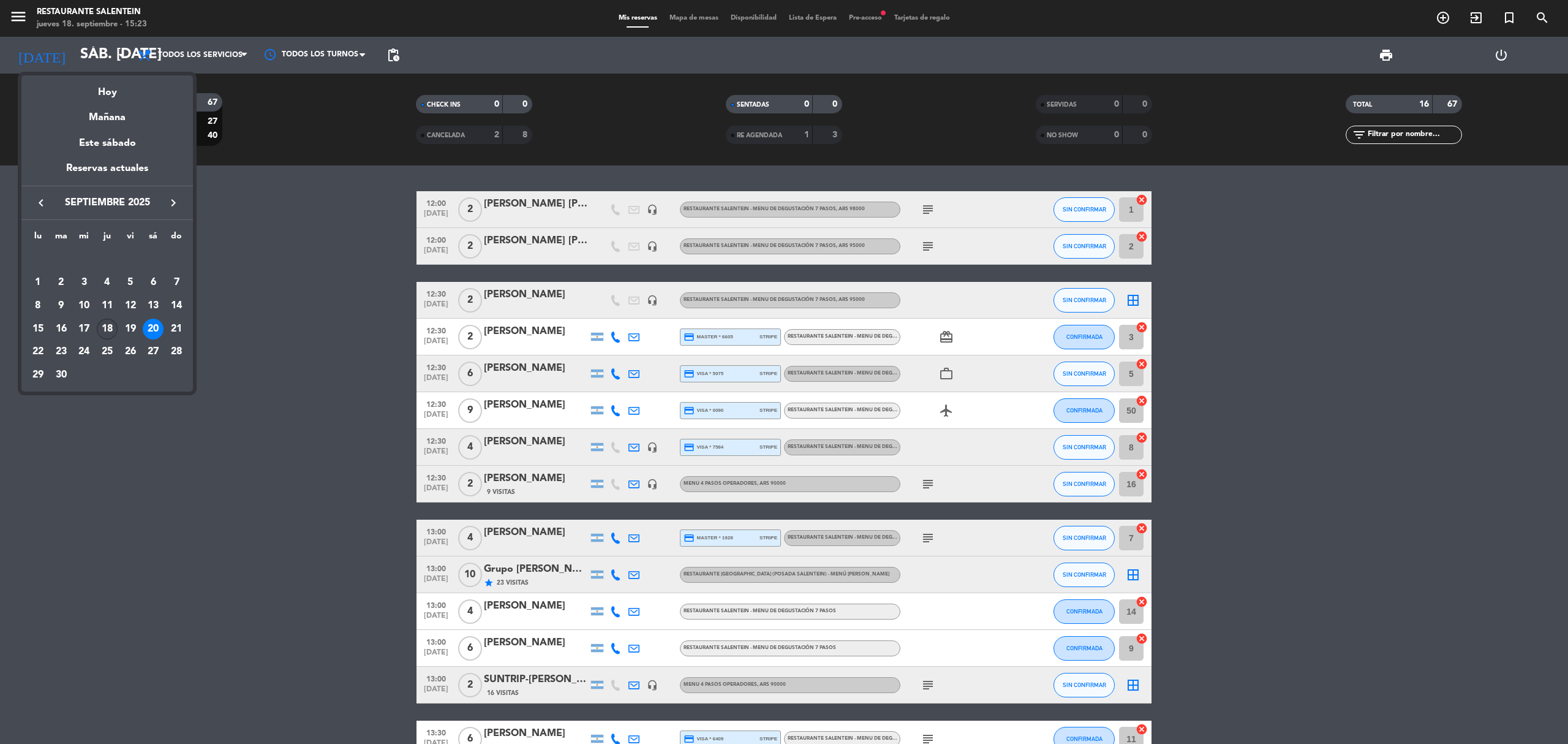
click at [105, 324] on div "18" at bounding box center [107, 329] width 21 height 21
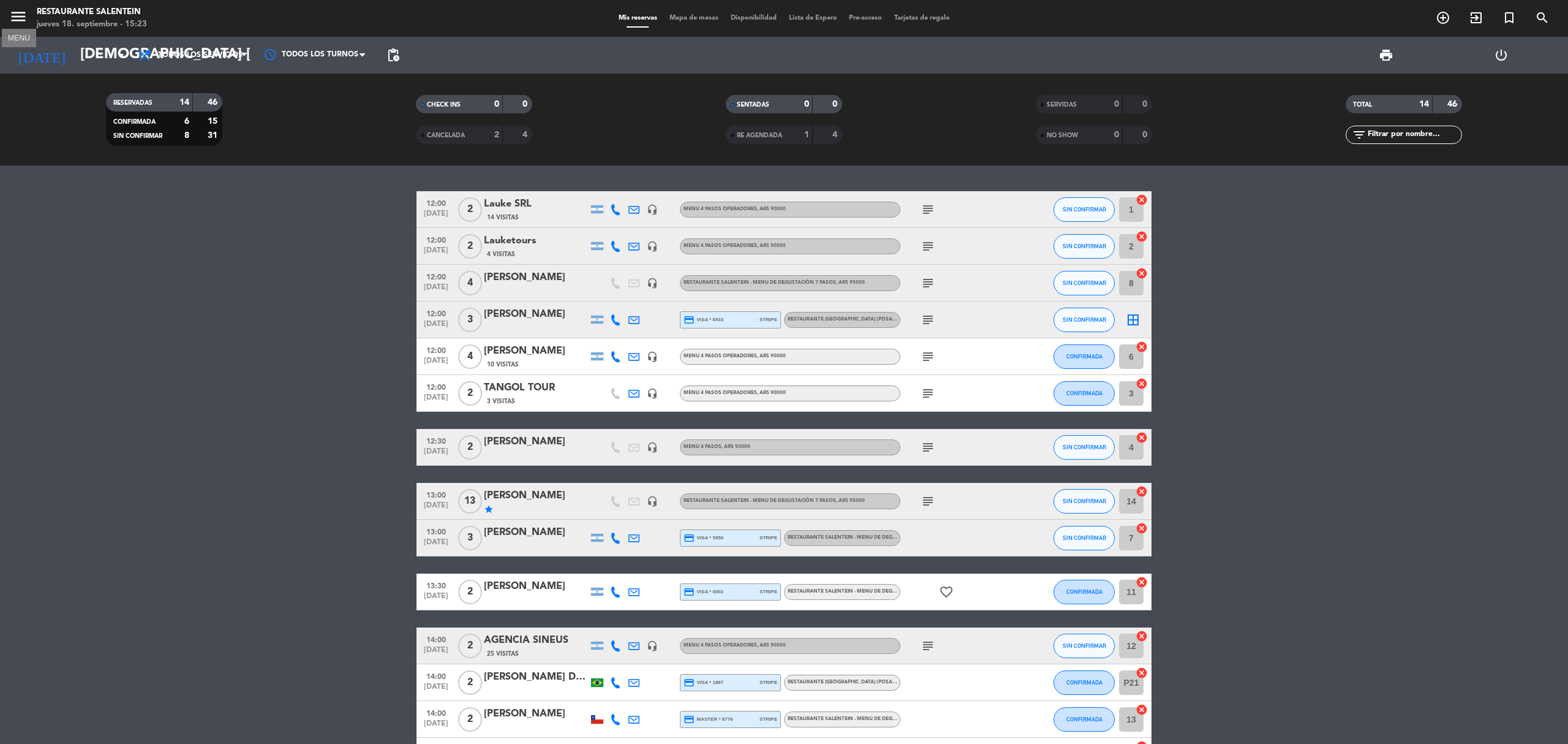
click at [25, 13] on icon "menu" at bounding box center [18, 16] width 18 height 18
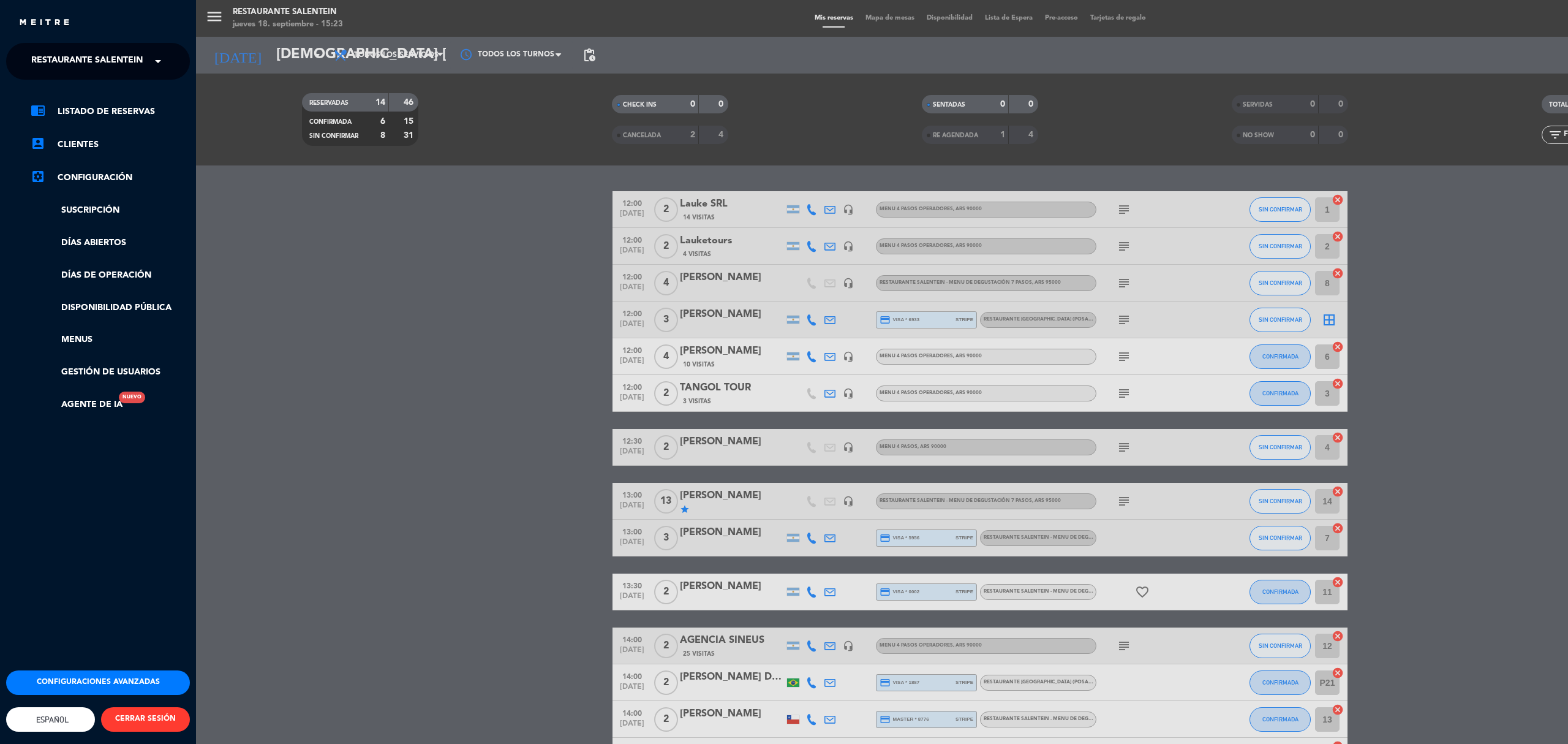
click at [291, 157] on div "menu Restaurante Salentein jueves 18. septiembre - 15:23 Mis reservas Mapa de m…" at bounding box center [980, 372] width 1568 height 744
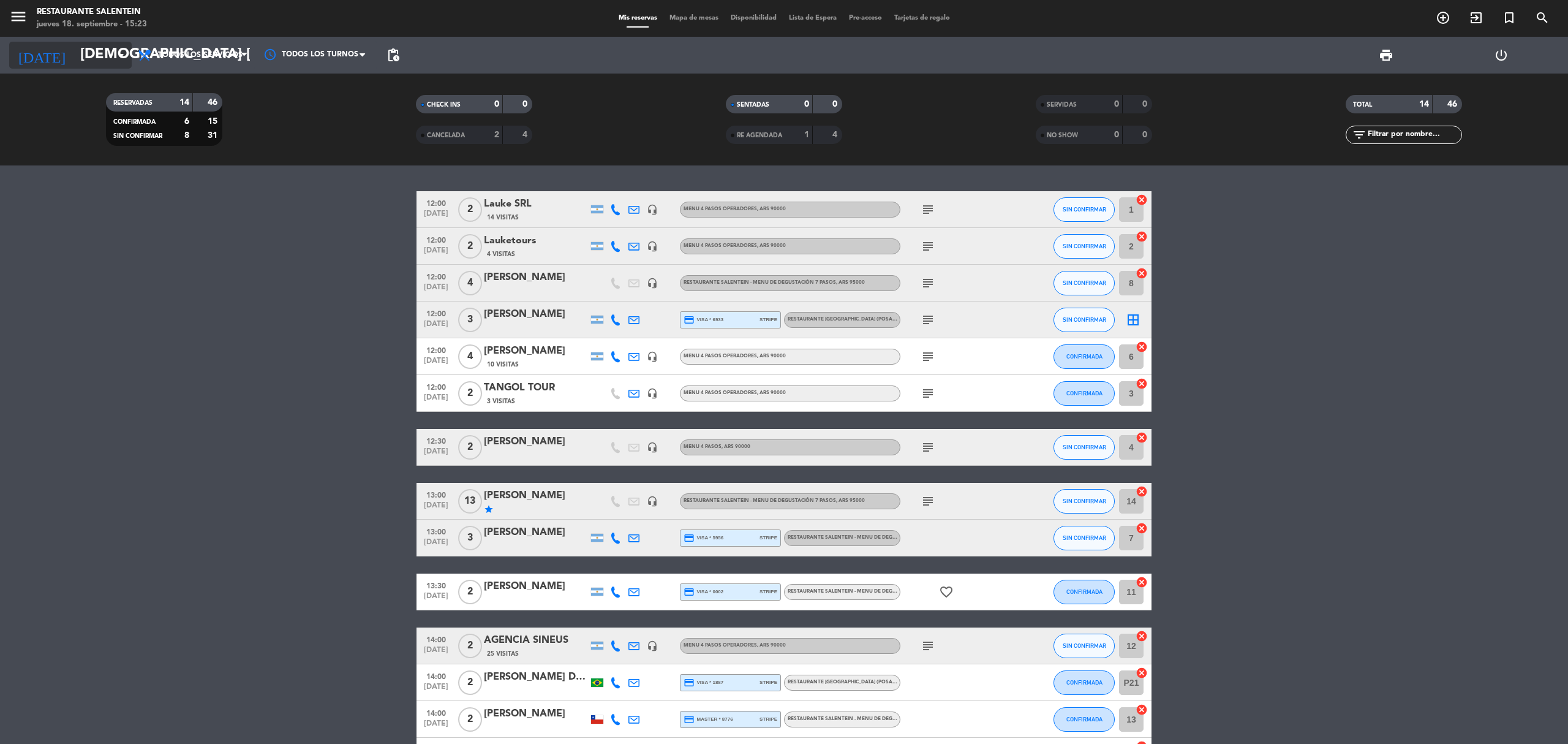
click at [119, 52] on icon "arrow_drop_down" at bounding box center [122, 55] width 15 height 15
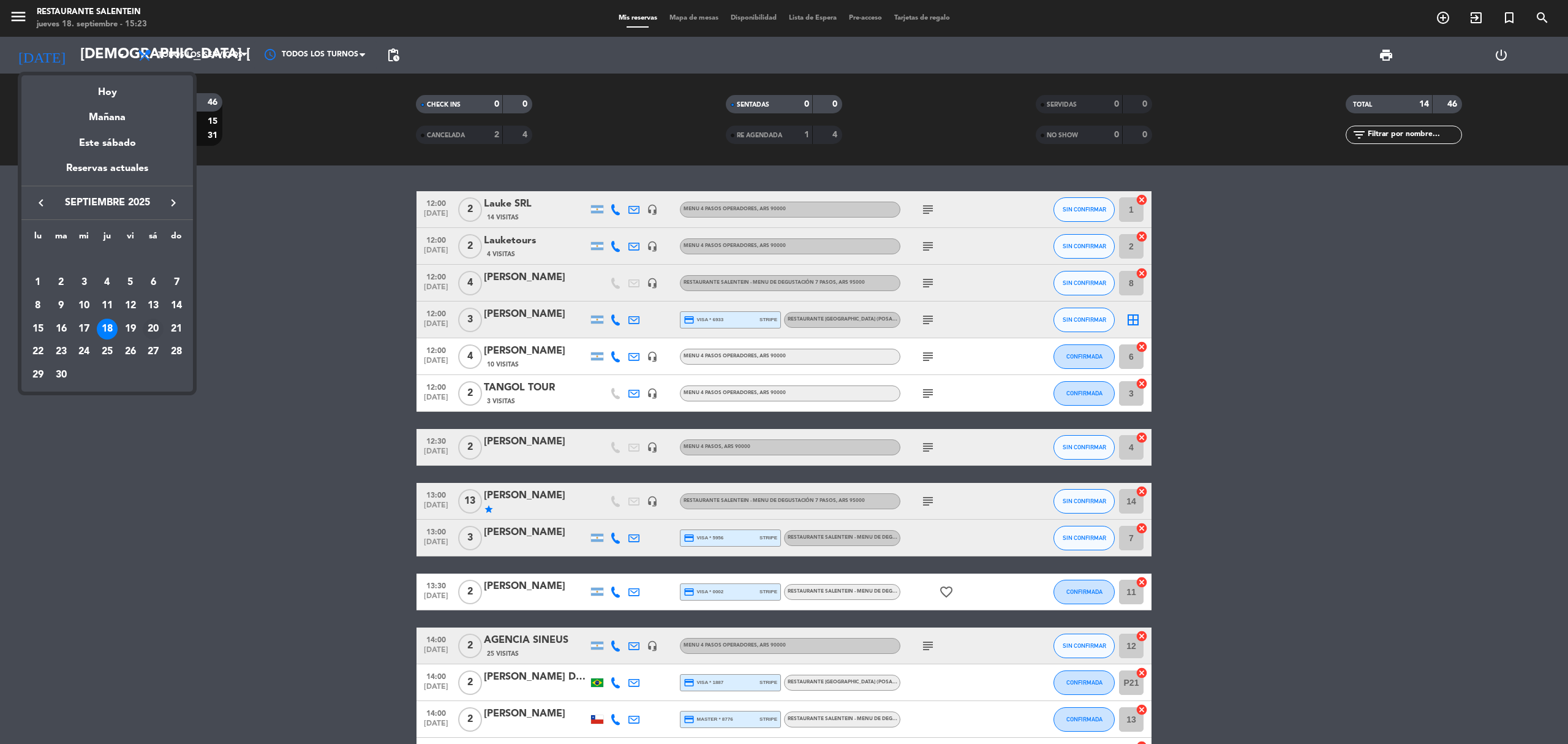
click at [158, 328] on div "20" at bounding box center [153, 329] width 21 height 21
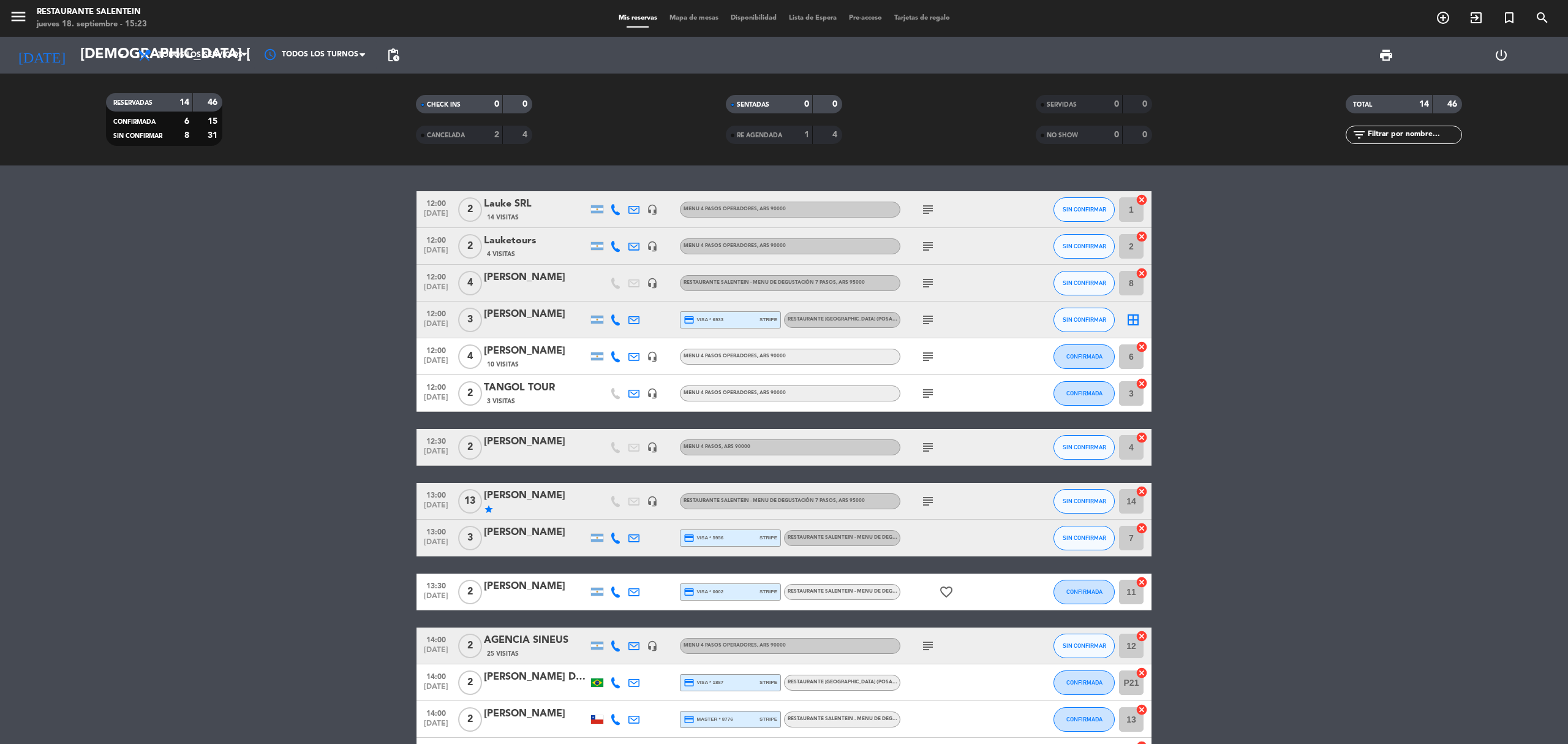
type input "sáb. [DATE]"
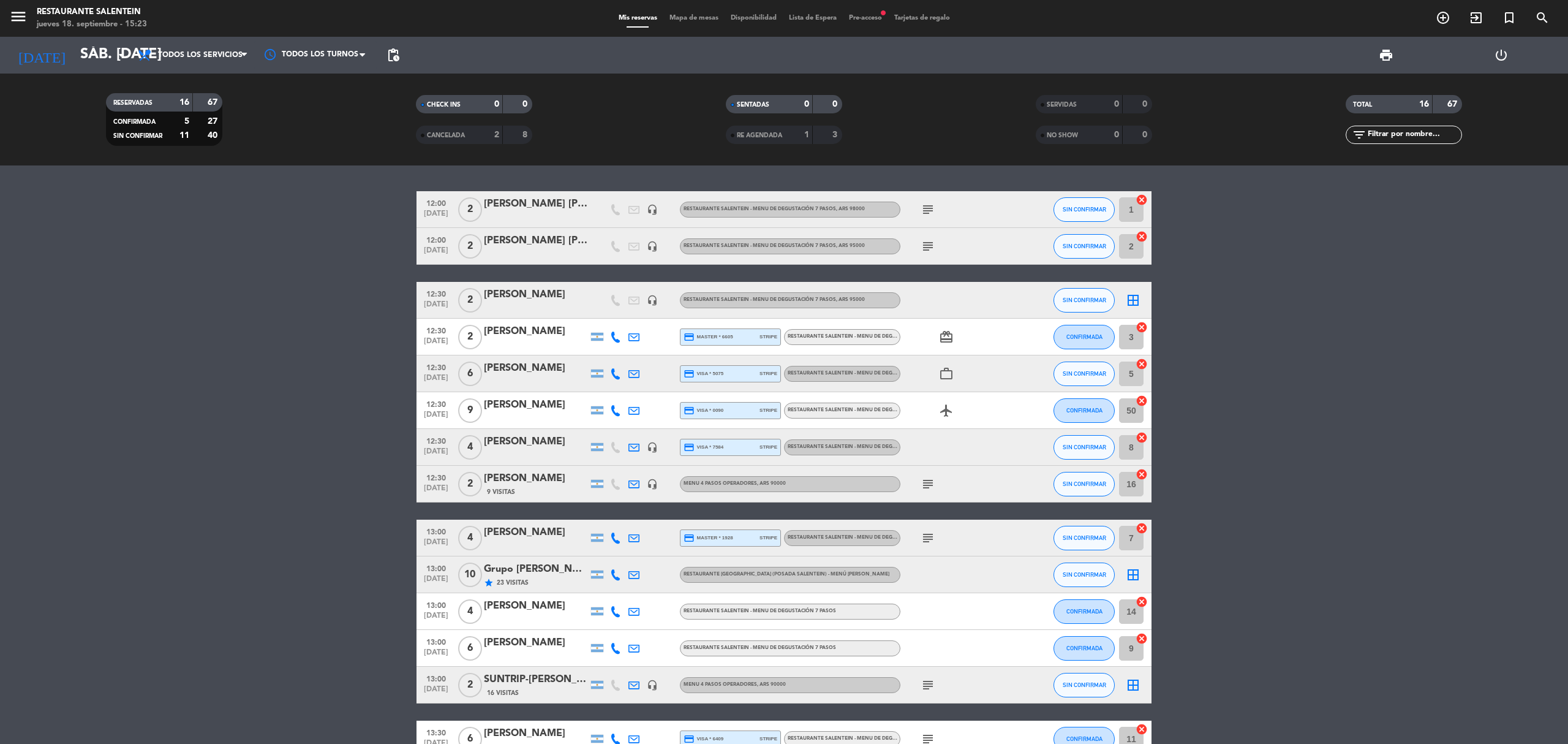
click at [652, 302] on icon "headset_mic" at bounding box center [652, 300] width 11 height 11
